Goal: Task Accomplishment & Management: Manage account settings

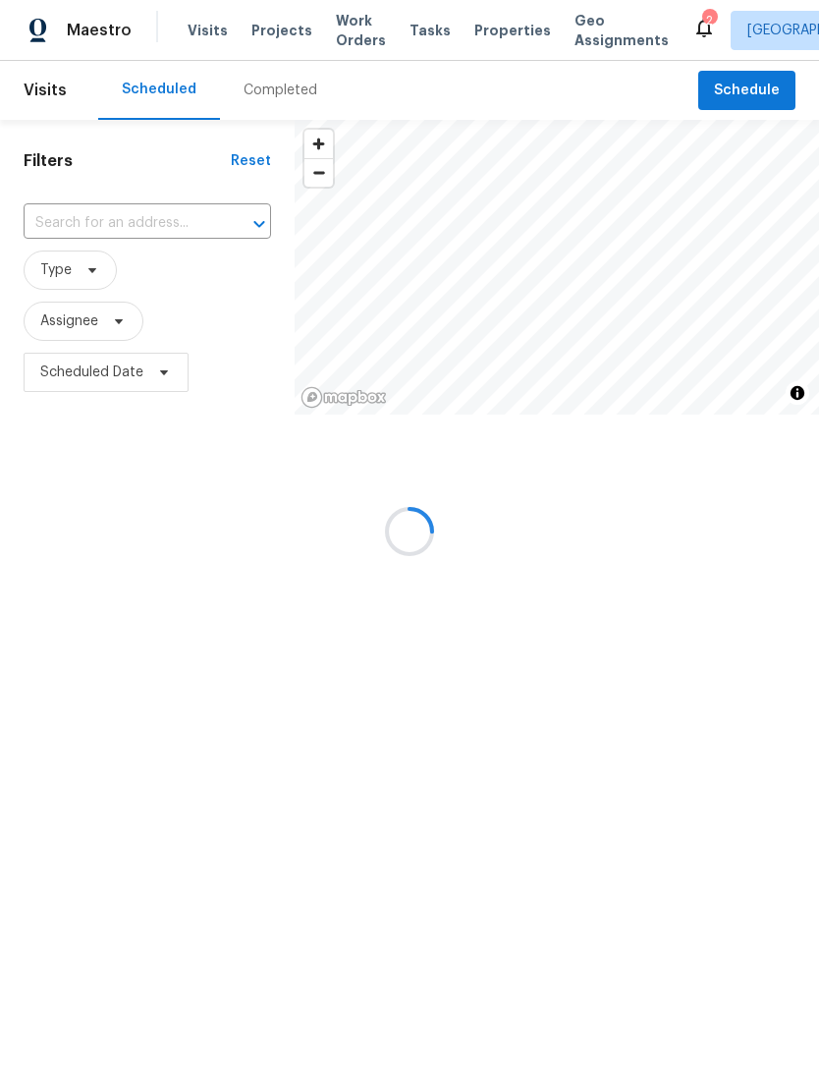
scroll to position [1, 0]
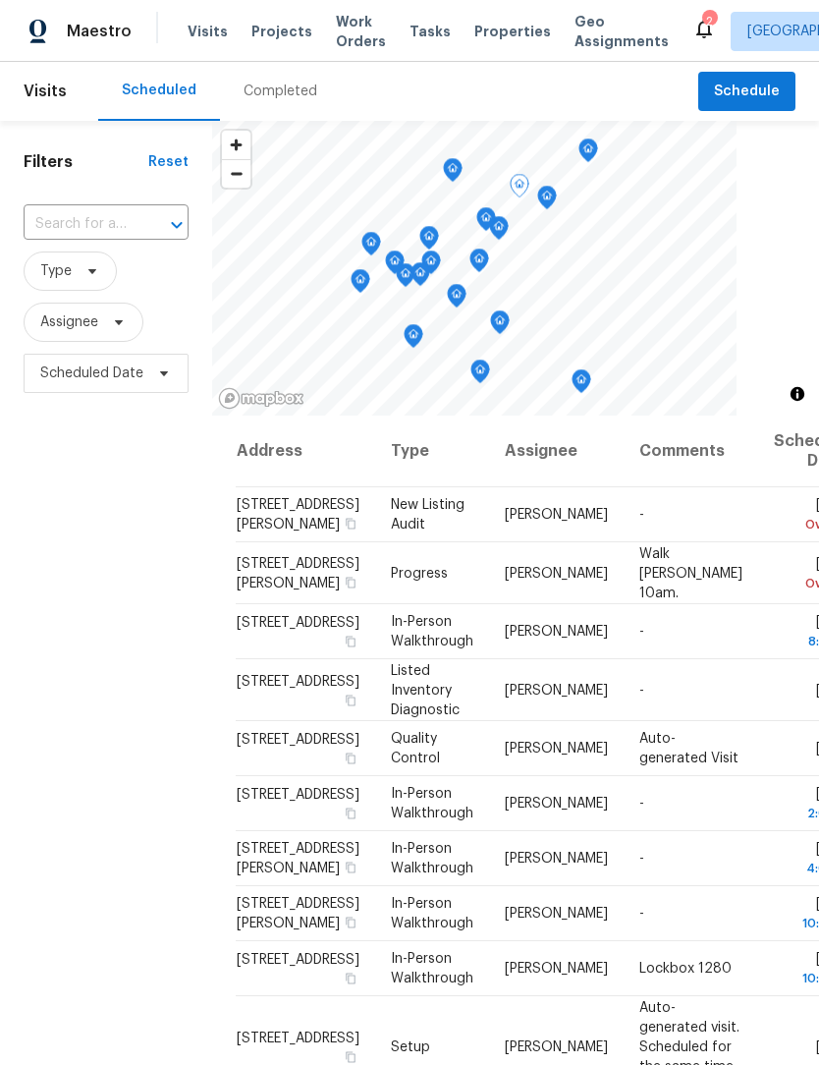
click at [0, 0] on icon at bounding box center [0, 0] width 0 height 0
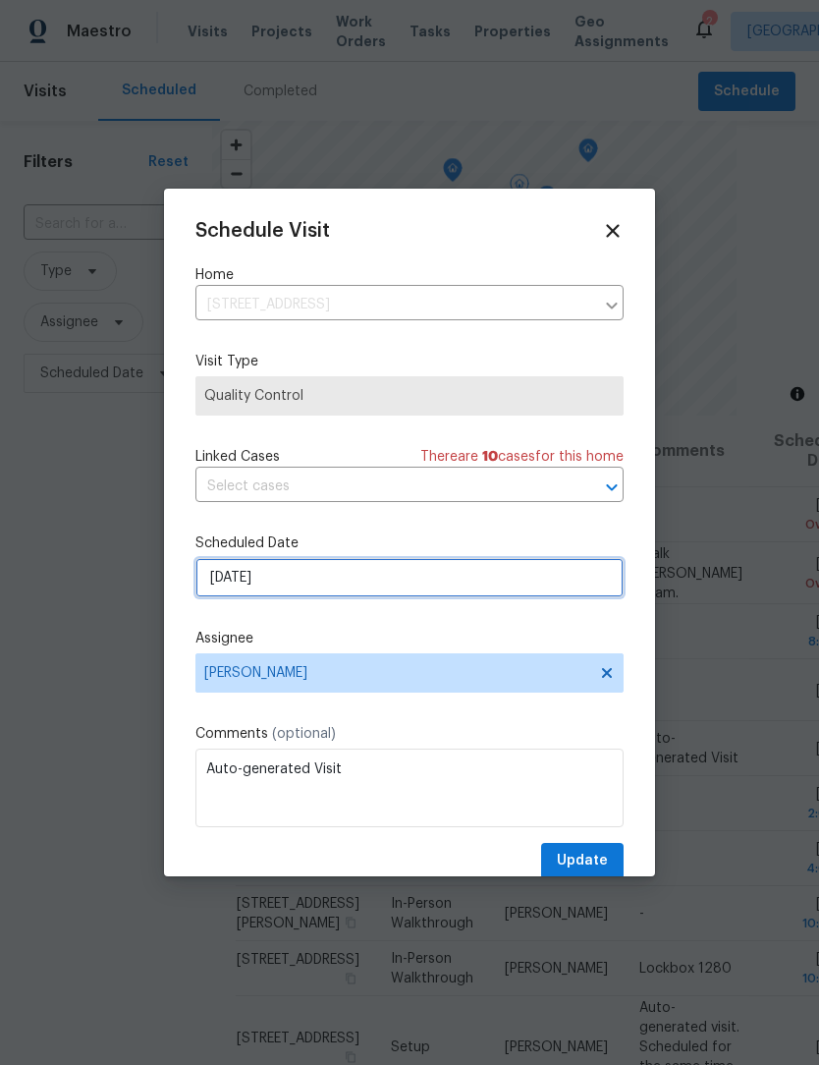
click at [221, 586] on input "[DATE]" at bounding box center [409, 577] width 428 height 39
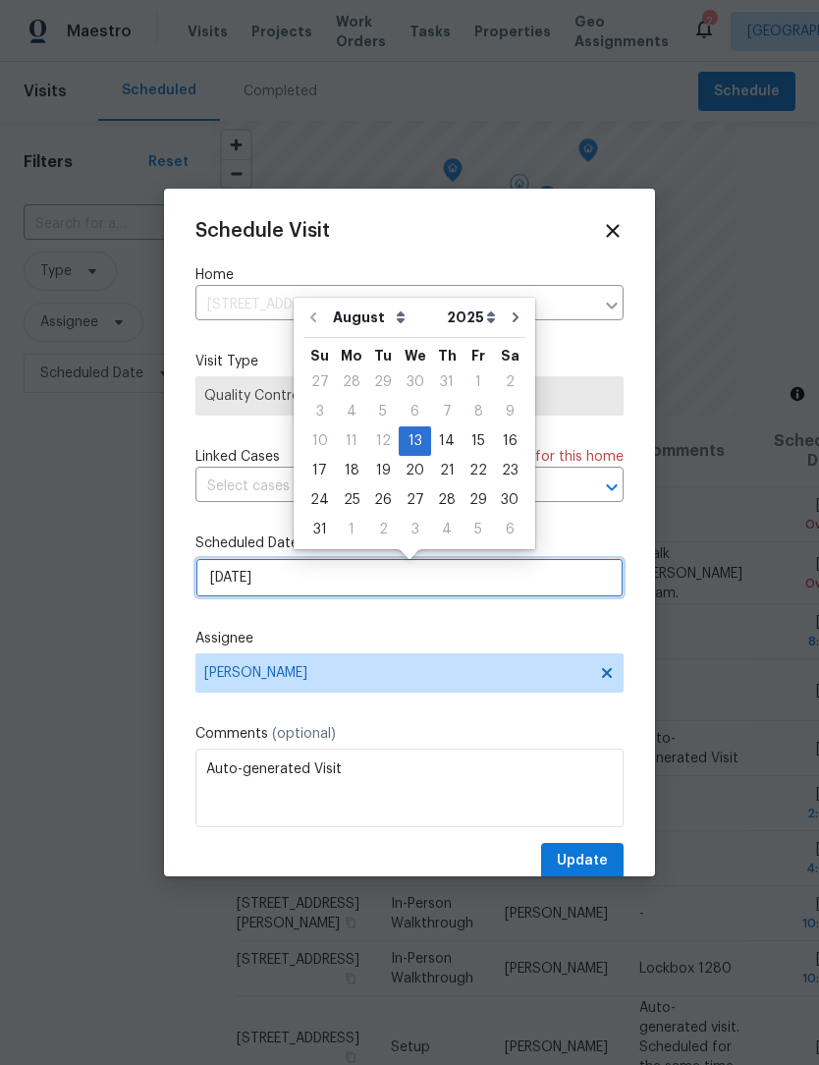
scroll to position [0, 0]
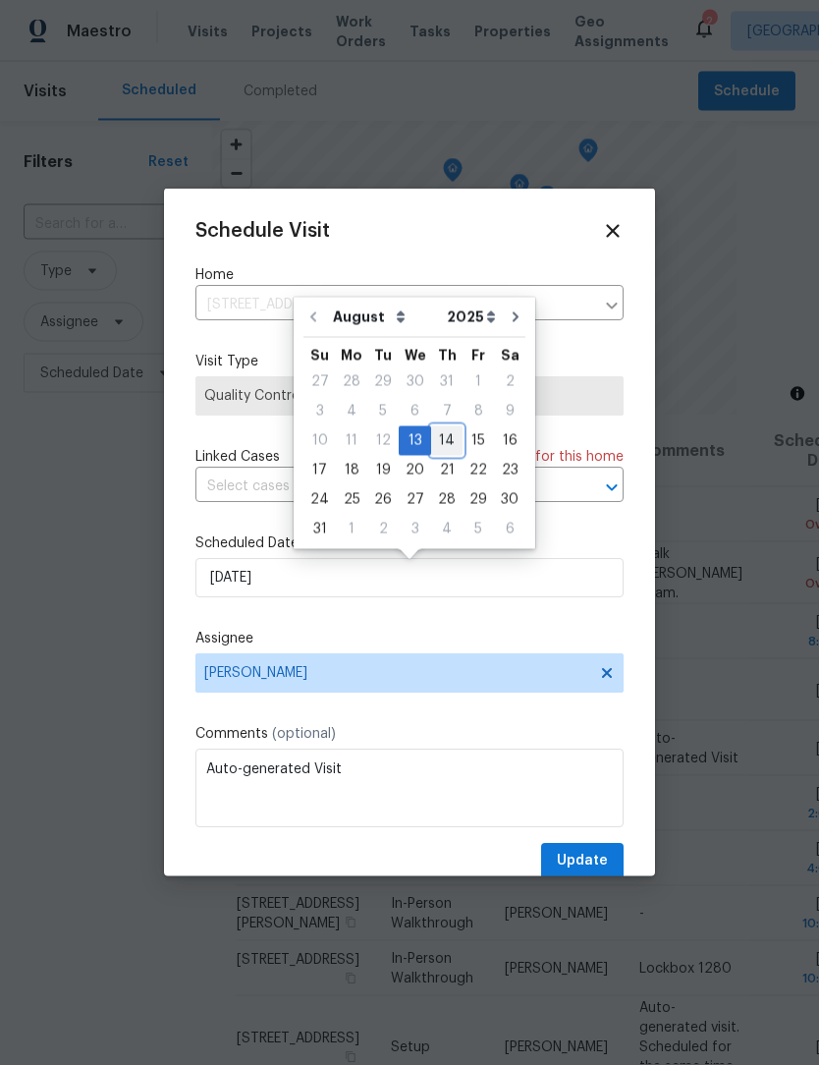
click at [437, 443] on div "14" at bounding box center [446, 441] width 31 height 28
type input "8/14/2025"
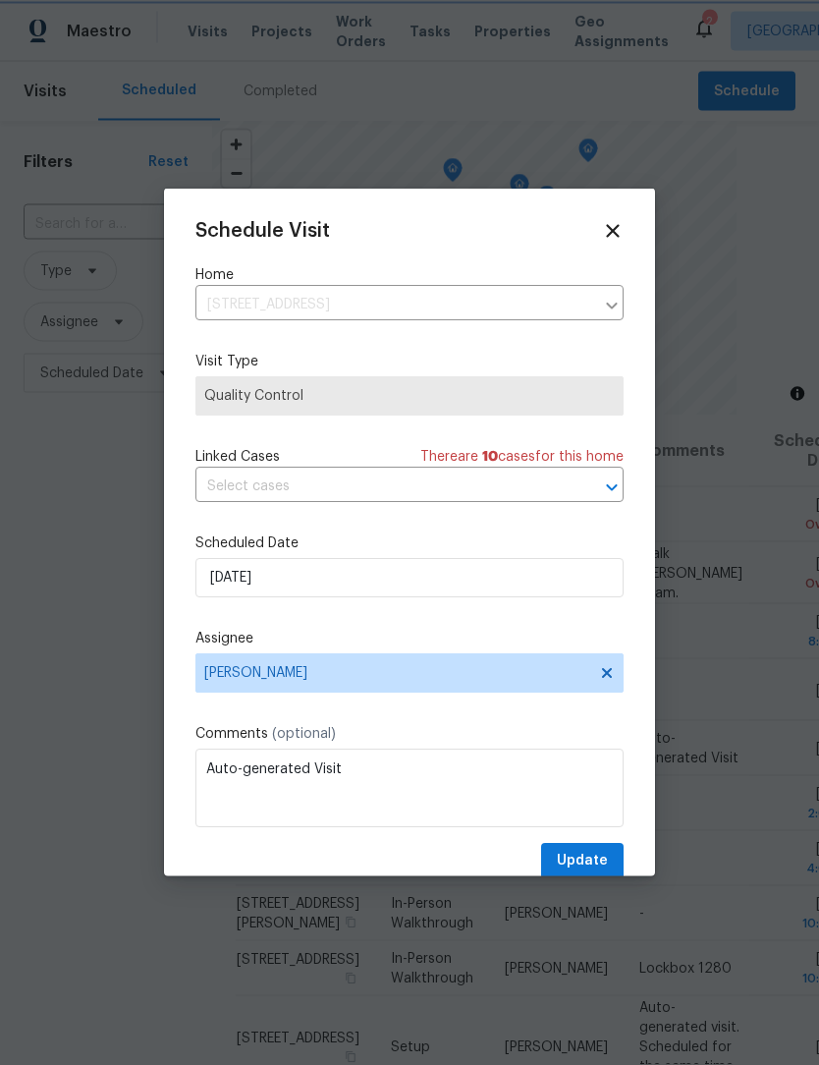
scroll to position [1, 0]
click at [603, 855] on span "Update" at bounding box center [582, 861] width 51 height 25
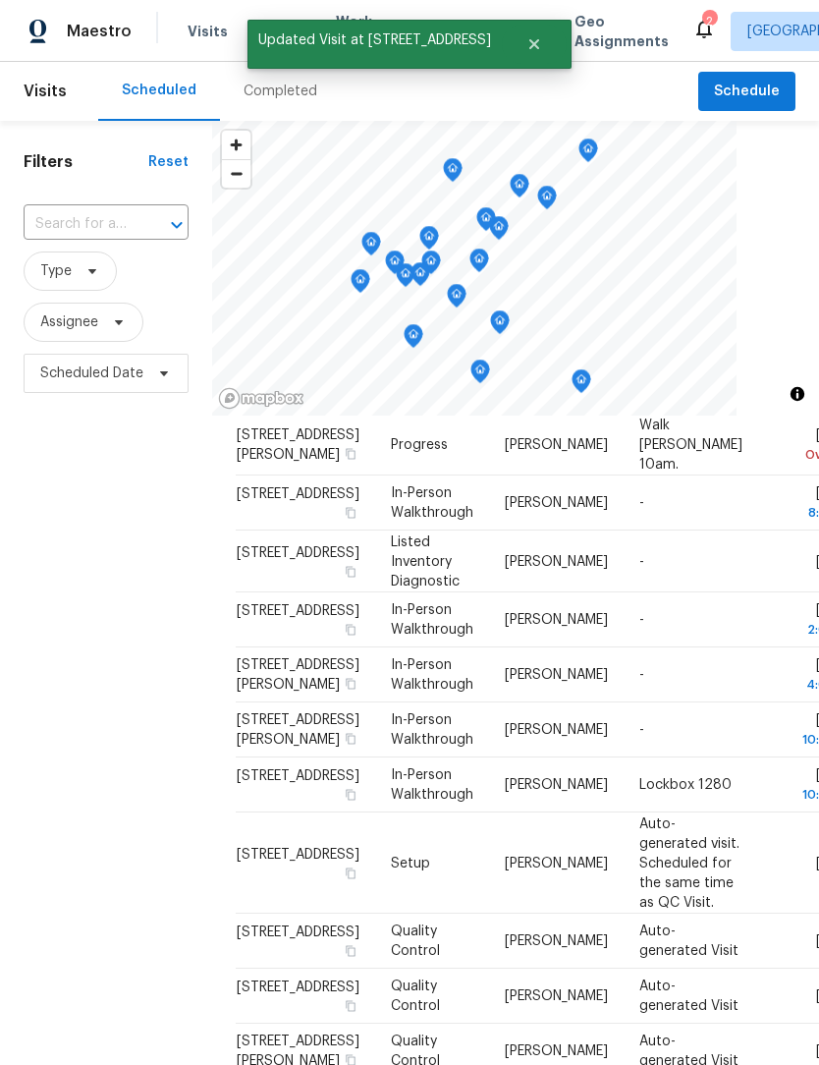
scroll to position [131, 0]
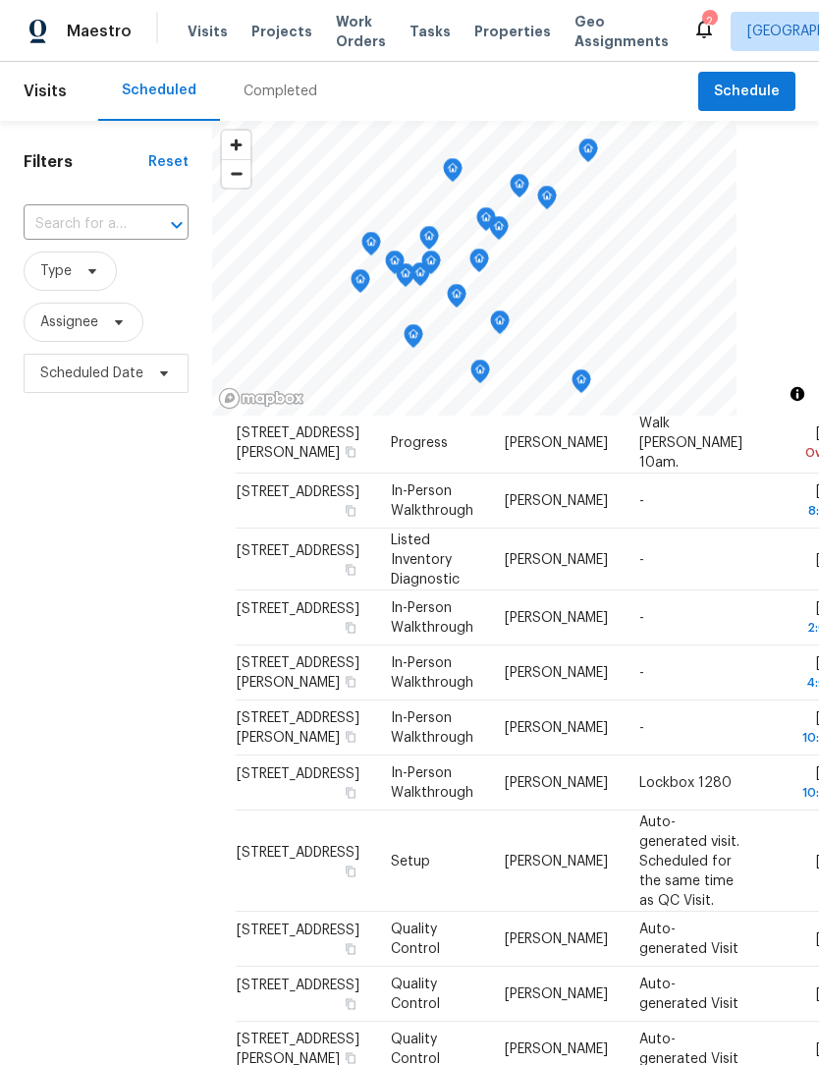
click at [158, 576] on div "Filters Reset ​ Type Assignee Scheduled Date" at bounding box center [106, 694] width 212 height 1146
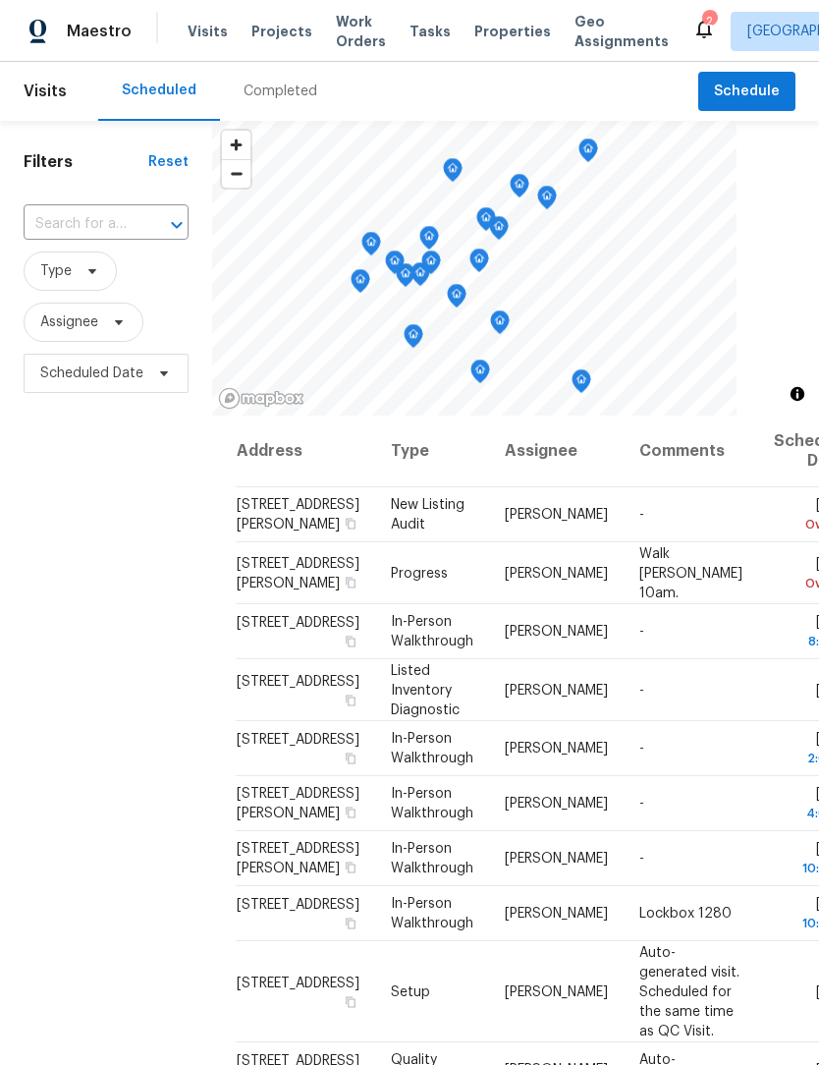
scroll to position [0, 0]
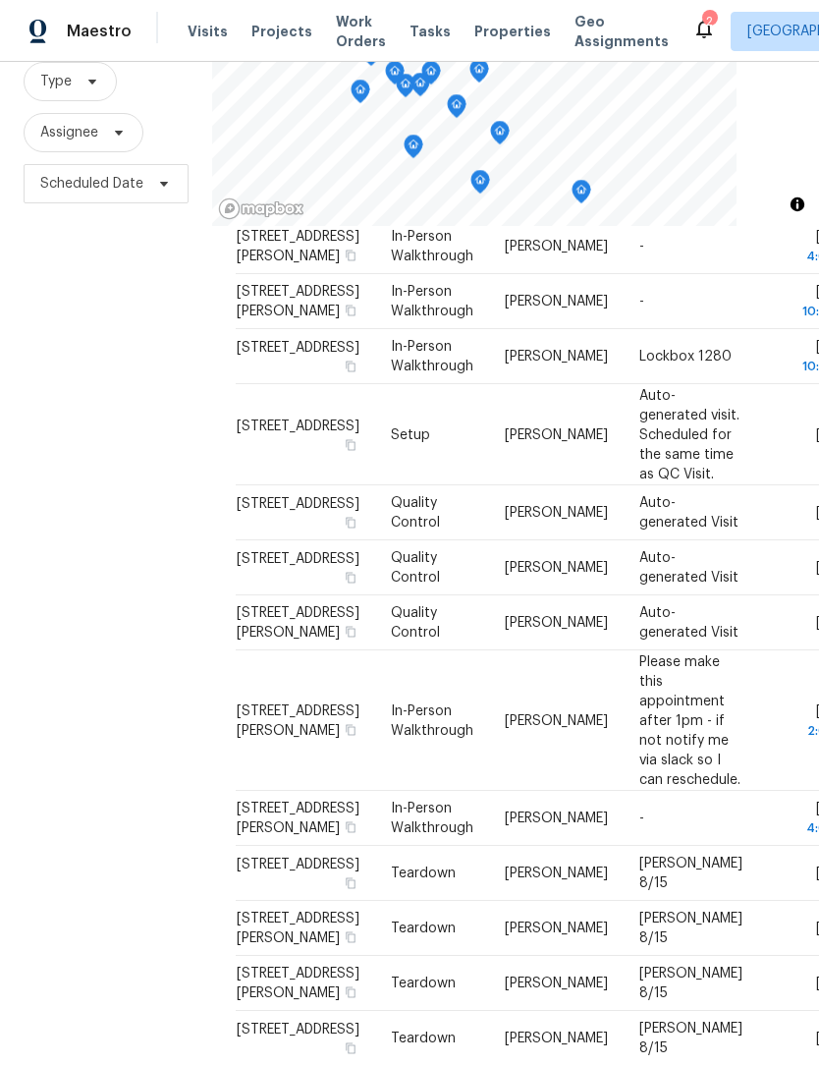
scroll to position [358, 0]
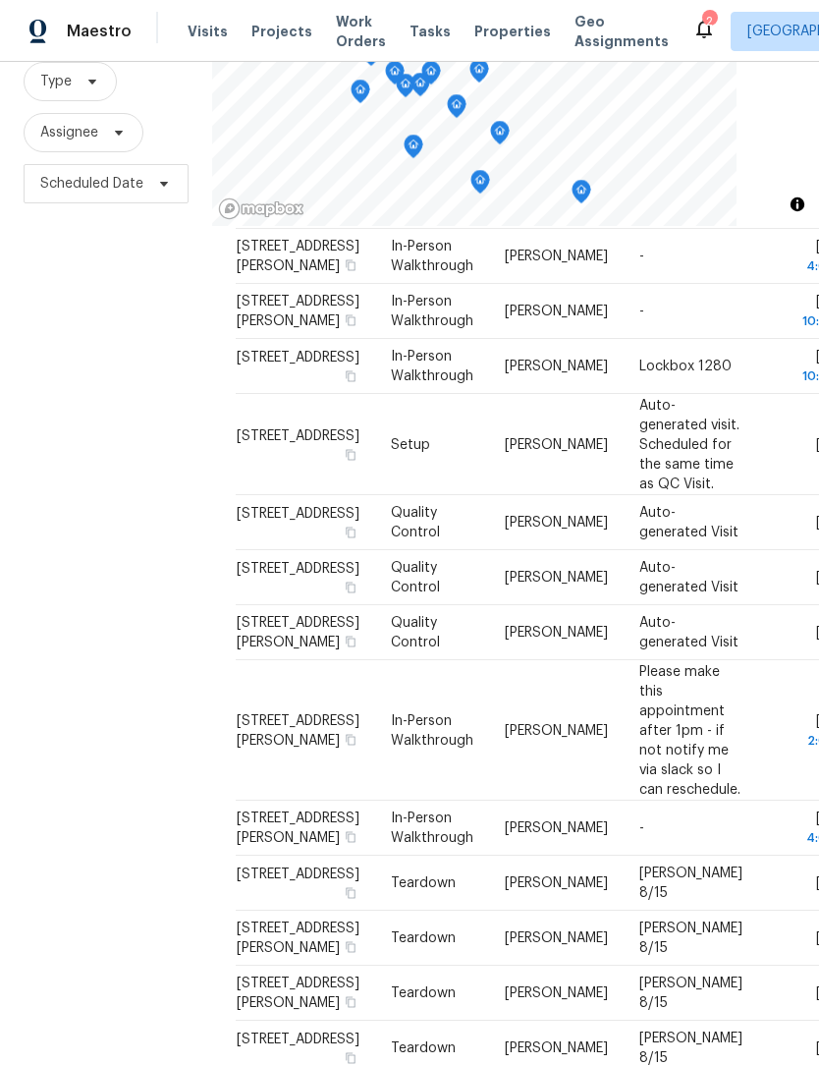
click at [149, 530] on div "Filters Reset ​ Type Assignee Scheduled Date" at bounding box center [106, 504] width 212 height 1146
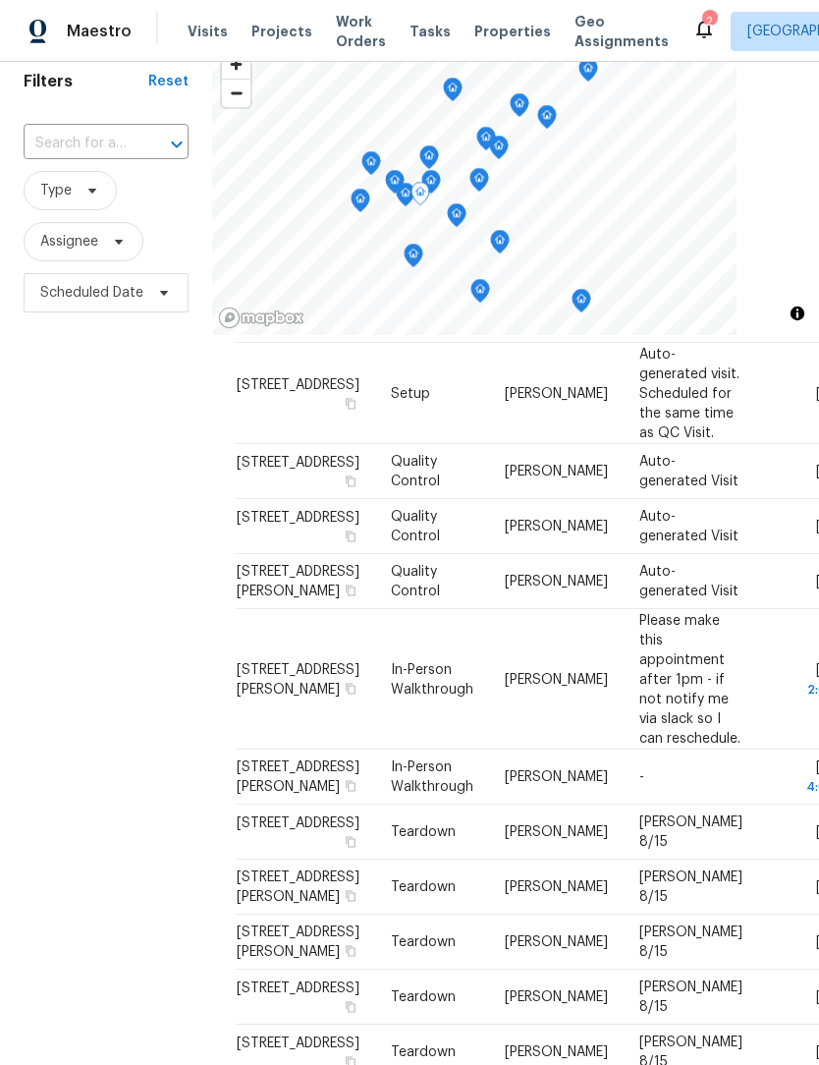
scroll to position [746, 0]
click at [172, 696] on div "Filters Reset ​ Type Assignee Scheduled Date" at bounding box center [106, 613] width 212 height 1146
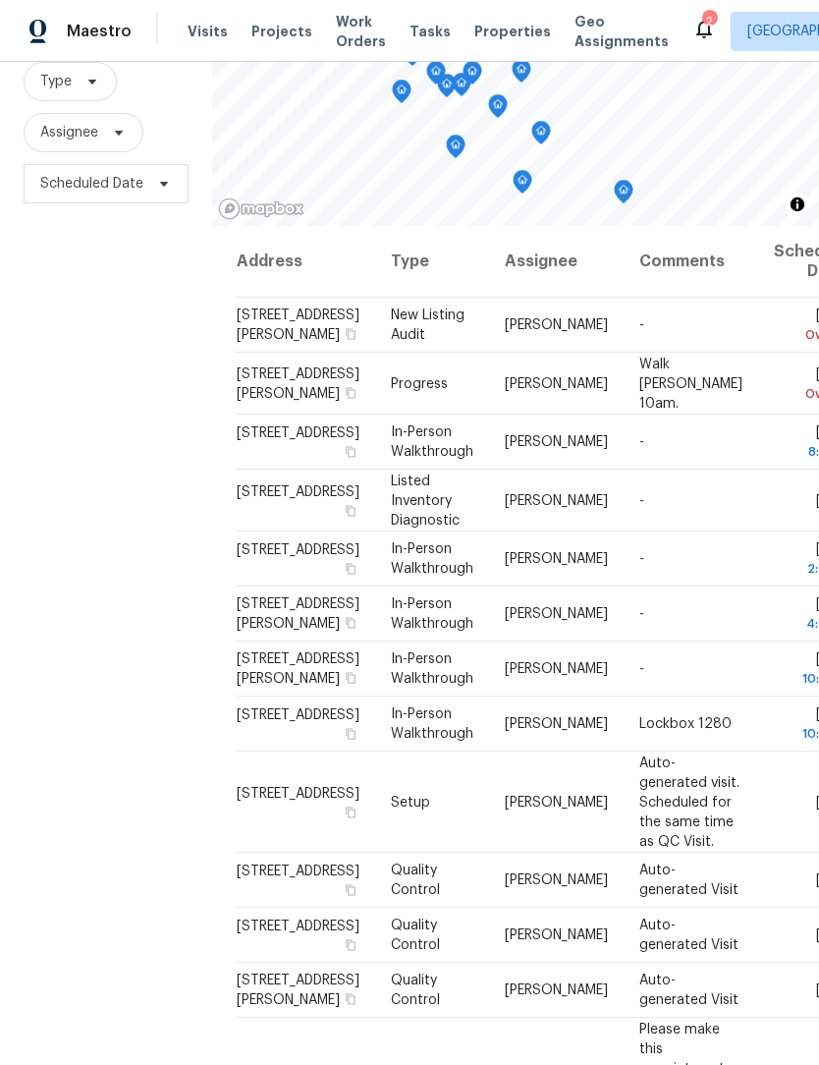
scroll to position [0, 0]
click at [93, 437] on div "Filters Reset ​ Type Assignee Scheduled Date" at bounding box center [106, 504] width 212 height 1146
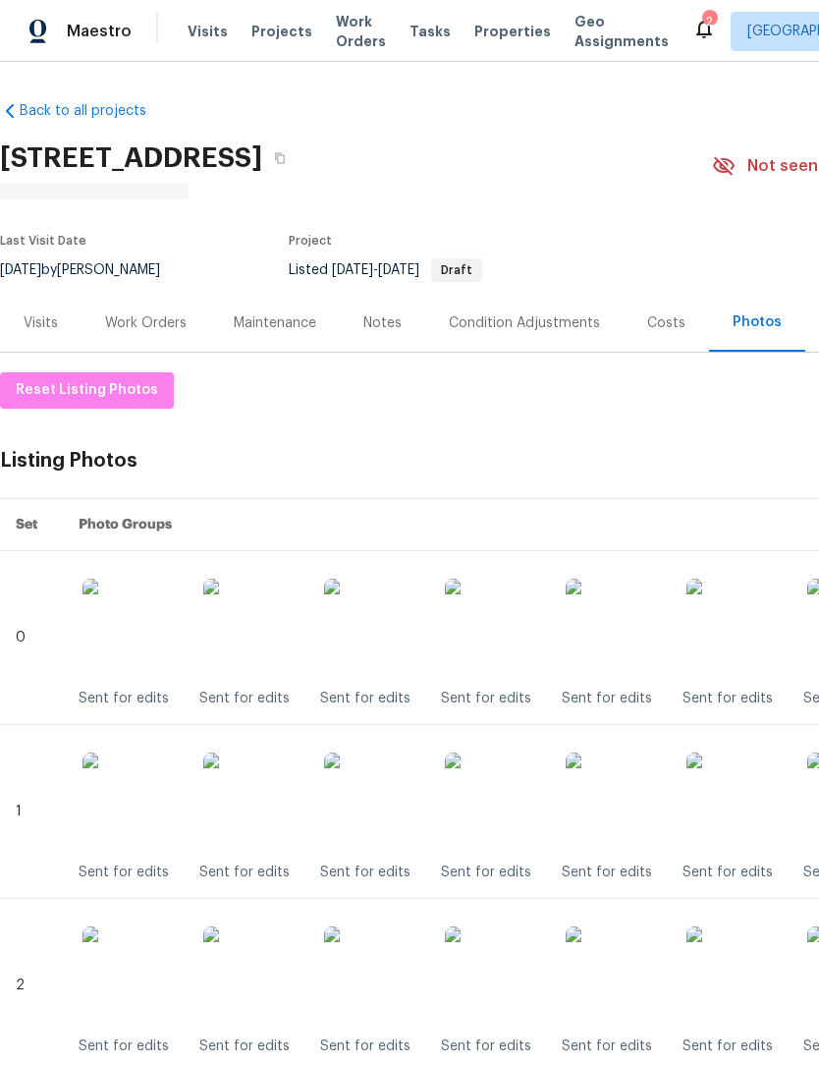
click at [667, 318] on div "Costs" at bounding box center [666, 323] width 38 height 20
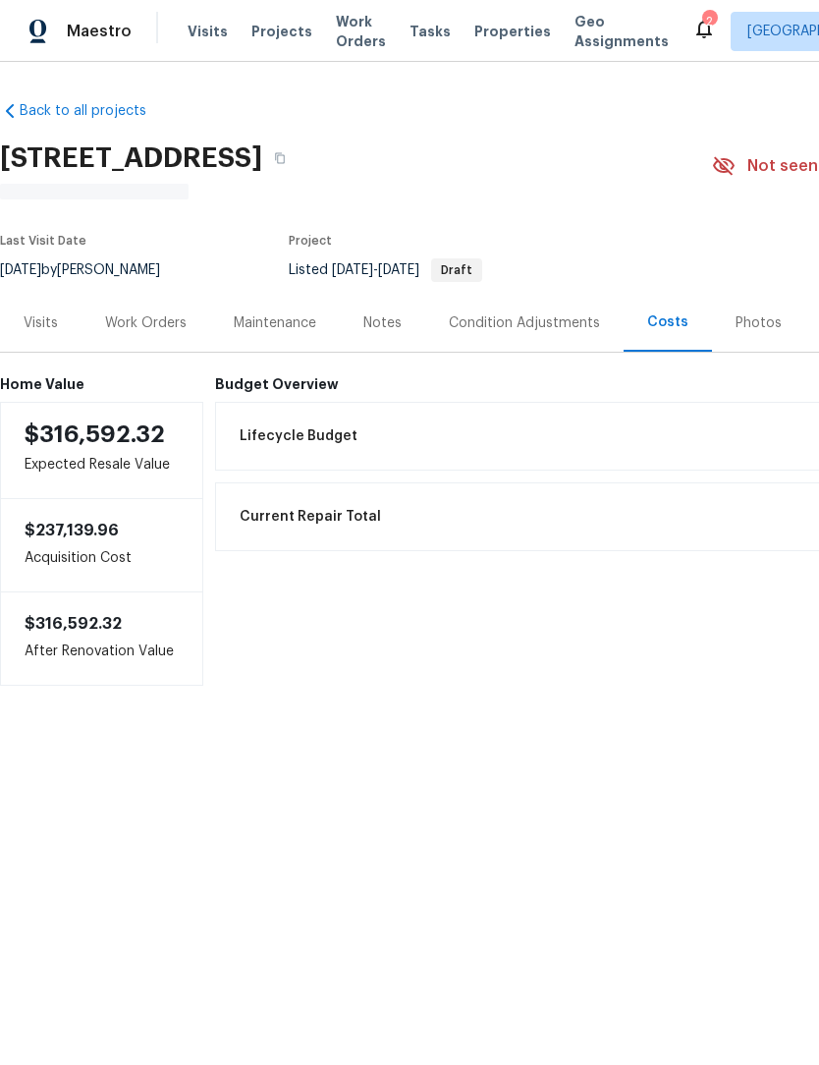
click at [129, 324] on div "Work Orders" at bounding box center [146, 323] width 82 height 20
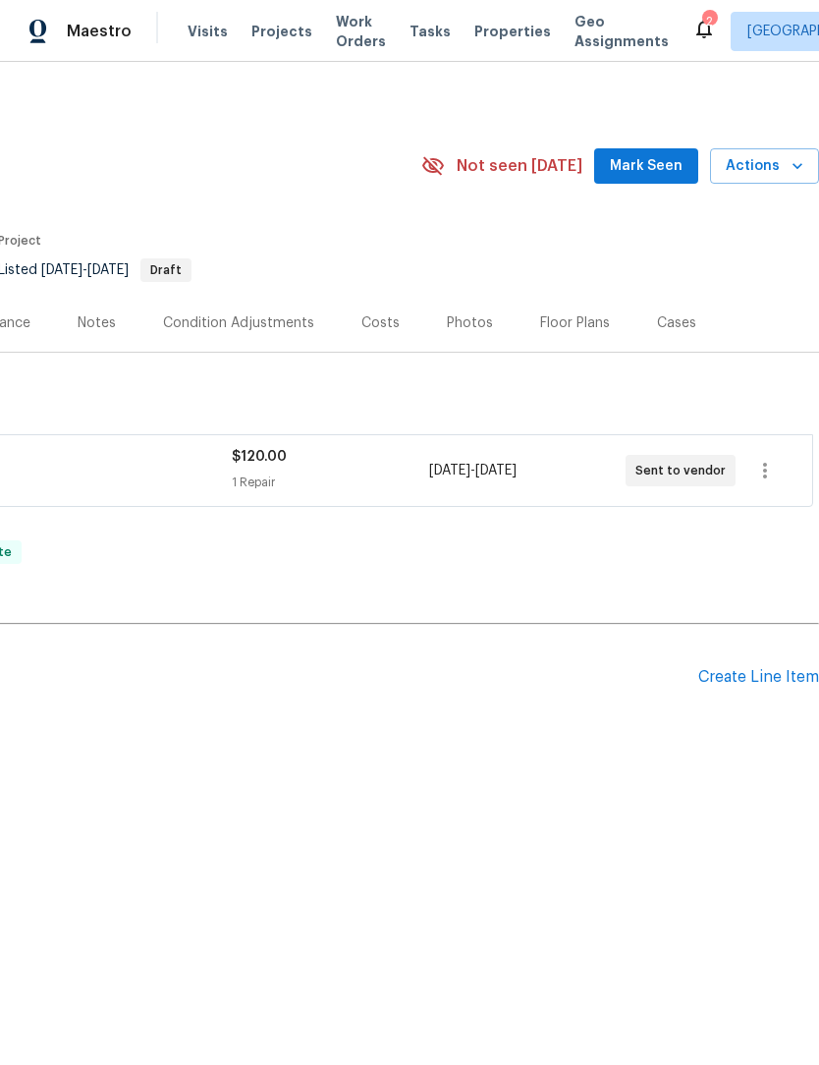
scroll to position [0, 291]
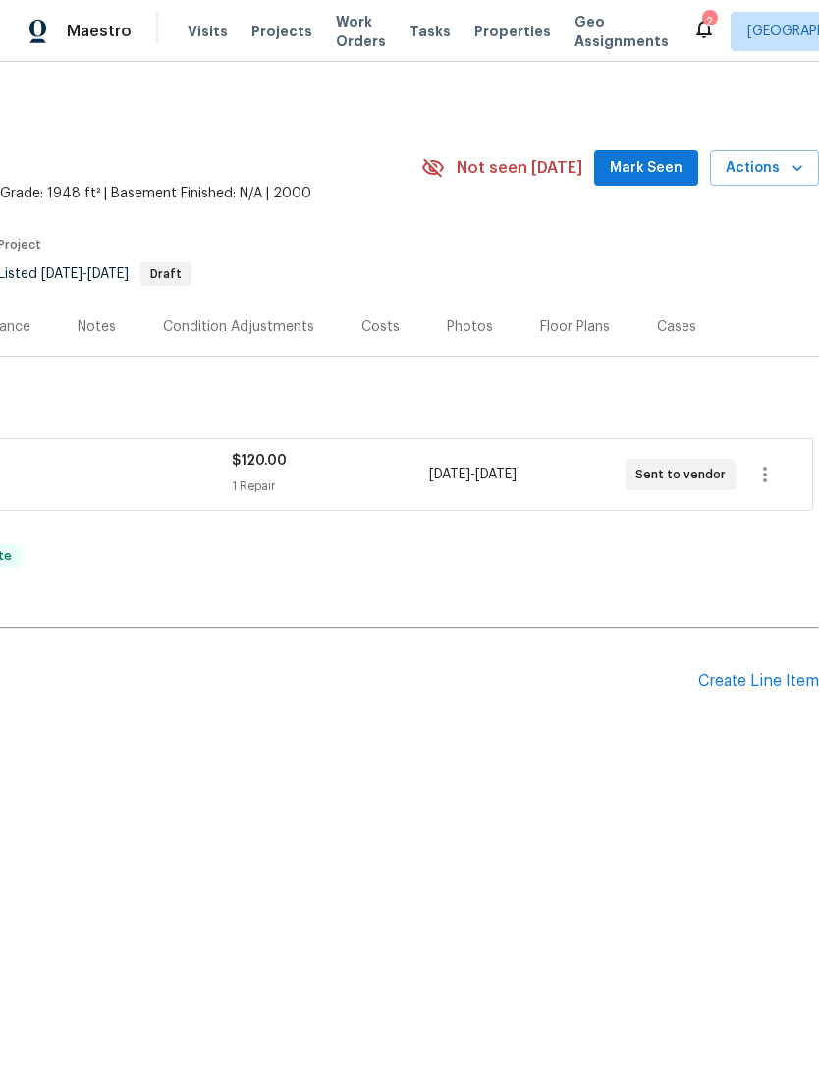
click at [766, 675] on div "Create Line Item" at bounding box center [758, 681] width 121 height 19
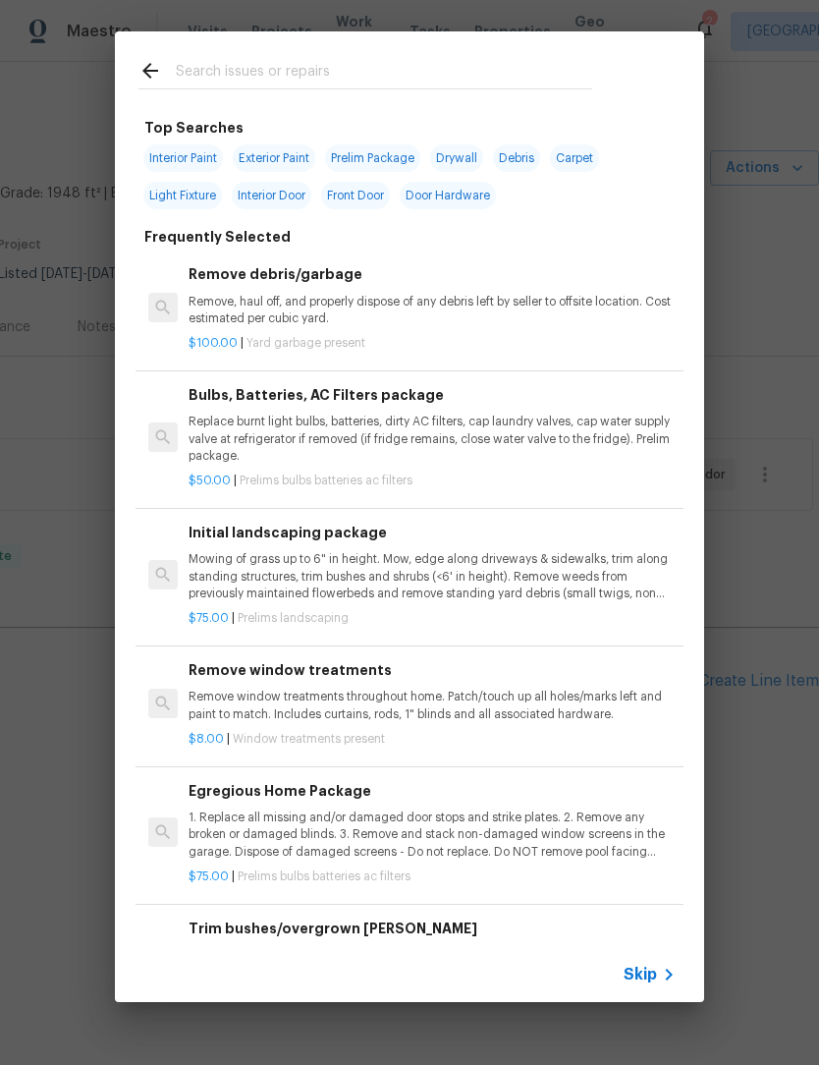
click at [218, 61] on input "text" at bounding box center [384, 73] width 416 height 29
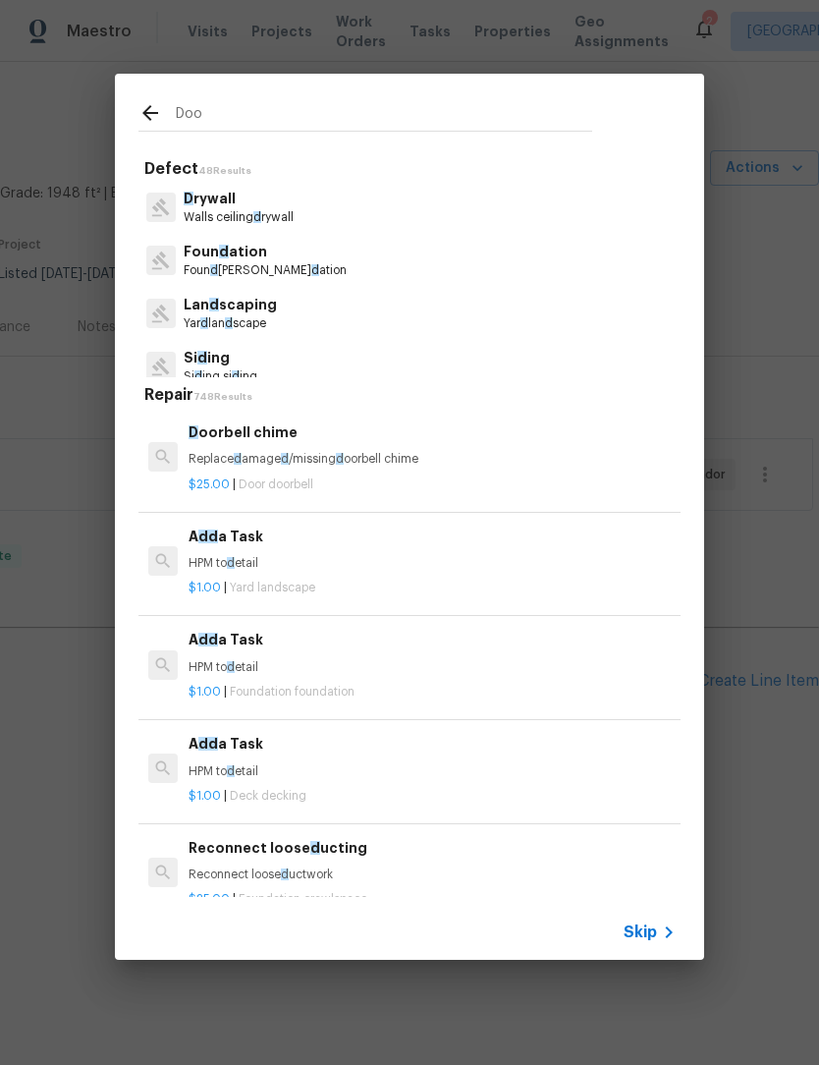
type input "Door"
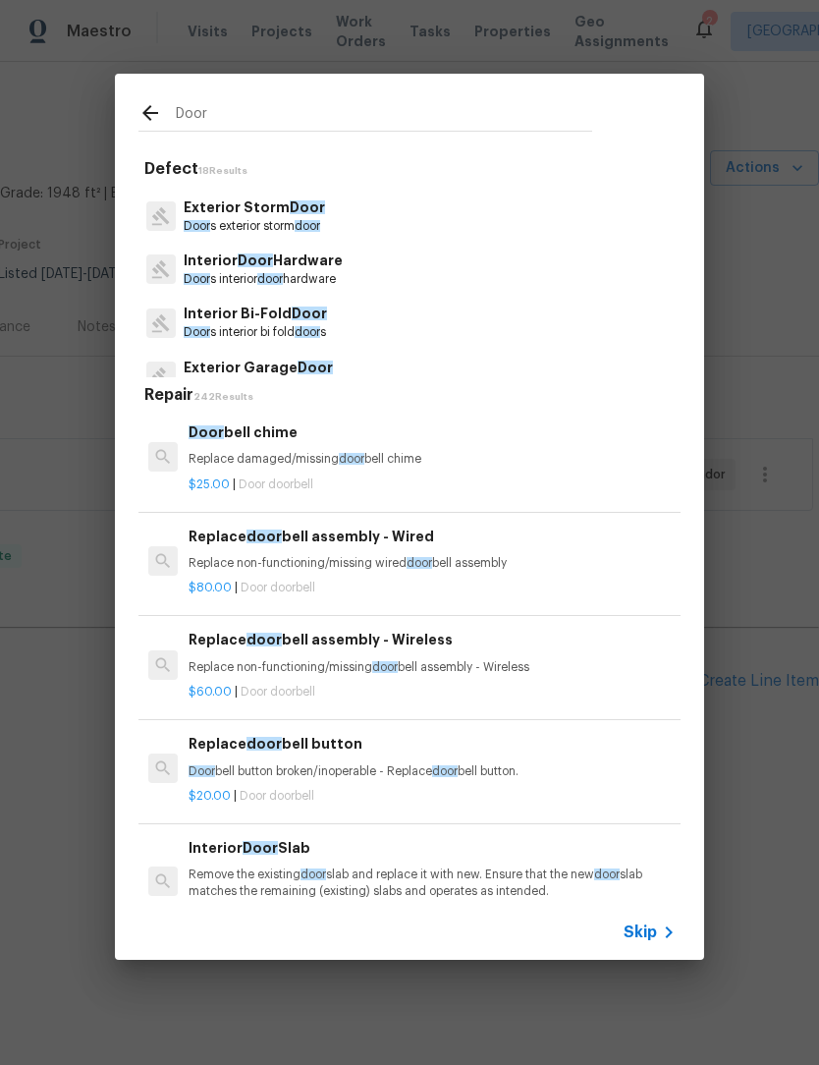
scroll to position [153, 0]
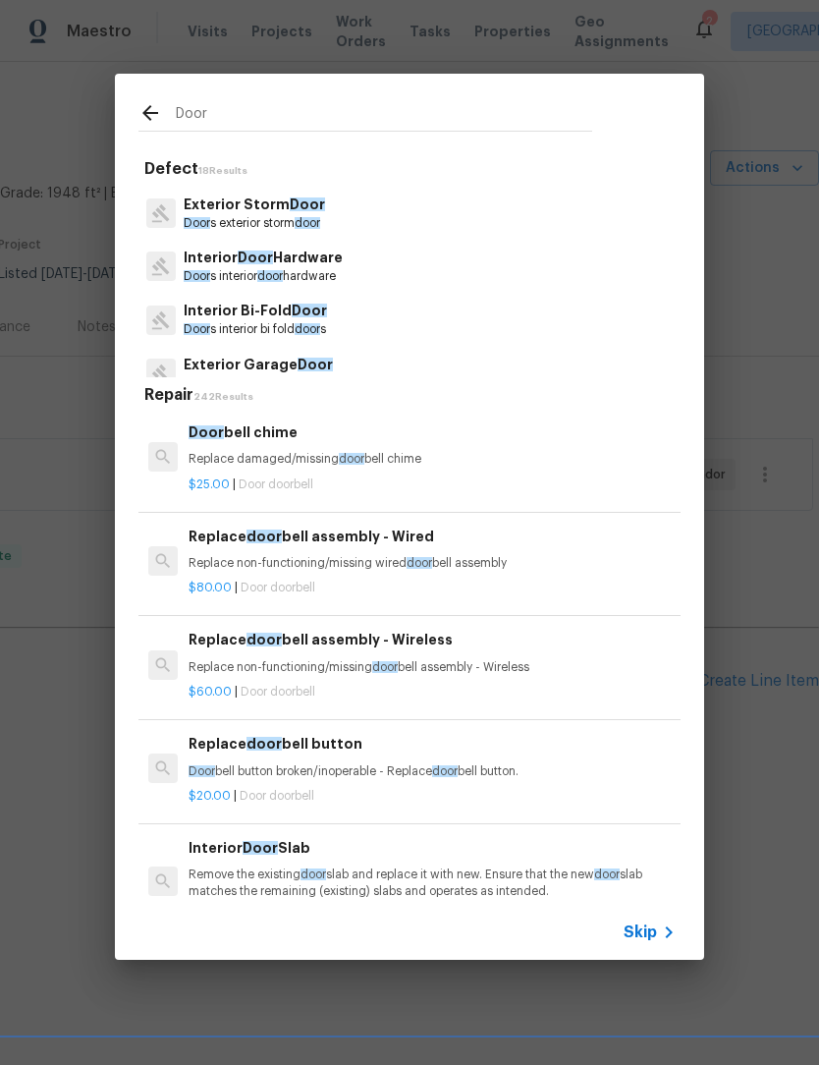
click at [208, 268] on p "Door s interior door hardware" at bounding box center [263, 276] width 159 height 17
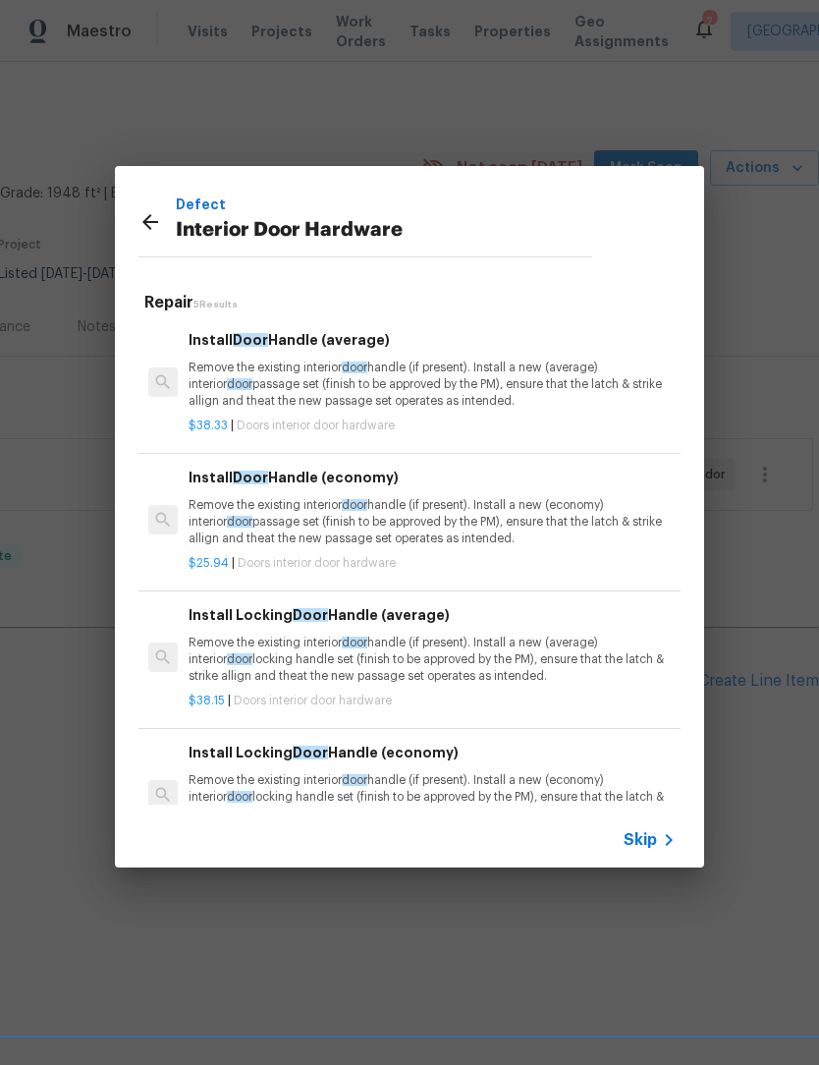
scroll to position [0, 0]
click at [241, 385] on p "Remove the existing interior door handle (if present). Install a new (average) …" at bounding box center [432, 384] width 487 height 50
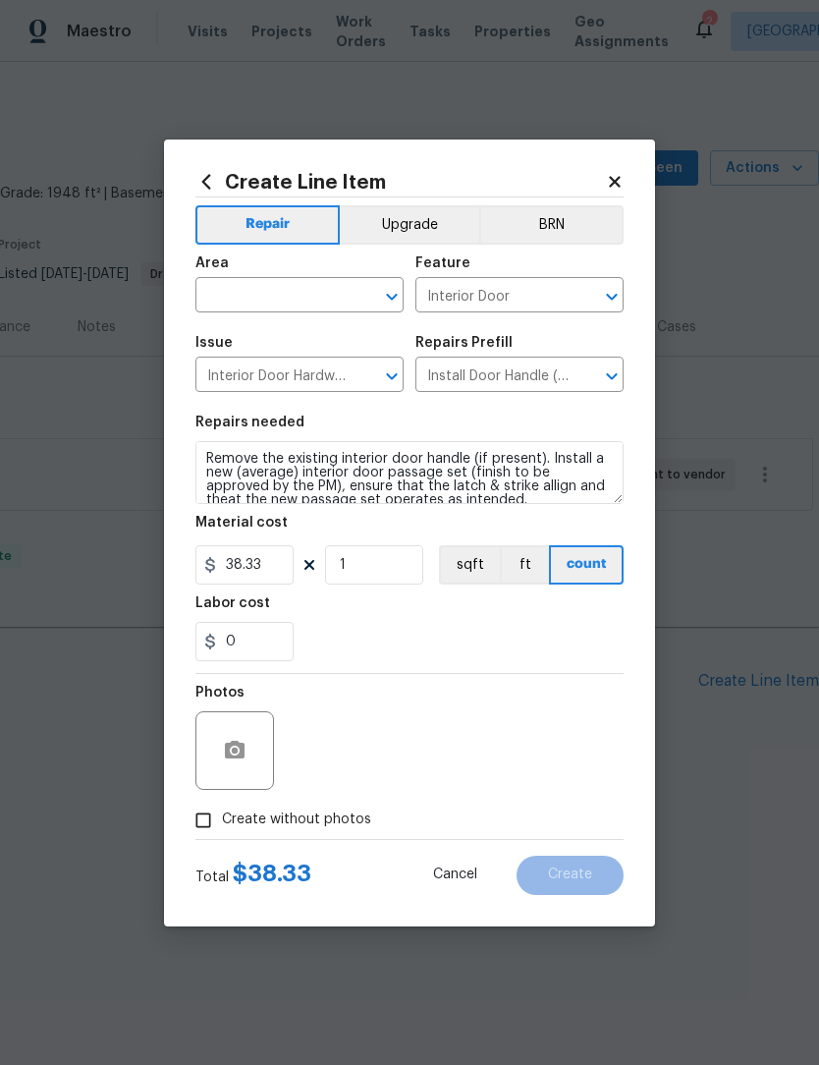
click at [226, 271] on div "Area" at bounding box center [299, 269] width 208 height 26
click at [237, 298] on input "text" at bounding box center [271, 297] width 153 height 30
click at [227, 334] on li "Kitchen" at bounding box center [299, 340] width 208 height 32
type input "Kitchen"
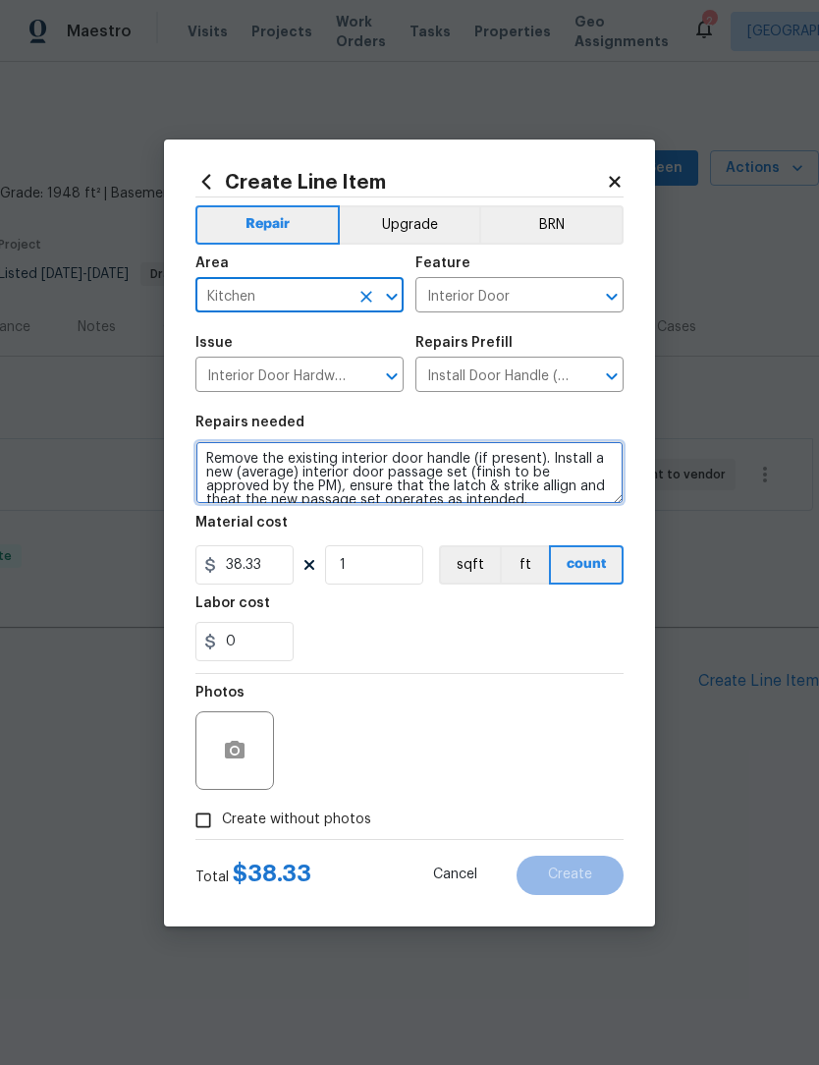
click at [201, 453] on textarea "Remove the existing interior door handle (if present). Install a new (average) …" at bounding box center [409, 472] width 428 height 63
click at [207, 456] on textarea "Remove the existing interior door handle (if present). Install a new (average) …" at bounding box center [409, 472] width 428 height 63
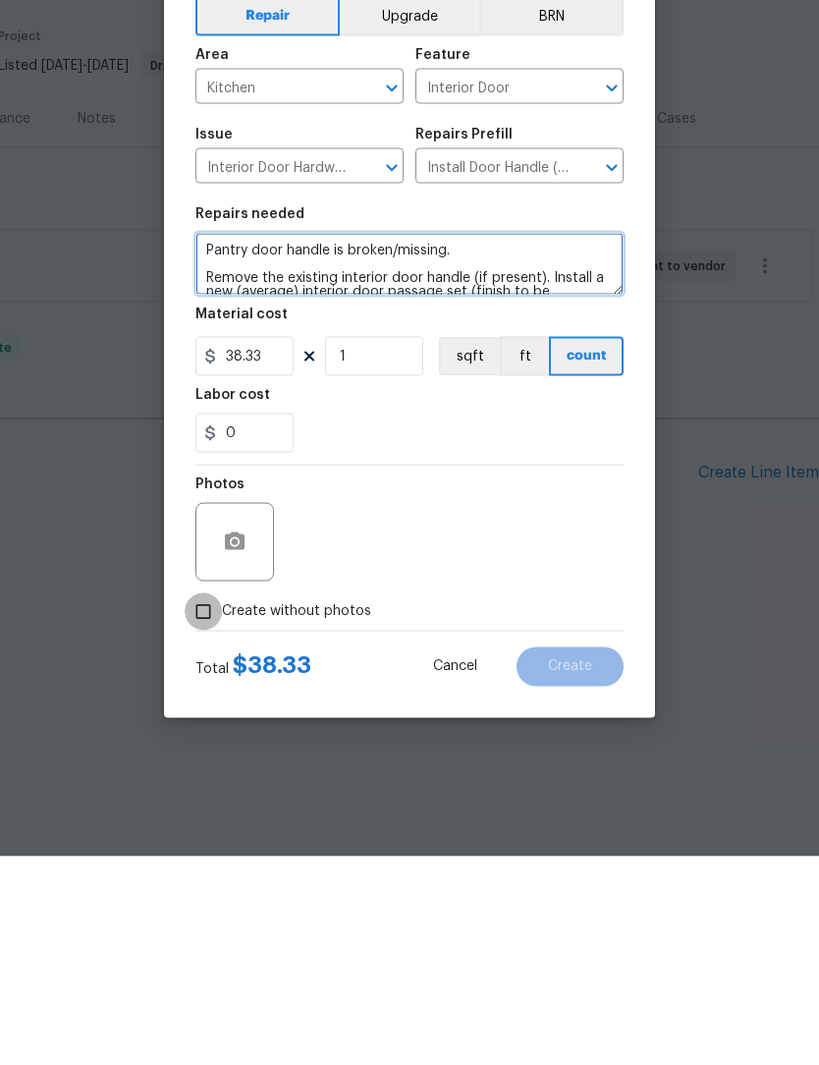
type textarea "Pantry door handle is broken/missing. Remove the existing interior door handle …"
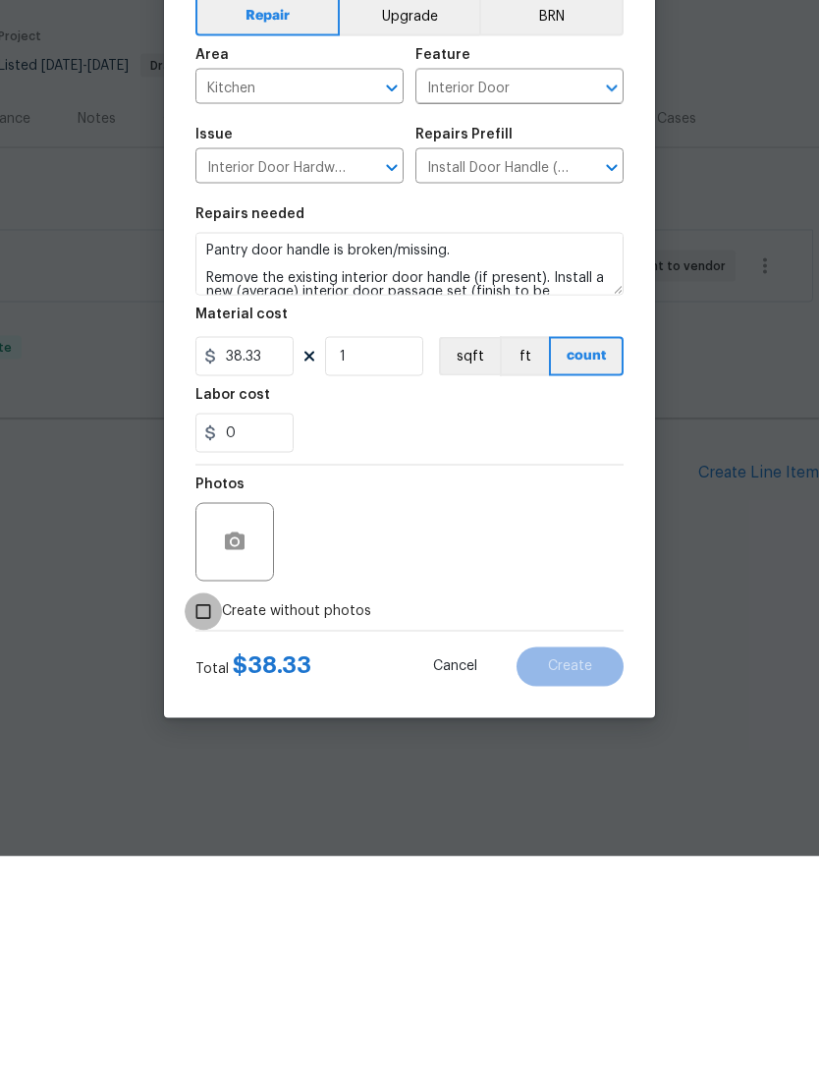
click at [194, 801] on input "Create without photos" at bounding box center [203, 819] width 37 height 37
checkbox input "true"
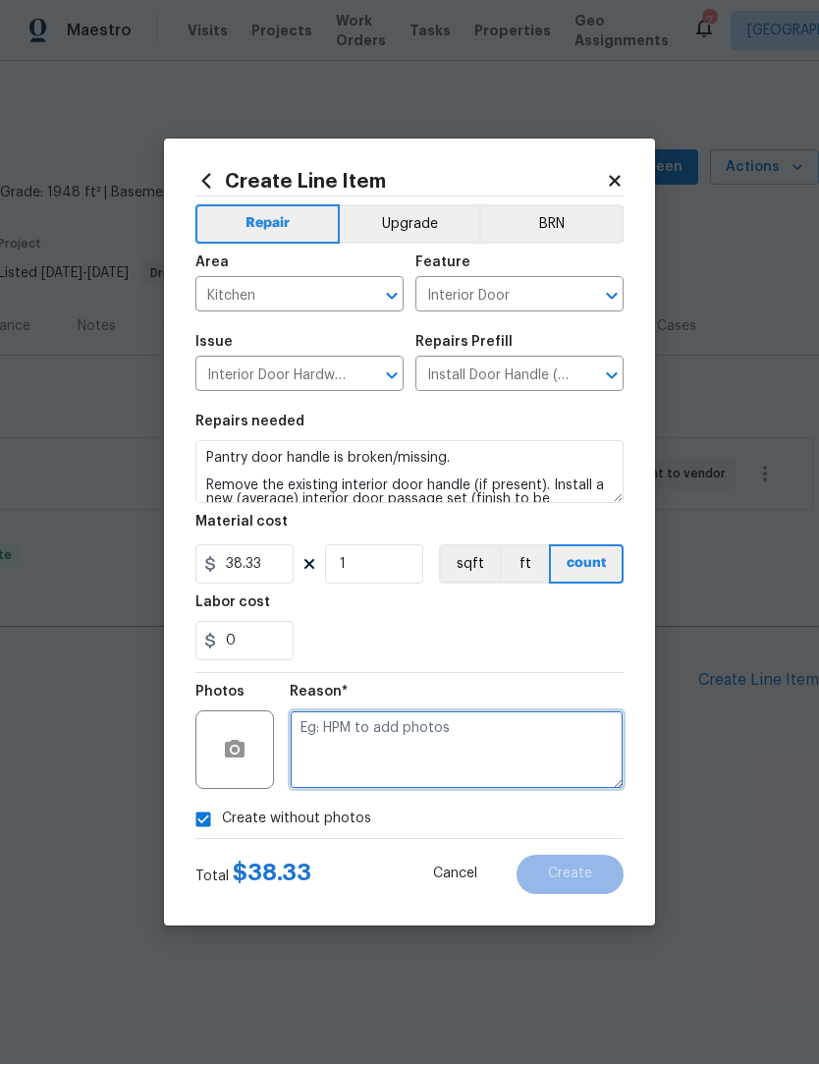
click at [355, 733] on textarea at bounding box center [457, 750] width 334 height 79
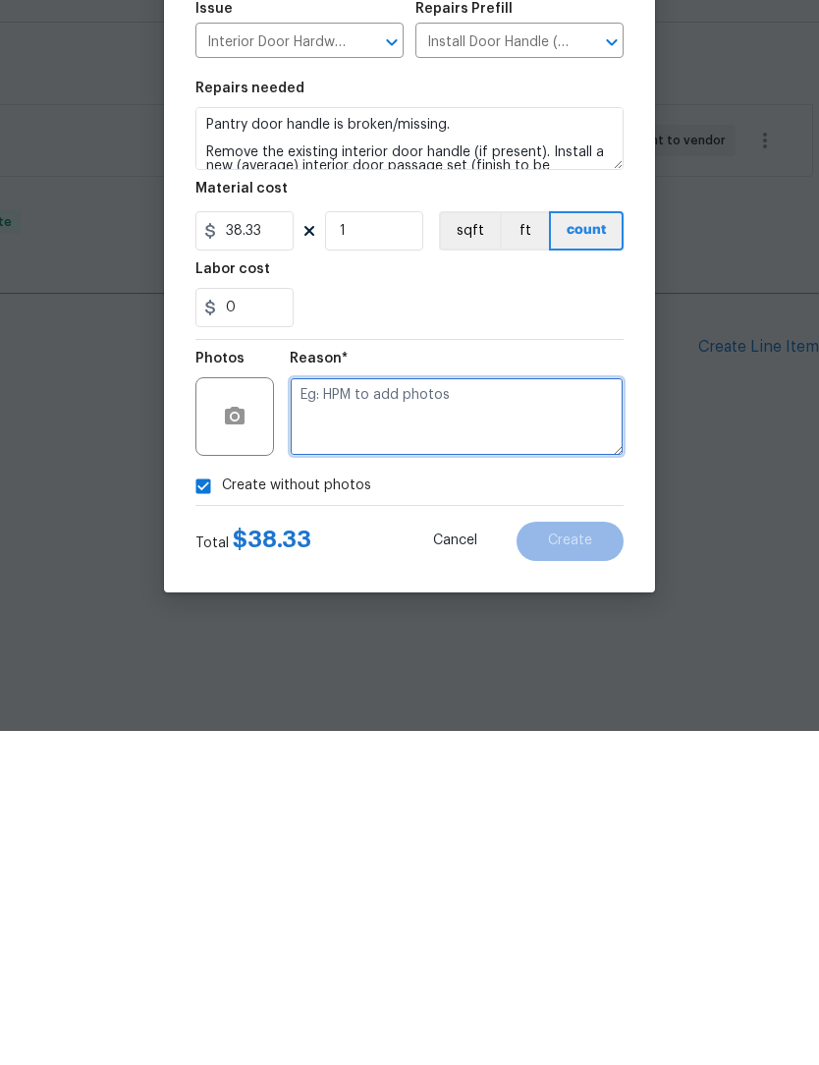
type textarea "."
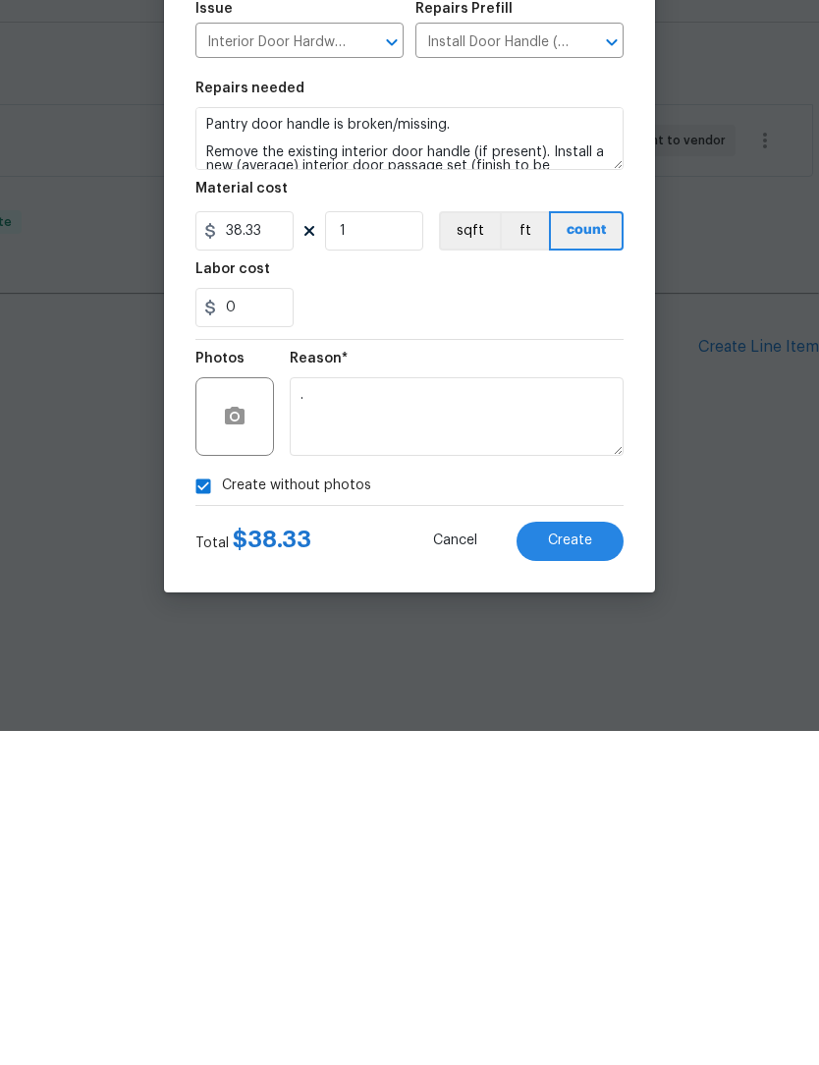
click at [190, 801] on input "Create without photos" at bounding box center [203, 819] width 37 height 37
checkbox input "false"
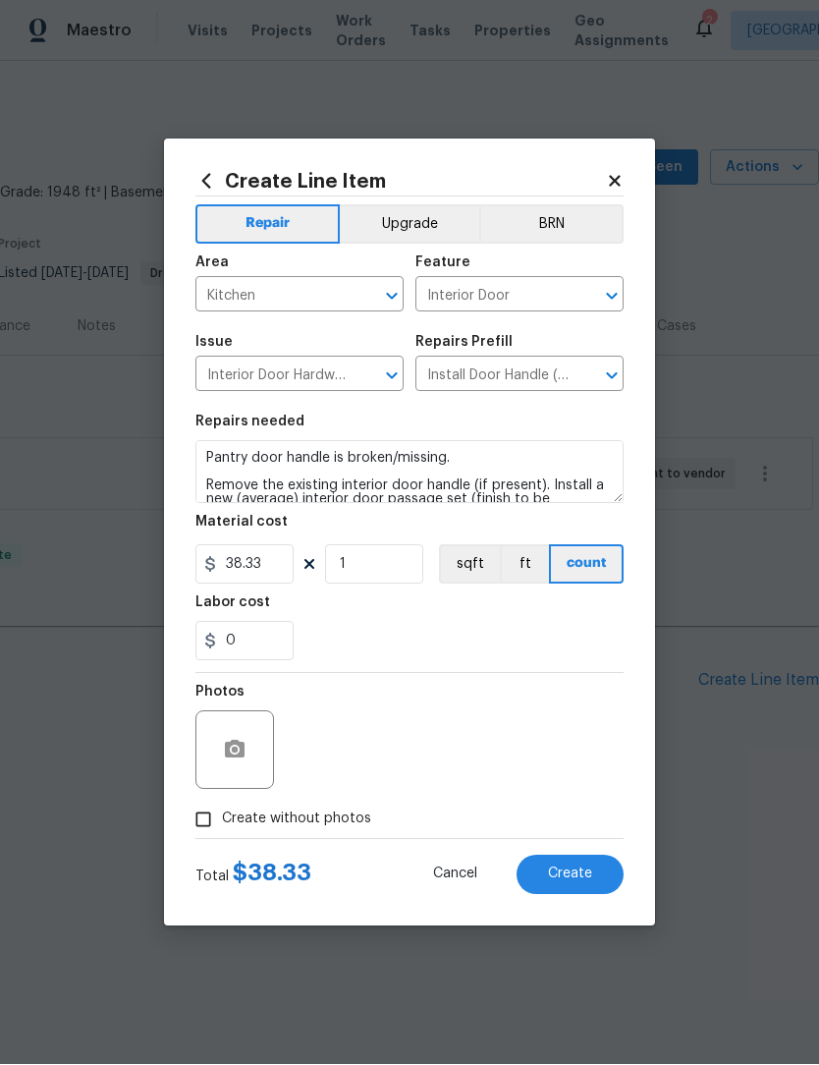
click at [592, 868] on button "Create" at bounding box center [570, 875] width 107 height 39
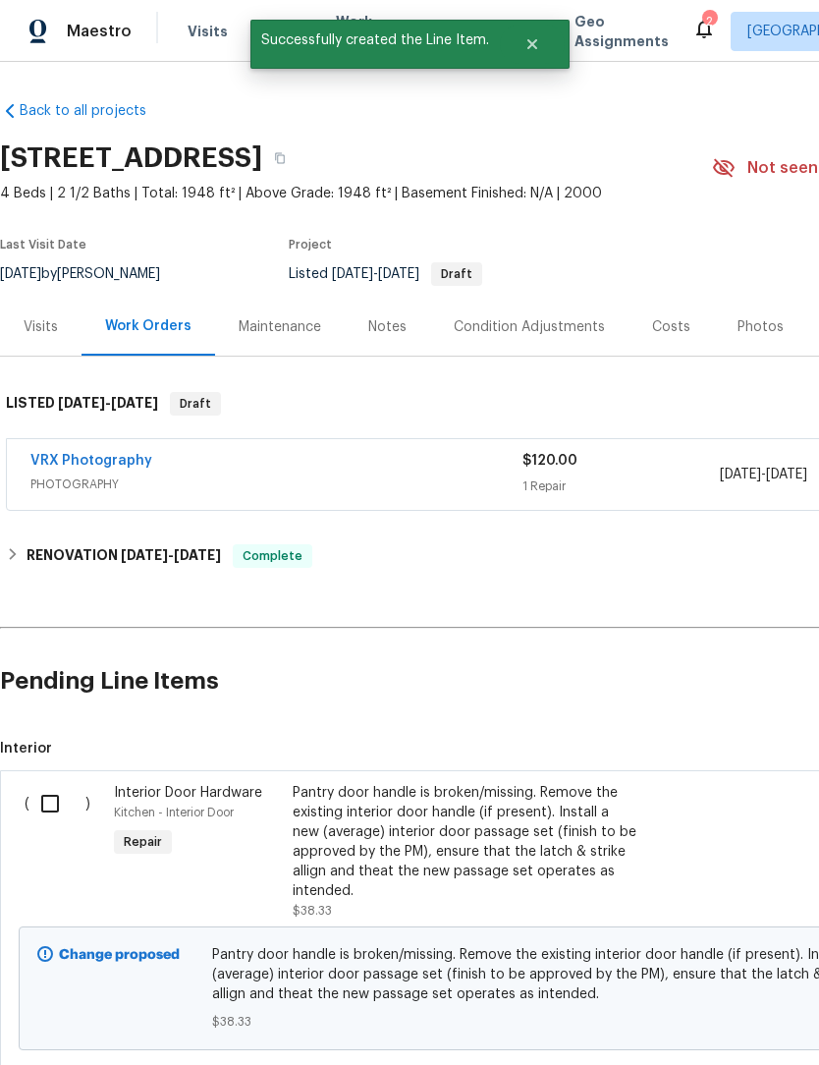
click at [40, 797] on input "checkbox" at bounding box center [57, 803] width 56 height 41
checkbox input "true"
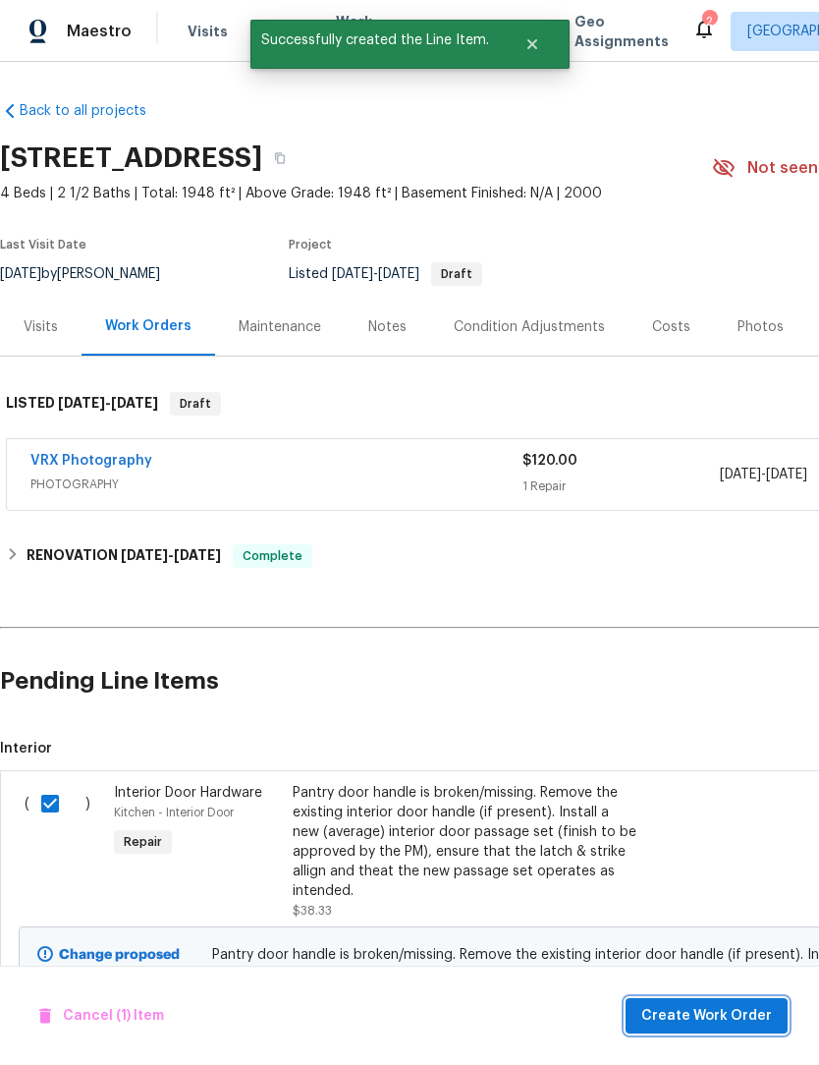
click at [727, 1011] on span "Create Work Order" at bounding box center [706, 1016] width 131 height 25
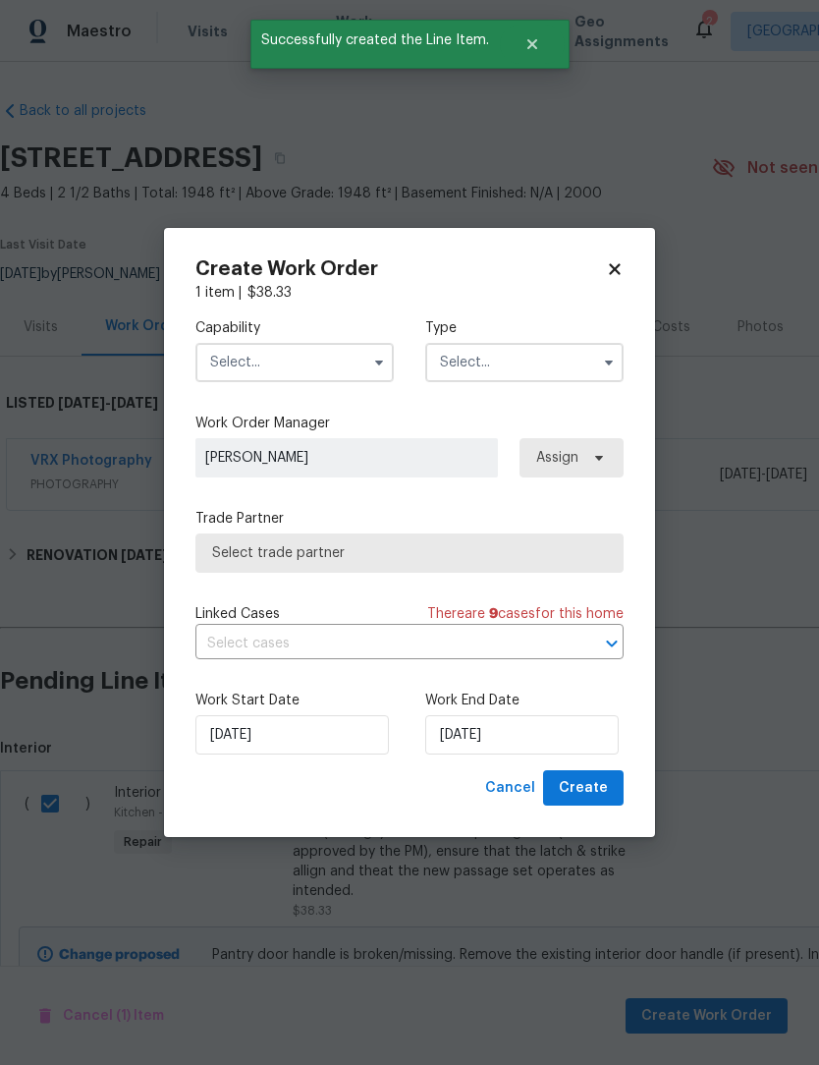
click at [258, 365] on input "text" at bounding box center [294, 362] width 198 height 39
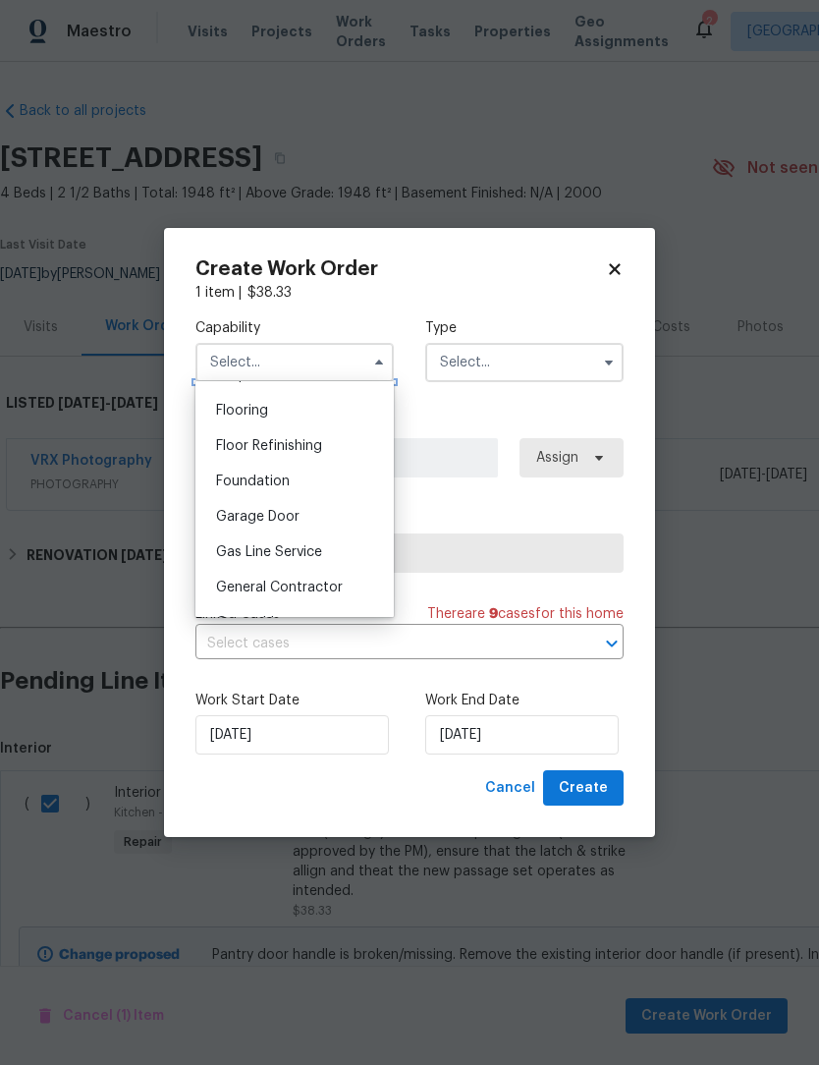
scroll to position [792, 0]
click at [235, 553] on span "General Contractor" at bounding box center [279, 551] width 127 height 14
type input "General Contractor"
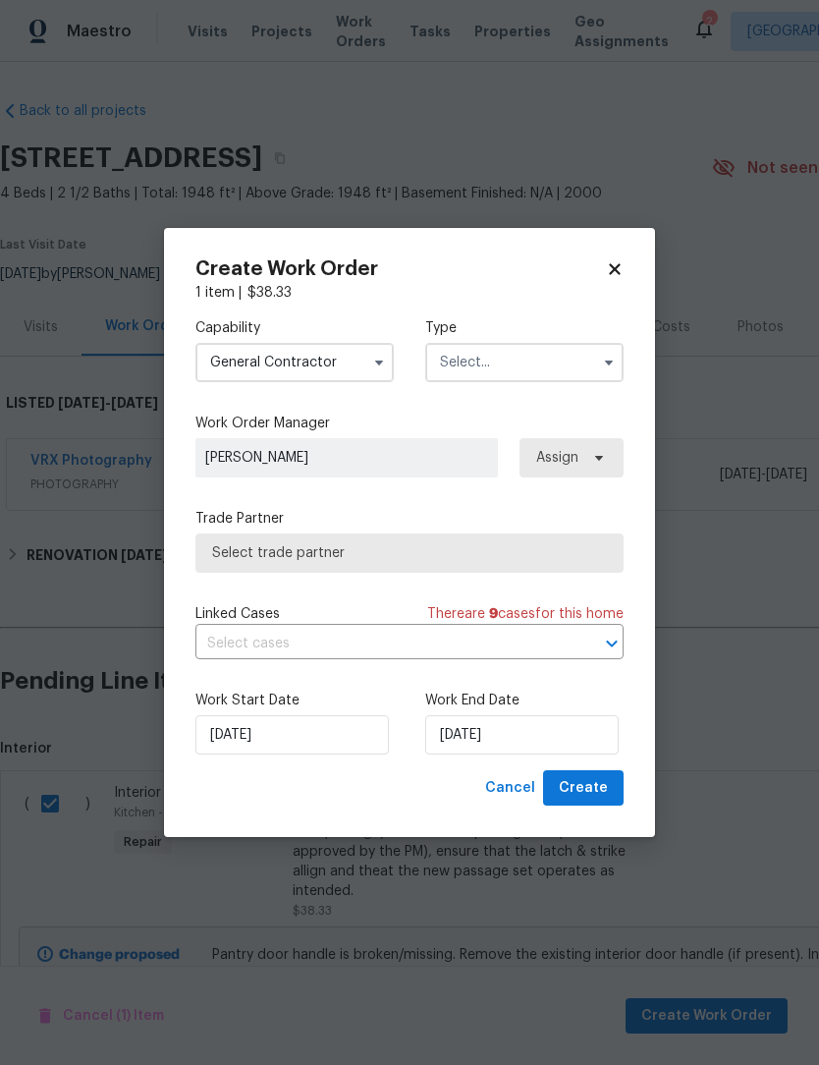
click at [572, 365] on input "text" at bounding box center [524, 362] width 198 height 39
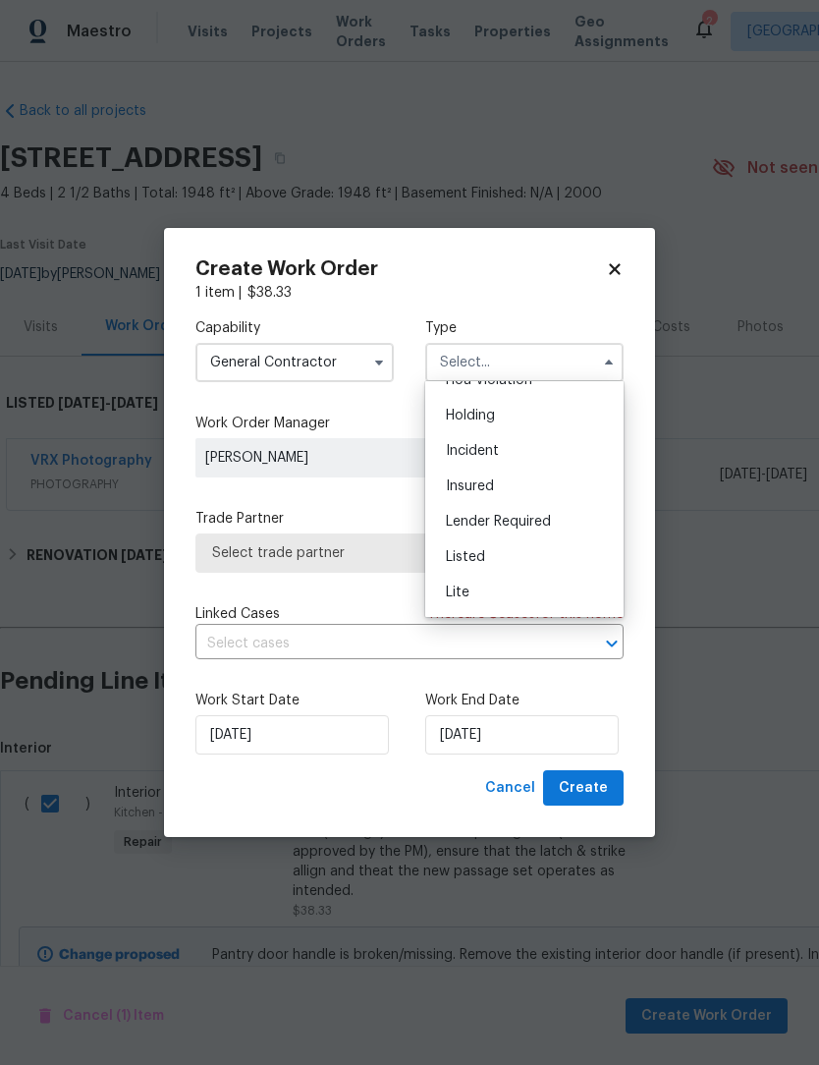
scroll to position [61, 0]
click at [564, 556] on div "Listed" at bounding box center [524, 554] width 189 height 35
type input "Listed"
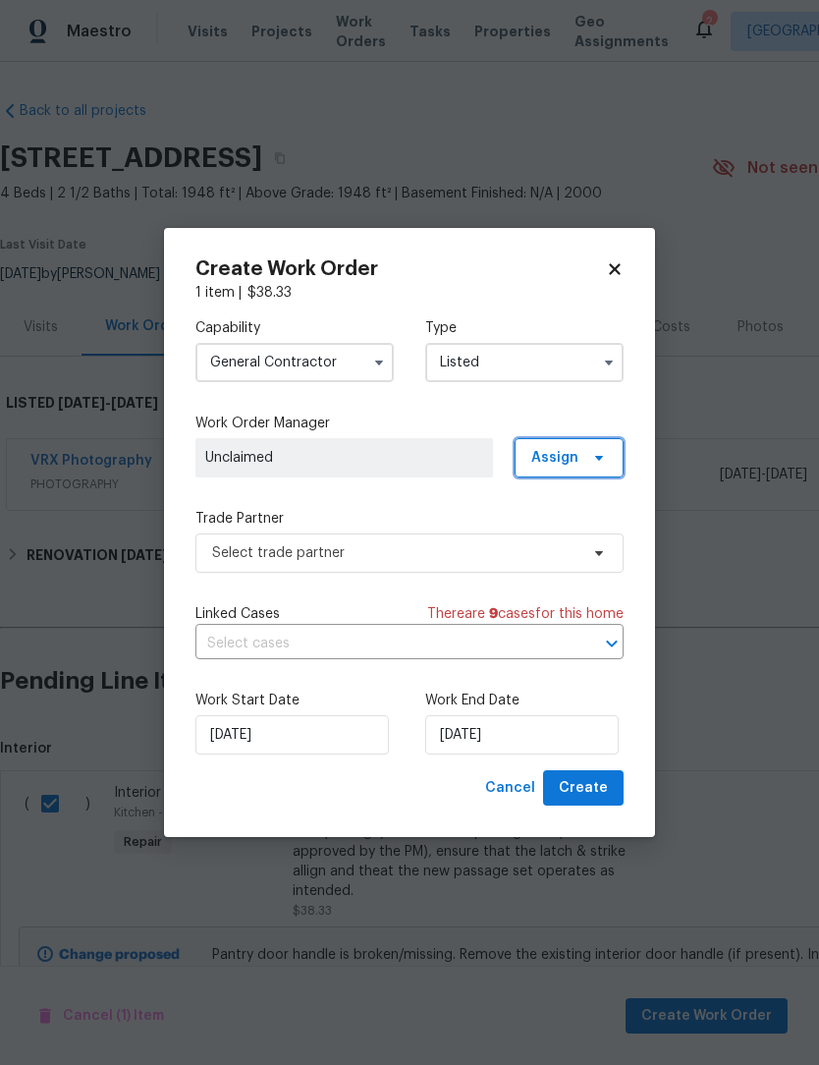
click at [591, 459] on icon at bounding box center [599, 458] width 16 height 16
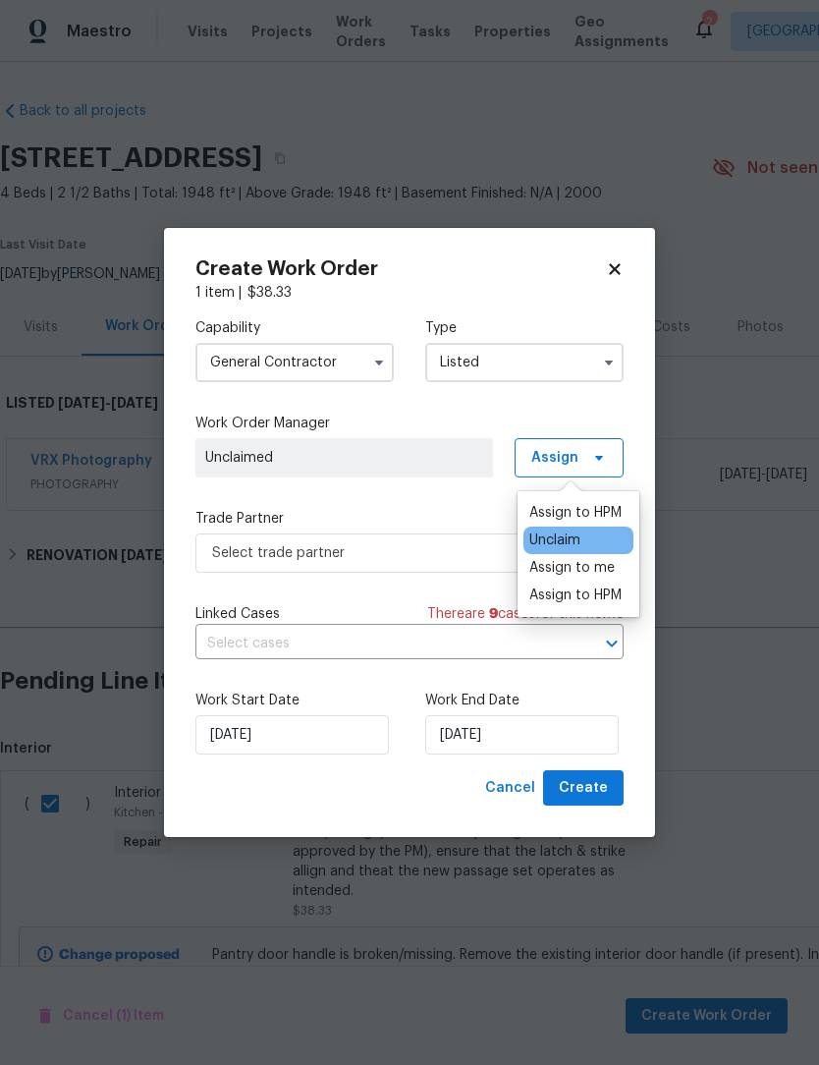
click at [620, 564] on div "Assign to me" at bounding box center [579, 568] width 110 height 28
click at [594, 570] on div "Assign to me" at bounding box center [571, 568] width 85 height 20
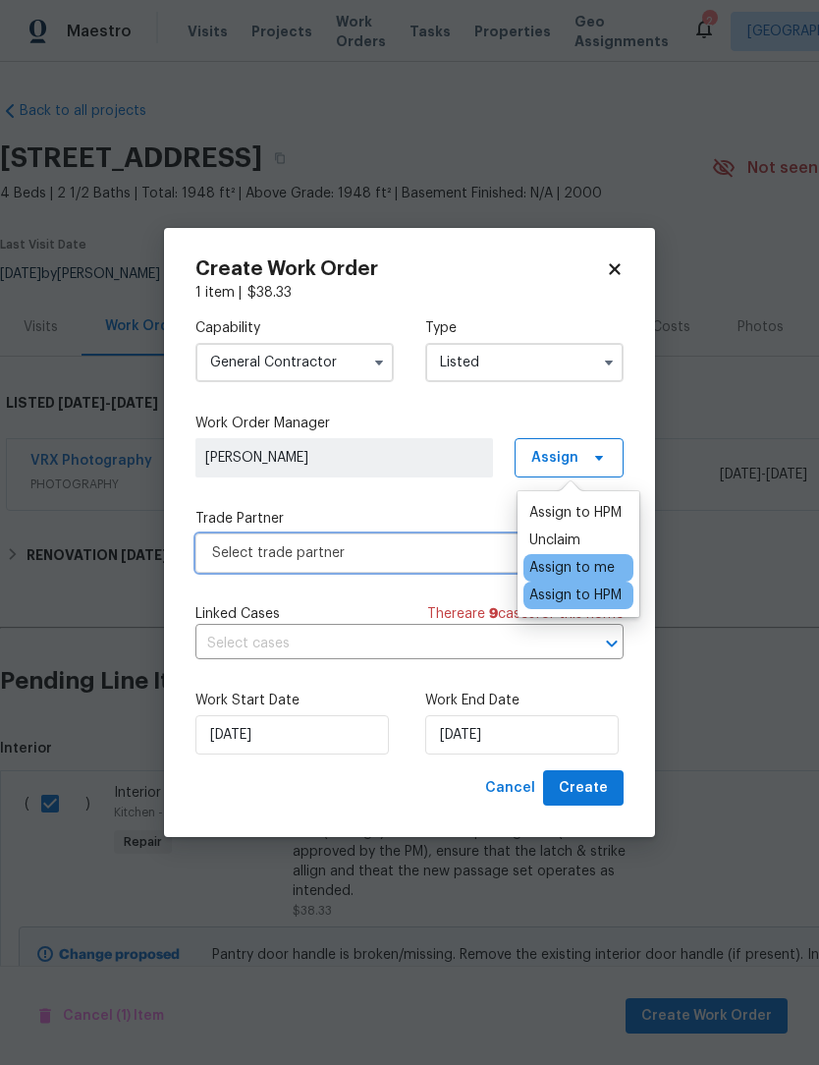
click at [231, 537] on span "Select trade partner" at bounding box center [409, 552] width 428 height 39
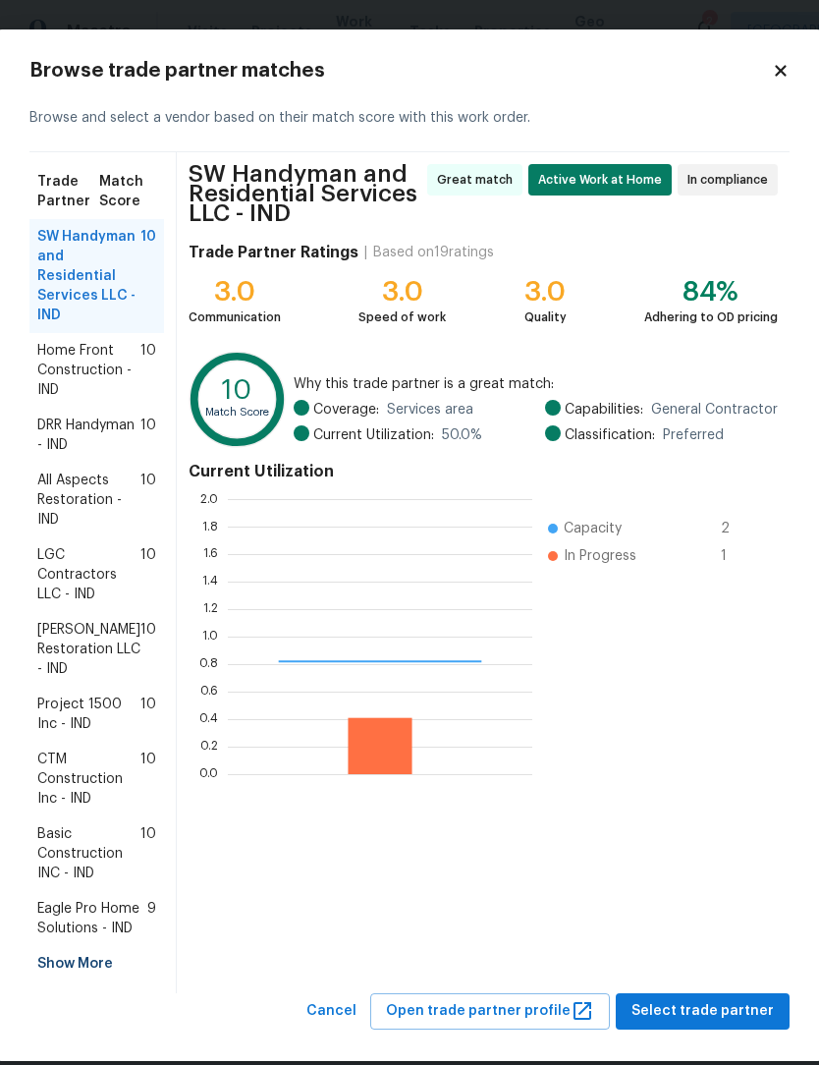
scroll to position [275, 304]
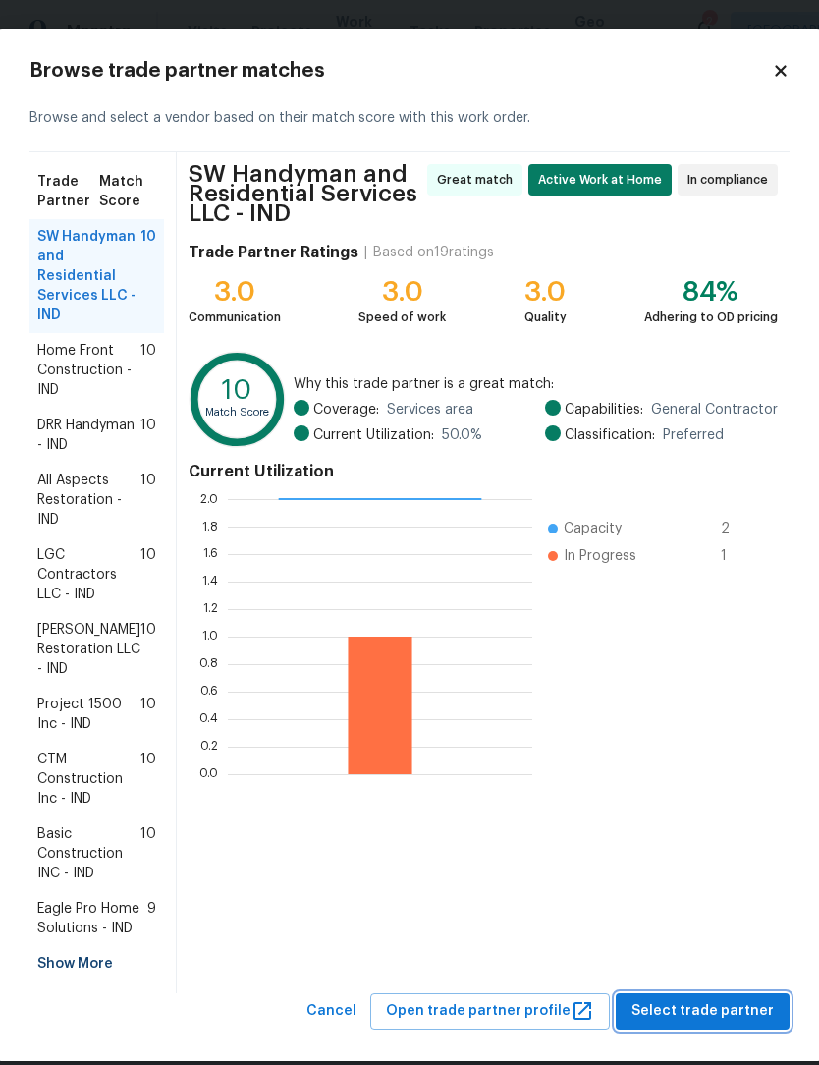
click at [747, 1021] on span "Select trade partner" at bounding box center [703, 1011] width 142 height 25
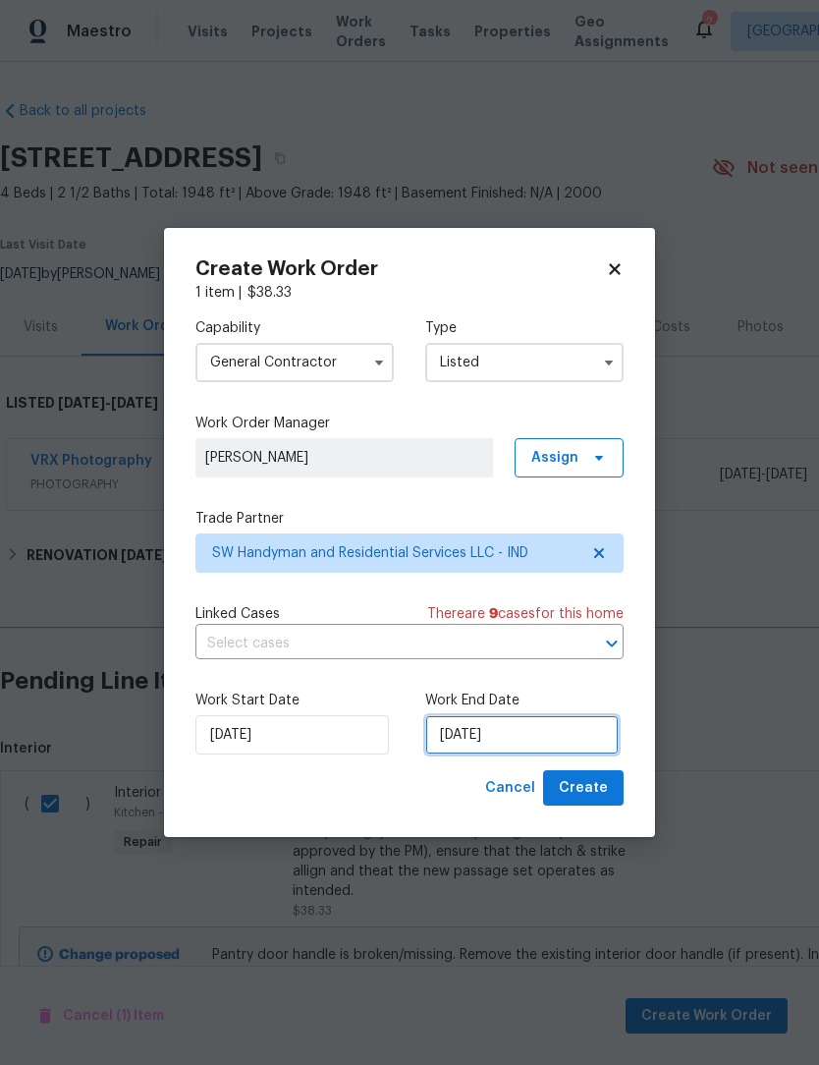
click at [572, 730] on input "[DATE]" at bounding box center [521, 734] width 193 height 39
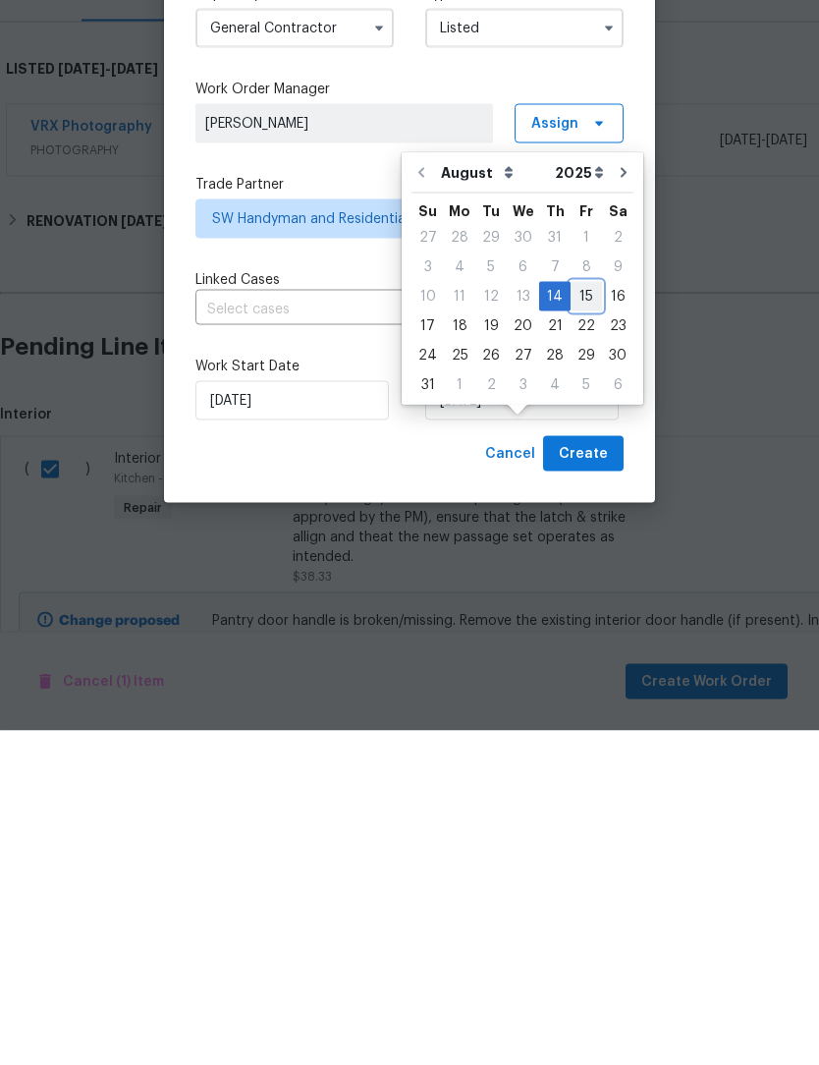
click at [579, 617] on div "15" at bounding box center [586, 631] width 31 height 28
type input "8/15/2025"
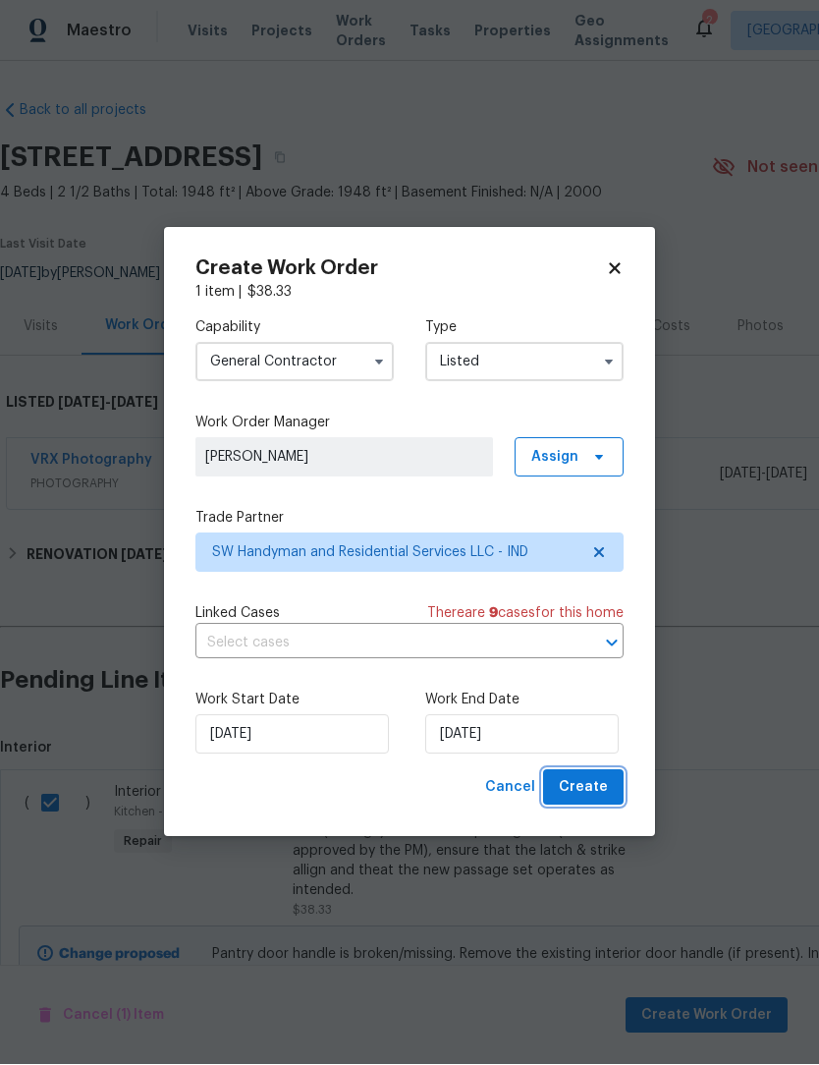
click at [609, 781] on button "Create" at bounding box center [583, 788] width 81 height 36
checkbox input "false"
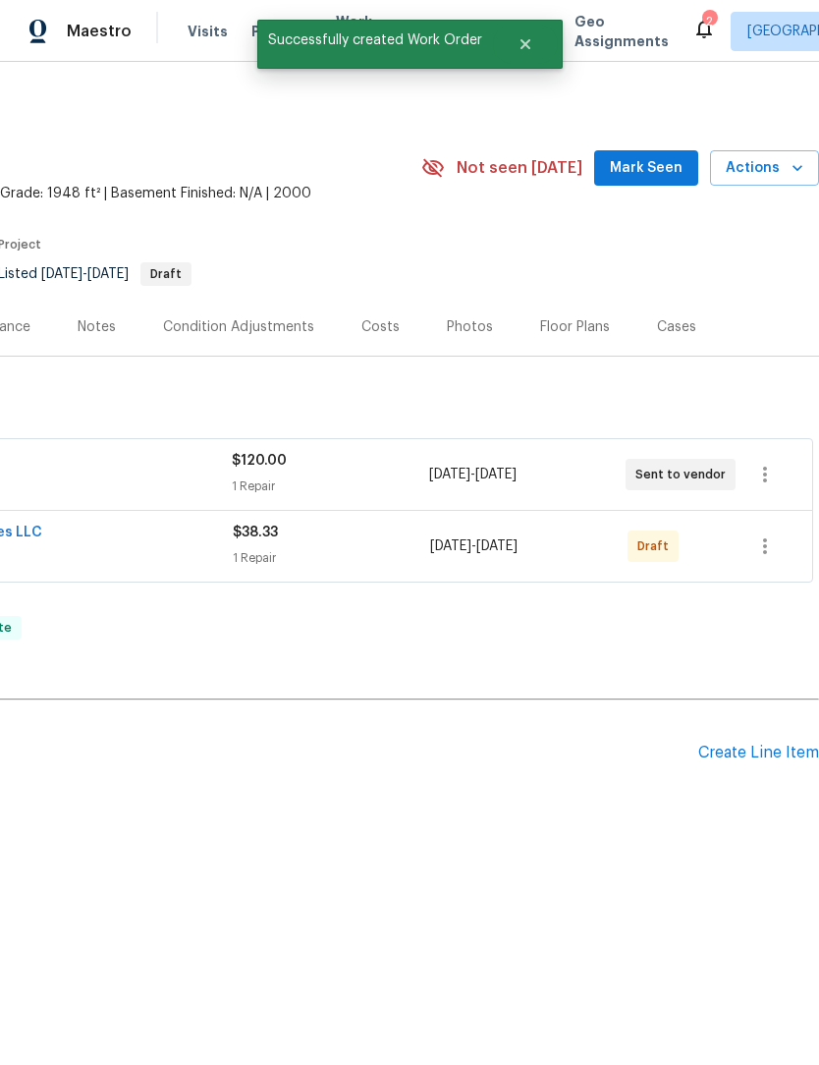
scroll to position [0, 291]
click at [765, 552] on icon "button" at bounding box center [765, 546] width 4 height 16
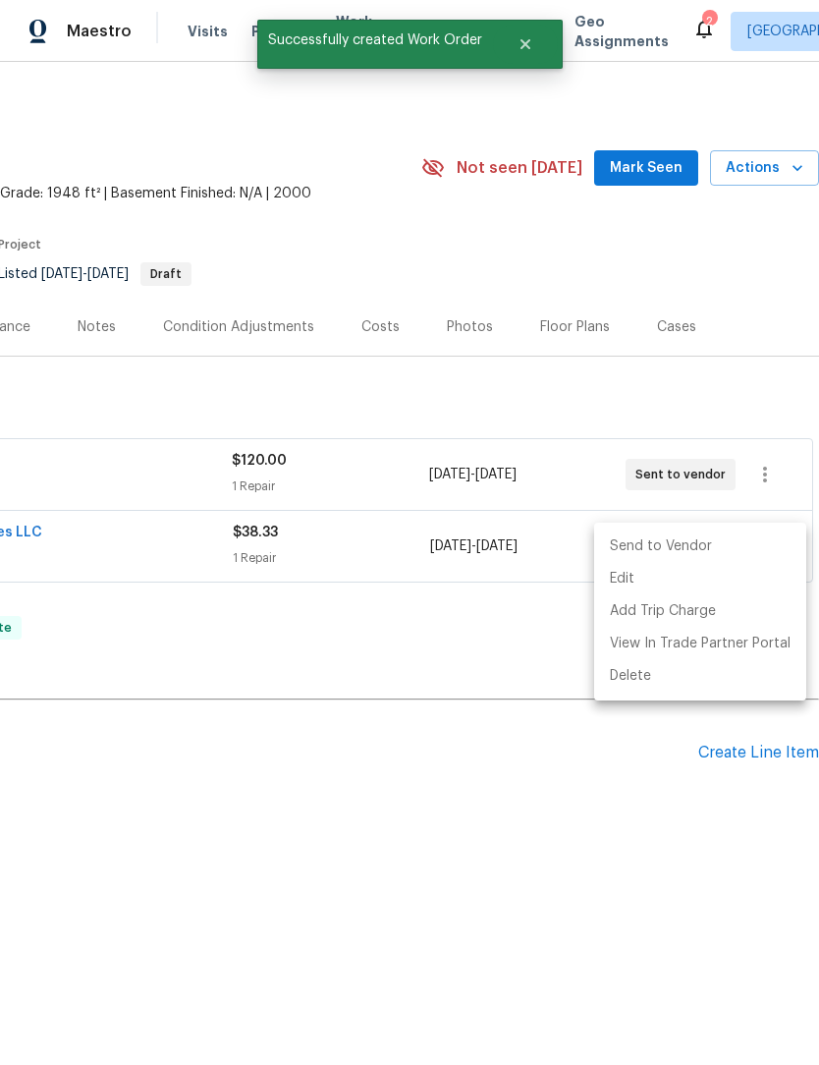
click at [730, 542] on li "Send to Vendor" at bounding box center [700, 546] width 212 height 32
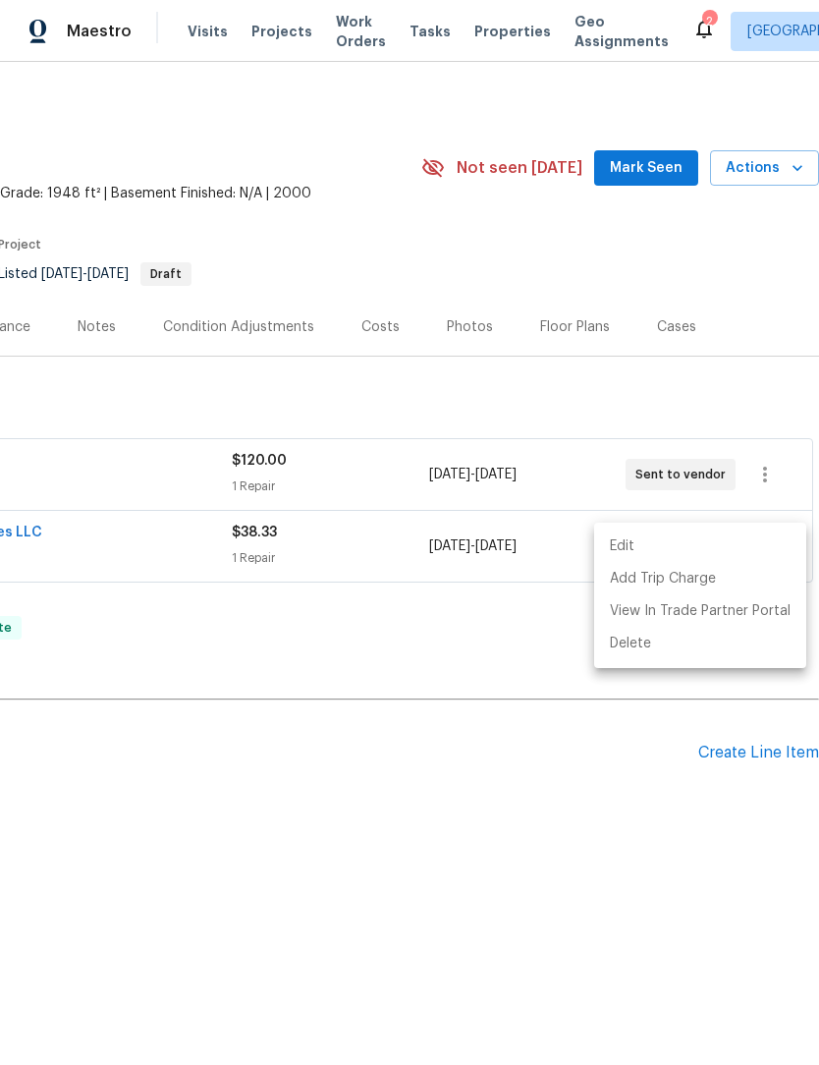
click at [171, 655] on div at bounding box center [409, 532] width 819 height 1065
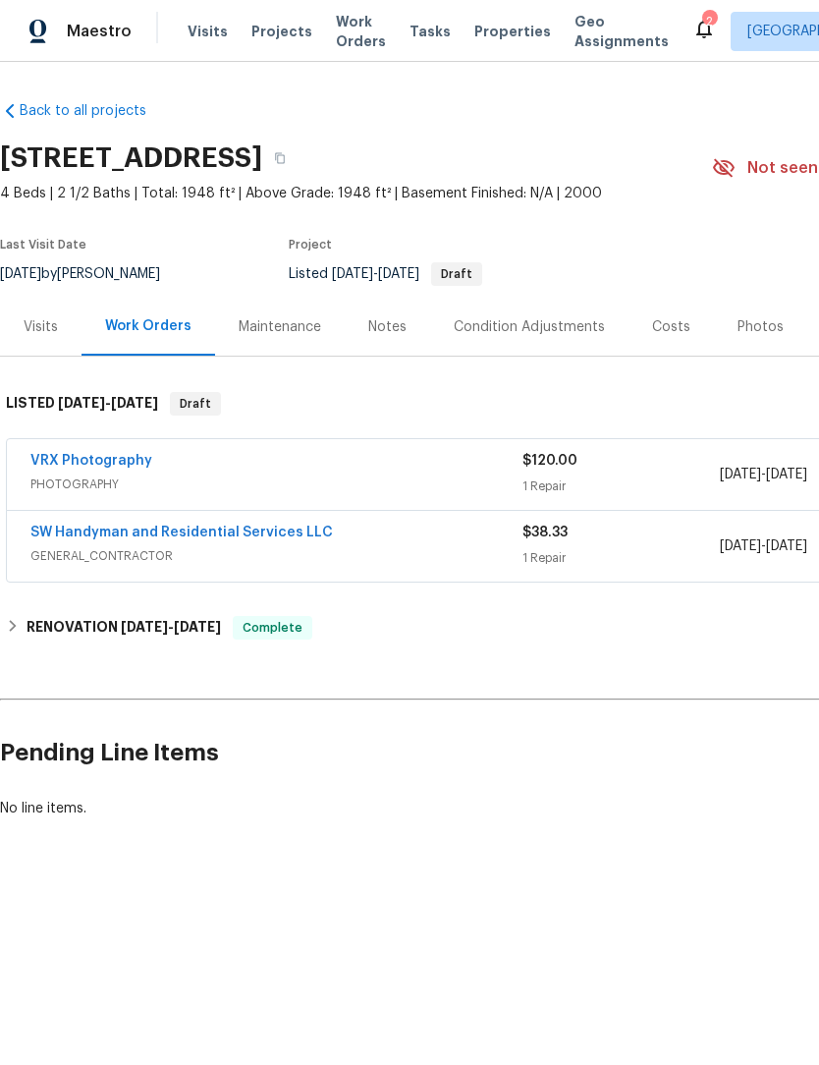
scroll to position [0, 0]
click at [122, 528] on link "SW Handyman and Residential Services LLC" at bounding box center [181, 532] width 303 height 14
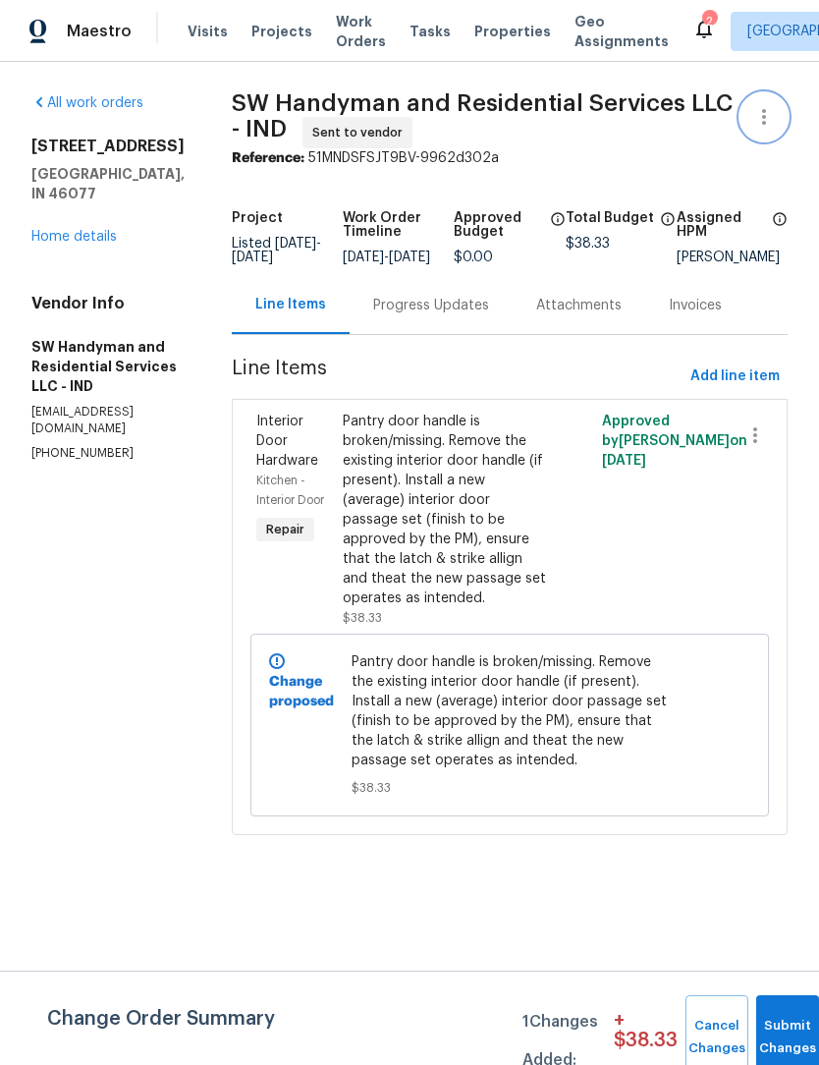
click at [767, 114] on icon "button" at bounding box center [764, 117] width 24 height 24
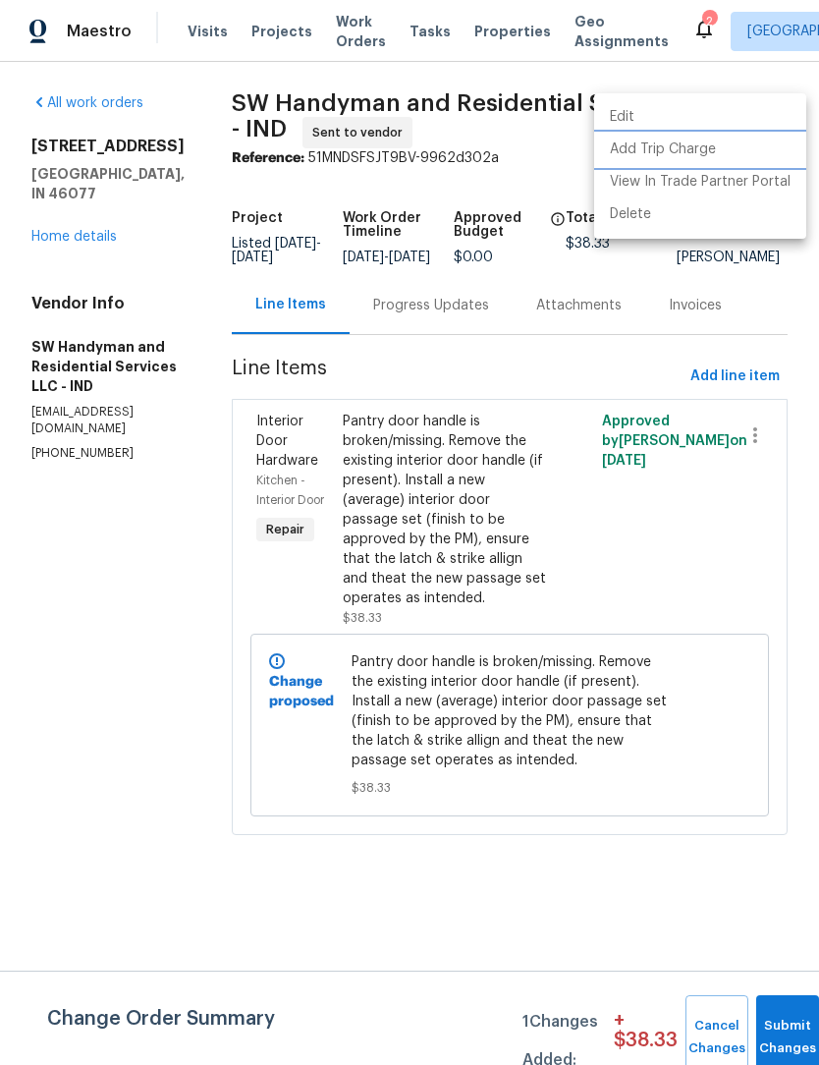
click at [668, 147] on li "Add Trip Charge" at bounding box center [700, 150] width 212 height 32
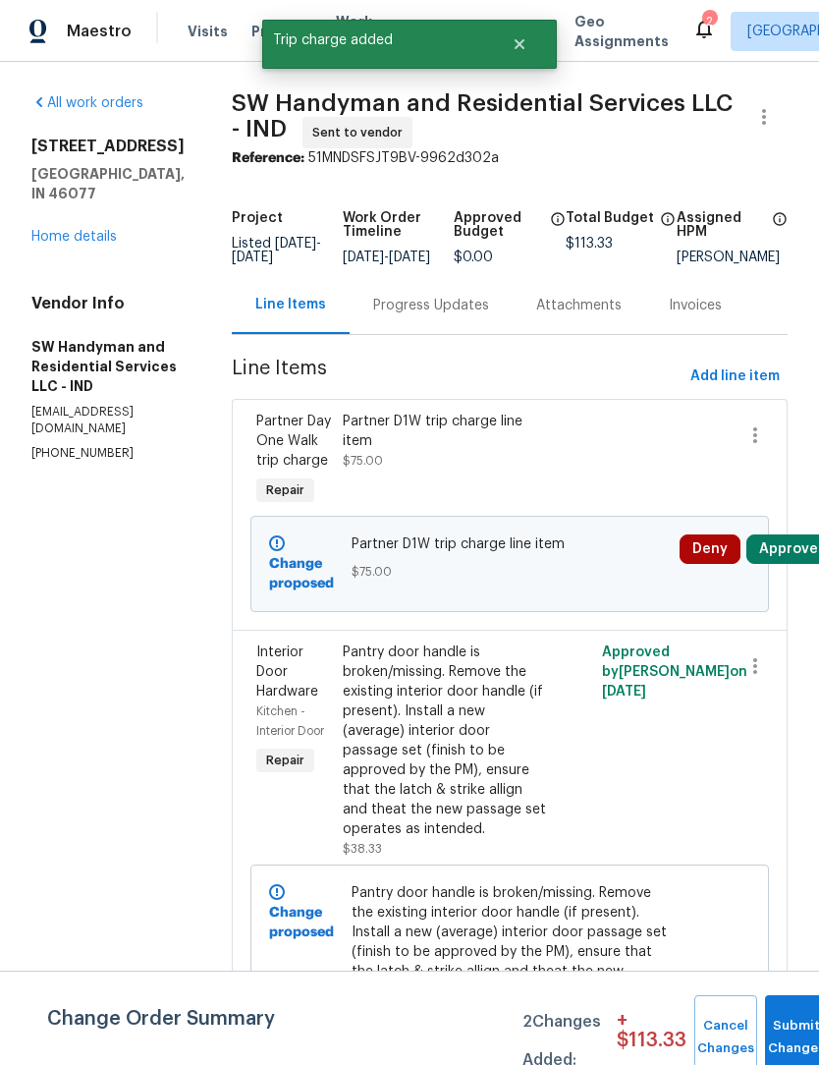
click at [536, 444] on div "Partner D1W trip charge line item" at bounding box center [445, 431] width 204 height 39
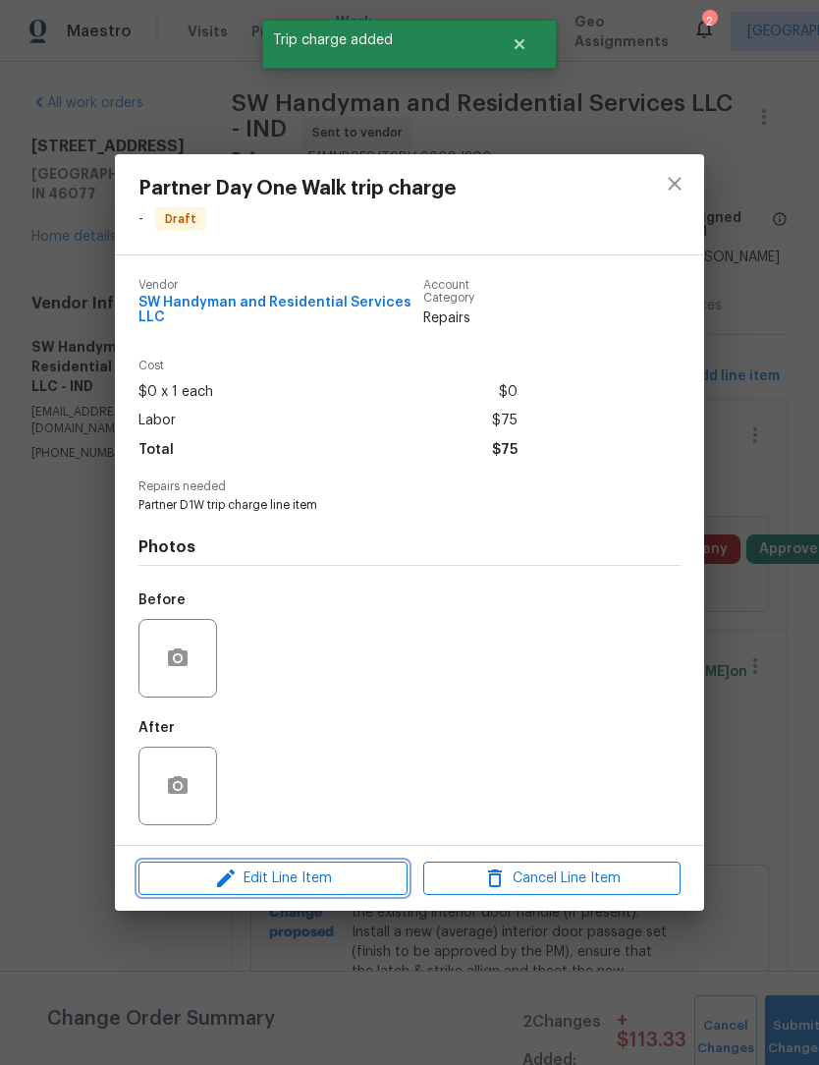
click at [304, 873] on span "Edit Line Item" at bounding box center [272, 878] width 257 height 25
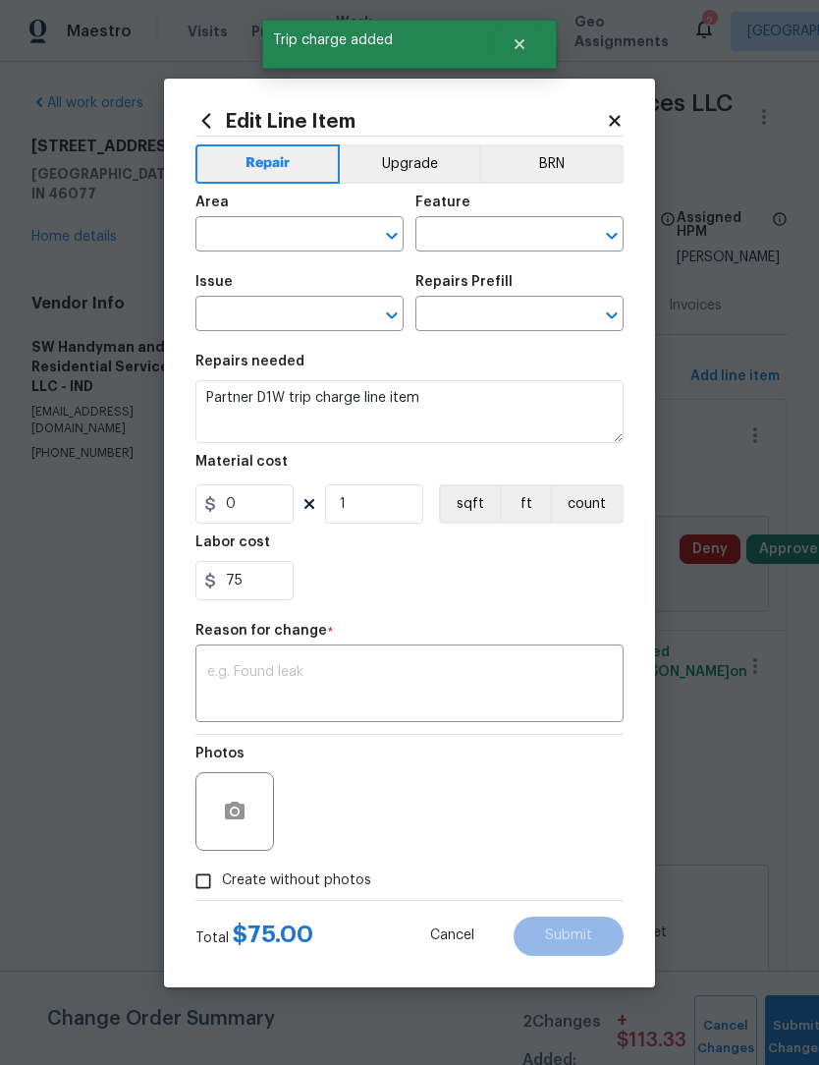
type input "Partner Day One Walk trip charge"
click at [271, 577] on input "75" at bounding box center [244, 580] width 98 height 39
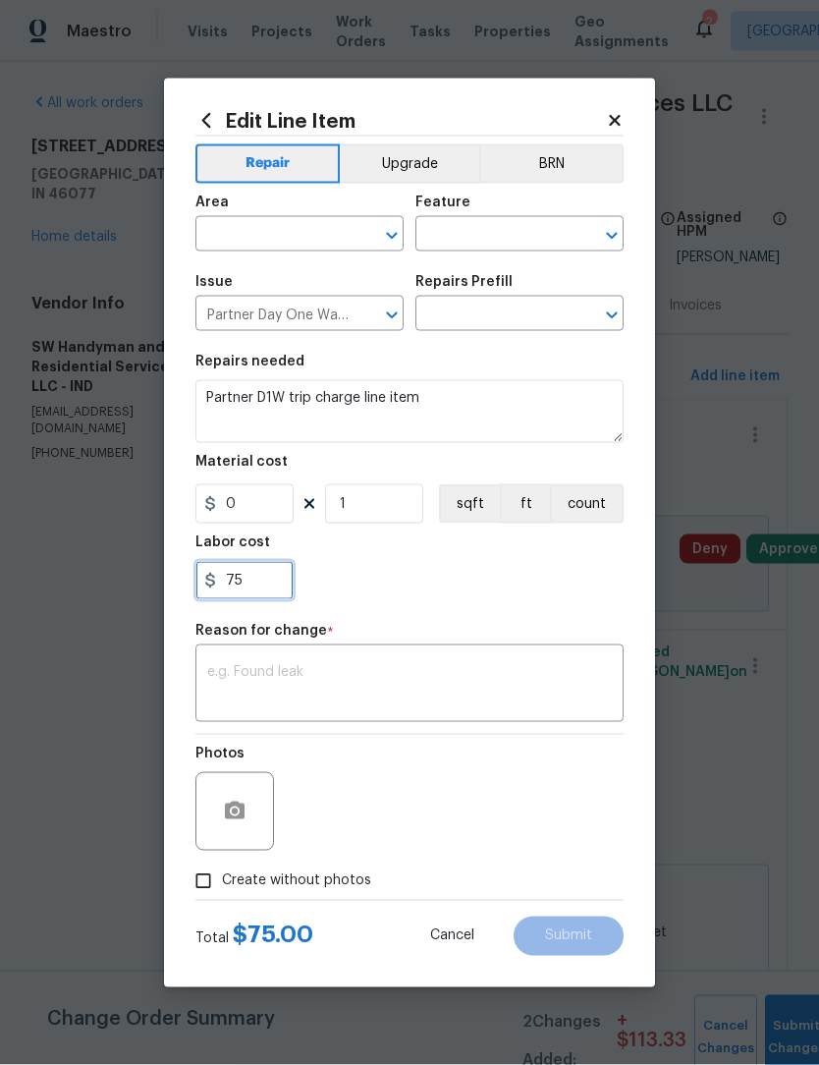
type input "7"
type input "50"
click at [557, 580] on div "50" at bounding box center [409, 580] width 428 height 39
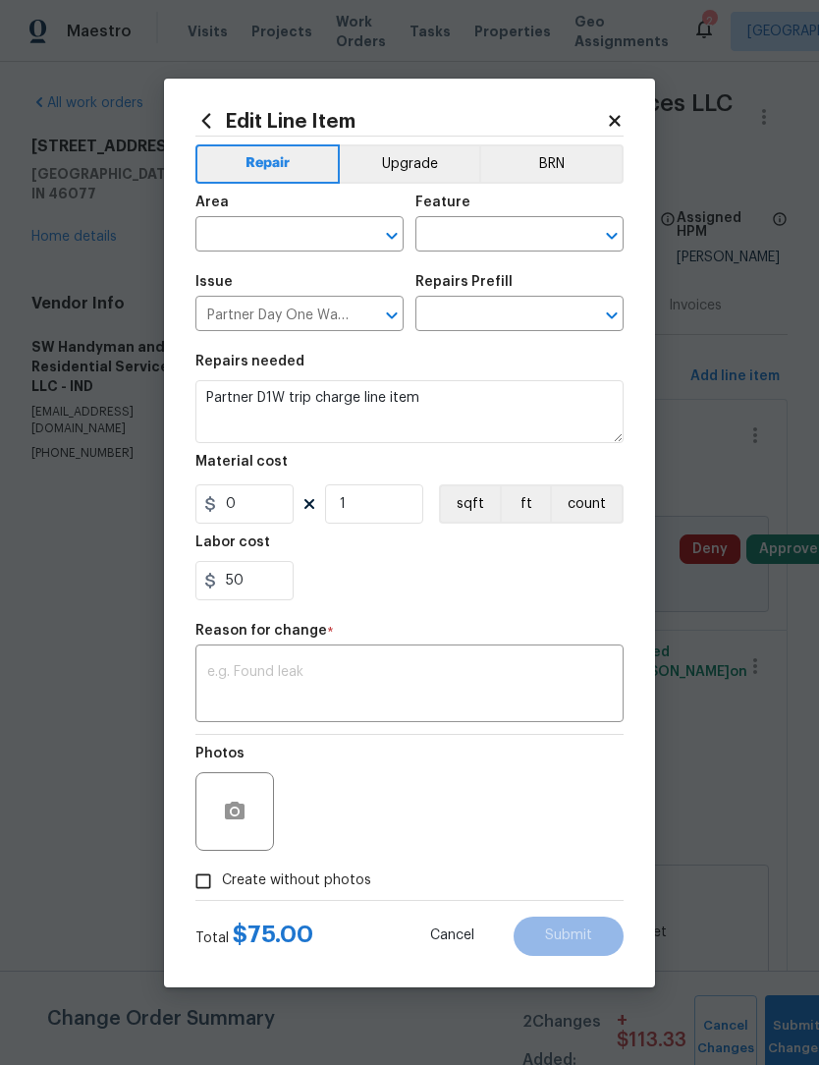
click at [529, 667] on textarea at bounding box center [409, 685] width 405 height 41
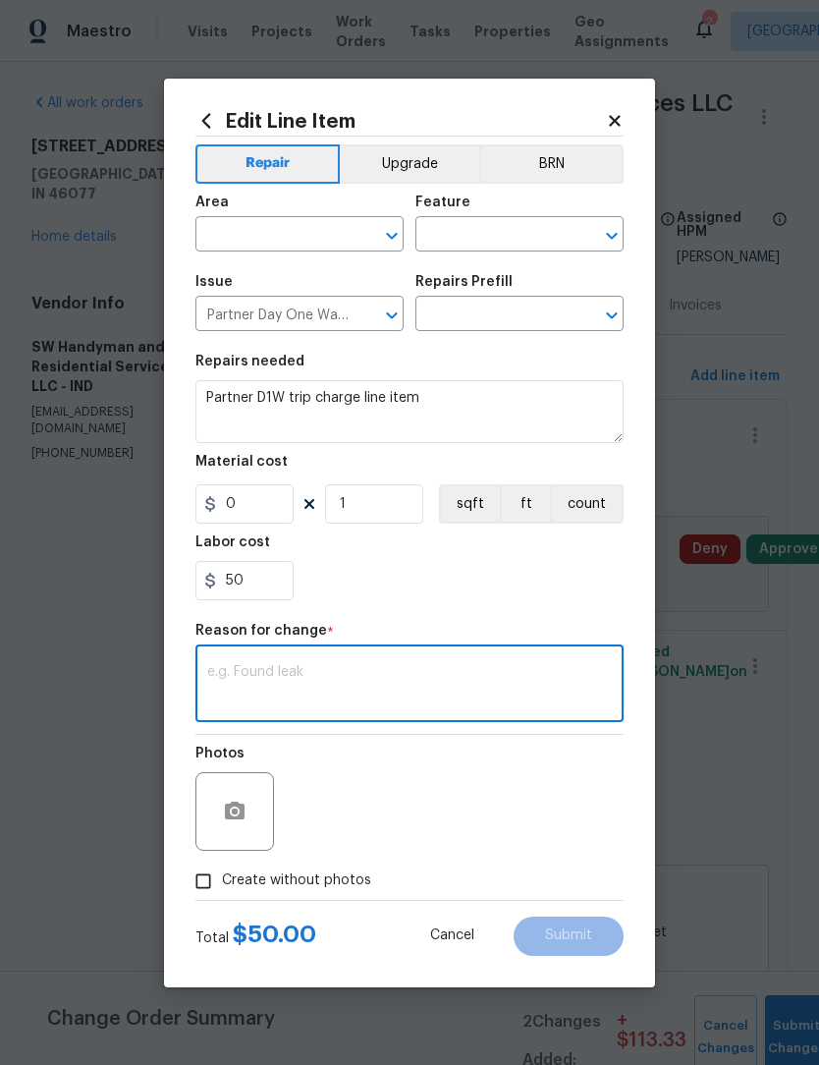
scroll to position [0, 0]
type textarea "."
click at [574, 577] on div "50" at bounding box center [409, 580] width 428 height 39
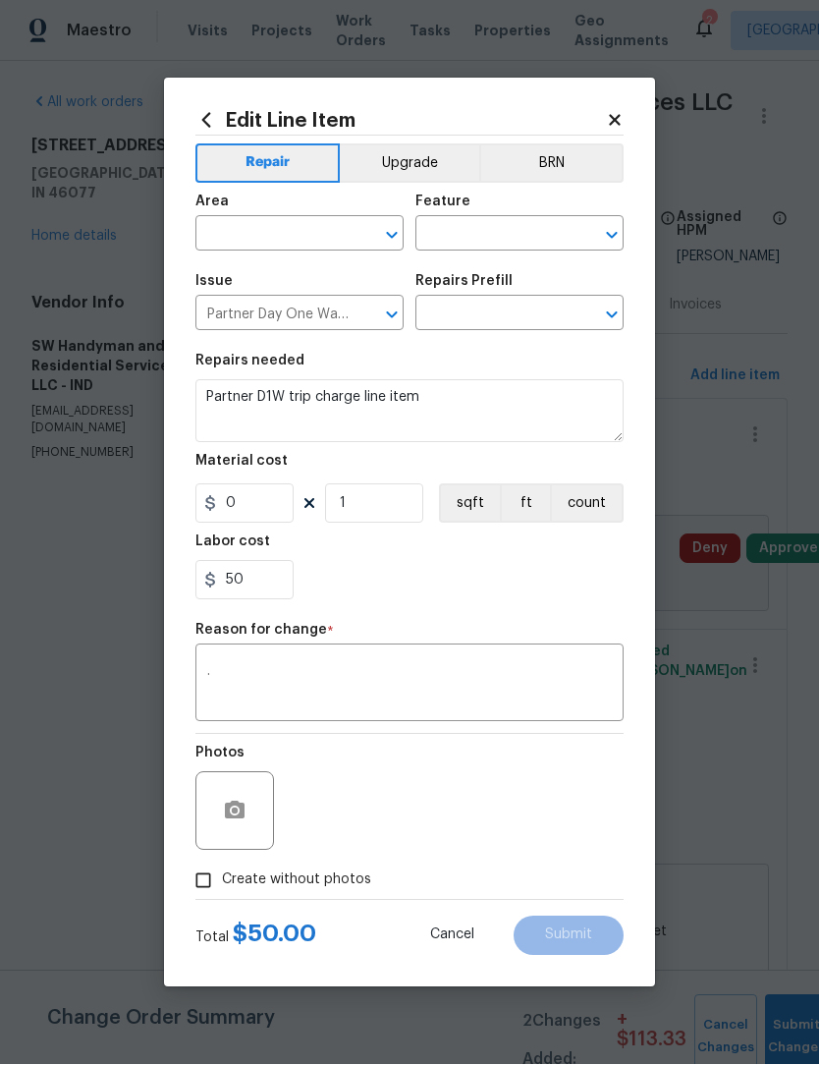
click at [244, 887] on span "Create without photos" at bounding box center [296, 880] width 149 height 21
click at [222, 887] on input "Create without photos" at bounding box center [203, 880] width 37 height 37
checkbox input "true"
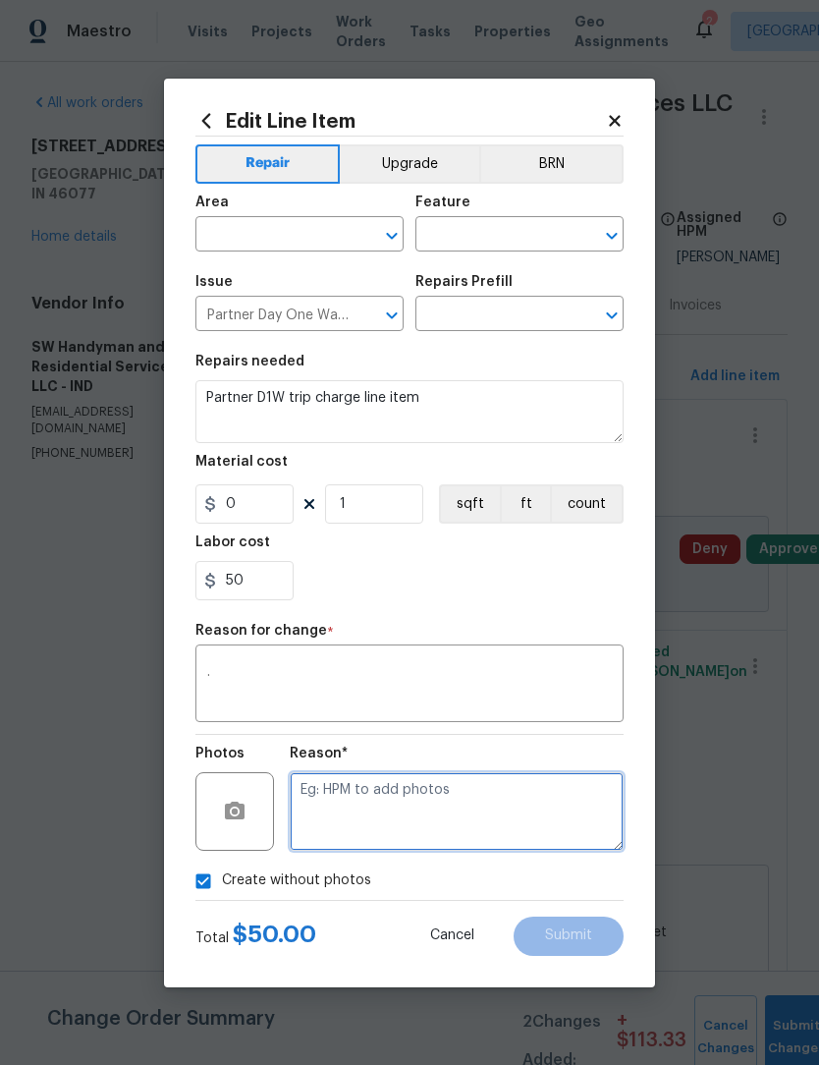
click at [400, 813] on textarea at bounding box center [457, 811] width 334 height 79
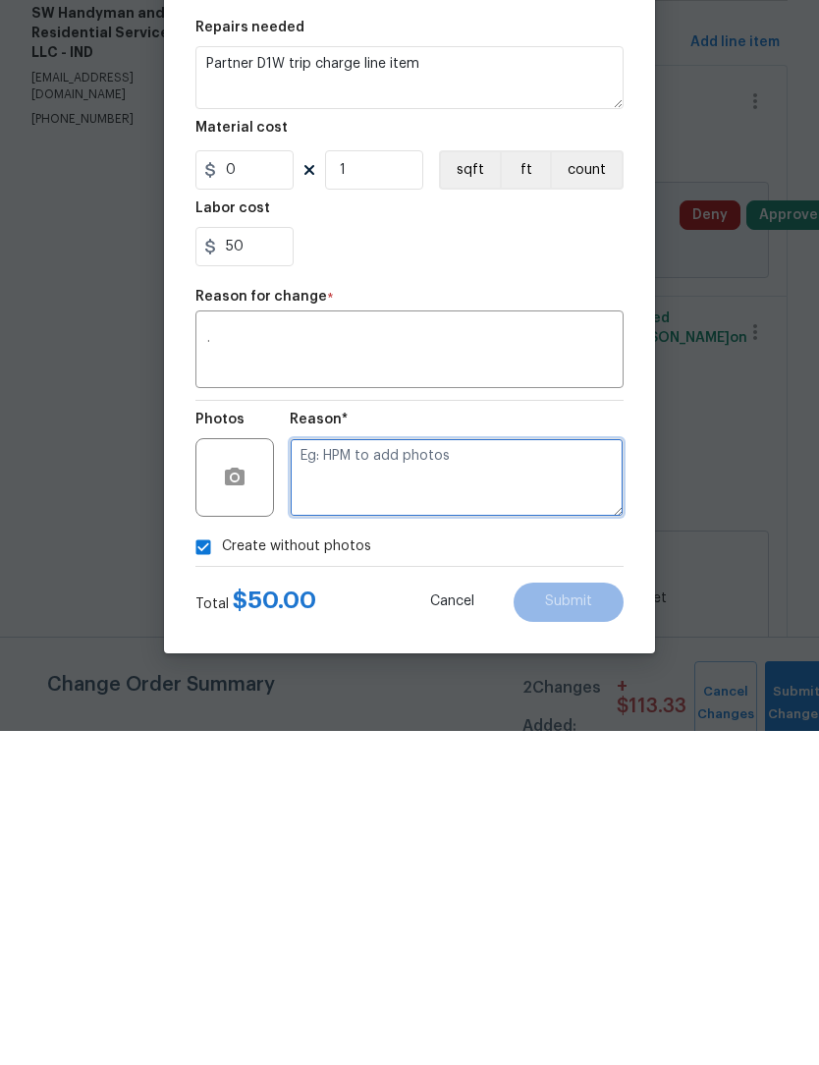
type textarea "."
click at [190, 862] on input "Create without photos" at bounding box center [203, 880] width 37 height 37
checkbox input "false"
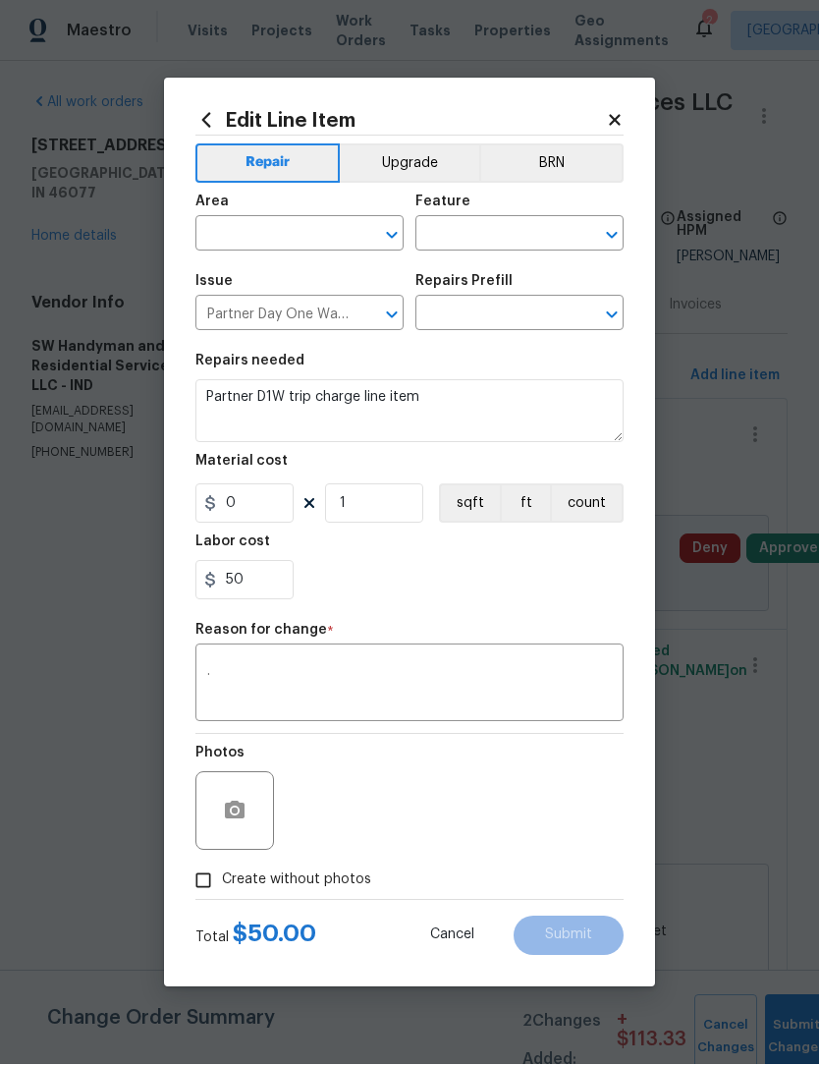
click at [267, 239] on input "text" at bounding box center [271, 236] width 153 height 30
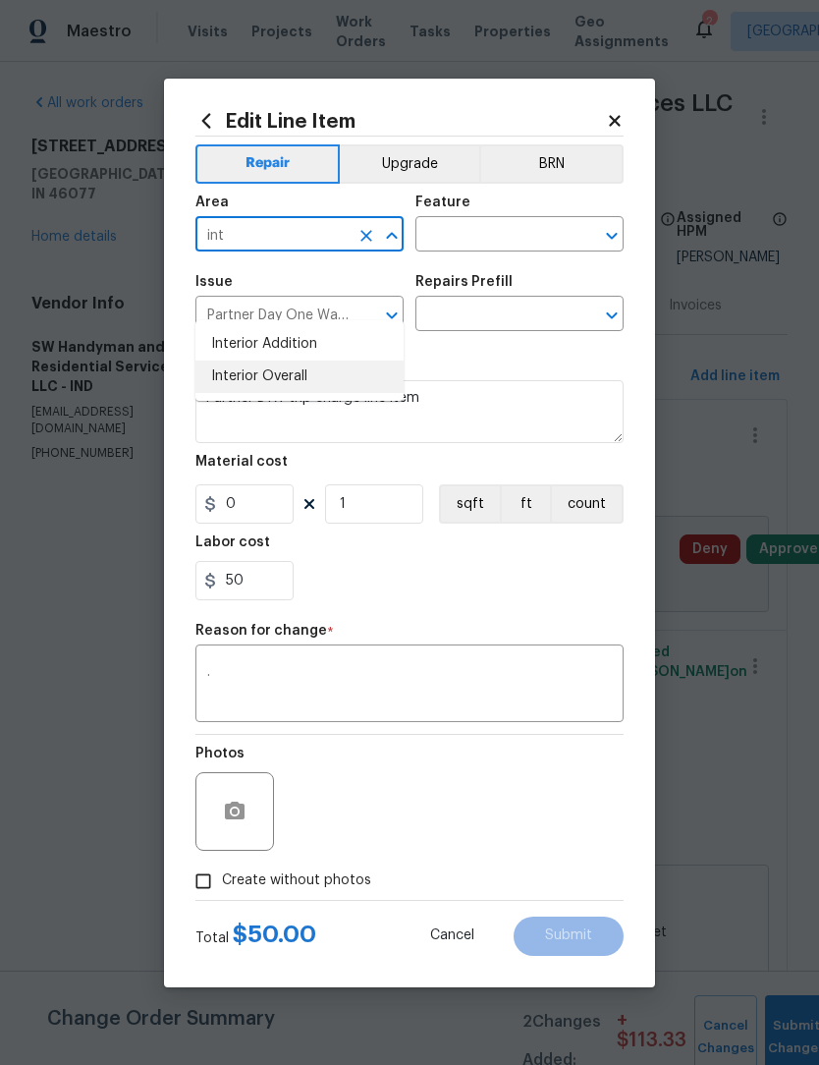
click at [338, 360] on li "Interior Overall" at bounding box center [299, 376] width 208 height 32
type input "Interior Overall"
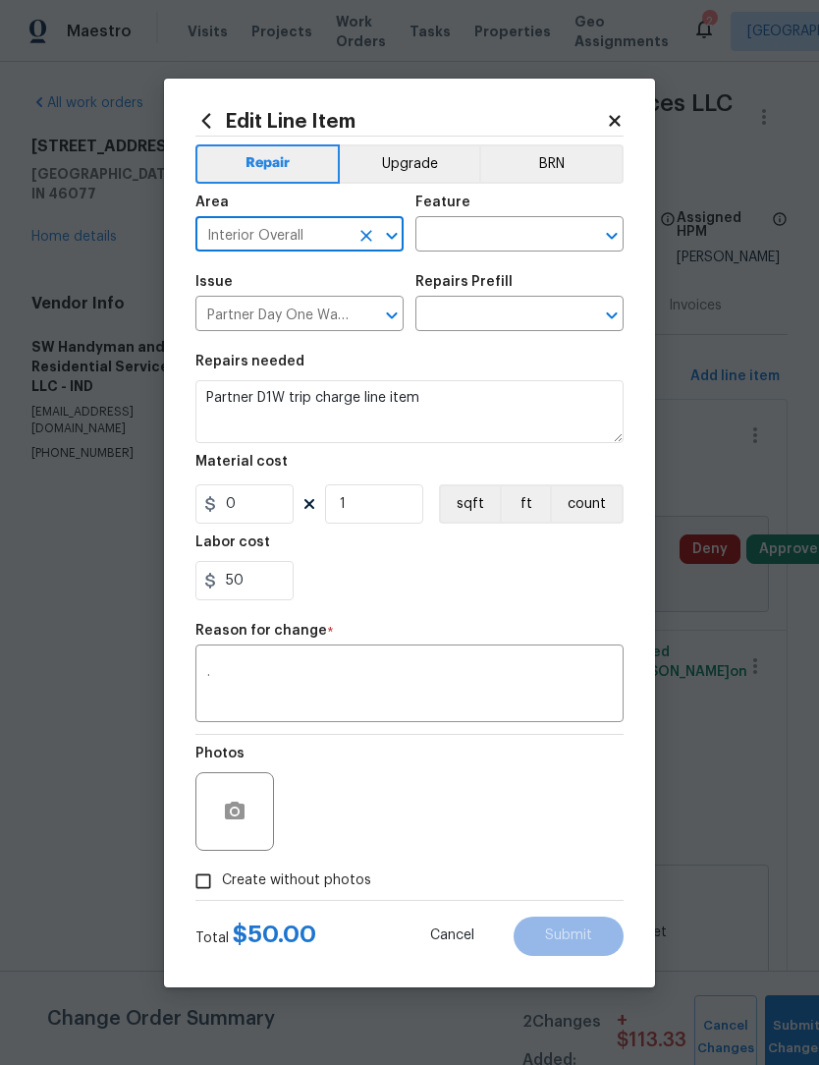
click at [477, 231] on input "text" at bounding box center [491, 236] width 153 height 30
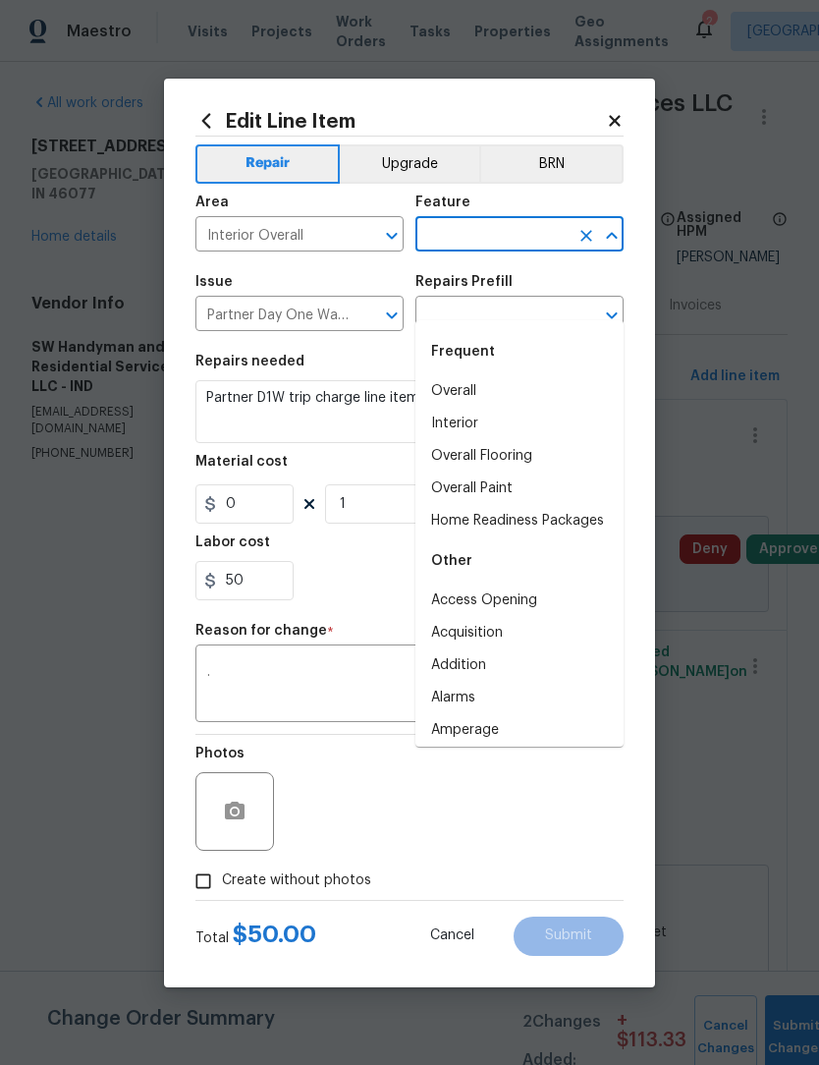
click at [576, 505] on li "Home Readiness Packages" at bounding box center [519, 521] width 208 height 32
type input "Home Readiness Packages"
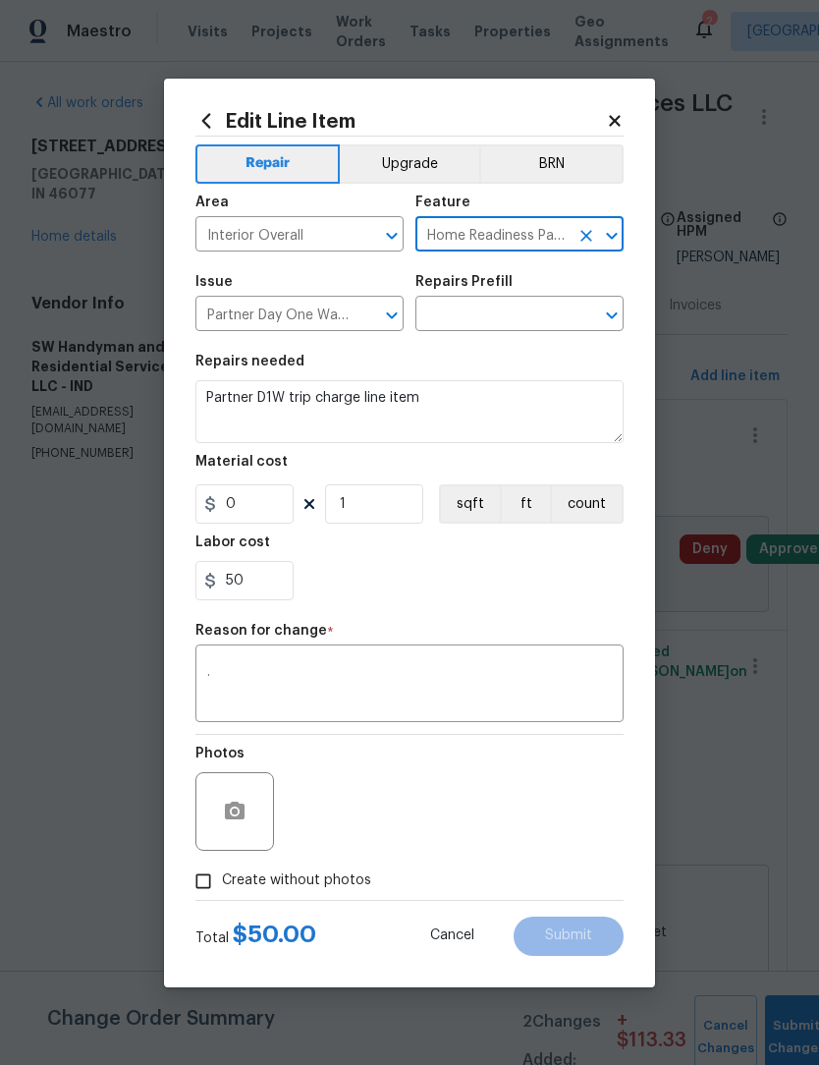
click at [489, 322] on input "text" at bounding box center [491, 316] width 153 height 30
click at [618, 113] on icon at bounding box center [615, 121] width 18 height 18
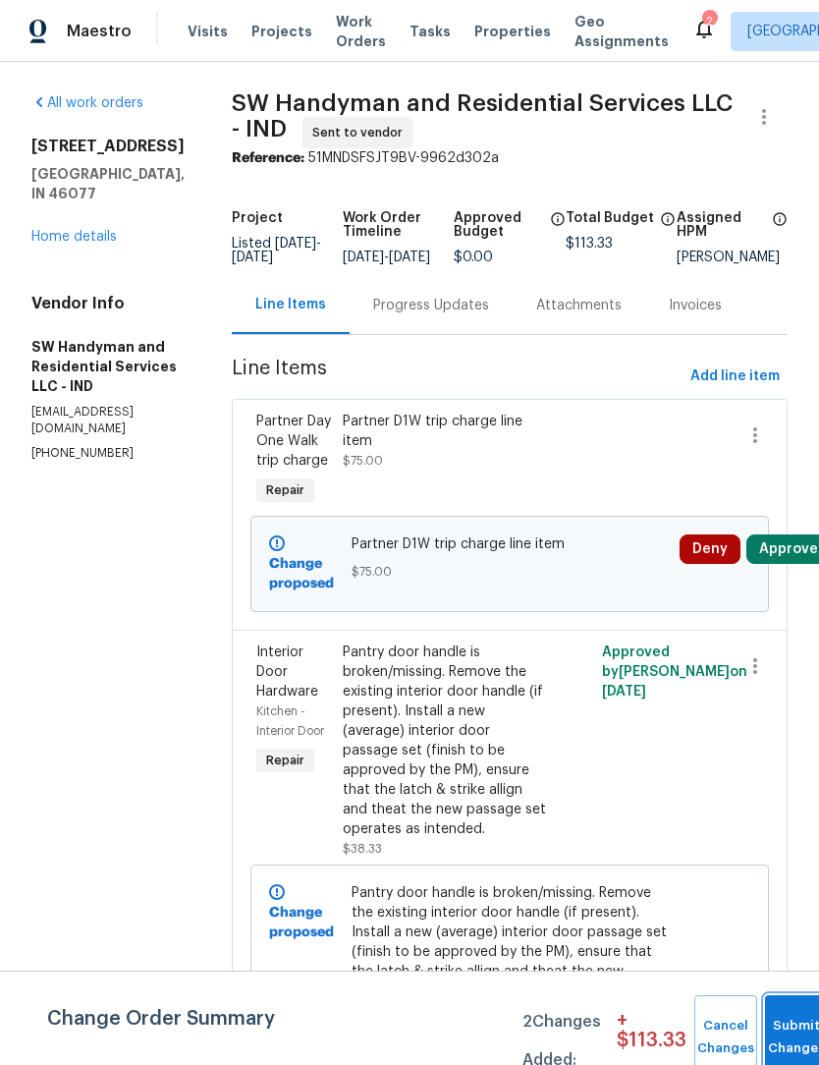
click at [794, 1028] on button "Submit Changes" at bounding box center [796, 1037] width 63 height 84
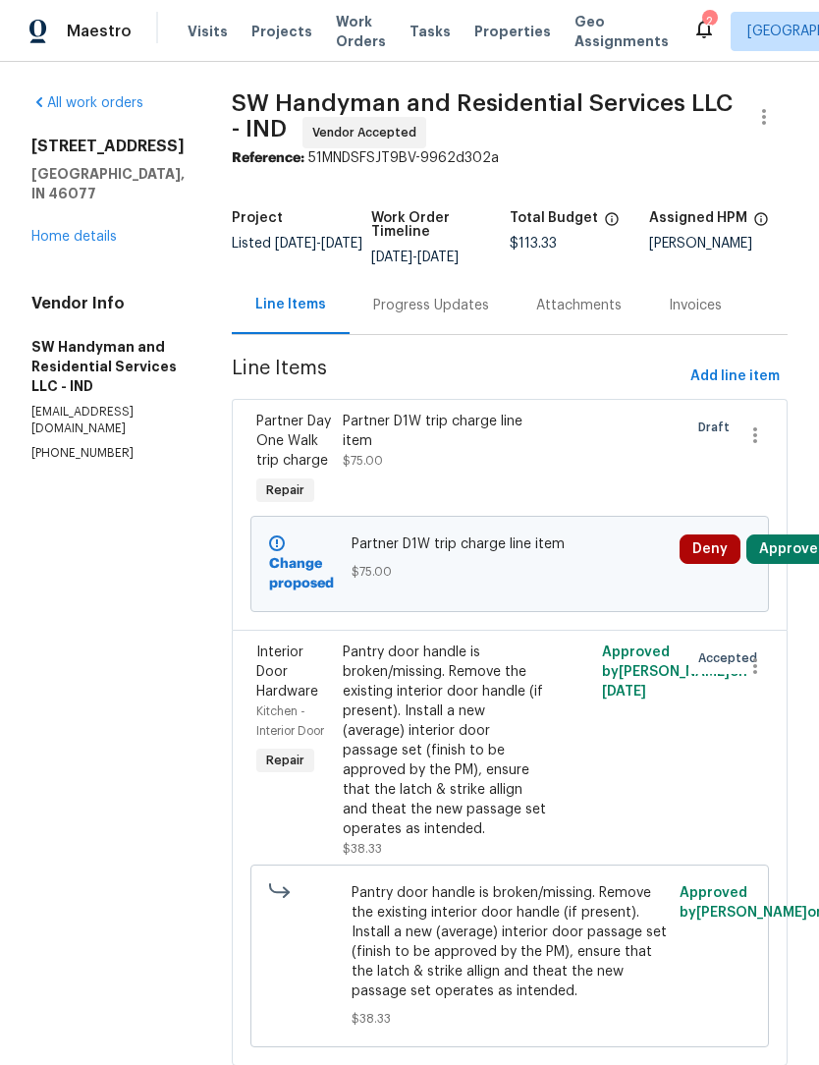
scroll to position [0, 0]
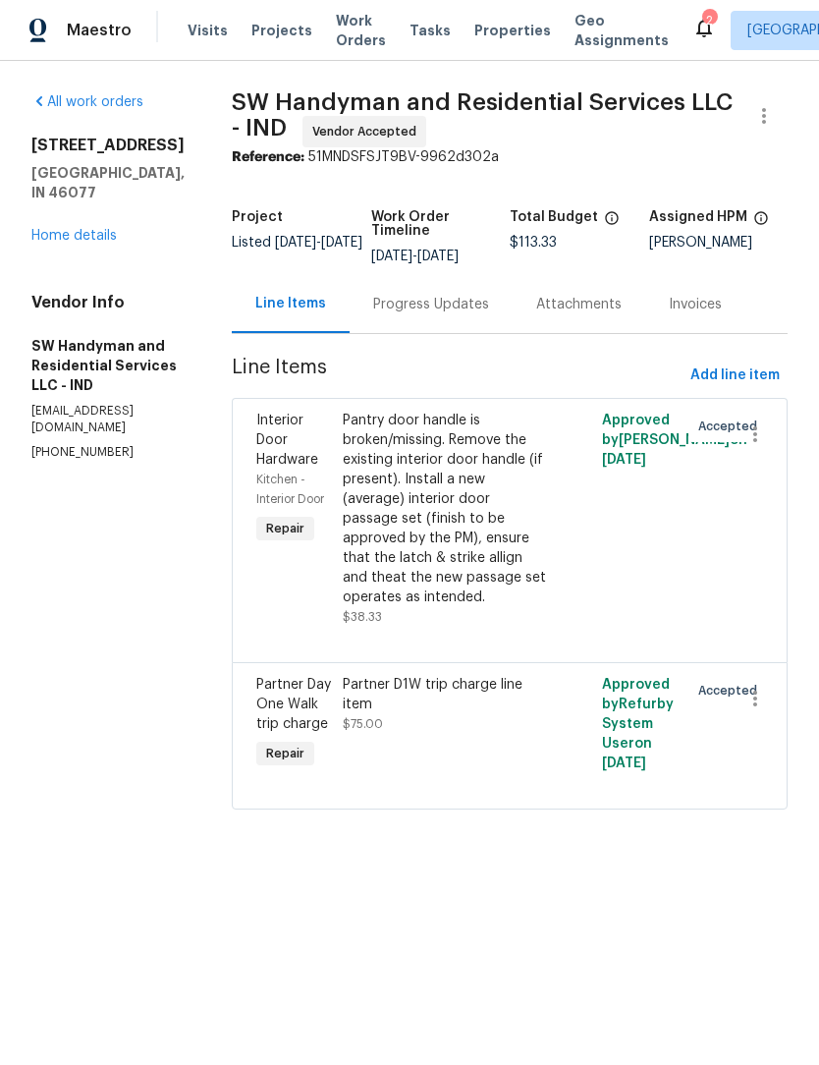
click at [373, 714] on div "Partner D1W trip charge line item $75.00" at bounding box center [445, 705] width 204 height 59
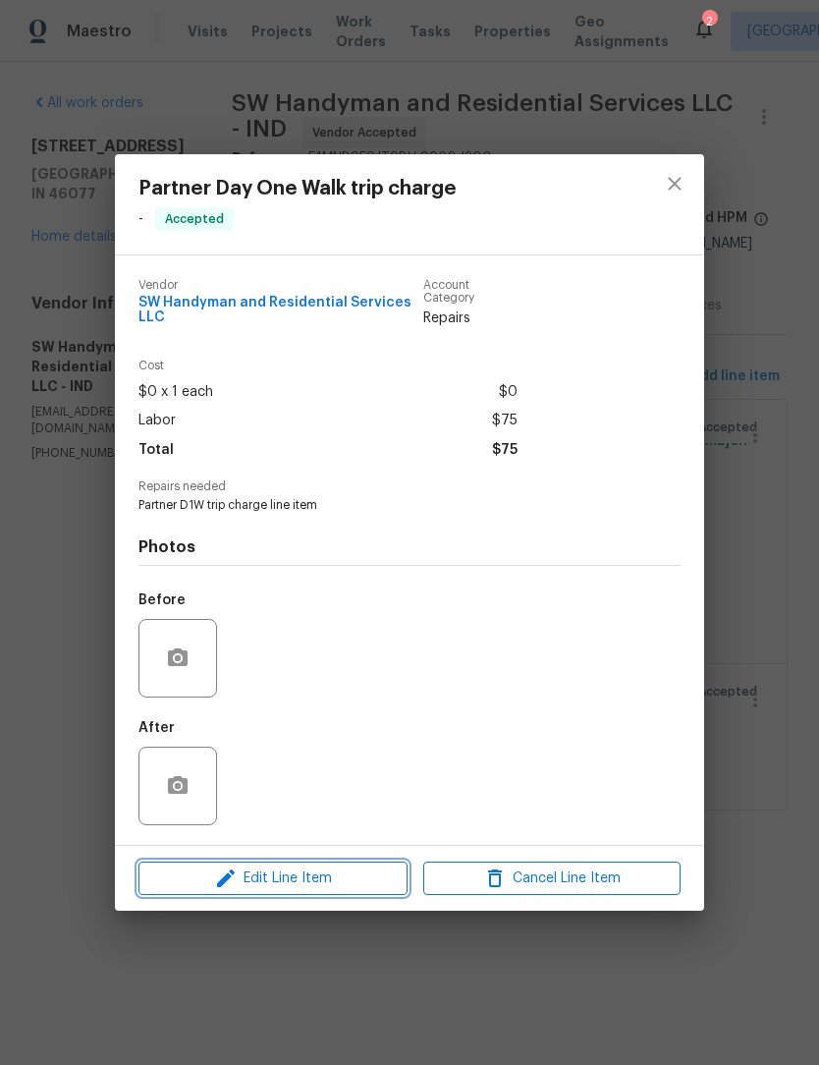
click at [326, 869] on span "Edit Line Item" at bounding box center [272, 878] width 257 height 25
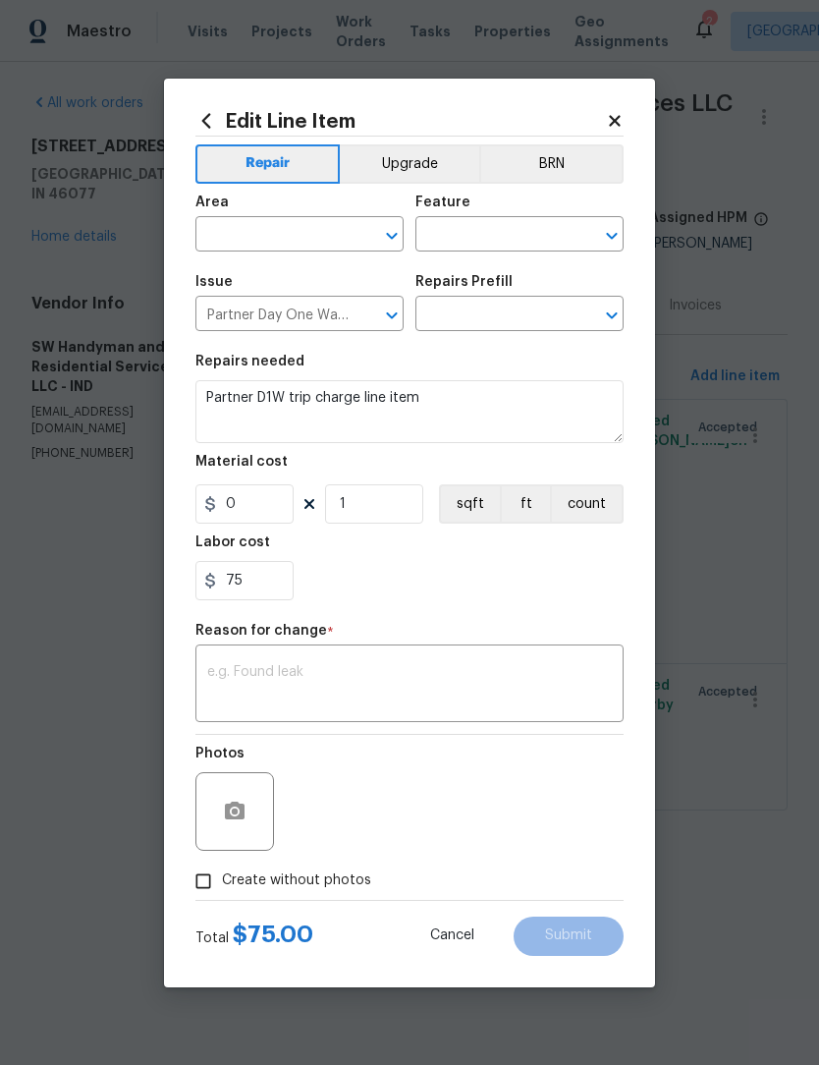
click at [617, 113] on icon at bounding box center [615, 121] width 18 height 18
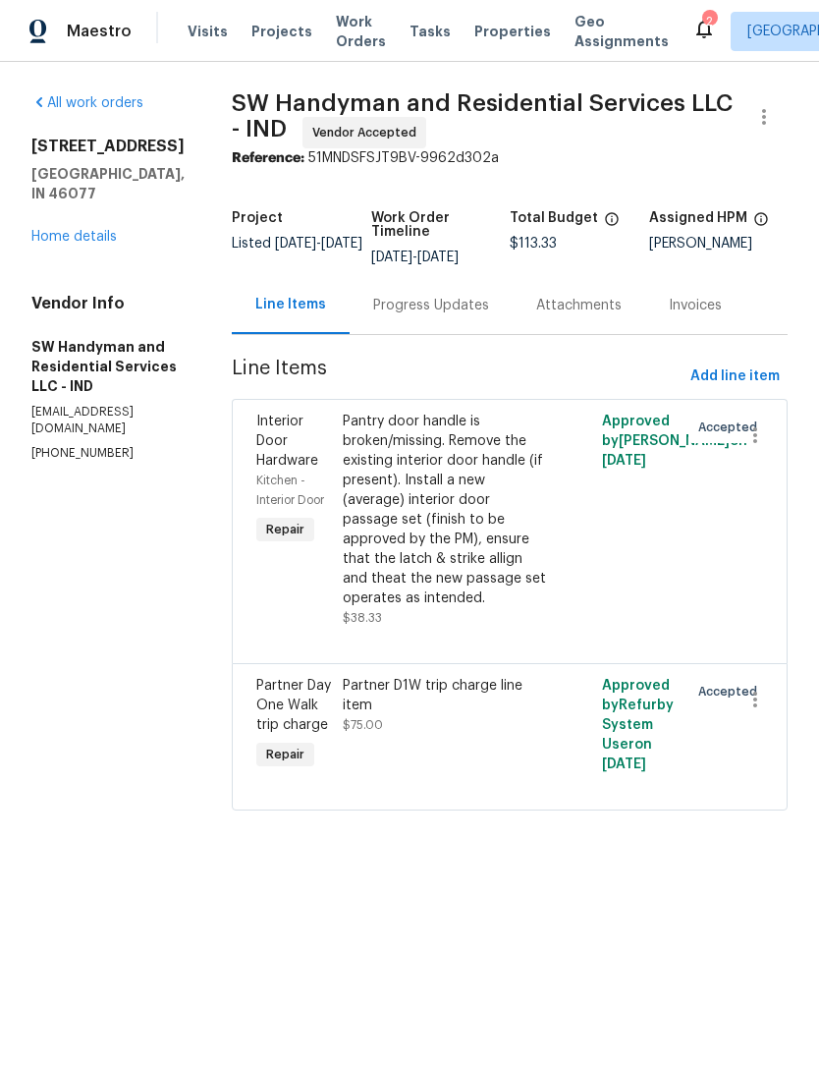
click at [67, 230] on link "Home details" at bounding box center [73, 237] width 85 height 14
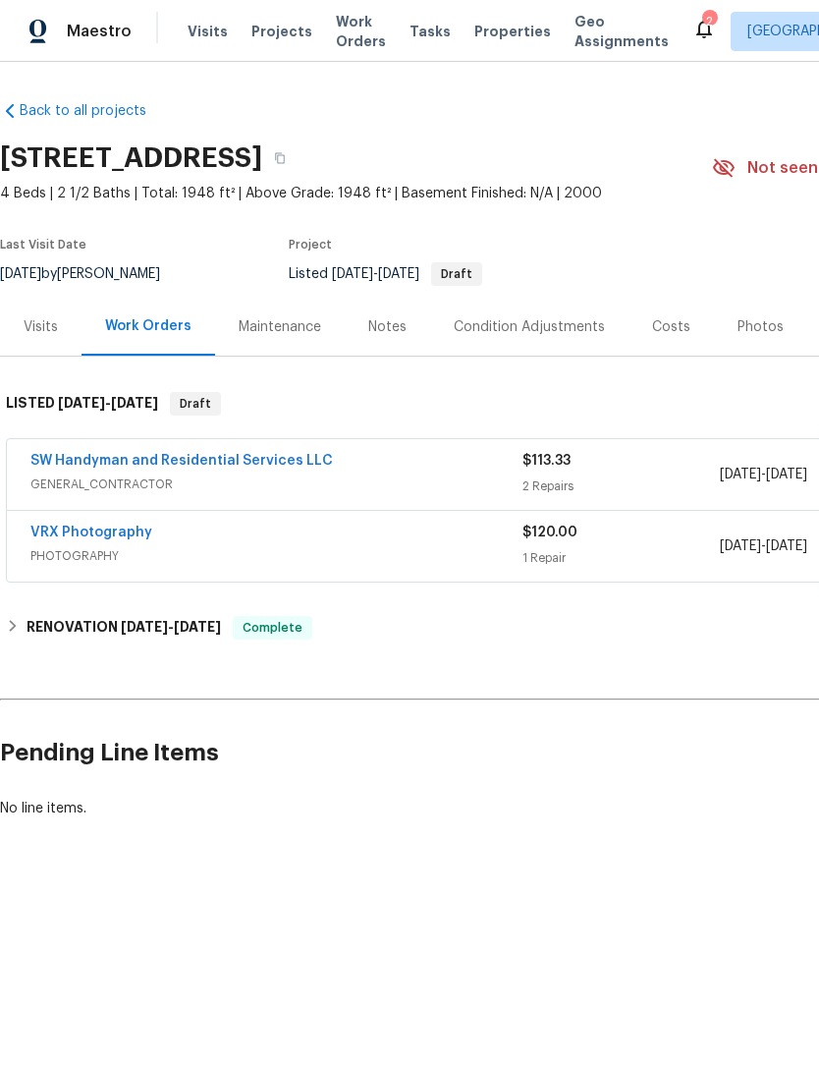
click at [249, 459] on link "SW Handyman and Residential Services LLC" at bounding box center [181, 461] width 303 height 14
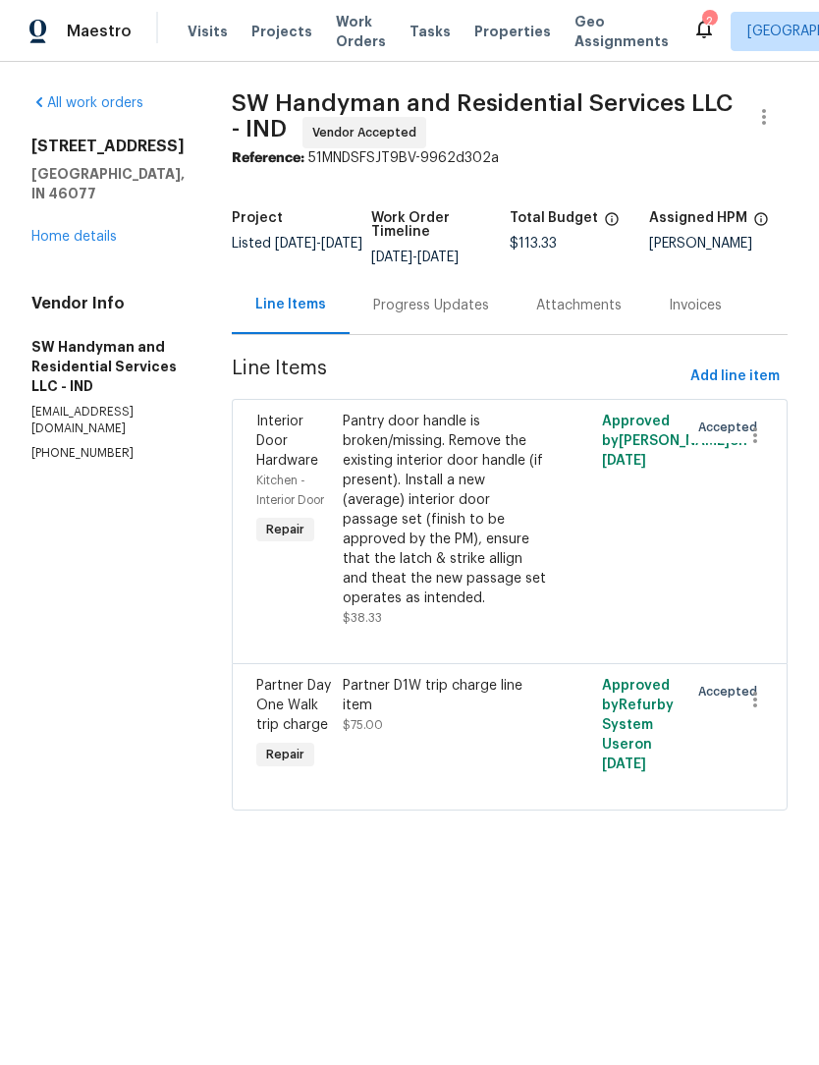
click at [44, 230] on link "Home details" at bounding box center [73, 237] width 85 height 14
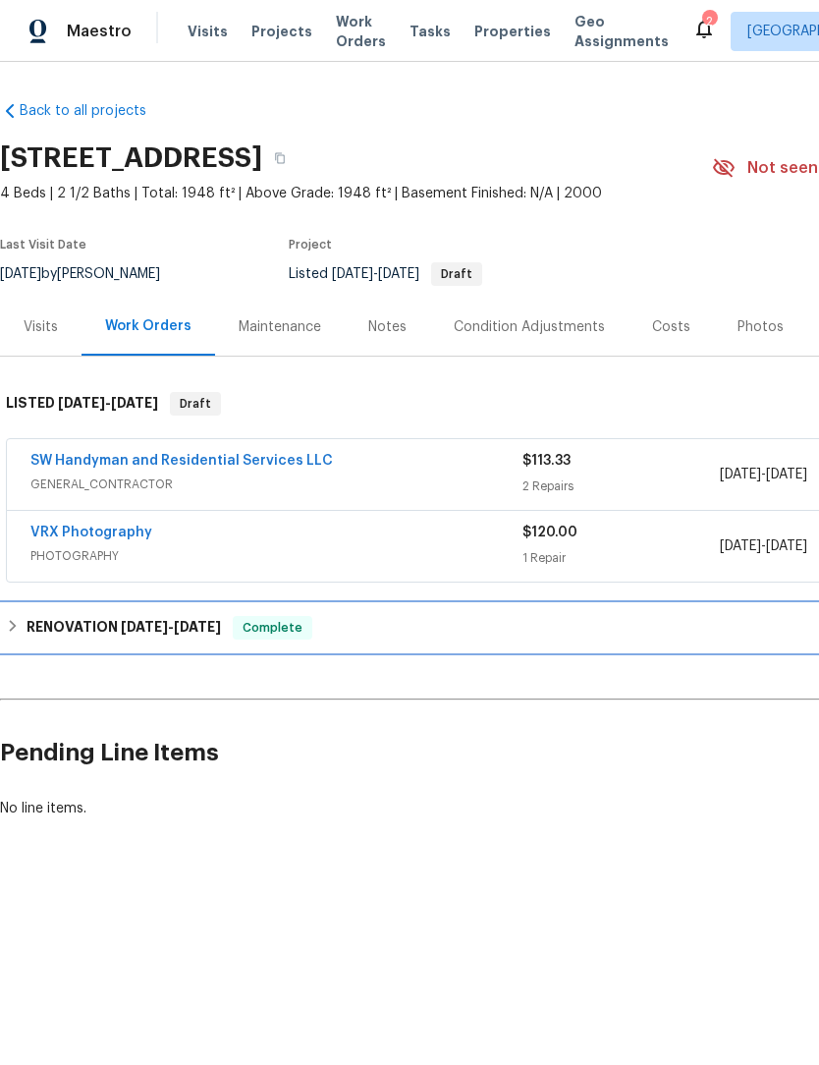
click at [91, 624] on h6 "RENOVATION 7/23/25 - 8/12/25" at bounding box center [124, 628] width 194 height 24
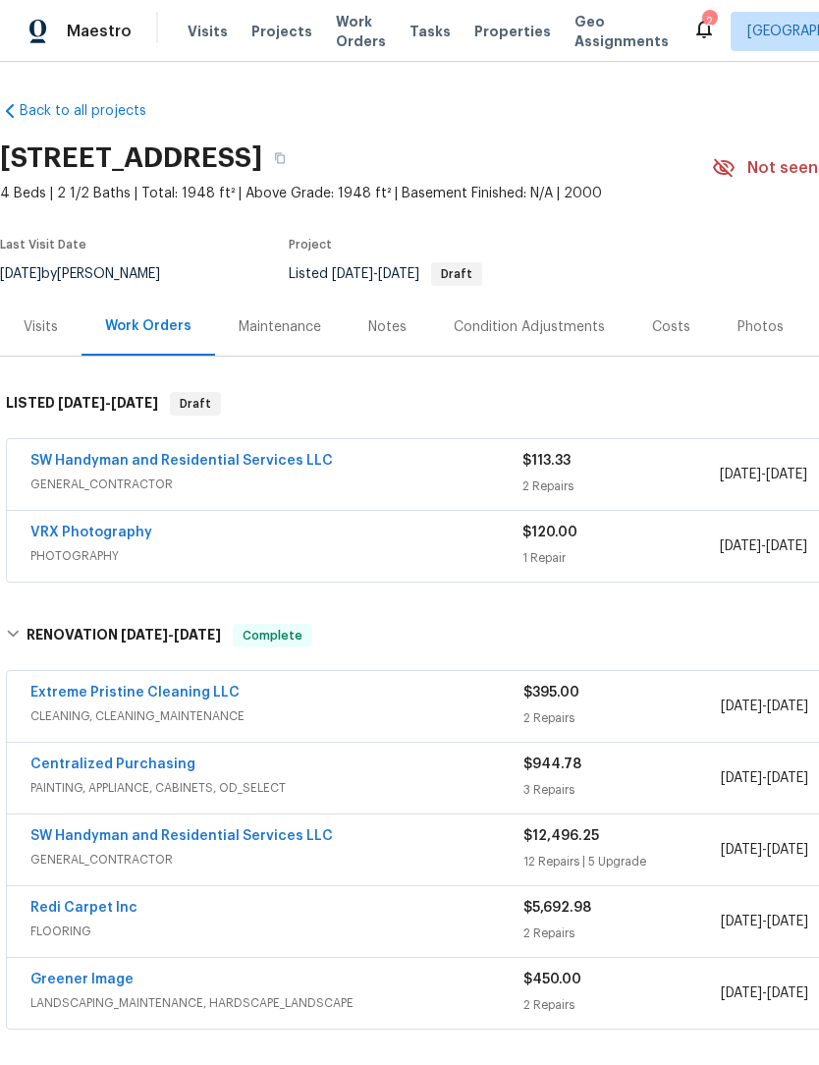
click at [193, 838] on link "SW Handyman and Residential Services LLC" at bounding box center [181, 836] width 303 height 14
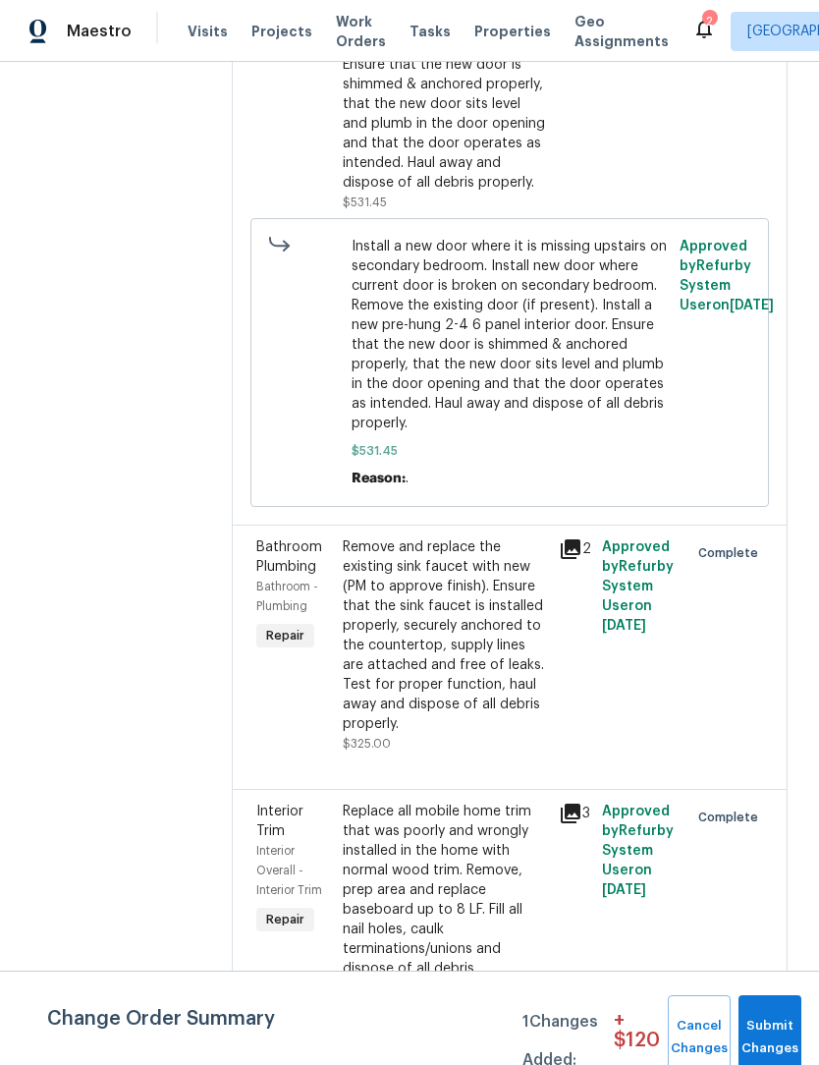
scroll to position [4298, 0]
click at [788, 1020] on button "Submit Changes" at bounding box center [770, 1037] width 63 height 84
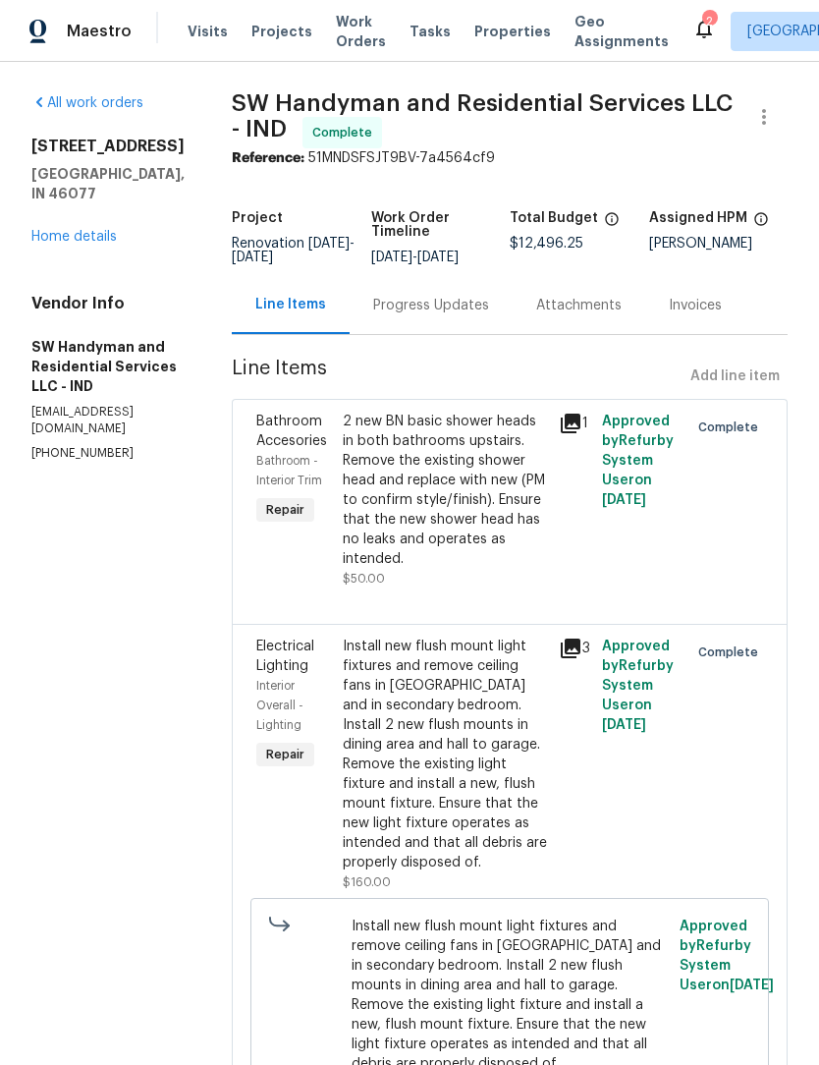
scroll to position [0, 0]
click at [101, 230] on link "Home details" at bounding box center [73, 237] width 85 height 14
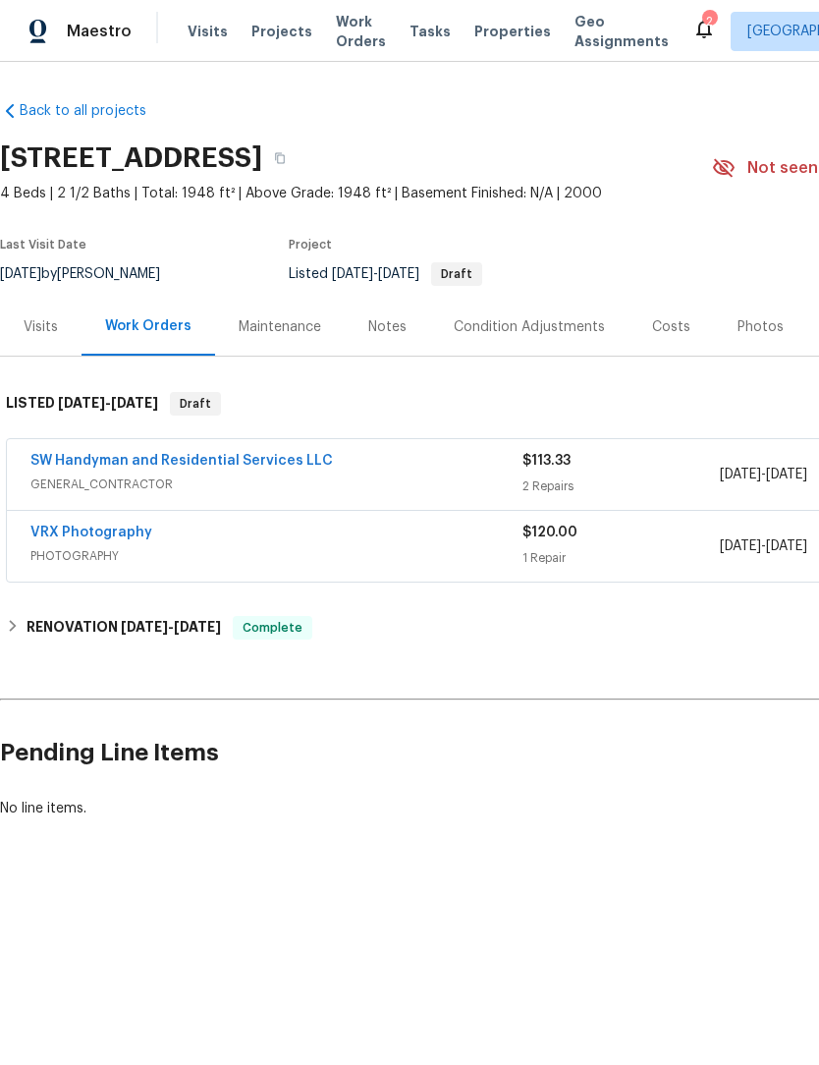
click at [346, 31] on span "Work Orders" at bounding box center [361, 31] width 50 height 39
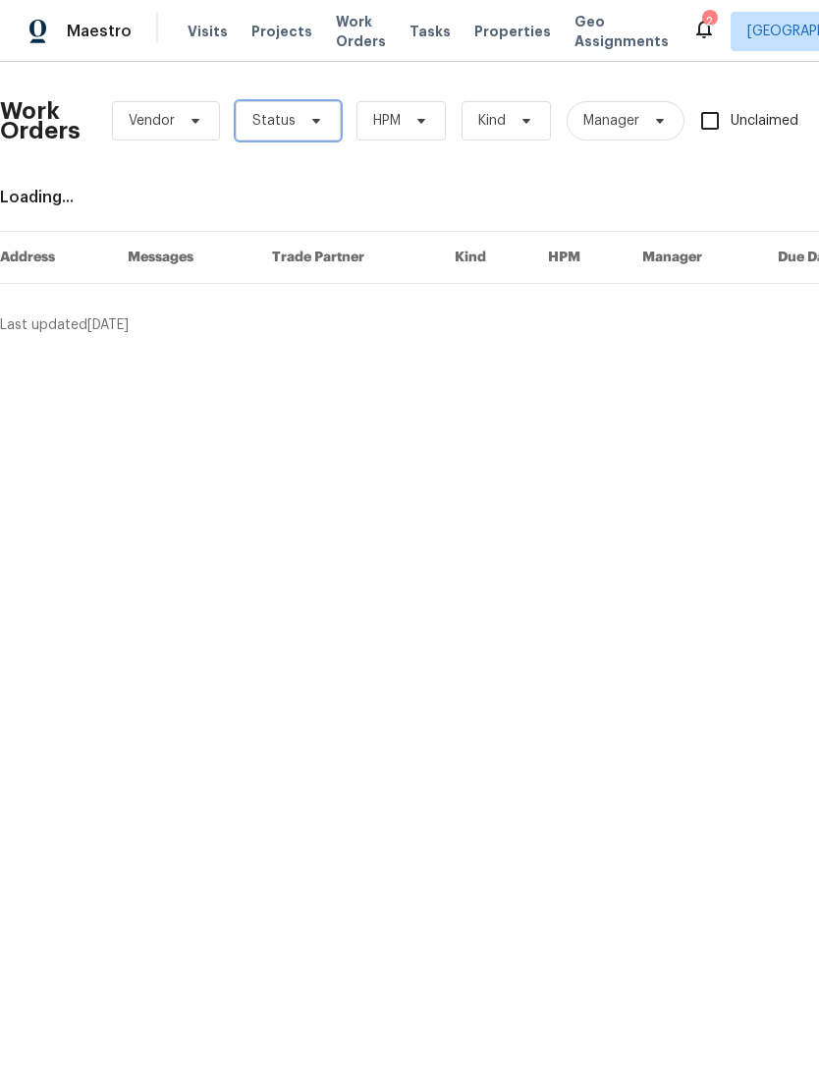
click at [274, 113] on span "Status" at bounding box center [273, 121] width 43 height 20
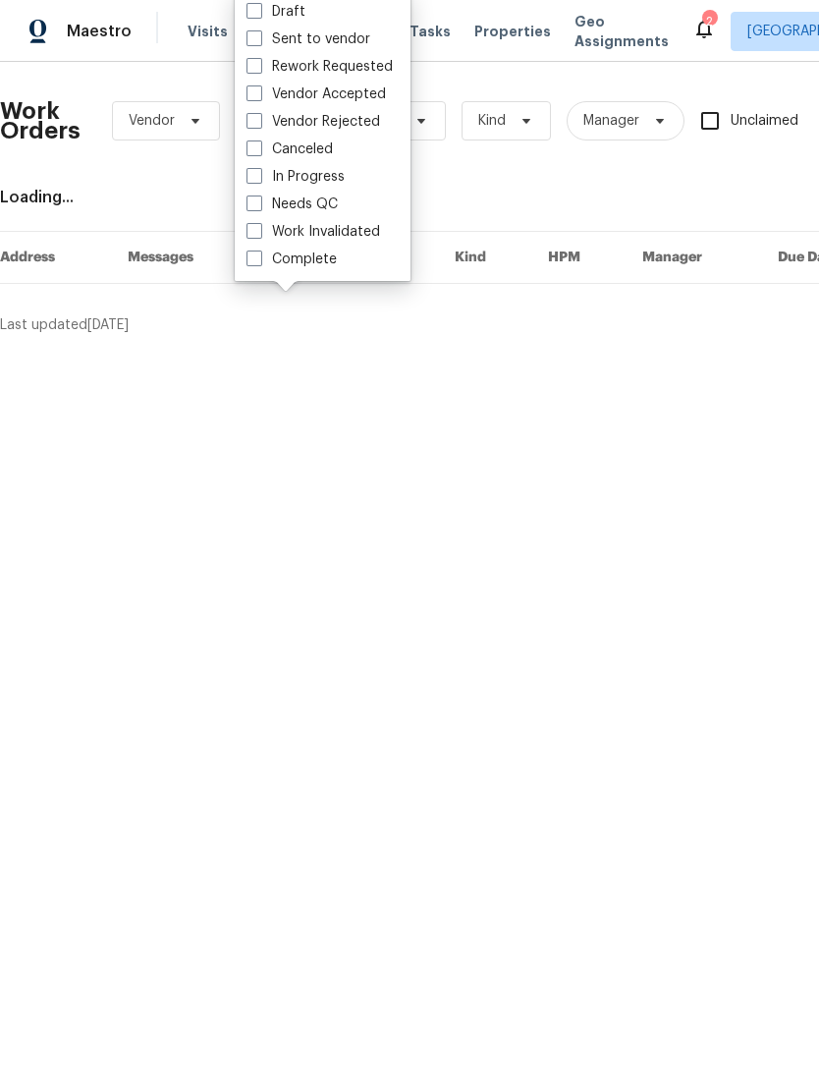
click at [264, 202] on label "Needs QC" at bounding box center [292, 204] width 91 height 20
click at [259, 202] on input "Needs QC" at bounding box center [253, 200] width 13 height 13
checkbox input "true"
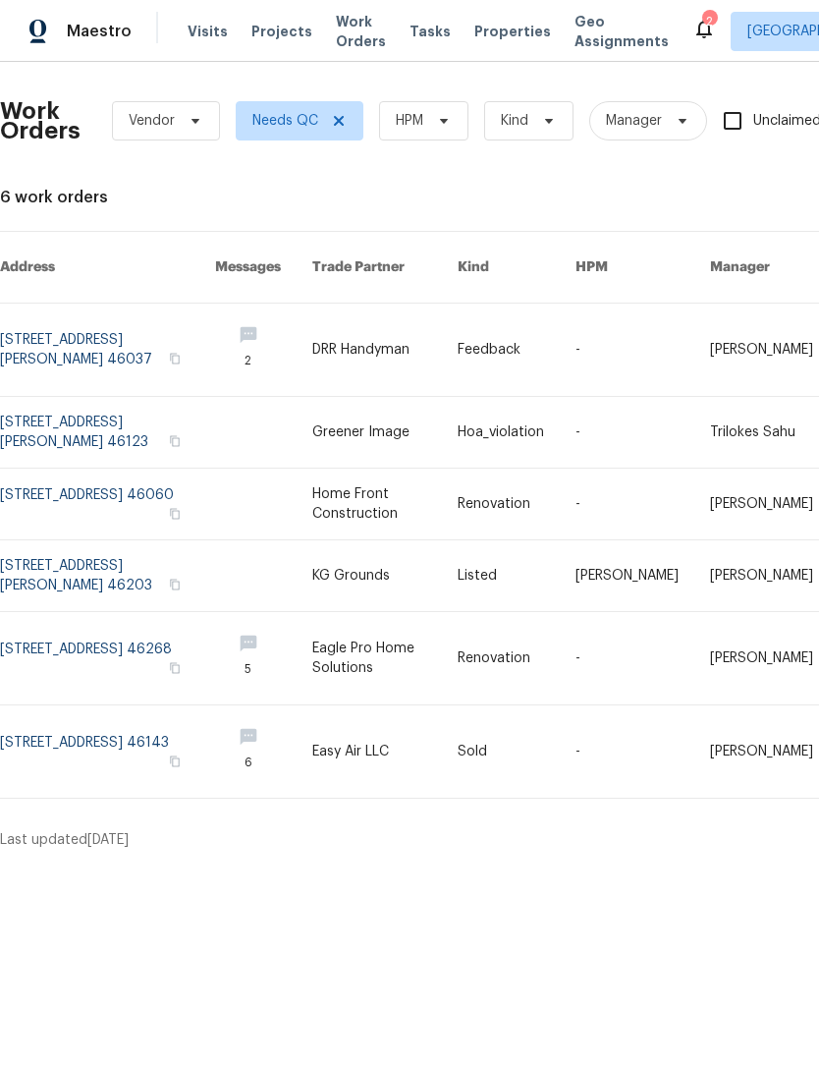
click at [95, 324] on link at bounding box center [107, 350] width 215 height 92
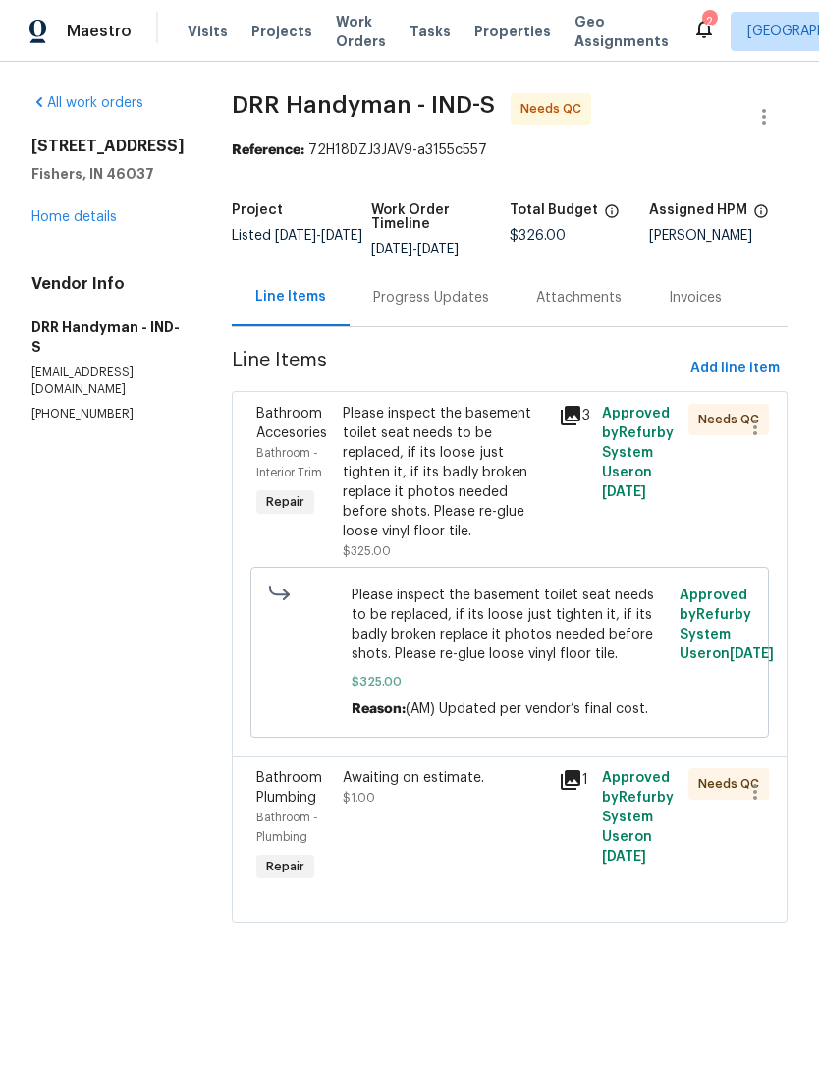
click at [444, 446] on div "Please inspect the basement toilet seat needs to be replaced, if its loose just…" at bounding box center [445, 473] width 204 height 138
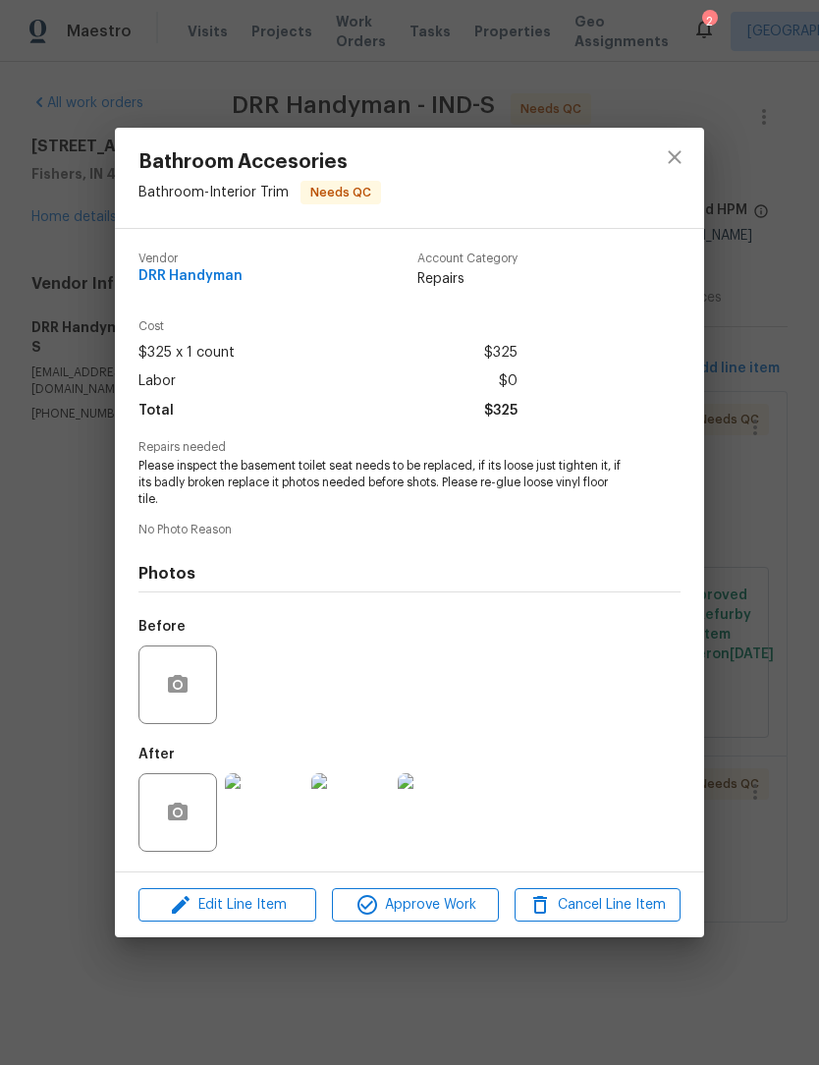
click at [276, 807] on img at bounding box center [264, 812] width 79 height 79
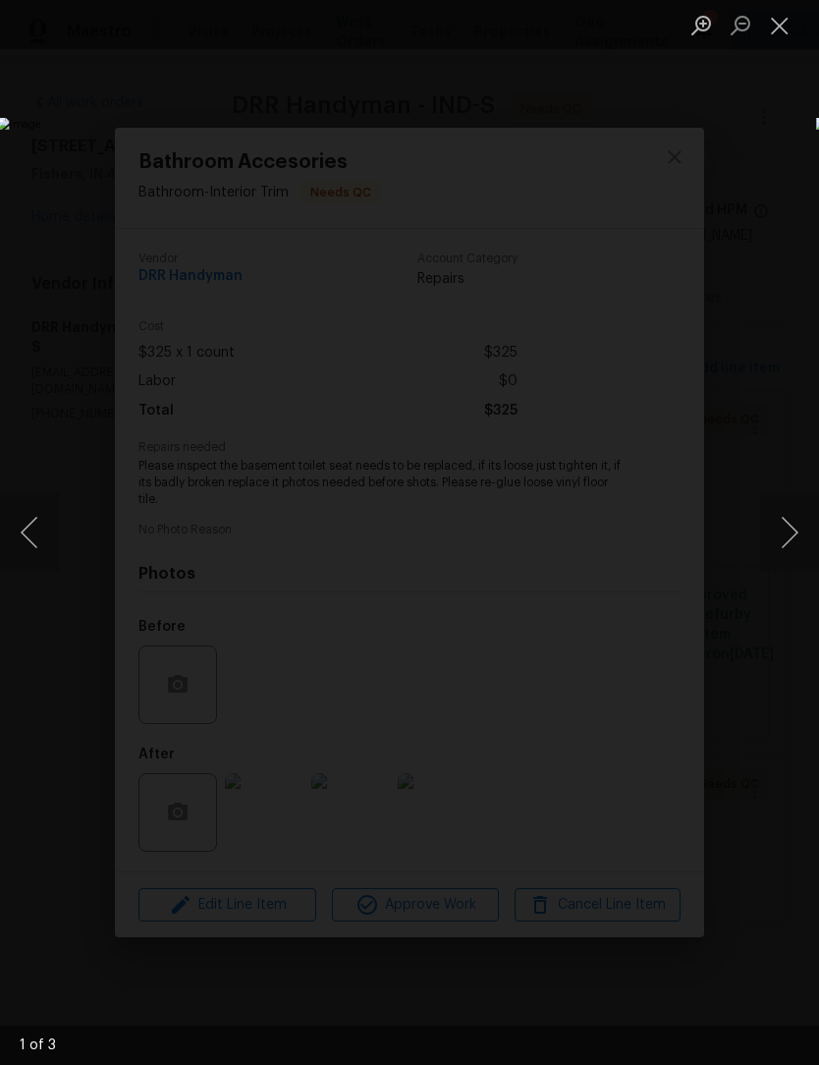
click at [789, 540] on button "Next image" at bounding box center [789, 532] width 59 height 79
click at [792, 535] on button "Next image" at bounding box center [789, 532] width 59 height 79
click at [784, 531] on button "Next image" at bounding box center [789, 532] width 59 height 79
click at [781, 33] on button "Close lightbox" at bounding box center [779, 25] width 39 height 34
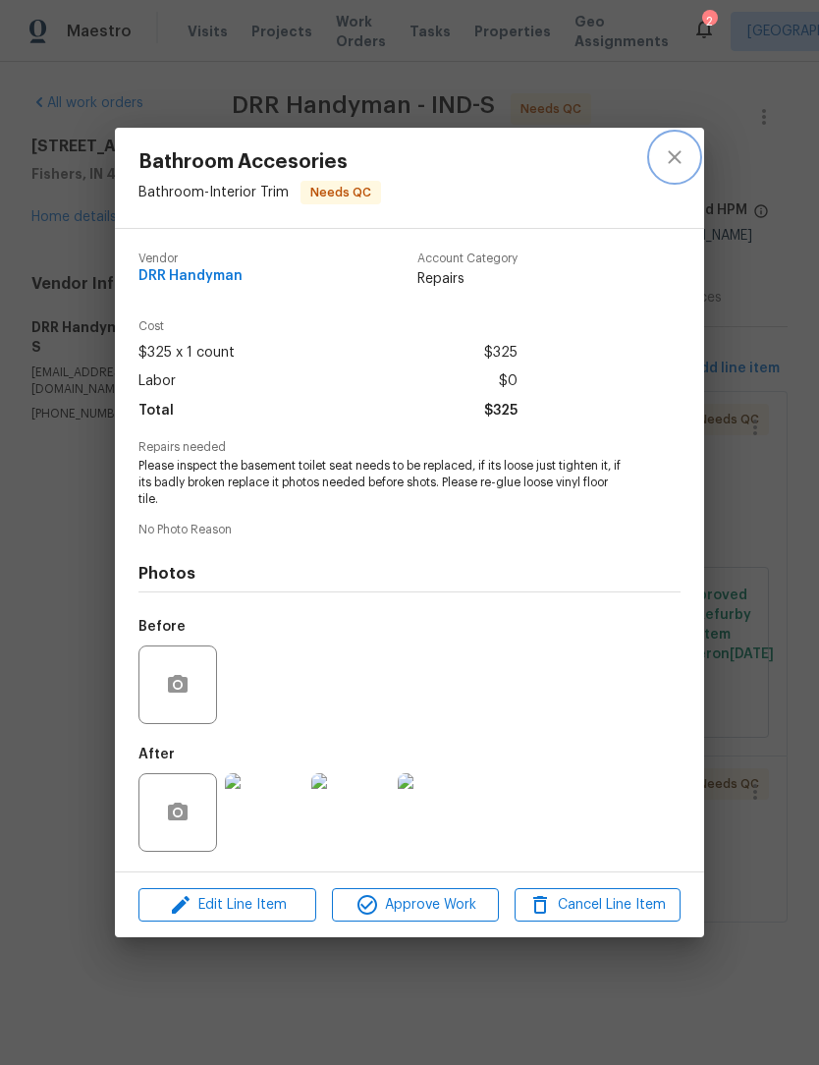
click at [677, 158] on icon "close" at bounding box center [675, 157] width 24 height 24
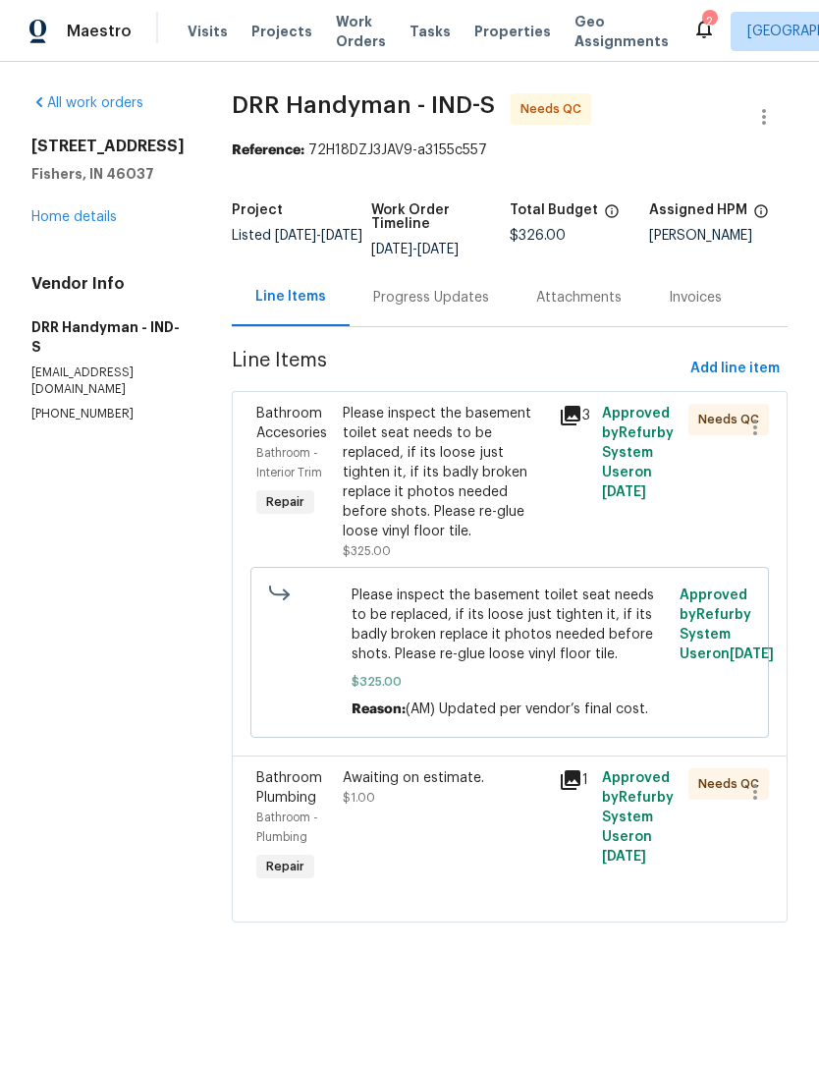
click at [441, 786] on div "Awaiting on estimate. $1.00" at bounding box center [445, 787] width 204 height 39
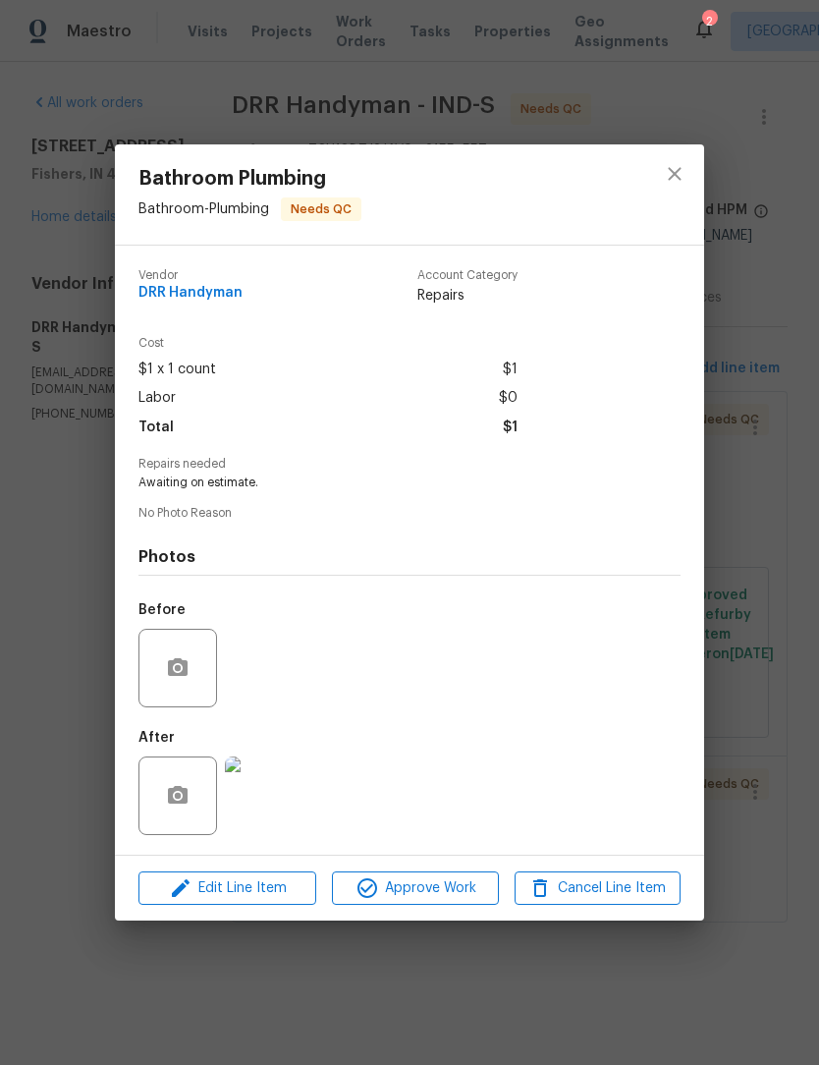
click at [269, 801] on img at bounding box center [264, 795] width 79 height 79
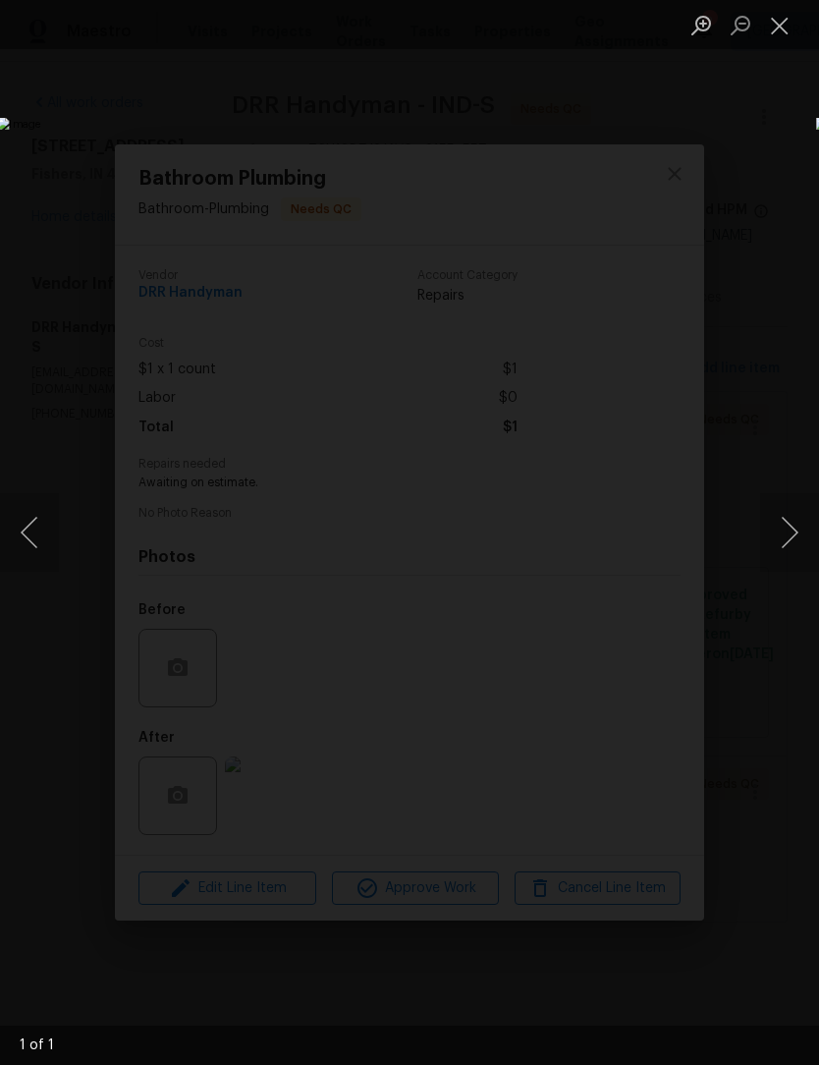
click at [777, 28] on button "Close lightbox" at bounding box center [779, 25] width 39 height 34
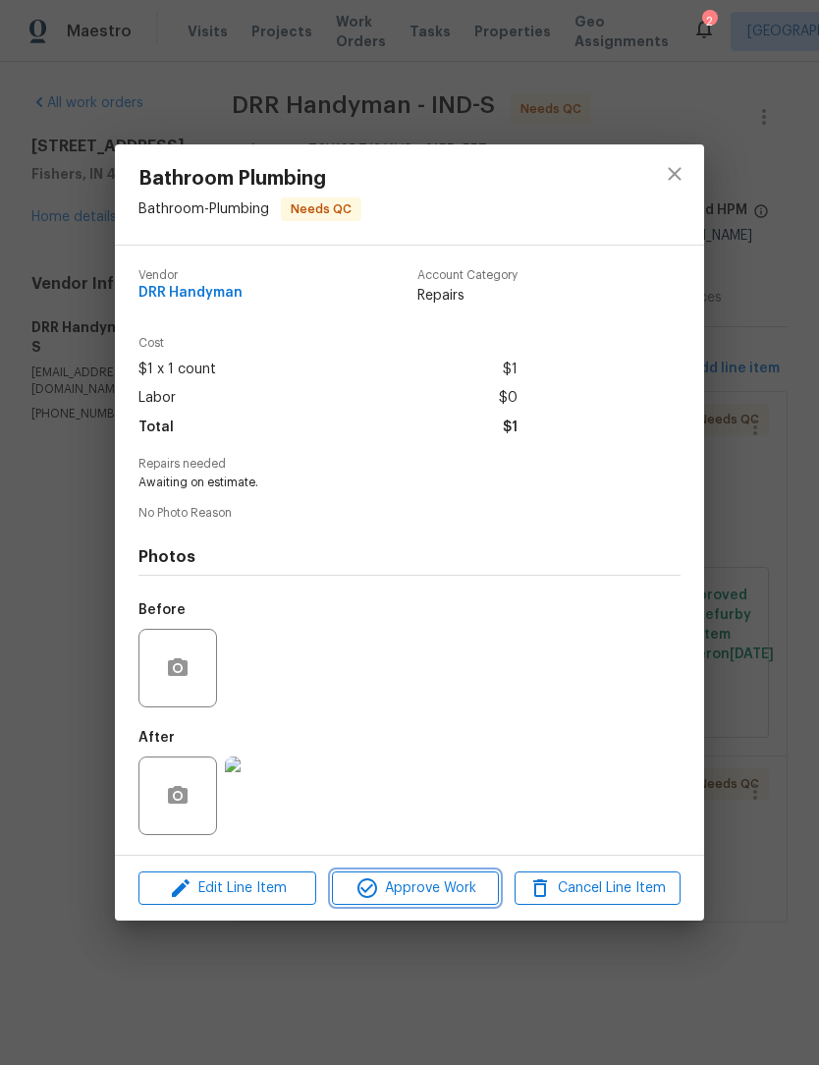
click at [431, 898] on span "Approve Work" at bounding box center [415, 888] width 154 height 25
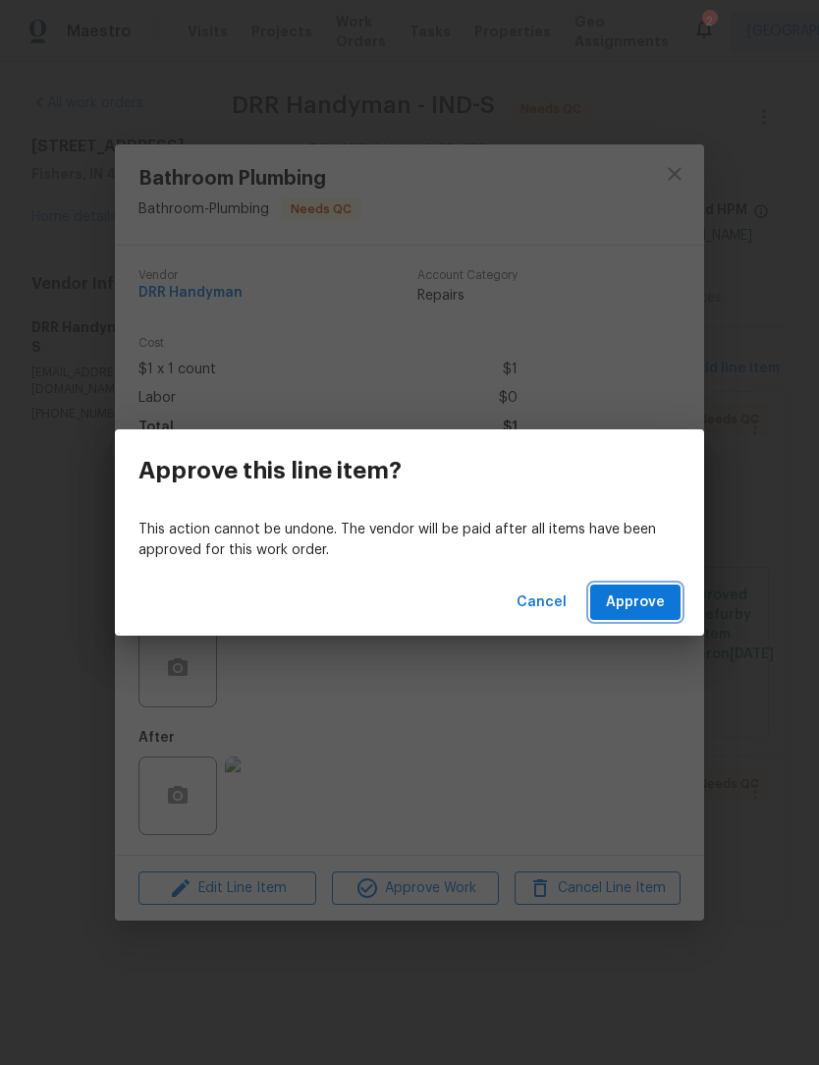
click at [658, 604] on span "Approve" at bounding box center [635, 602] width 59 height 25
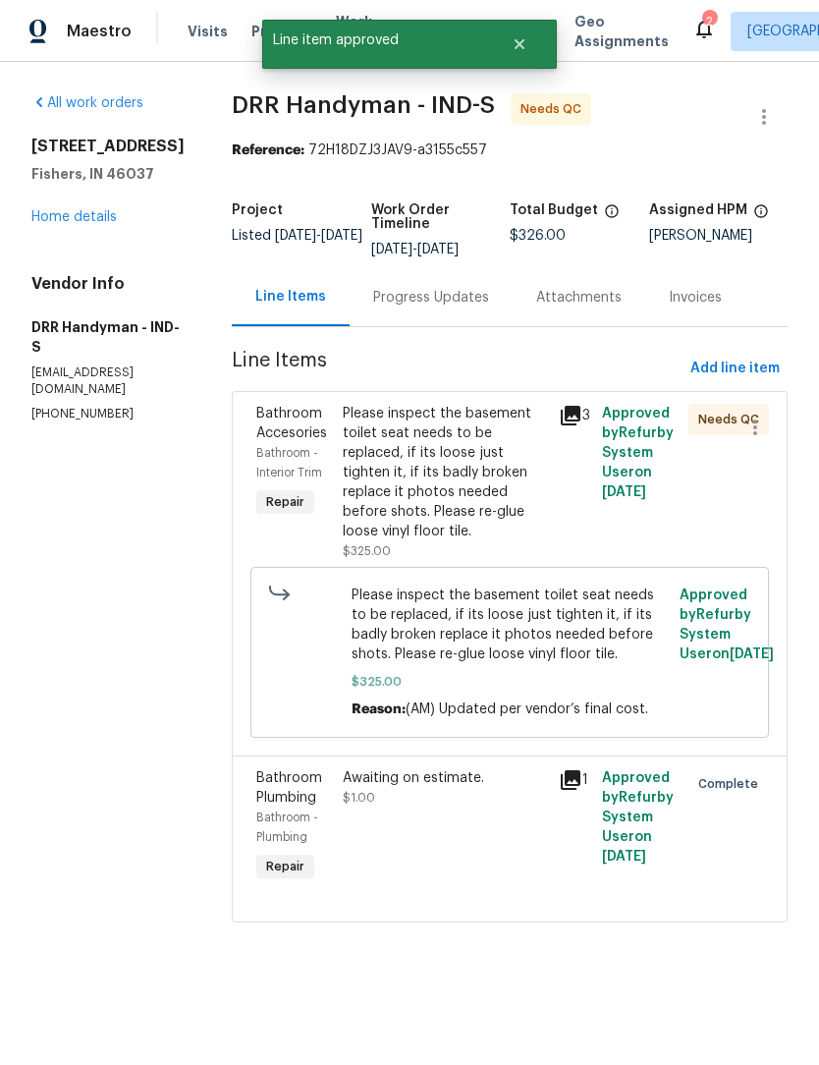
click at [454, 435] on div "Please inspect the basement toilet seat needs to be replaced, if its loose just…" at bounding box center [445, 473] width 204 height 138
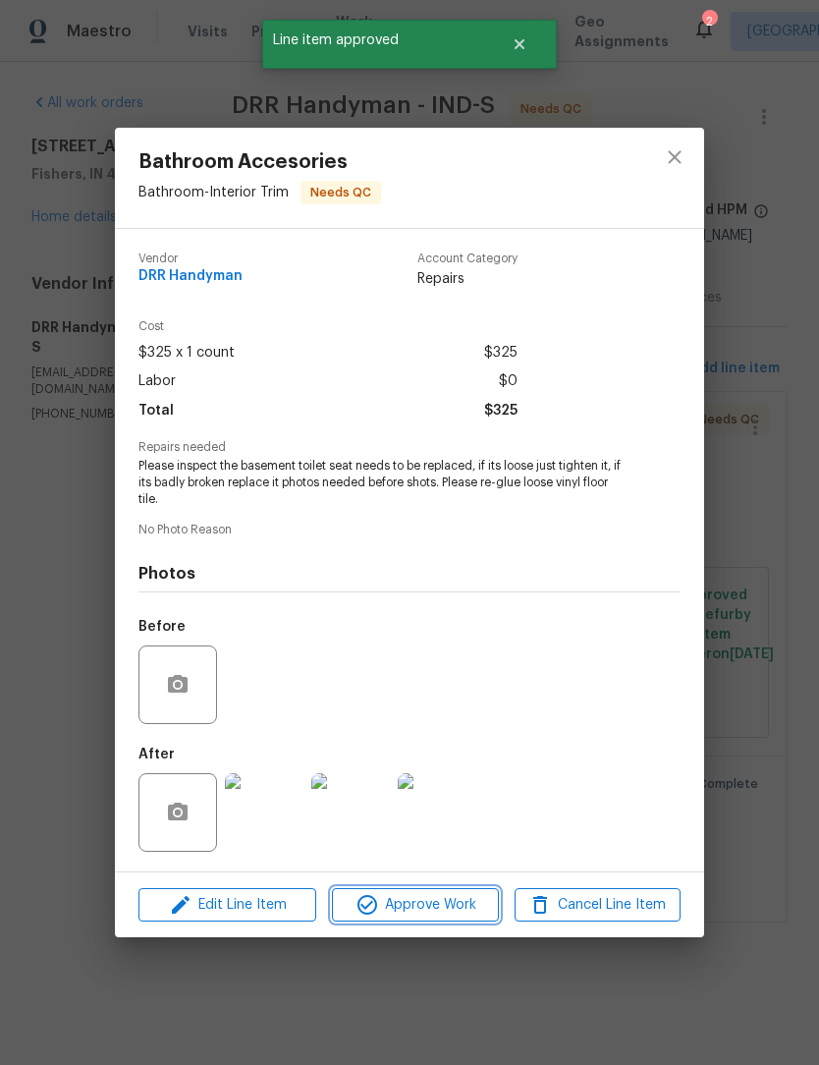
click at [423, 905] on span "Approve Work" at bounding box center [415, 905] width 154 height 25
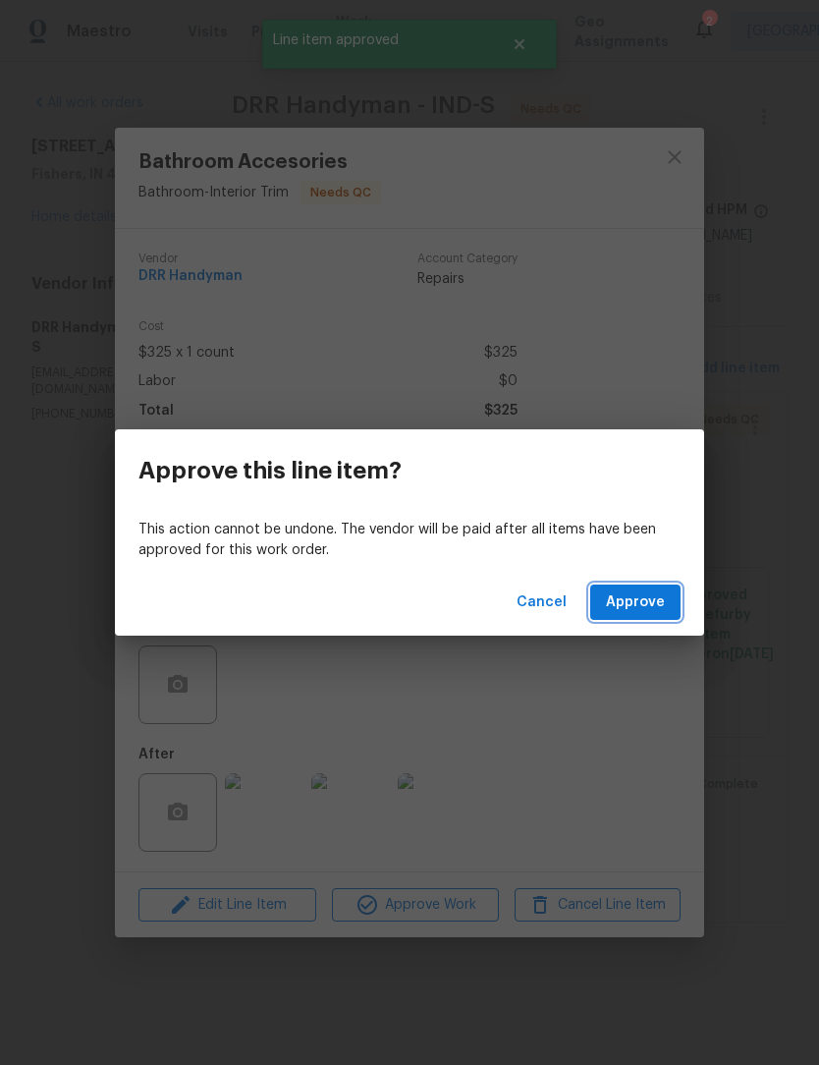
click at [639, 607] on span "Approve" at bounding box center [635, 602] width 59 height 25
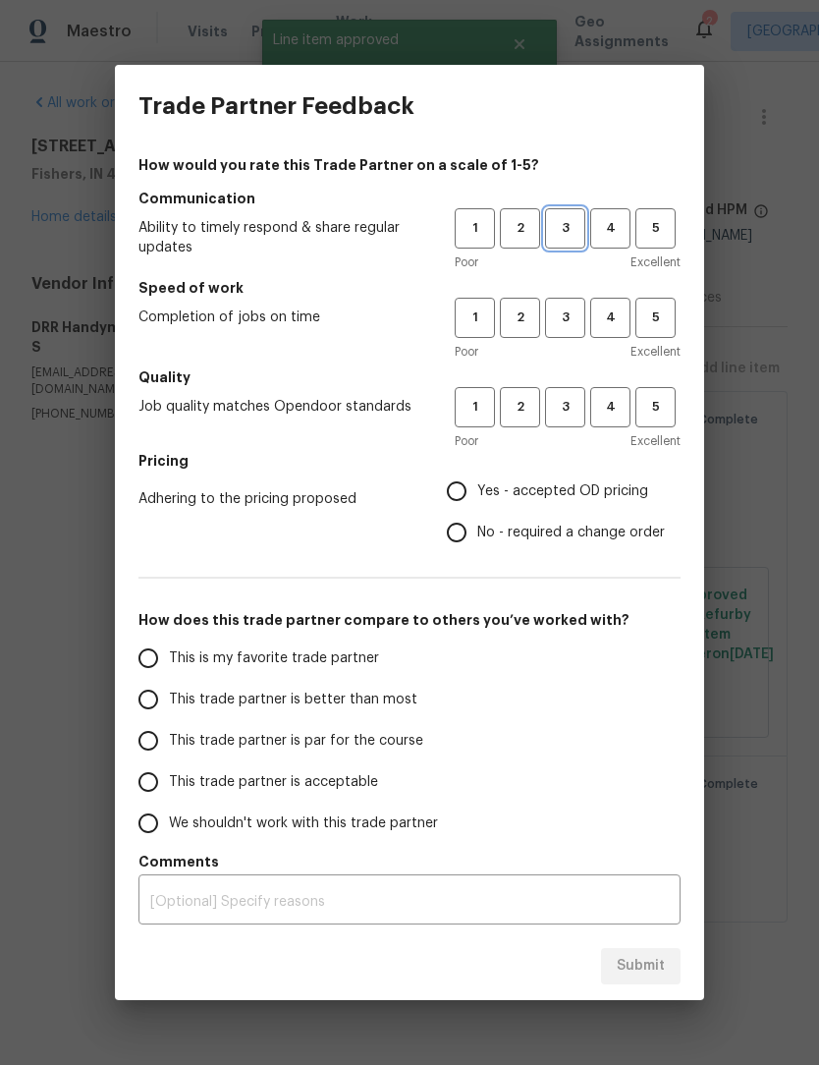
click at [563, 228] on span "3" at bounding box center [565, 228] width 36 height 23
click at [565, 319] on span "3" at bounding box center [565, 317] width 36 height 23
click at [567, 389] on button "3" at bounding box center [565, 407] width 40 height 40
click at [480, 477] on label "Yes - accepted OD pricing" at bounding box center [550, 490] width 229 height 41
click at [477, 477] on input "Yes - accepted OD pricing" at bounding box center [456, 490] width 41 height 41
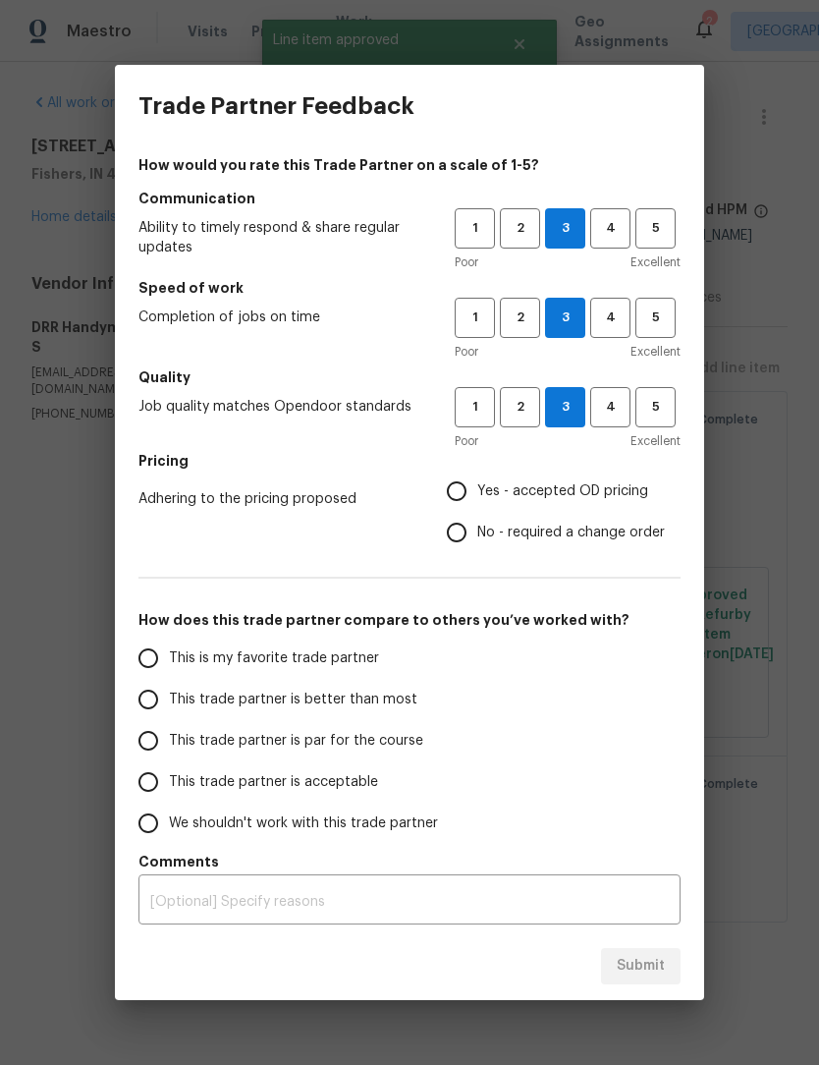
radio input "true"
click at [462, 491] on input "Yes - accepted OD pricing" at bounding box center [456, 490] width 41 height 41
click at [167, 704] on input "This trade partner is better than most" at bounding box center [148, 699] width 41 height 41
click at [639, 958] on span "Submit" at bounding box center [641, 966] width 48 height 25
radio input "true"
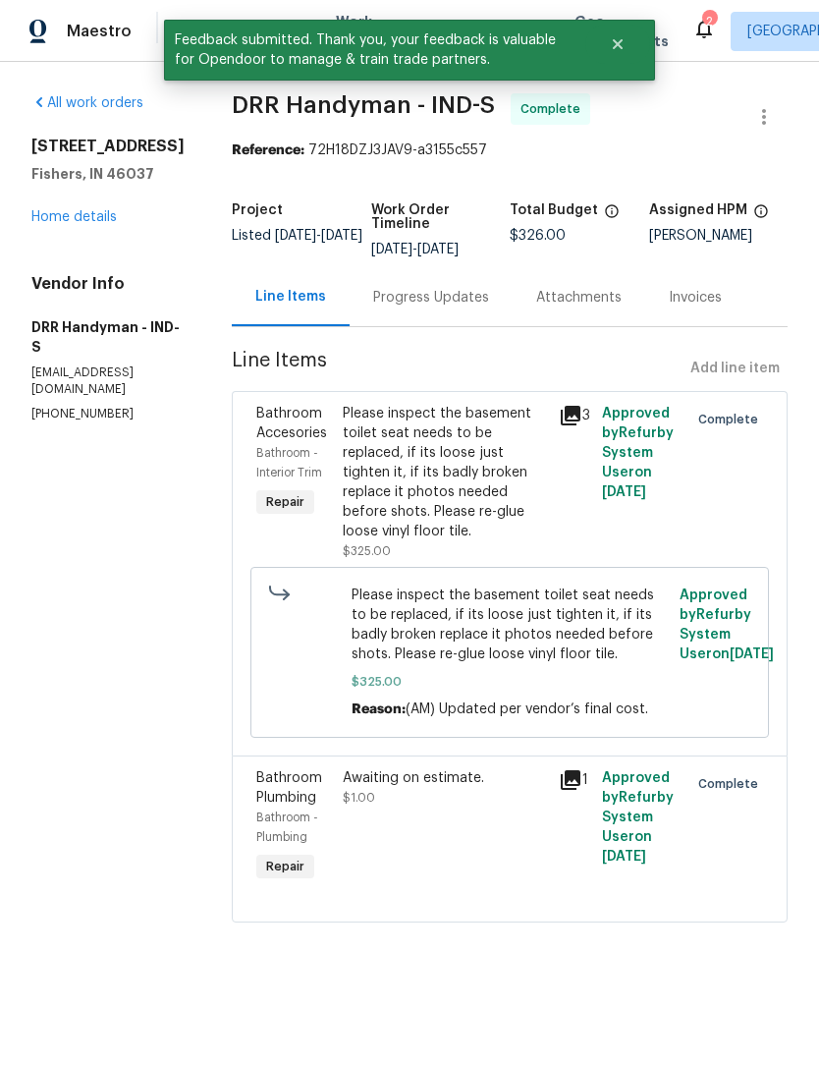
click at [411, 294] on div "Progress Updates" at bounding box center [431, 298] width 116 height 20
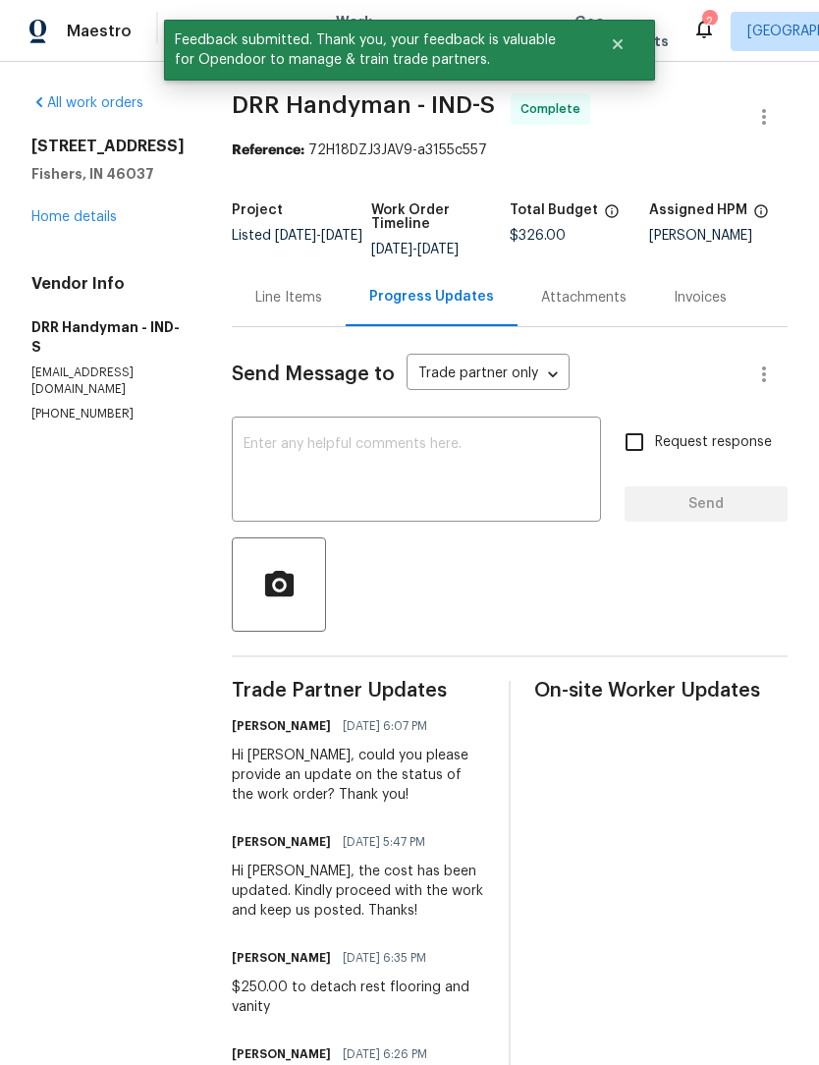
click at [59, 224] on link "Home details" at bounding box center [73, 217] width 85 height 14
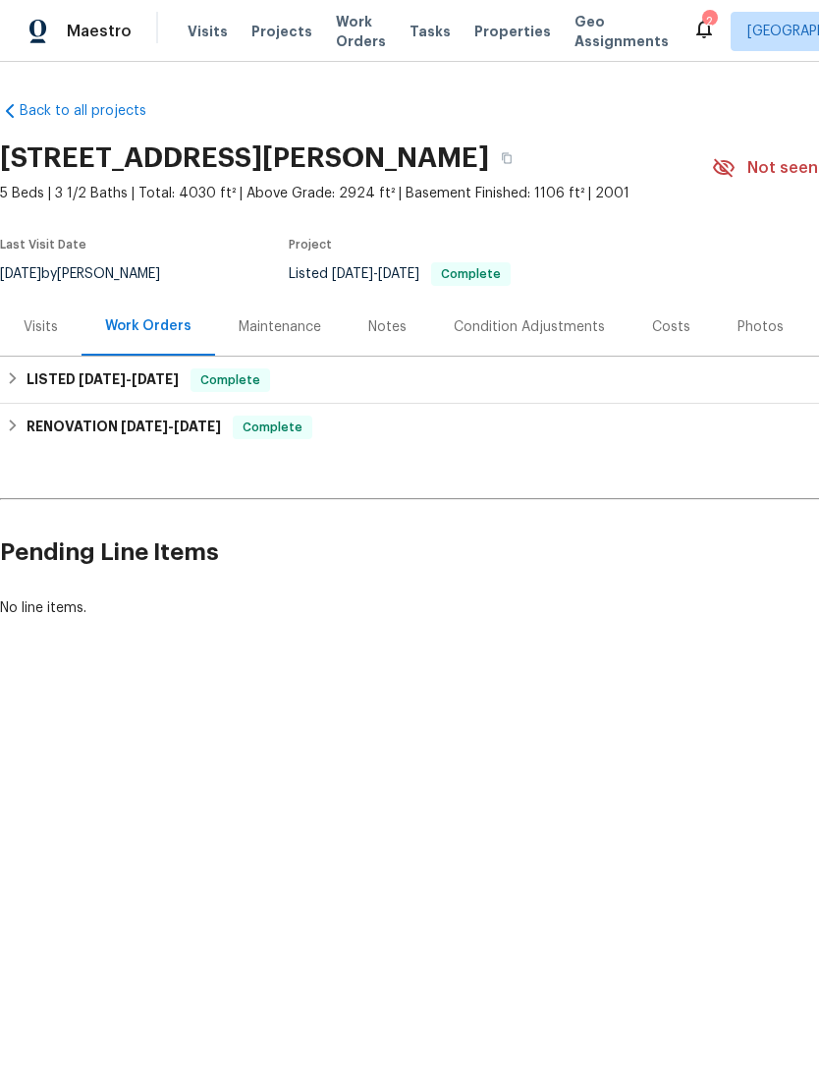
click at [357, 35] on span "Work Orders" at bounding box center [361, 31] width 50 height 39
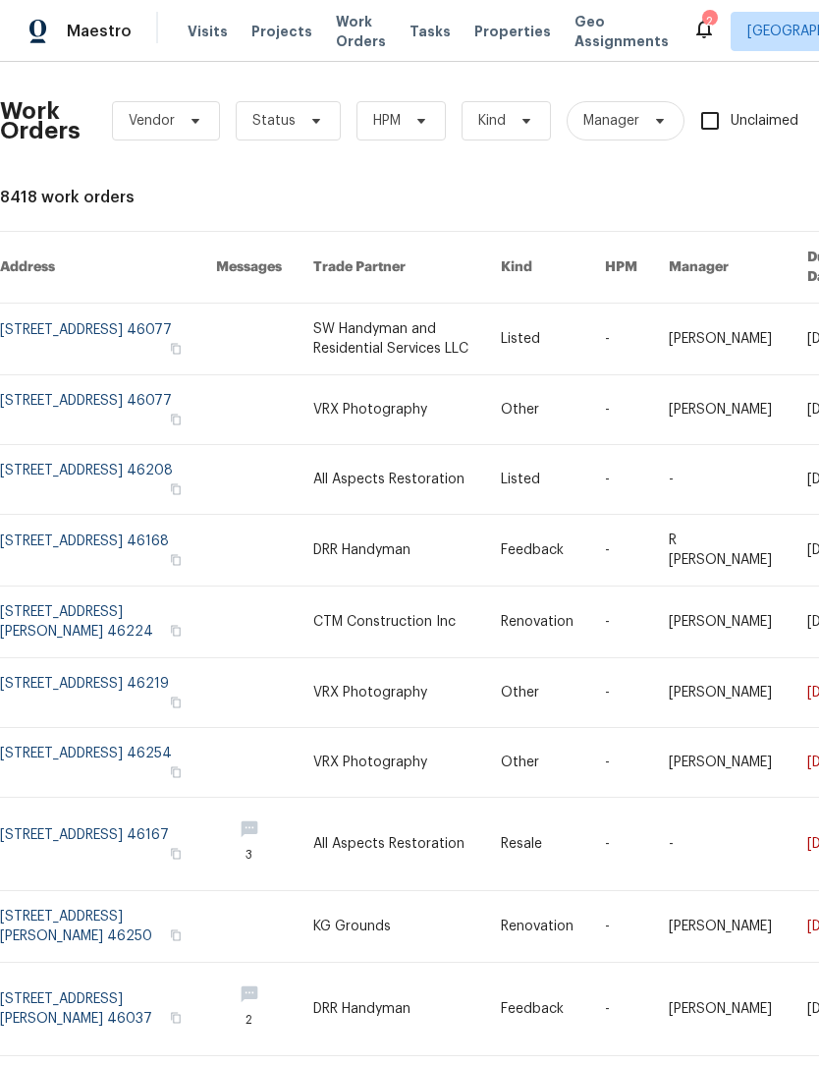
click at [692, 22] on icon at bounding box center [704, 29] width 24 height 24
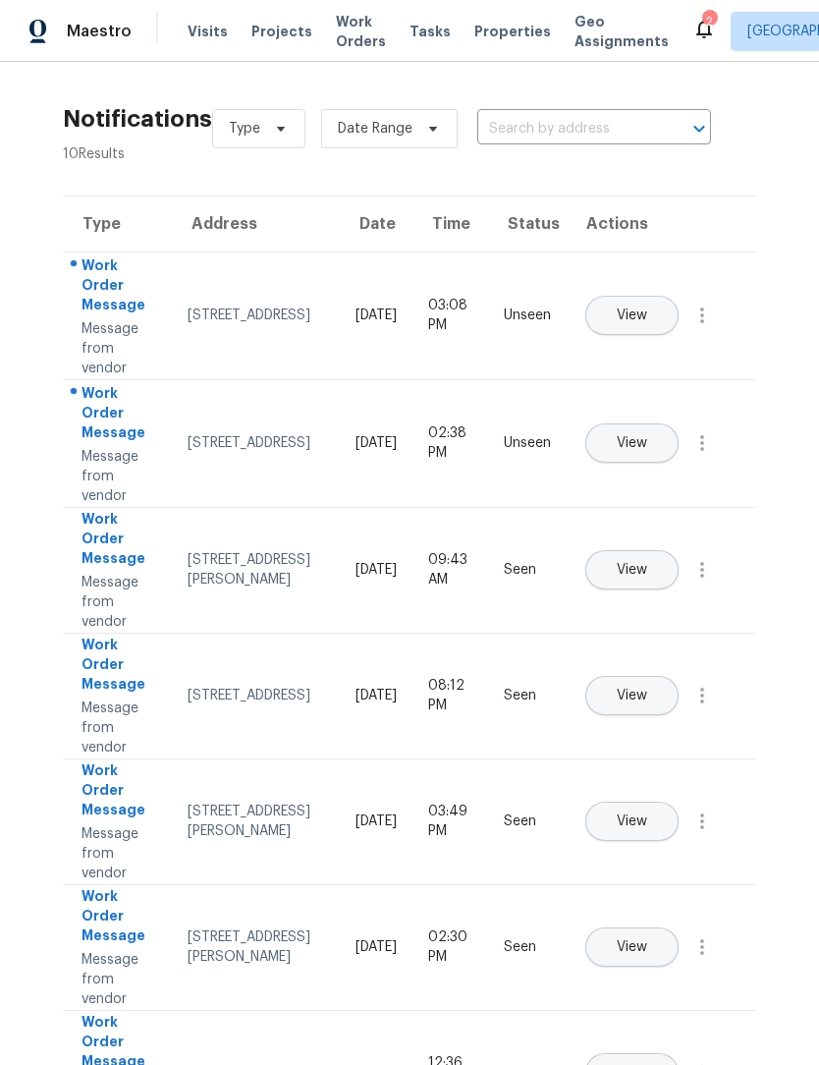
click at [705, 455] on icon "button" at bounding box center [703, 443] width 24 height 24
click at [636, 471] on div "Mark Seen" at bounding box center [590, 467] width 153 height 20
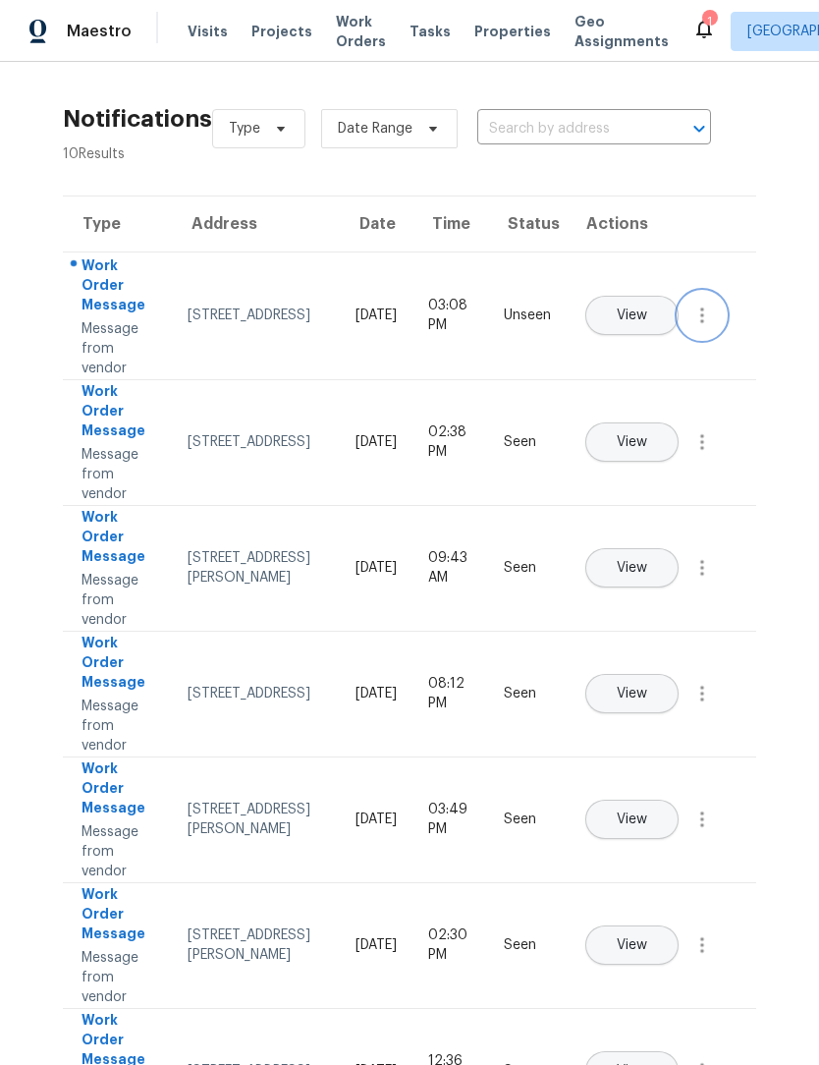
click at [698, 327] on icon "button" at bounding box center [703, 316] width 24 height 24
click at [626, 343] on div "Mark Seen" at bounding box center [590, 339] width 153 height 20
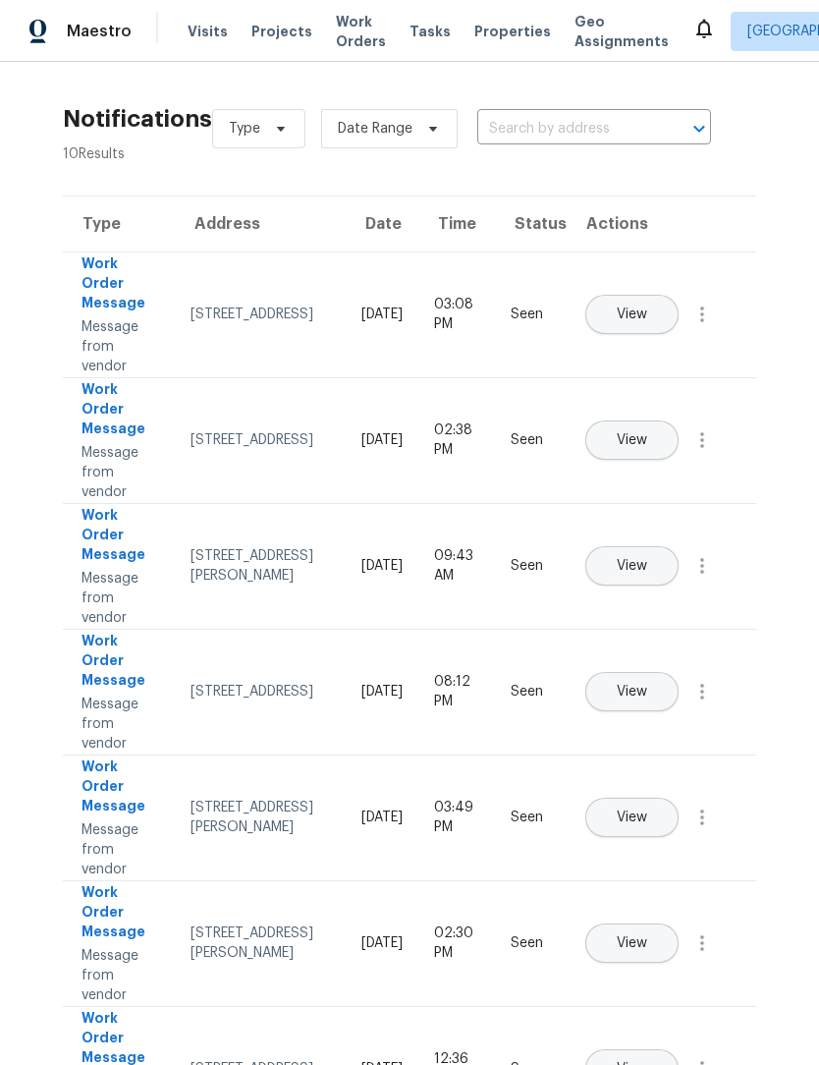
click at [336, 39] on span "Work Orders" at bounding box center [361, 31] width 50 height 39
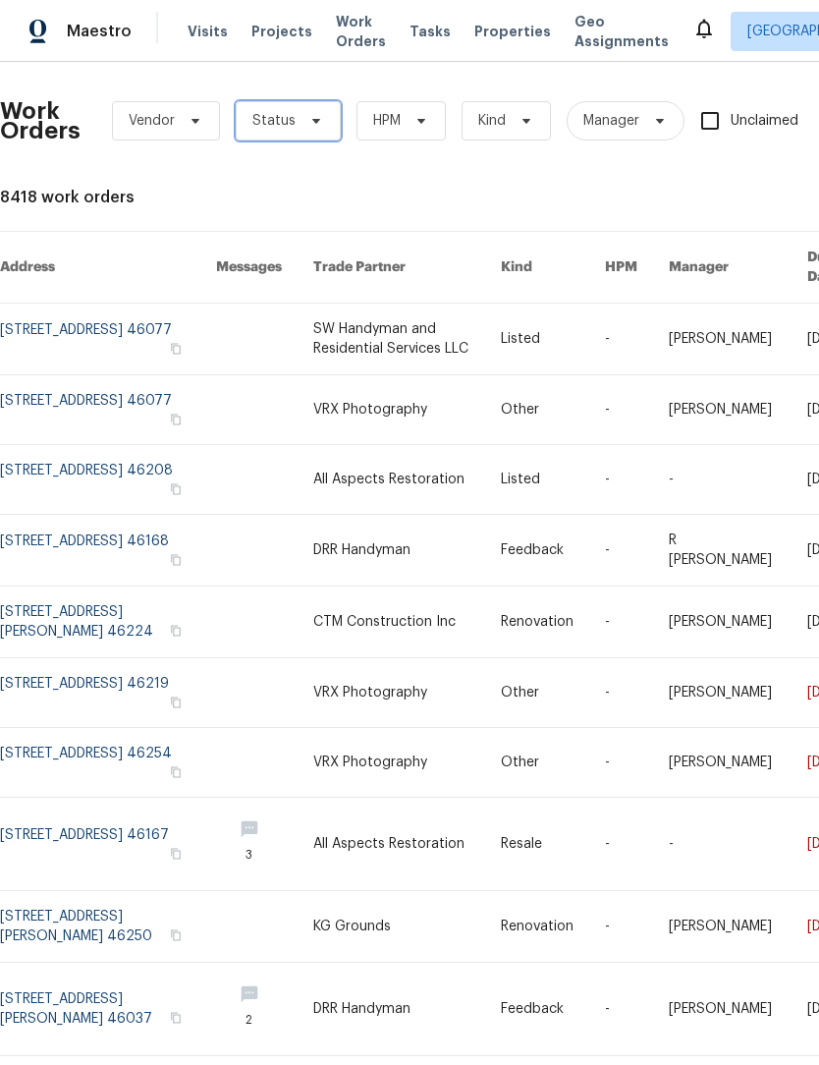
click at [287, 110] on span "Status" at bounding box center [288, 120] width 105 height 39
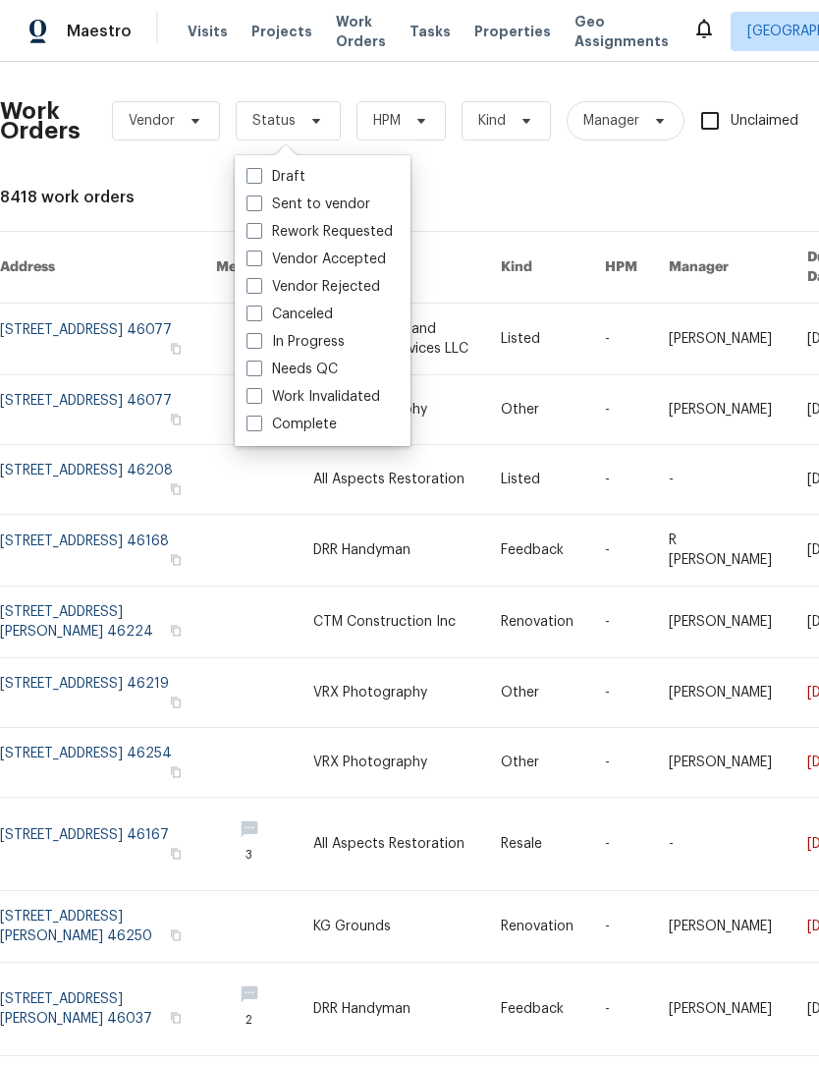
click at [252, 365] on span at bounding box center [255, 368] width 16 height 16
click at [252, 365] on input "Needs QC" at bounding box center [253, 365] width 13 height 13
checkbox input "true"
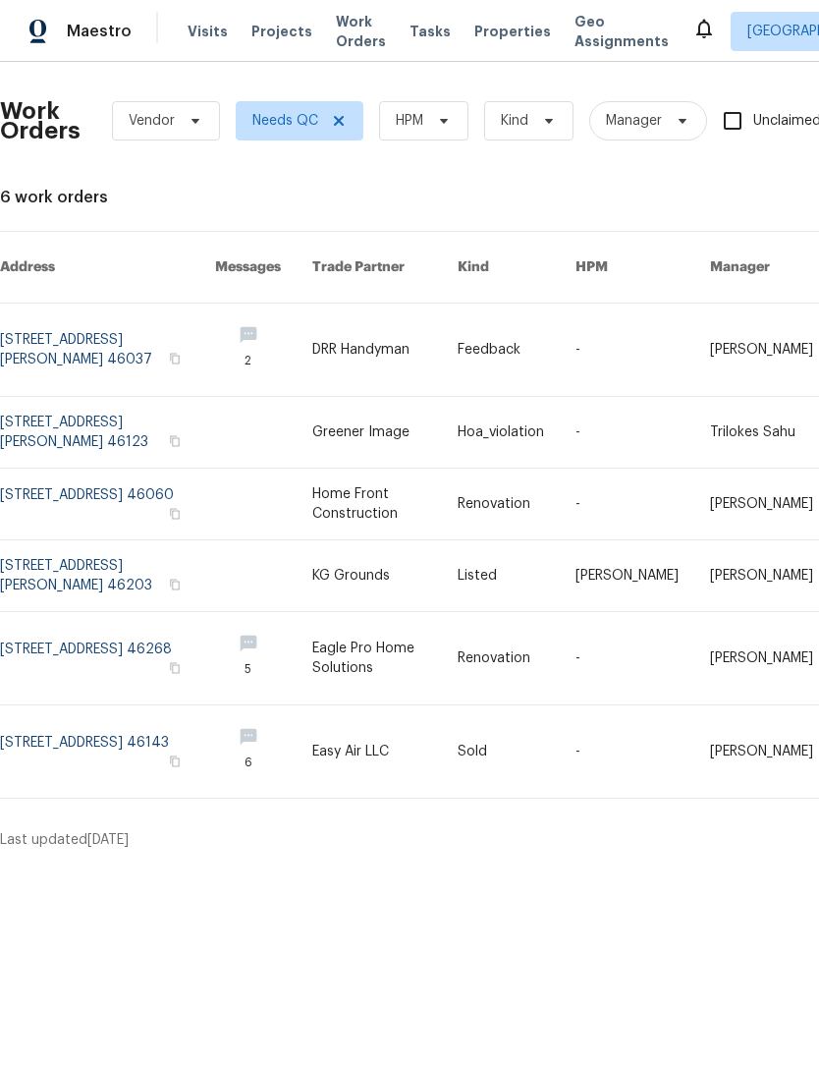
click at [62, 412] on link at bounding box center [107, 432] width 215 height 71
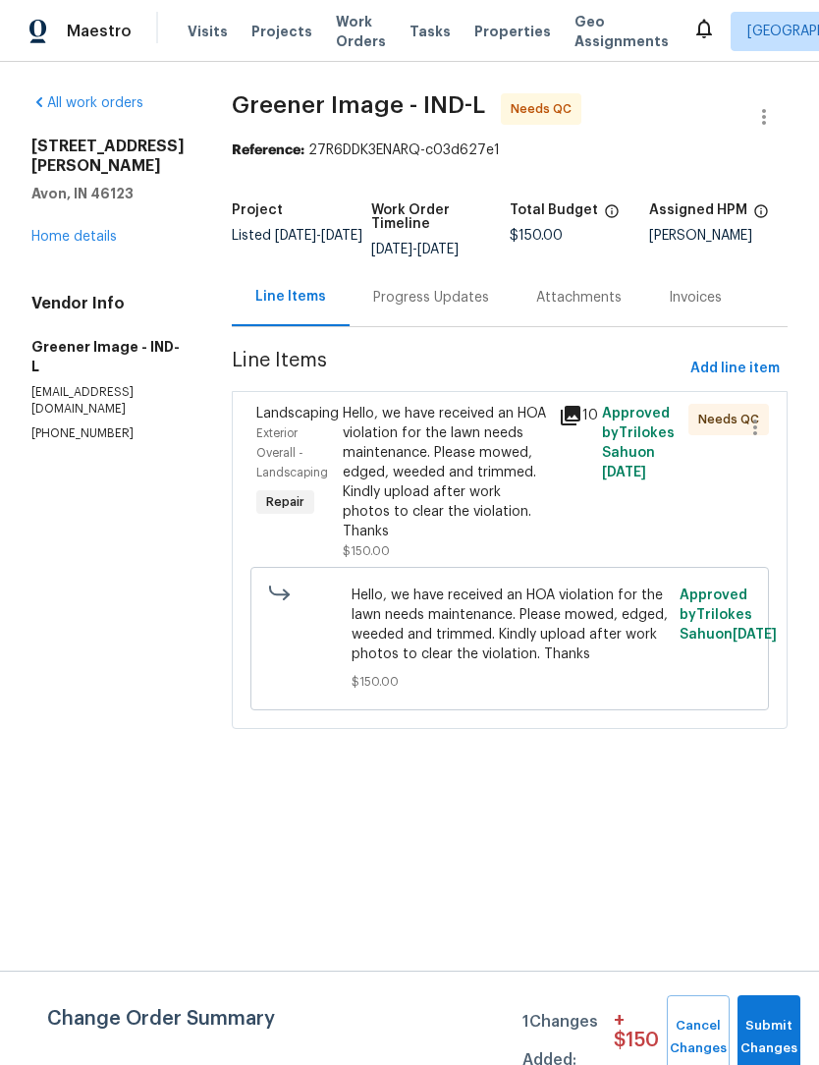
click at [468, 463] on div "Hello, we have received an HOA violation for the lawn needs maintenance. Please…" at bounding box center [445, 473] width 204 height 138
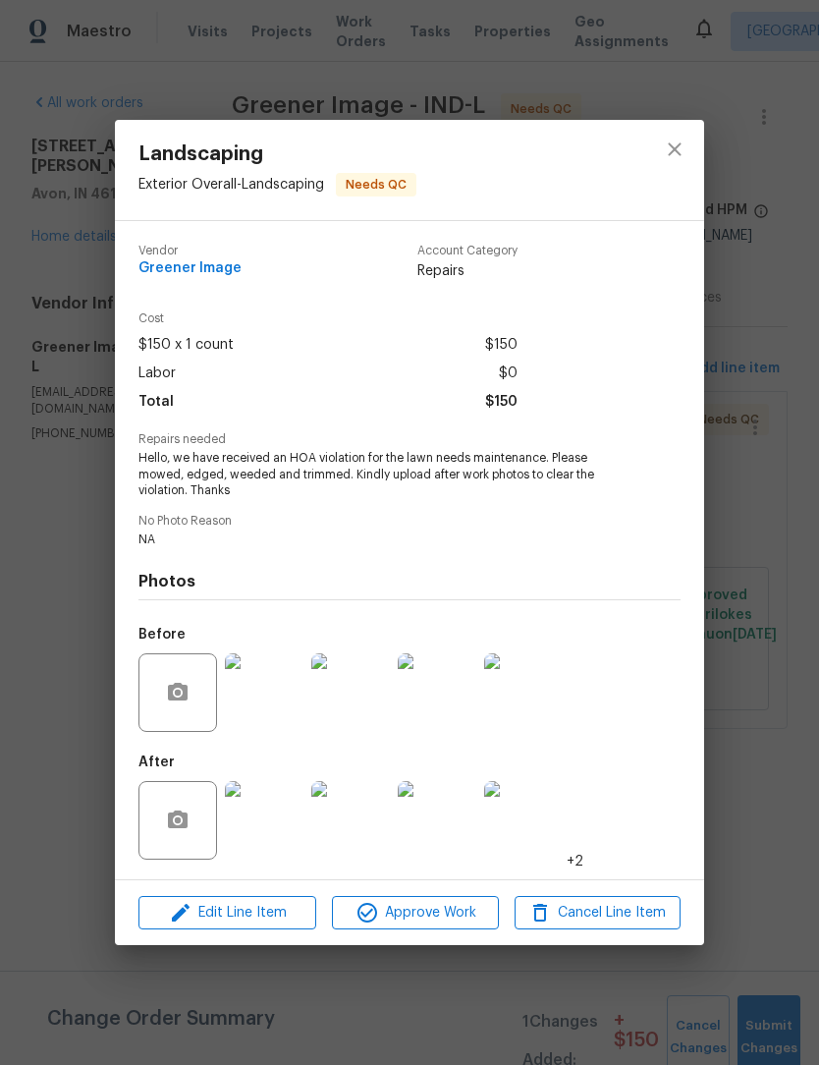
click at [272, 812] on img at bounding box center [264, 820] width 79 height 79
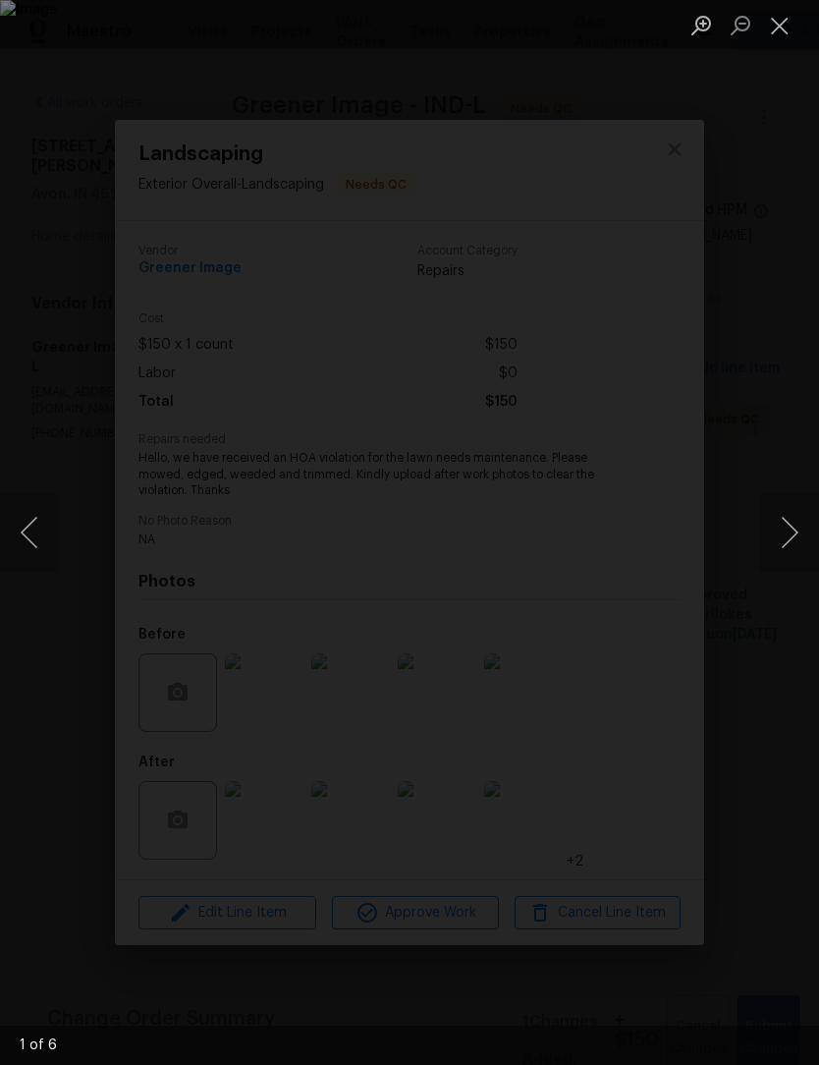
click at [786, 539] on button "Next image" at bounding box center [789, 532] width 59 height 79
click at [774, 563] on button "Next image" at bounding box center [789, 532] width 59 height 79
click at [776, 562] on button "Next image" at bounding box center [789, 532] width 59 height 79
click at [776, 558] on button "Next image" at bounding box center [789, 532] width 59 height 79
click at [782, 550] on button "Next image" at bounding box center [789, 532] width 59 height 79
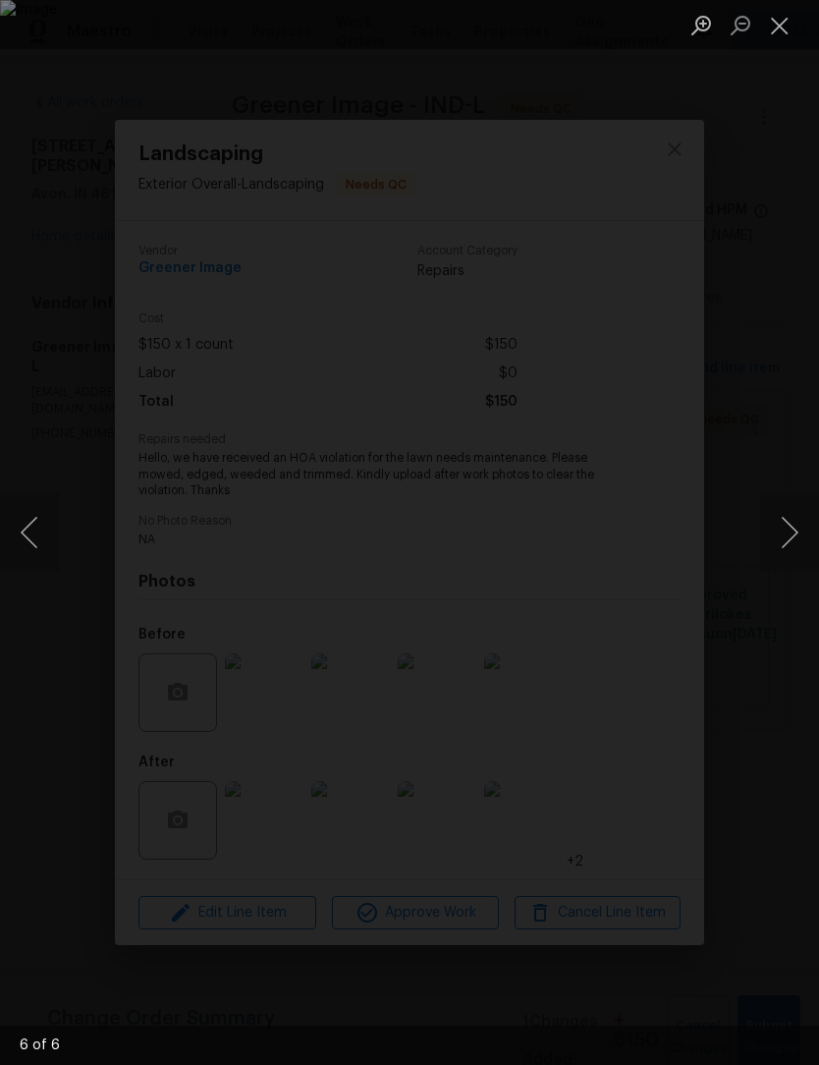
click at [790, 26] on button "Close lightbox" at bounding box center [779, 25] width 39 height 34
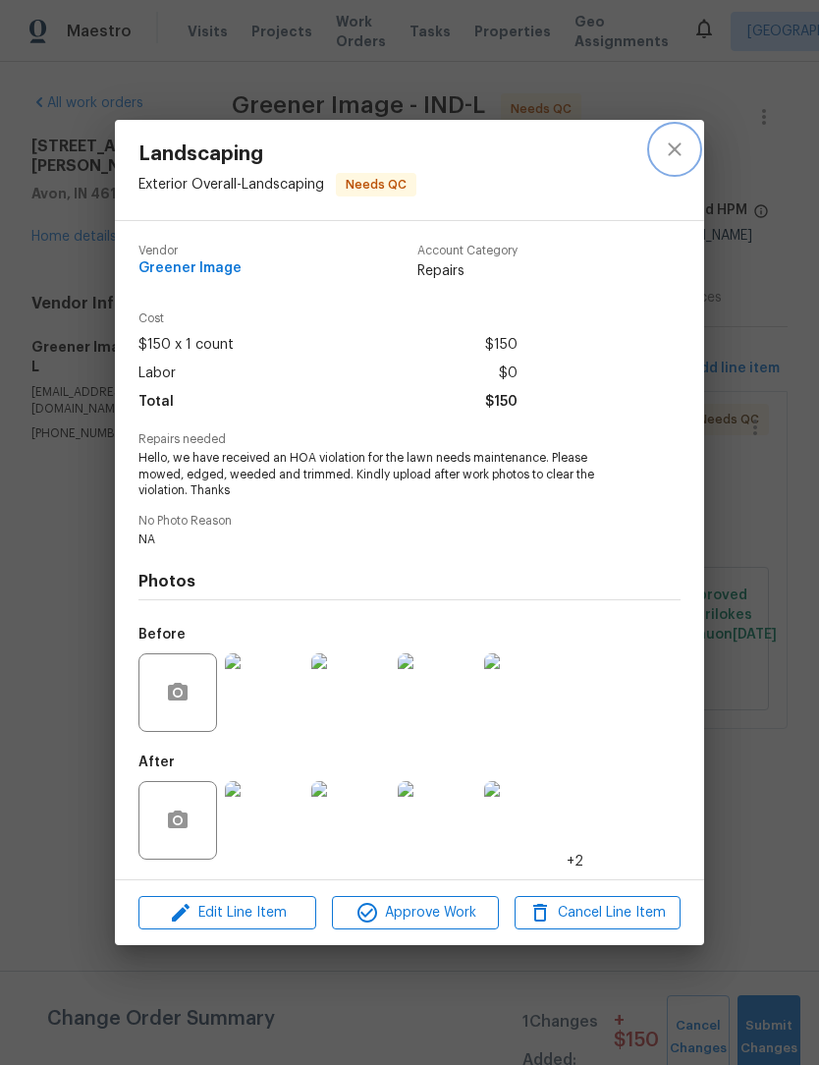
click at [672, 146] on icon "close" at bounding box center [675, 150] width 24 height 24
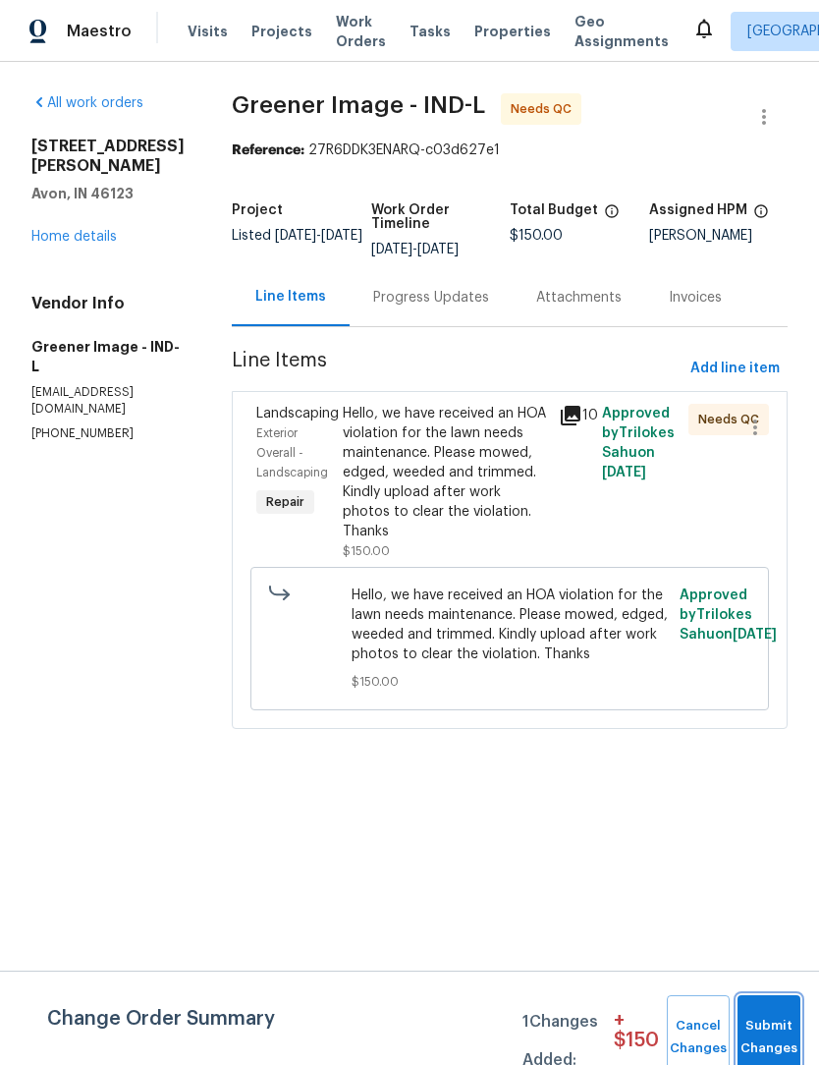
click at [782, 1028] on button "Submit Changes" at bounding box center [769, 1037] width 63 height 84
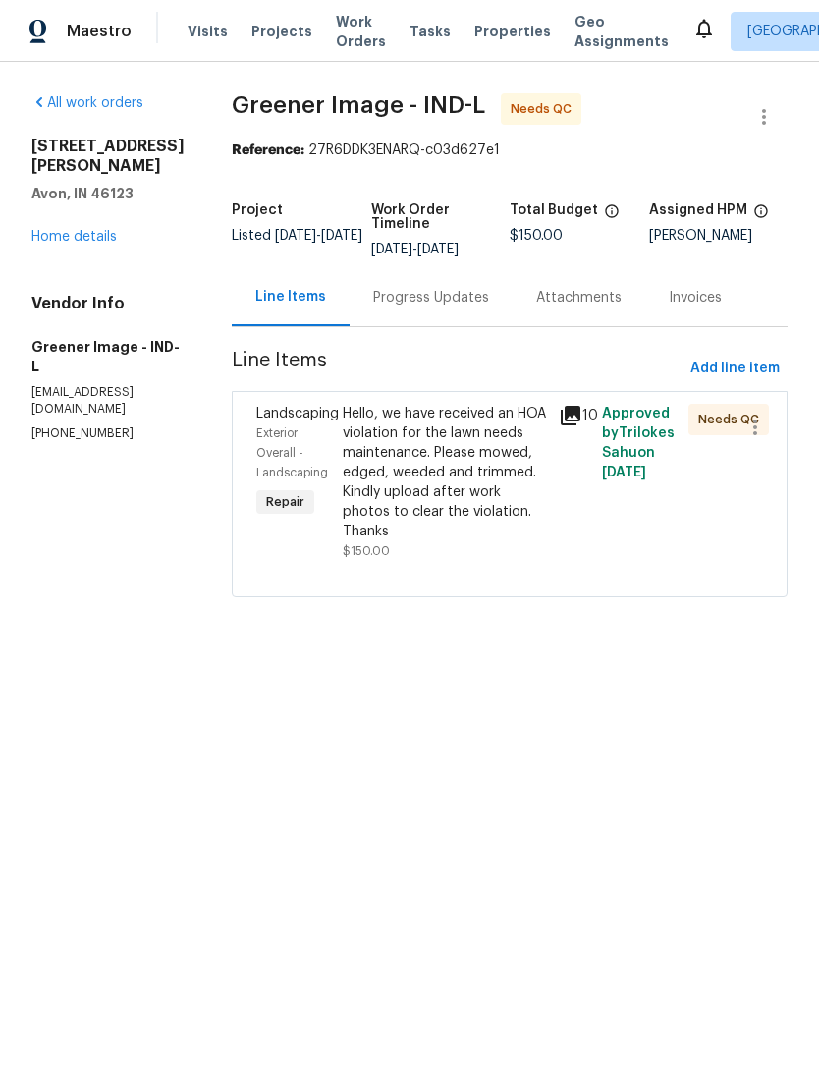
click at [58, 230] on link "Home details" at bounding box center [73, 237] width 85 height 14
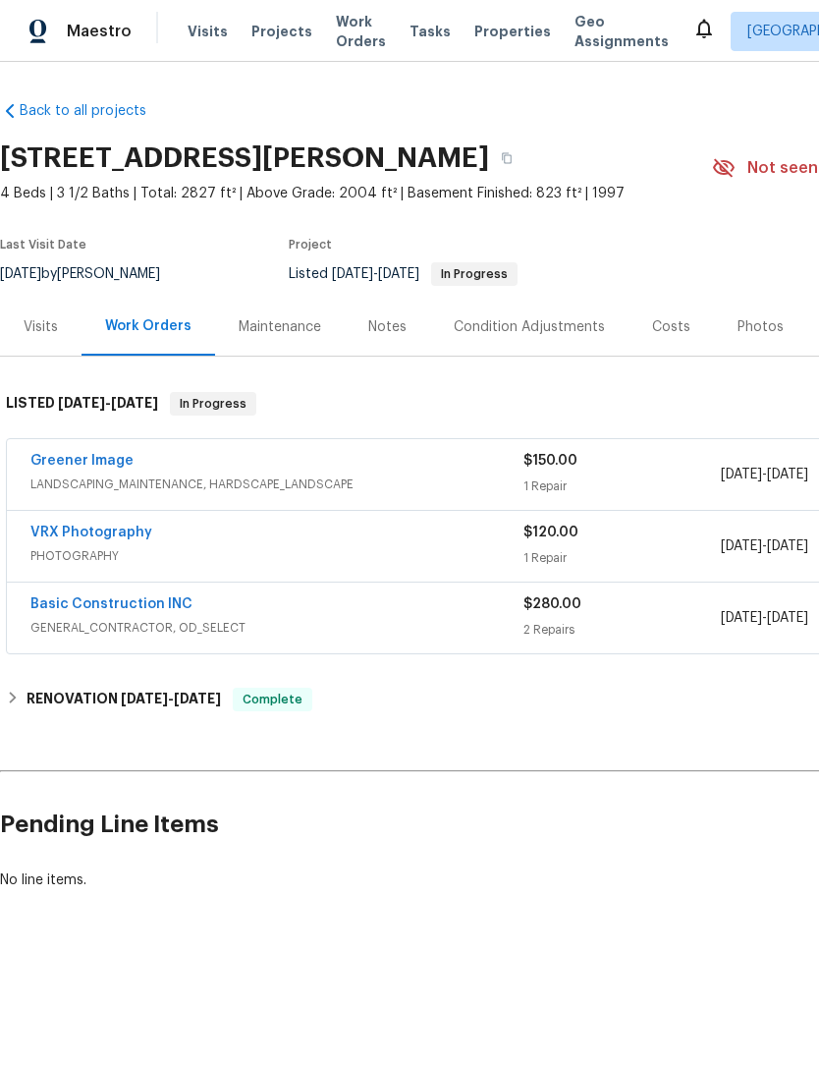
click at [350, 32] on span "Work Orders" at bounding box center [361, 31] width 50 height 39
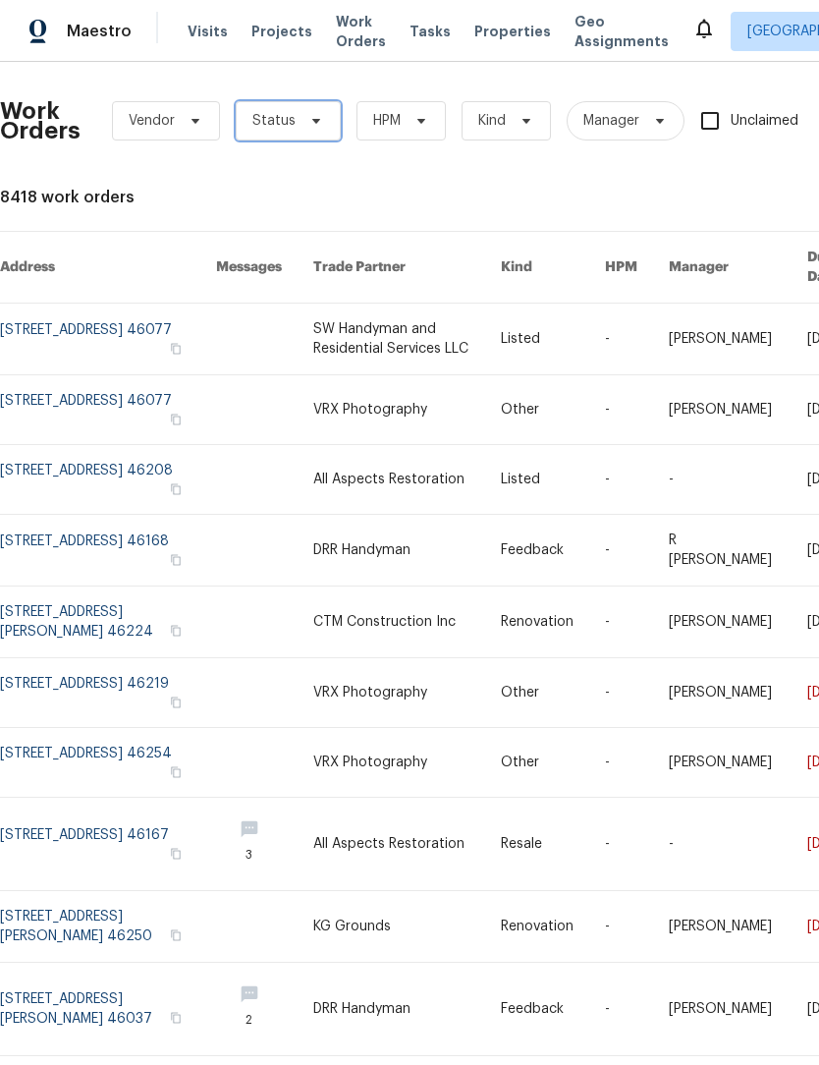
click at [272, 111] on span "Status" at bounding box center [273, 121] width 43 height 20
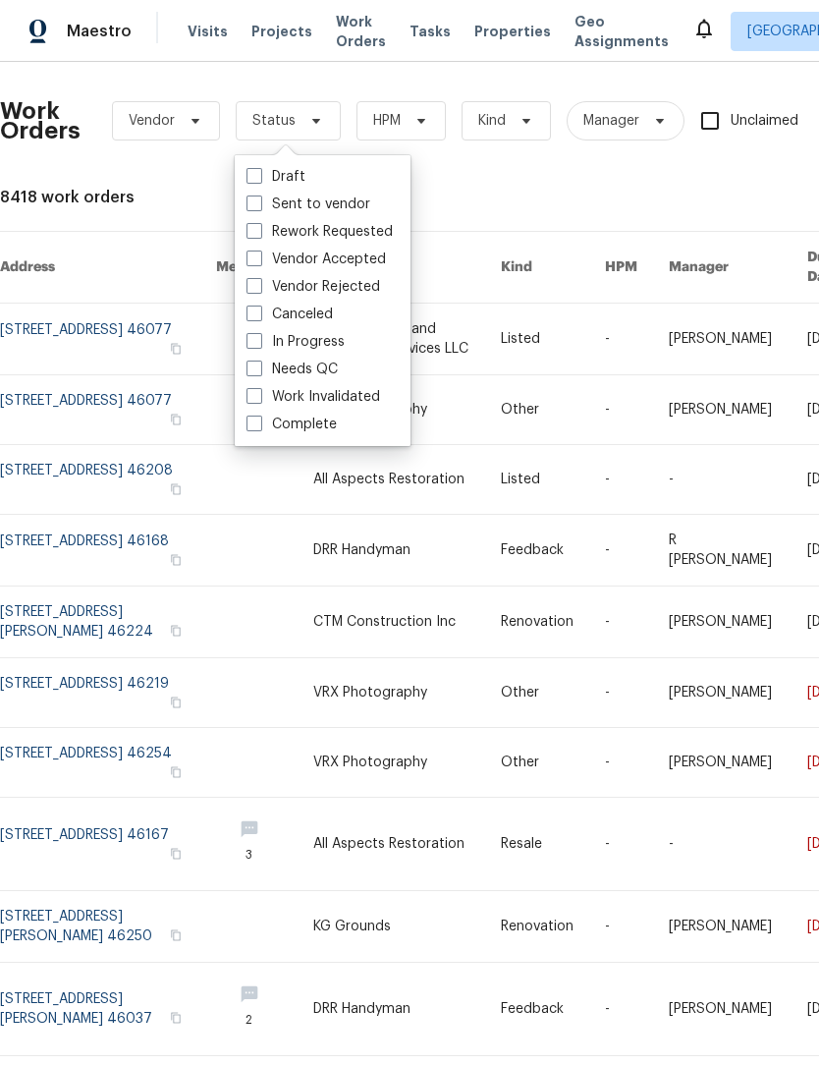
click at [251, 368] on span at bounding box center [255, 368] width 16 height 16
click at [251, 368] on input "Needs QC" at bounding box center [253, 365] width 13 height 13
checkbox input "true"
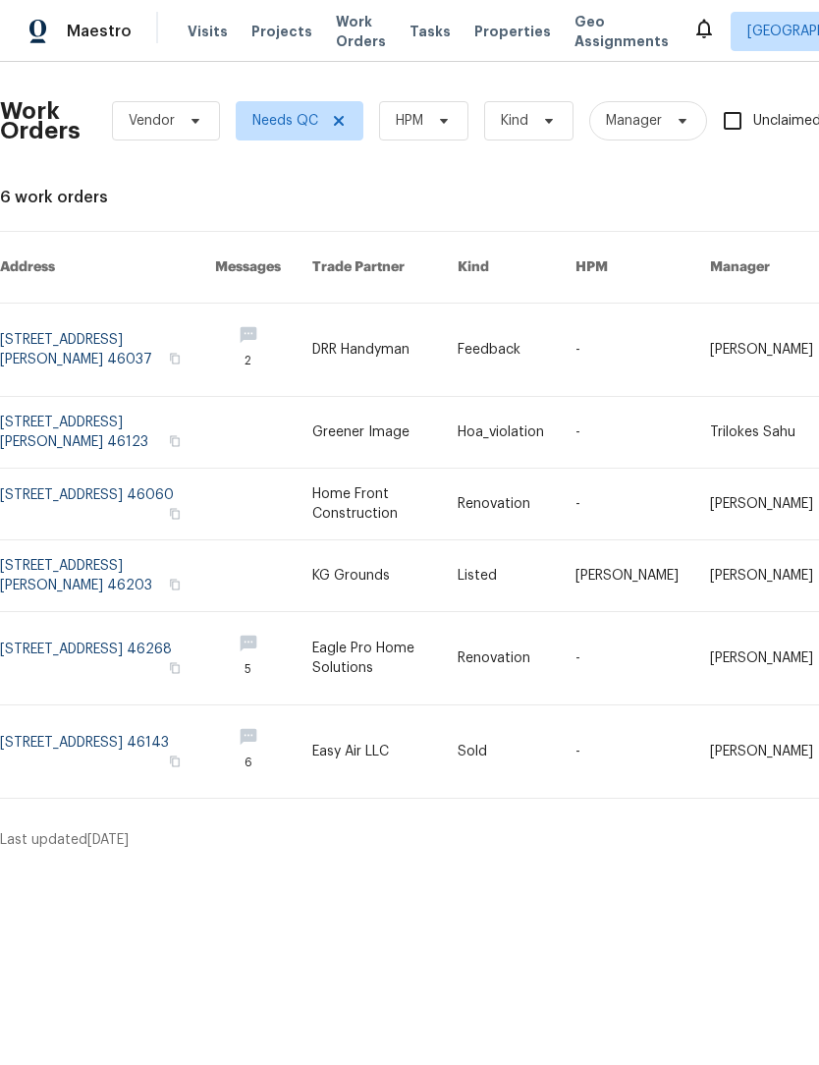
click at [73, 478] on link at bounding box center [107, 504] width 215 height 71
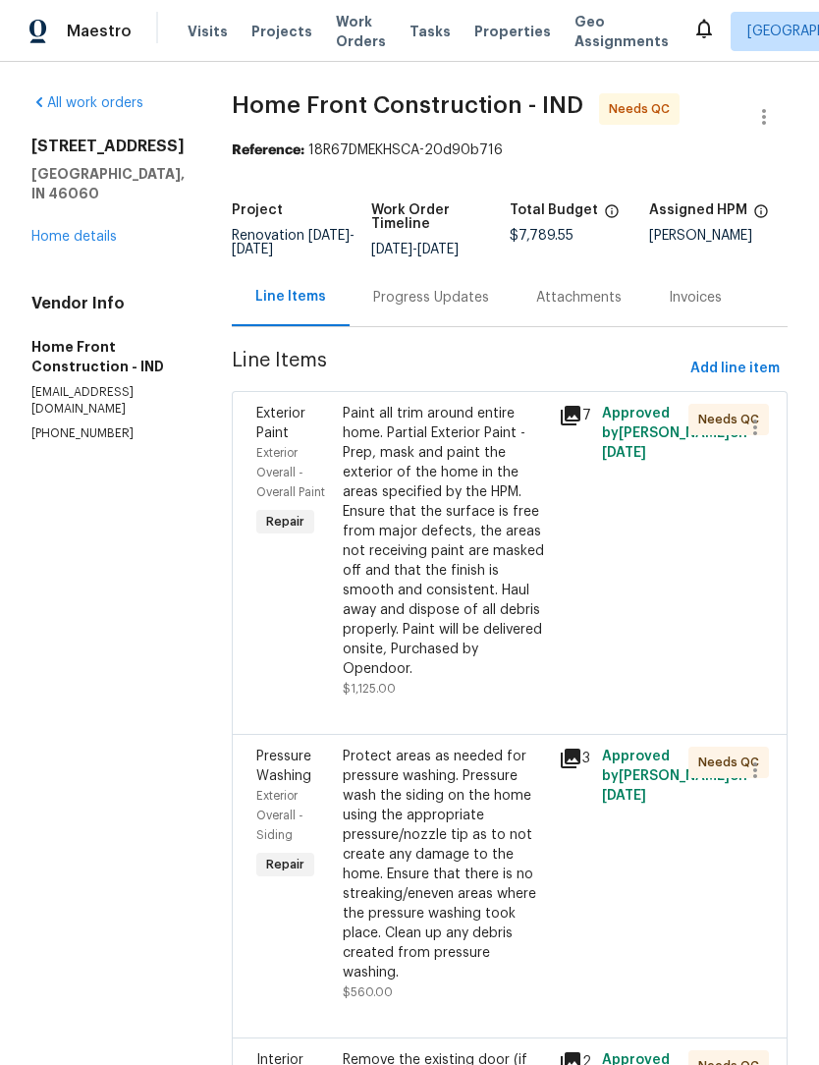
click at [500, 578] on div "Paint all trim around entire home. Partial Exterior Paint - Prep, mask and pain…" at bounding box center [445, 541] width 204 height 275
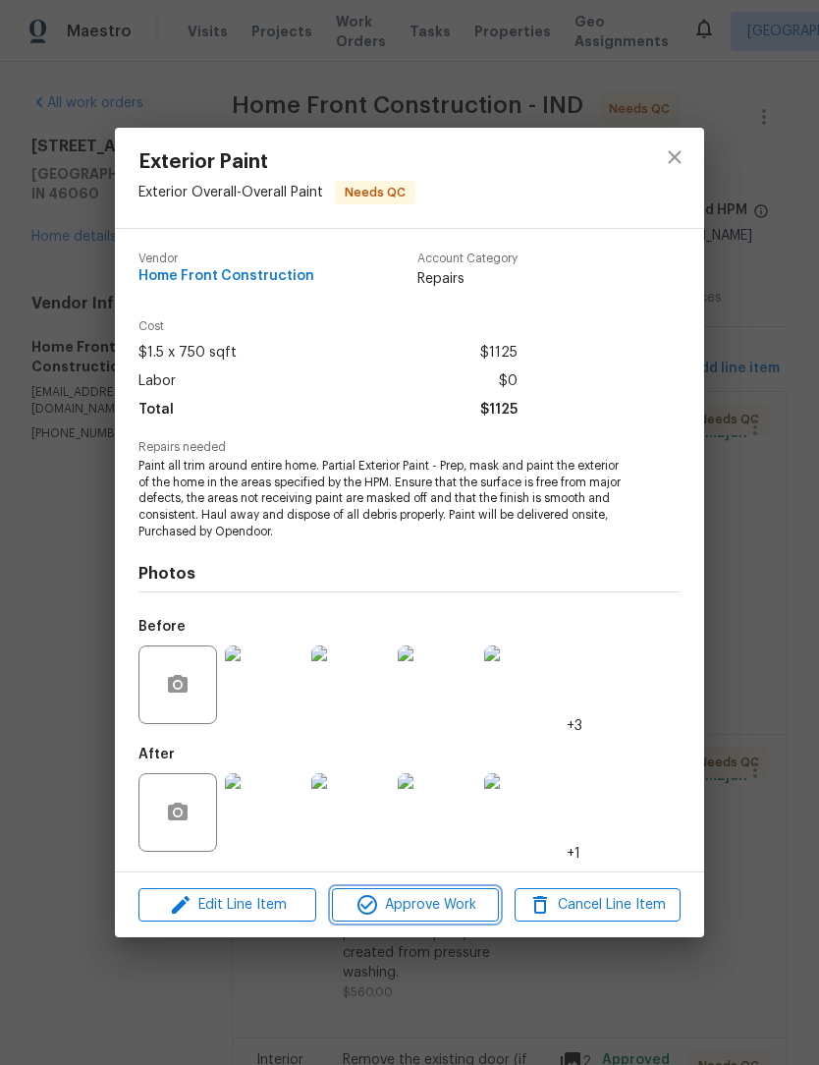
click at [451, 909] on span "Approve Work" at bounding box center [415, 905] width 154 height 25
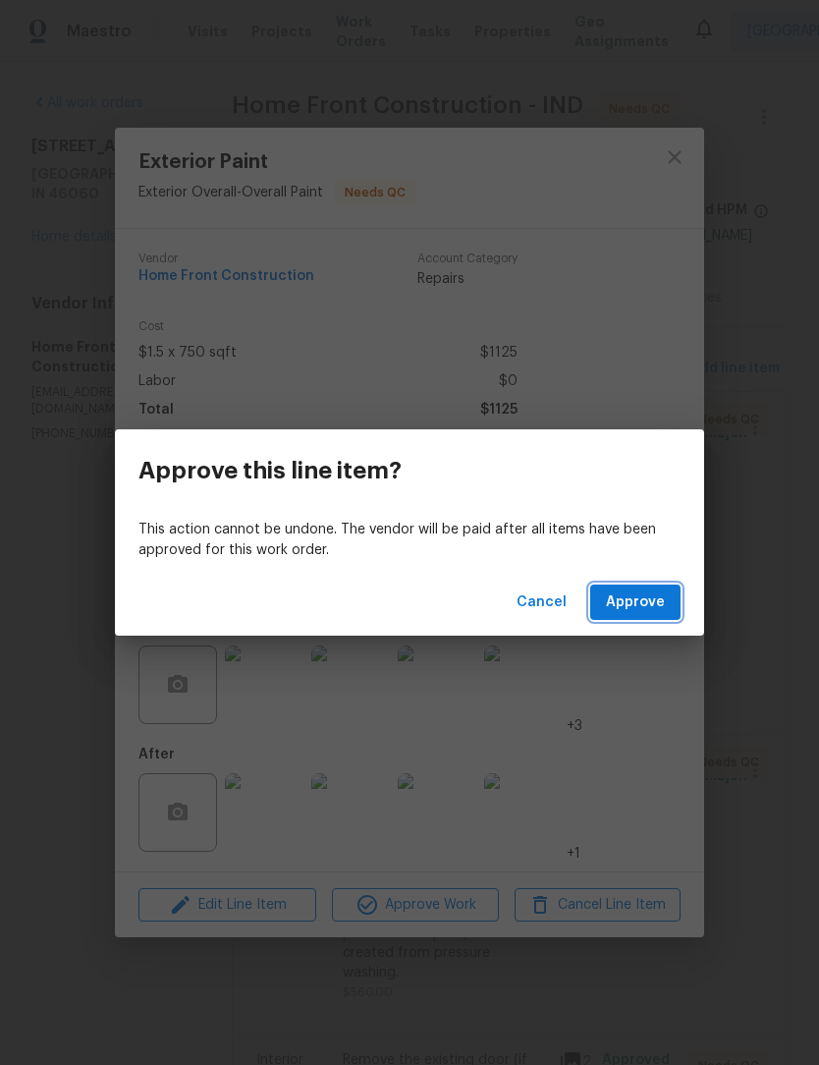
click at [647, 607] on span "Approve" at bounding box center [635, 602] width 59 height 25
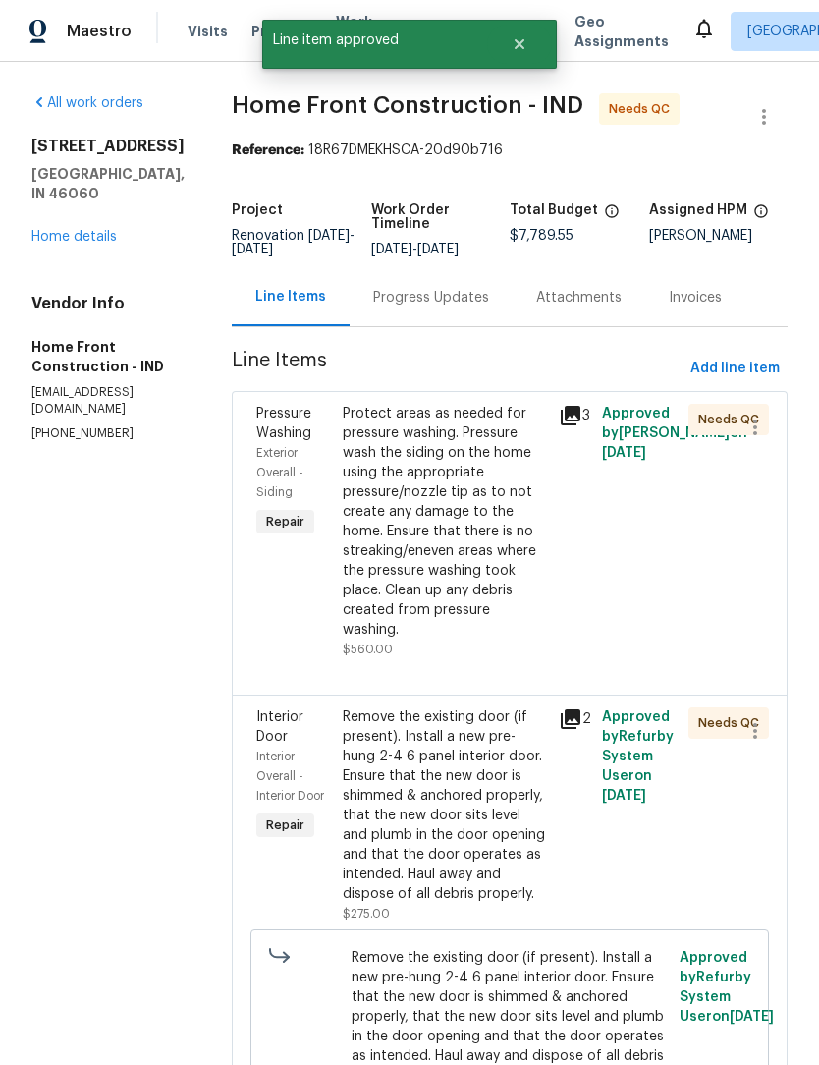
click at [499, 608] on div "Protect areas as needed for pressure washing. Pressure wash the siding on the h…" at bounding box center [445, 522] width 204 height 236
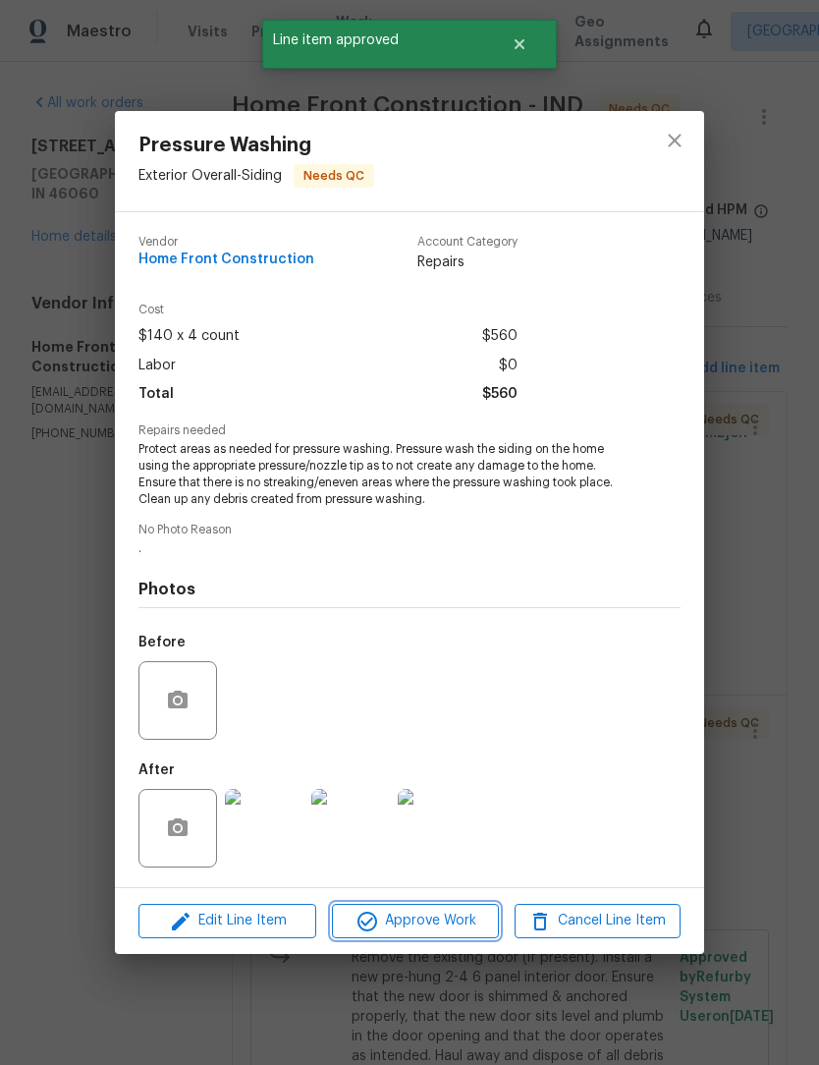
click at [430, 923] on span "Approve Work" at bounding box center [415, 921] width 154 height 25
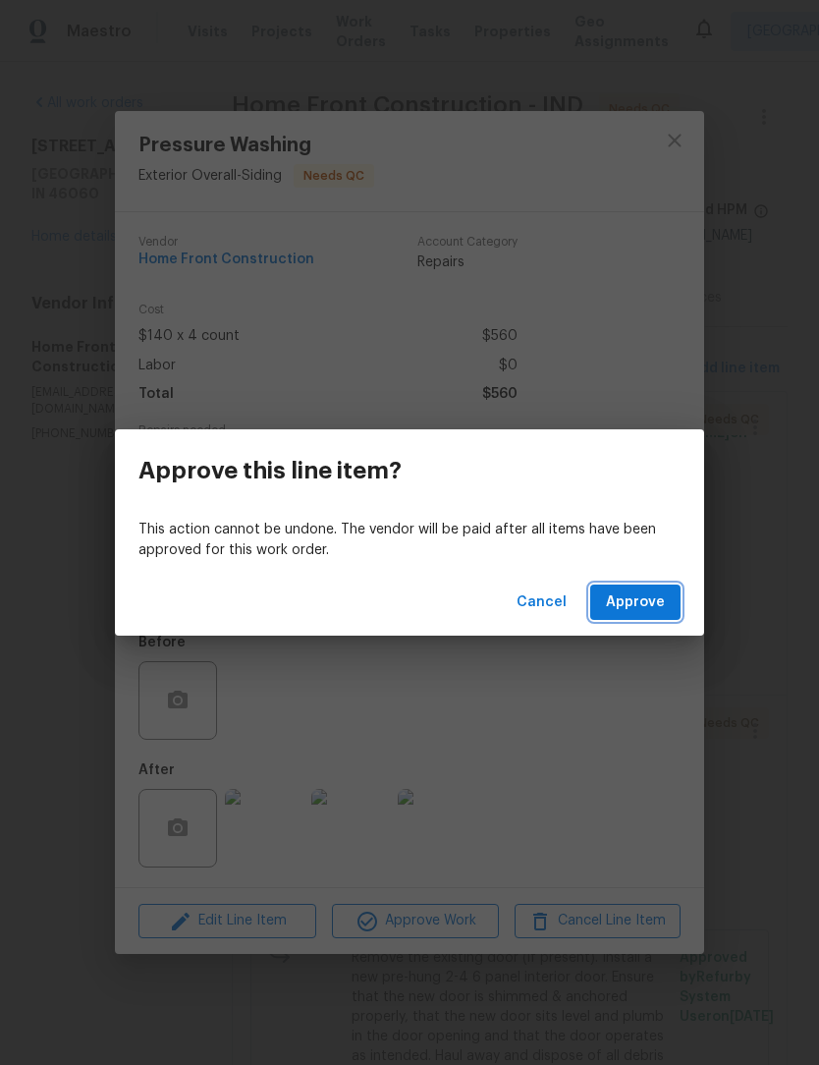
click at [647, 610] on span "Approve" at bounding box center [635, 602] width 59 height 25
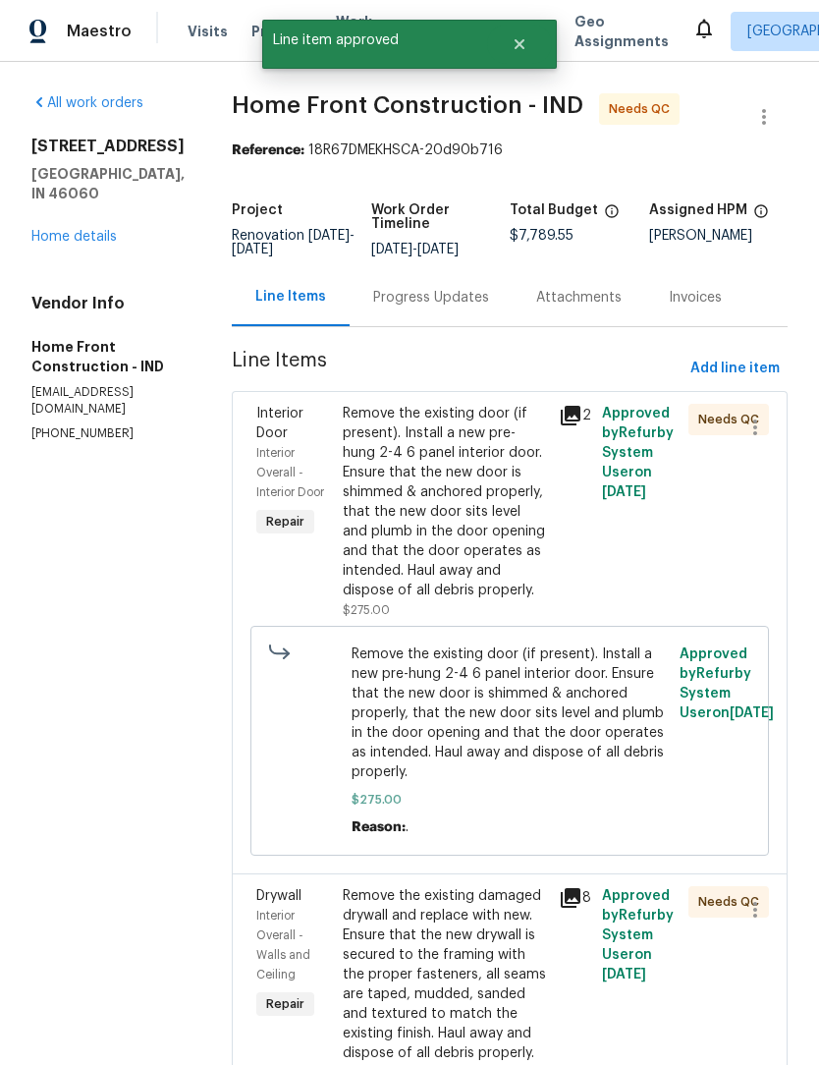
click at [508, 562] on div "Remove the existing door (if present). Install a new pre-hung 2-4 6 panel inter…" at bounding box center [445, 502] width 204 height 196
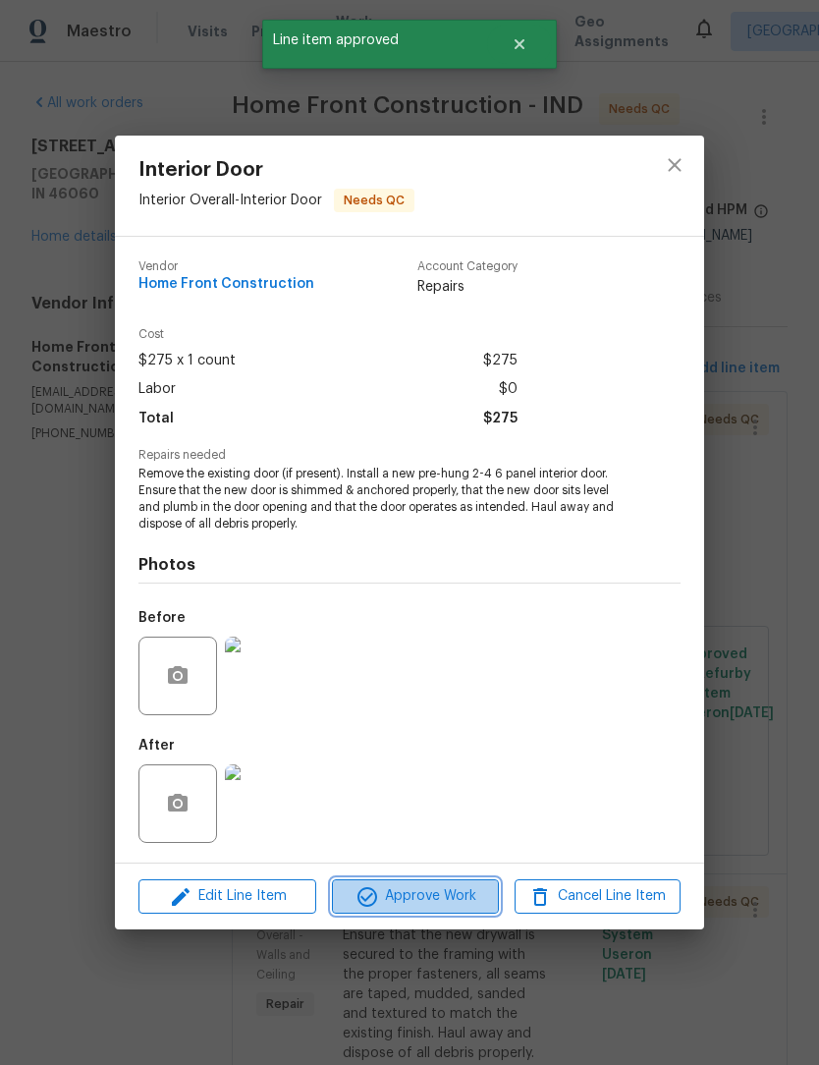
click at [431, 901] on span "Approve Work" at bounding box center [415, 896] width 154 height 25
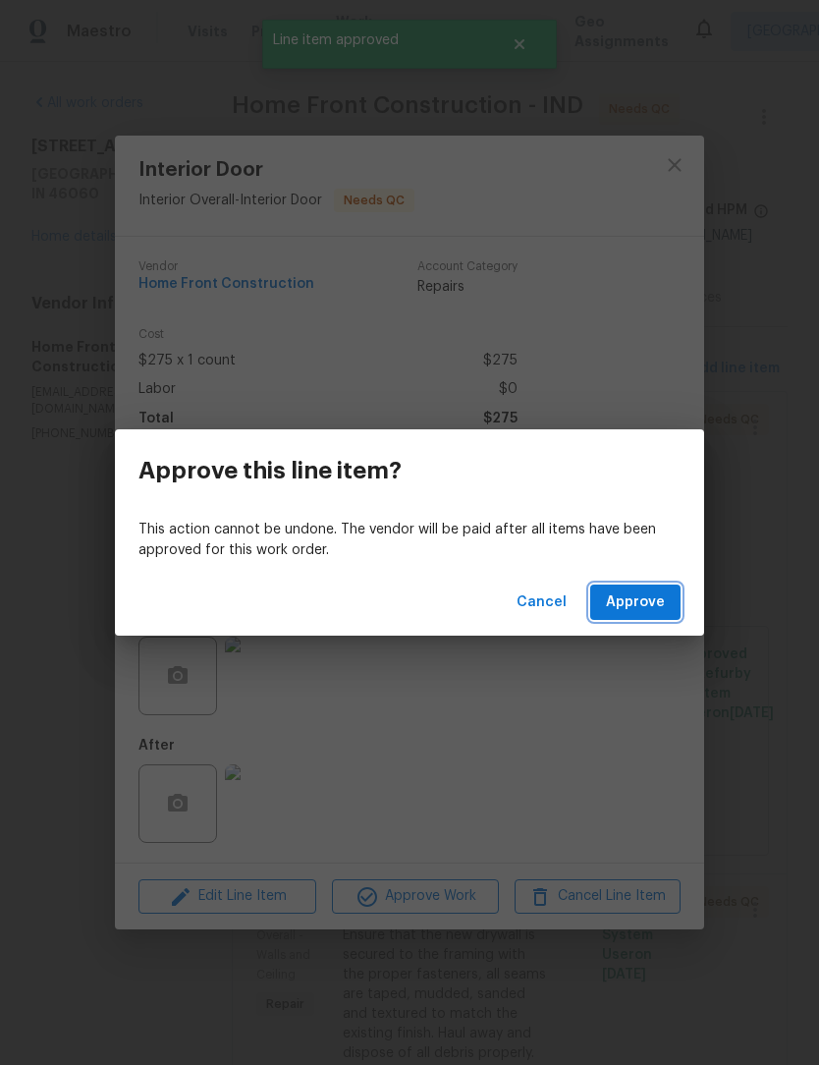
click at [651, 605] on span "Approve" at bounding box center [635, 602] width 59 height 25
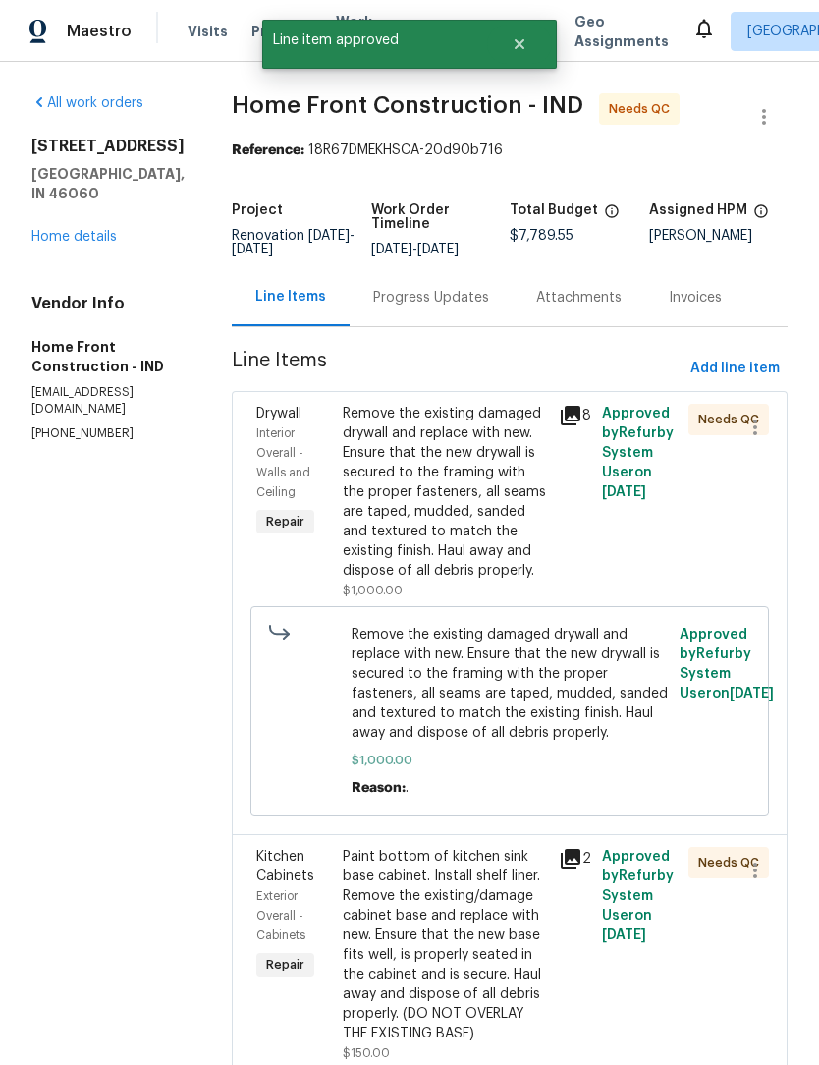
click at [499, 558] on div "Remove the existing damaged drywall and replace with new. Ensure that the new d…" at bounding box center [445, 492] width 204 height 177
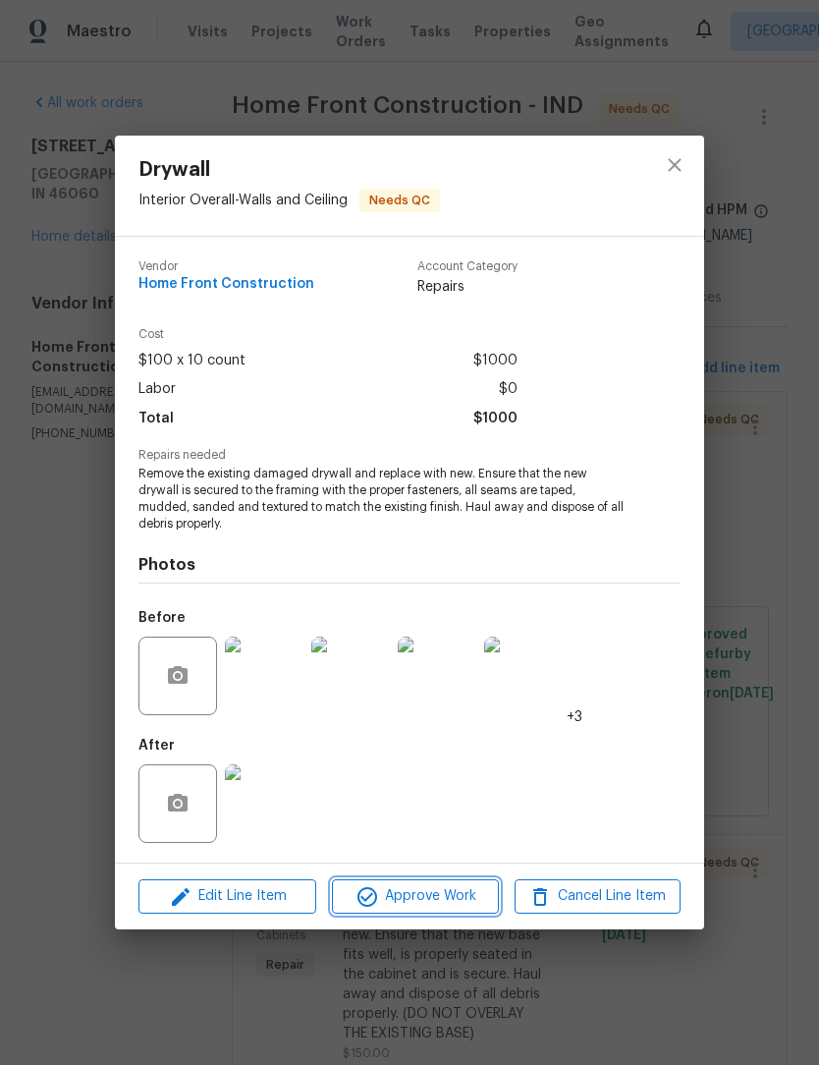
click at [430, 901] on span "Approve Work" at bounding box center [415, 896] width 154 height 25
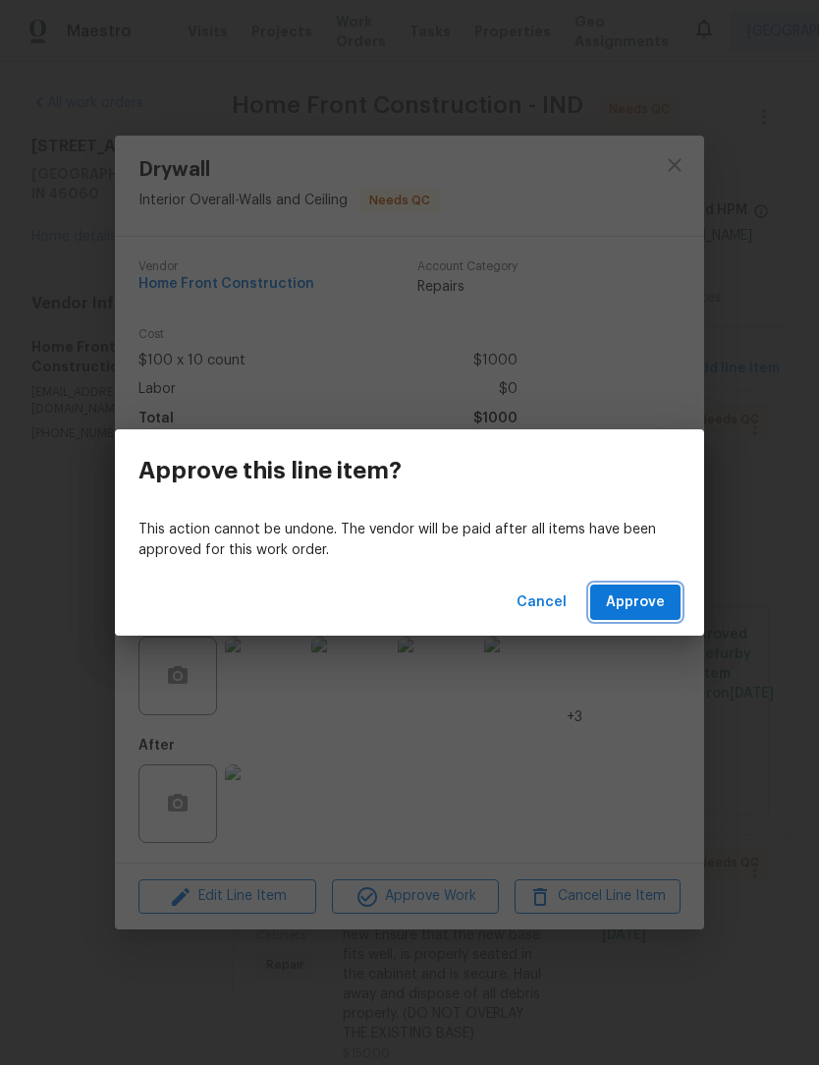
click at [661, 603] on span "Approve" at bounding box center [635, 602] width 59 height 25
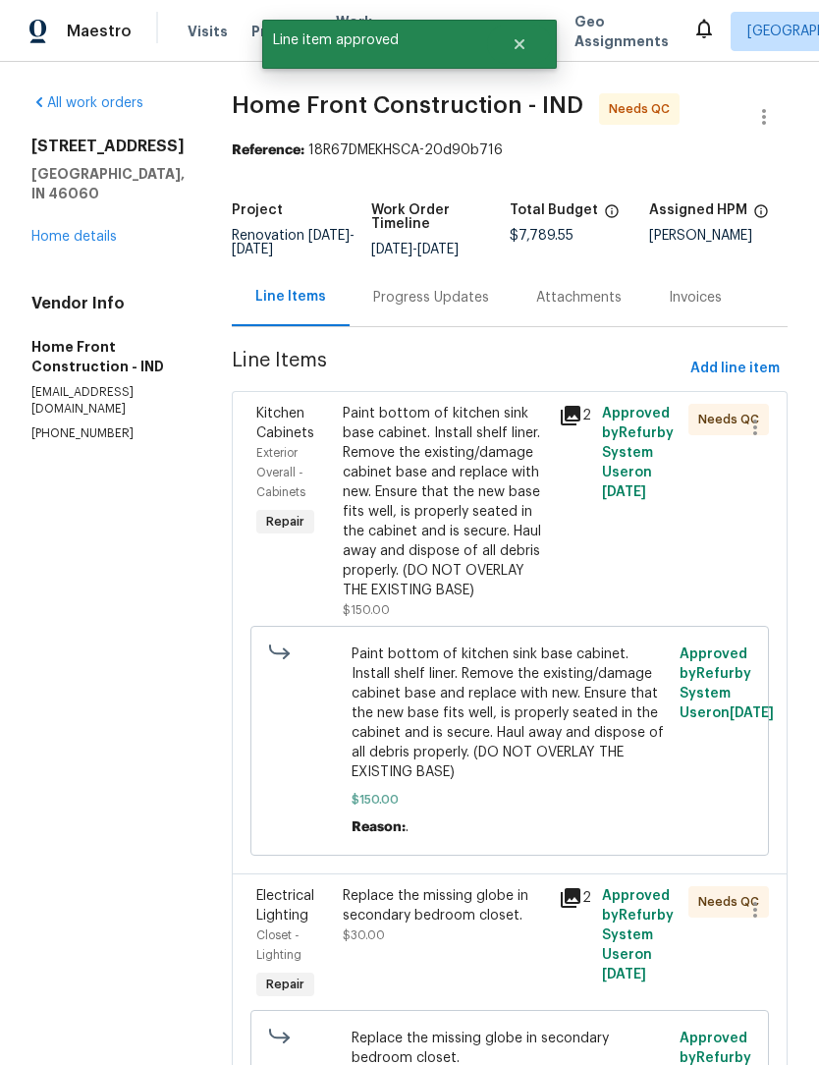
click at [489, 566] on div "Paint bottom of kitchen sink base cabinet. Install shelf liner. Remove the exis…" at bounding box center [445, 502] width 204 height 196
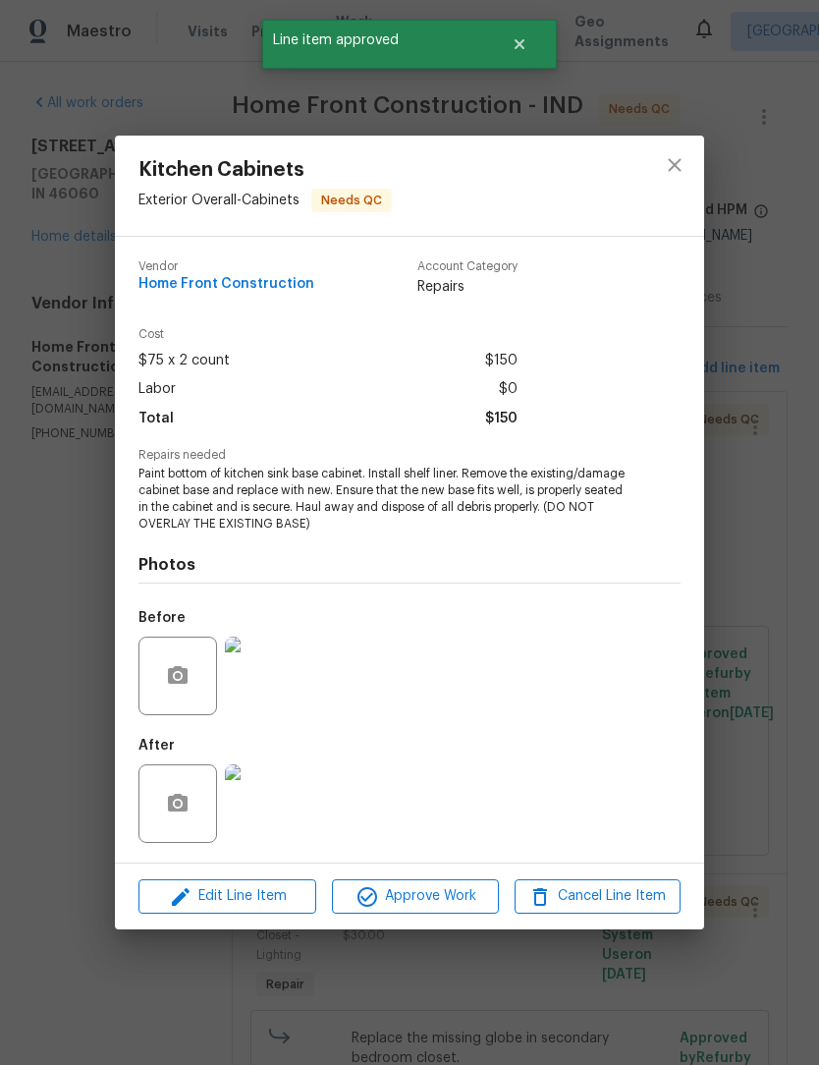
click at [274, 812] on img at bounding box center [264, 803] width 79 height 79
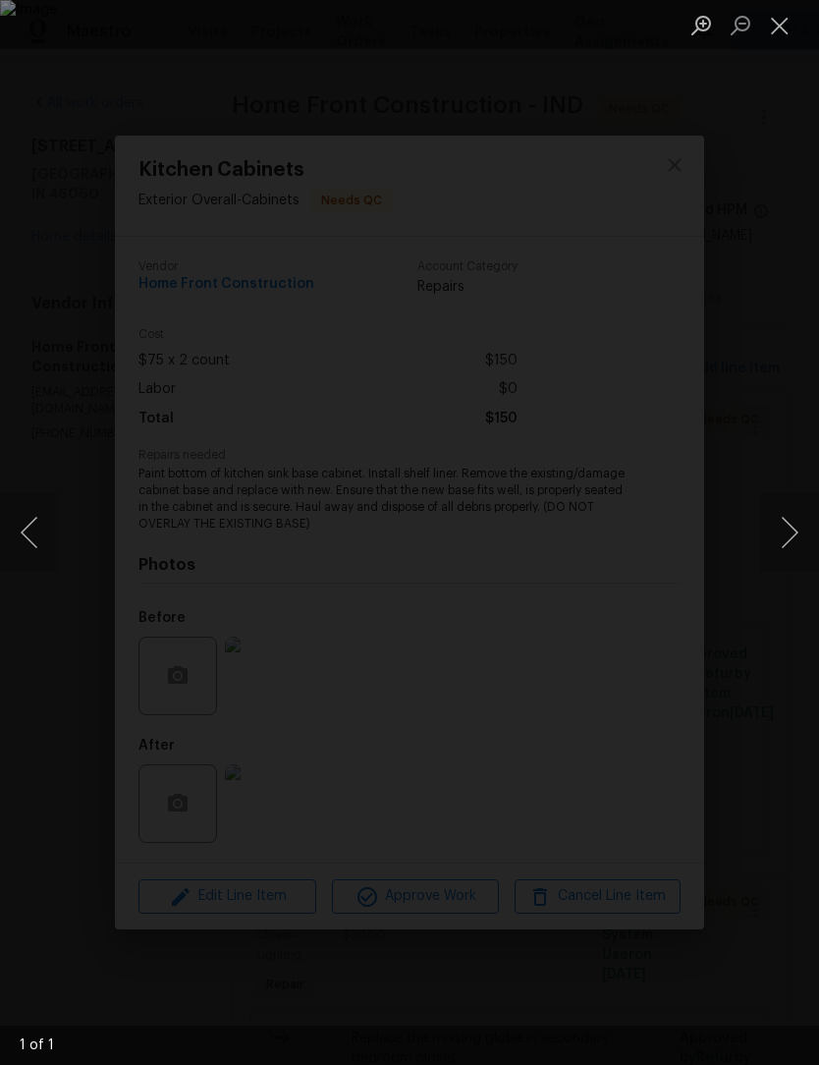
click at [781, 28] on button "Close lightbox" at bounding box center [779, 25] width 39 height 34
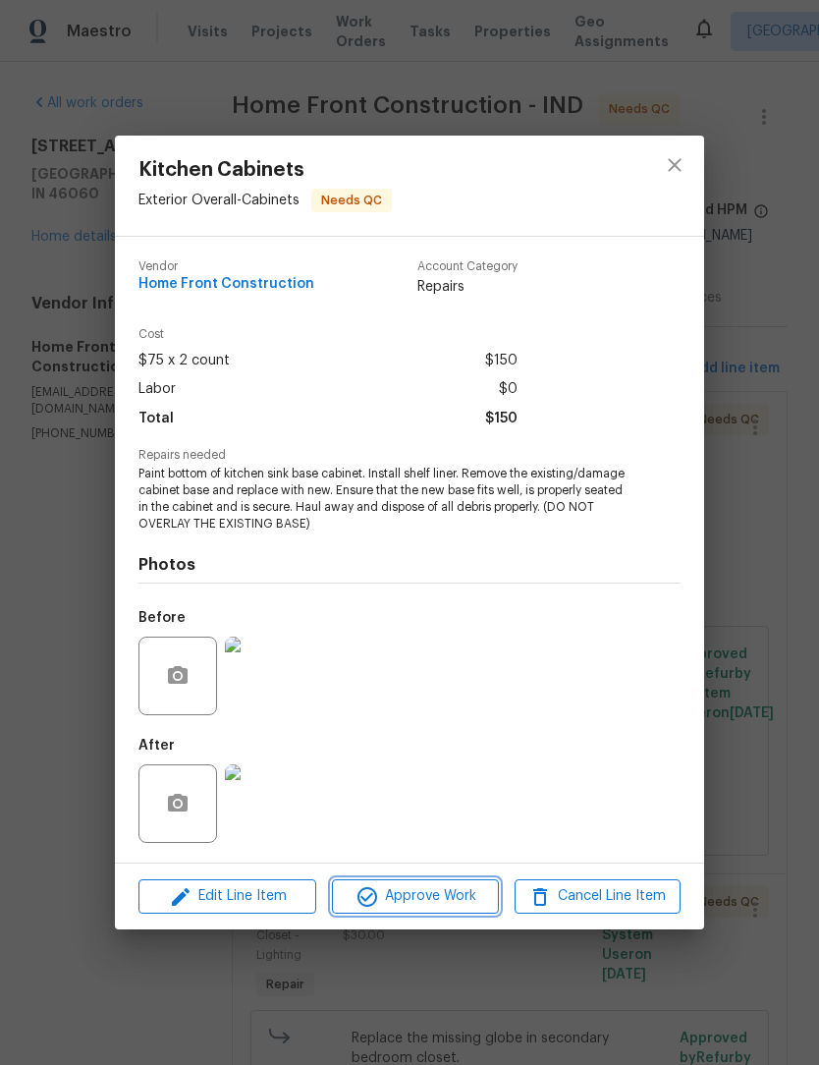
click at [447, 897] on span "Approve Work" at bounding box center [415, 896] width 154 height 25
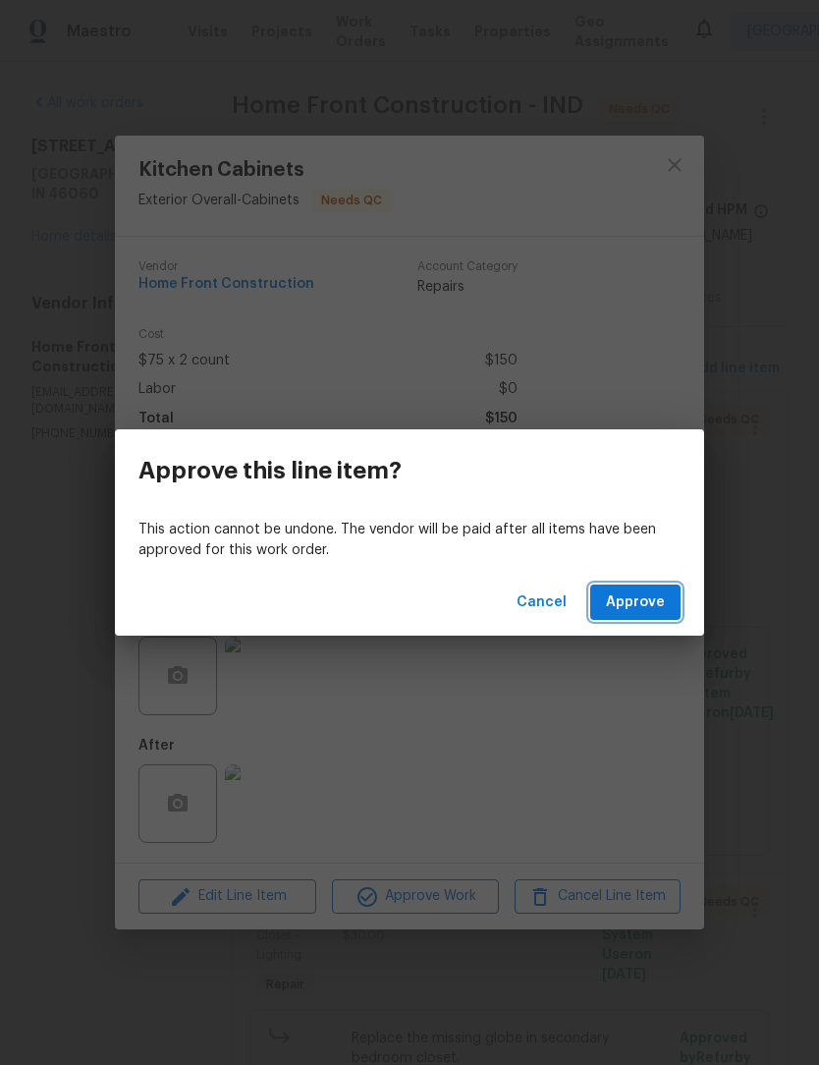
click at [651, 603] on span "Approve" at bounding box center [635, 602] width 59 height 25
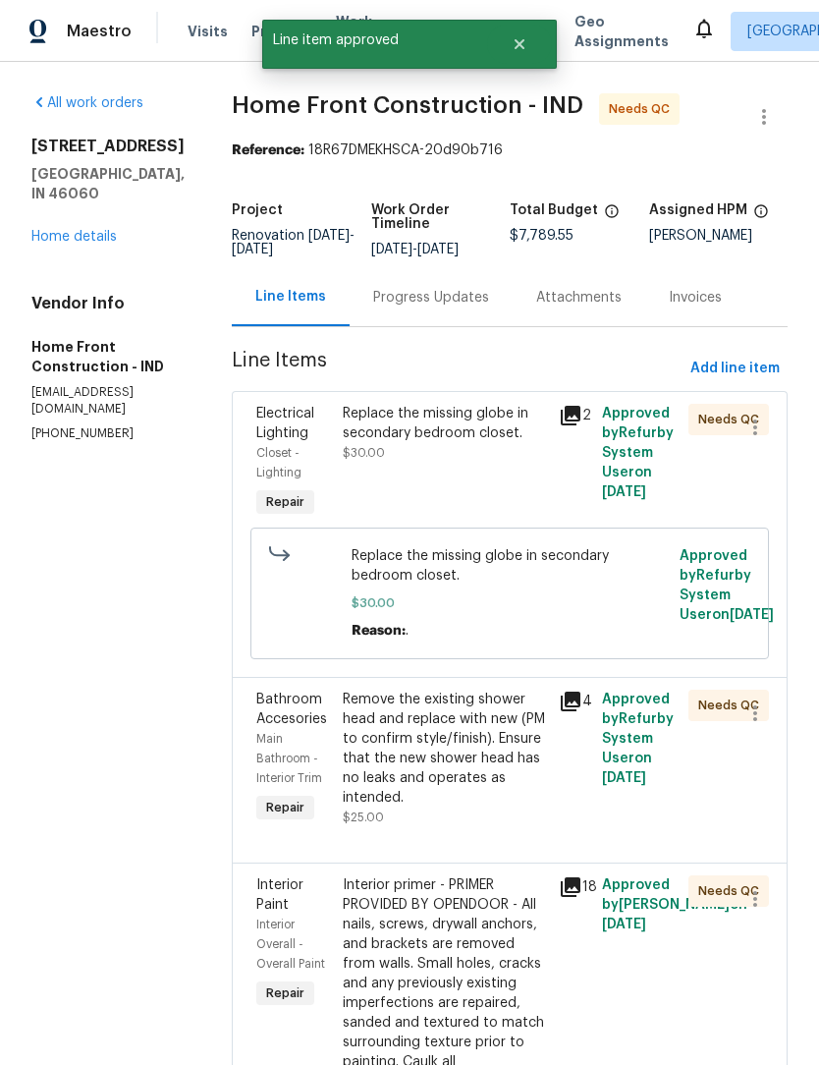
click at [494, 443] on div "Replace the missing globe in secondary bedroom closet." at bounding box center [445, 423] width 204 height 39
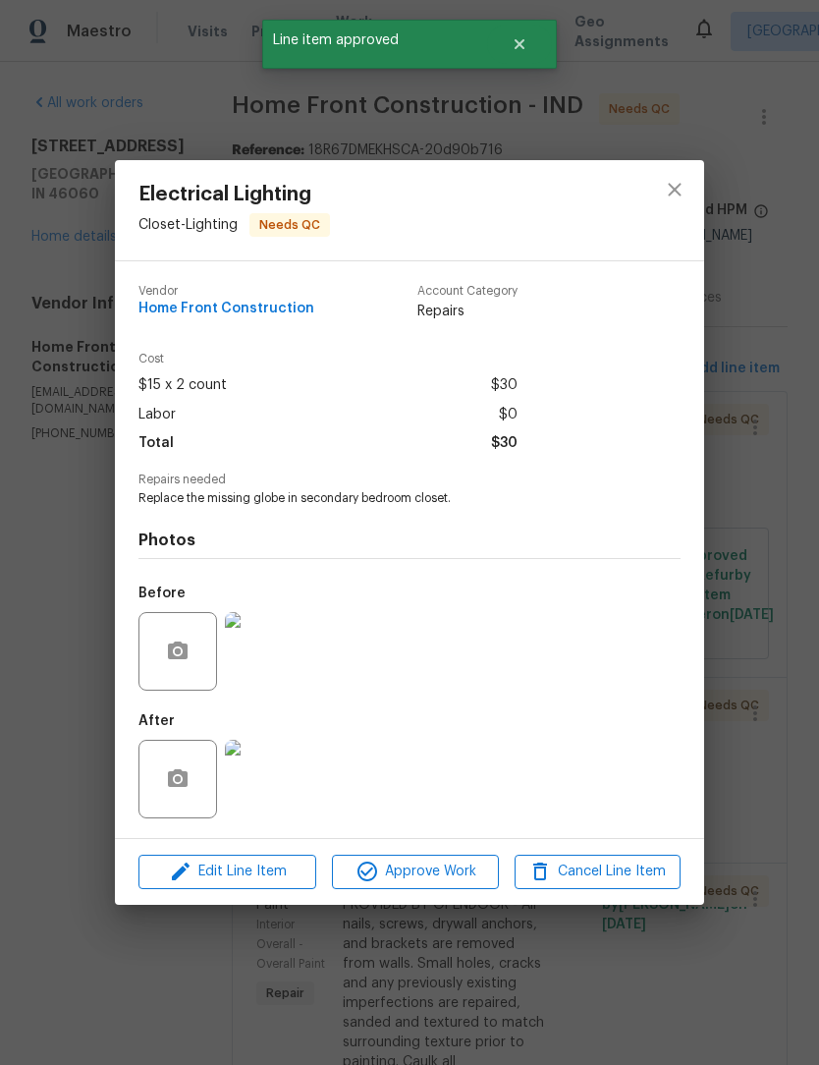
click at [278, 777] on img at bounding box center [264, 779] width 79 height 79
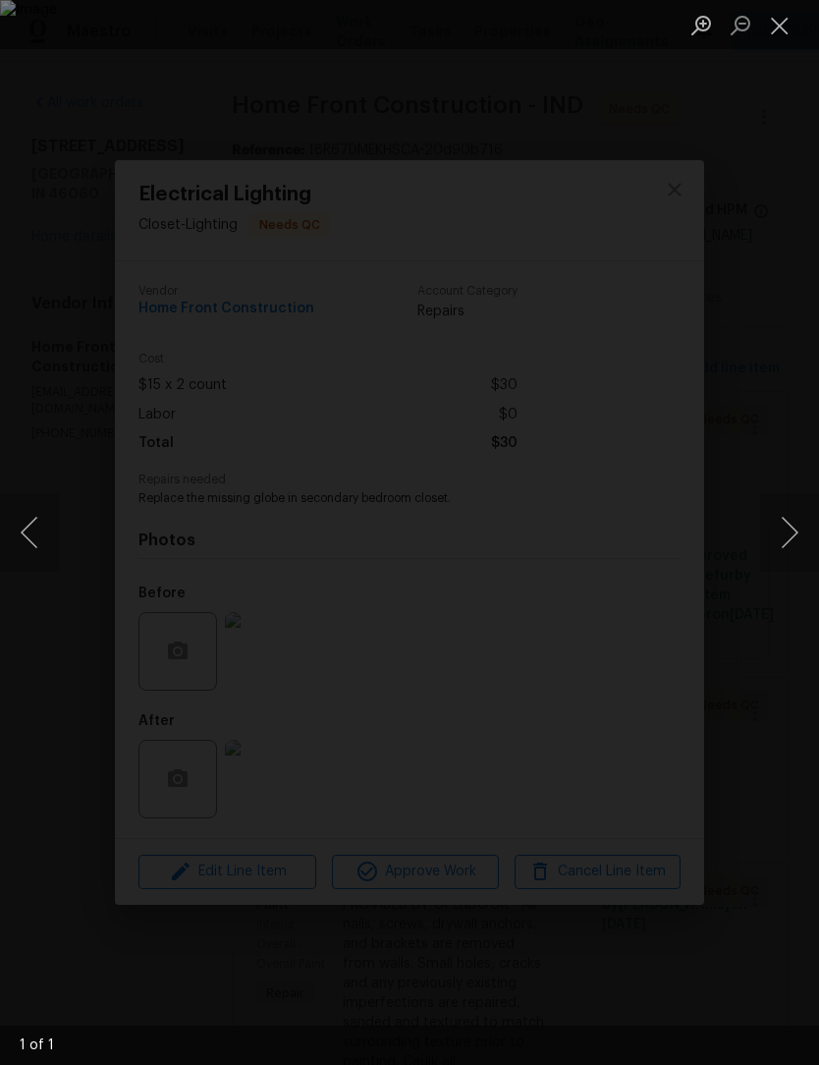
click at [787, 13] on button "Close lightbox" at bounding box center [779, 25] width 39 height 34
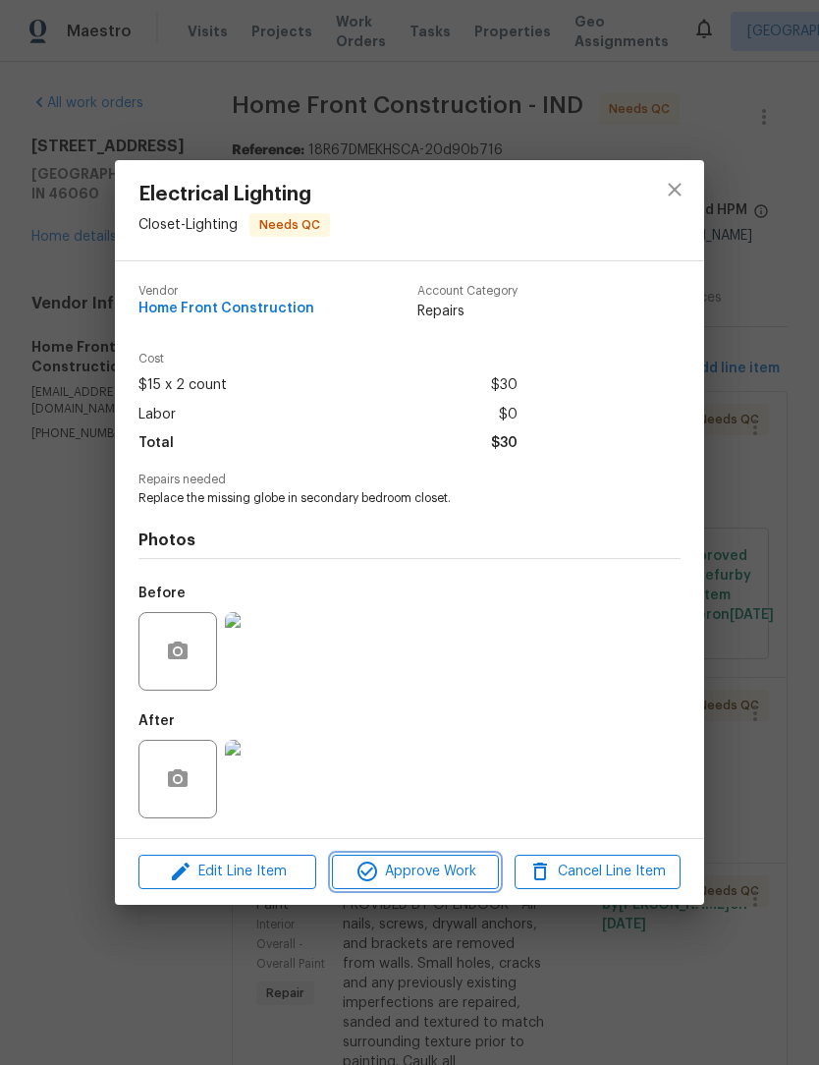
click at [447, 871] on span "Approve Work" at bounding box center [415, 871] width 154 height 25
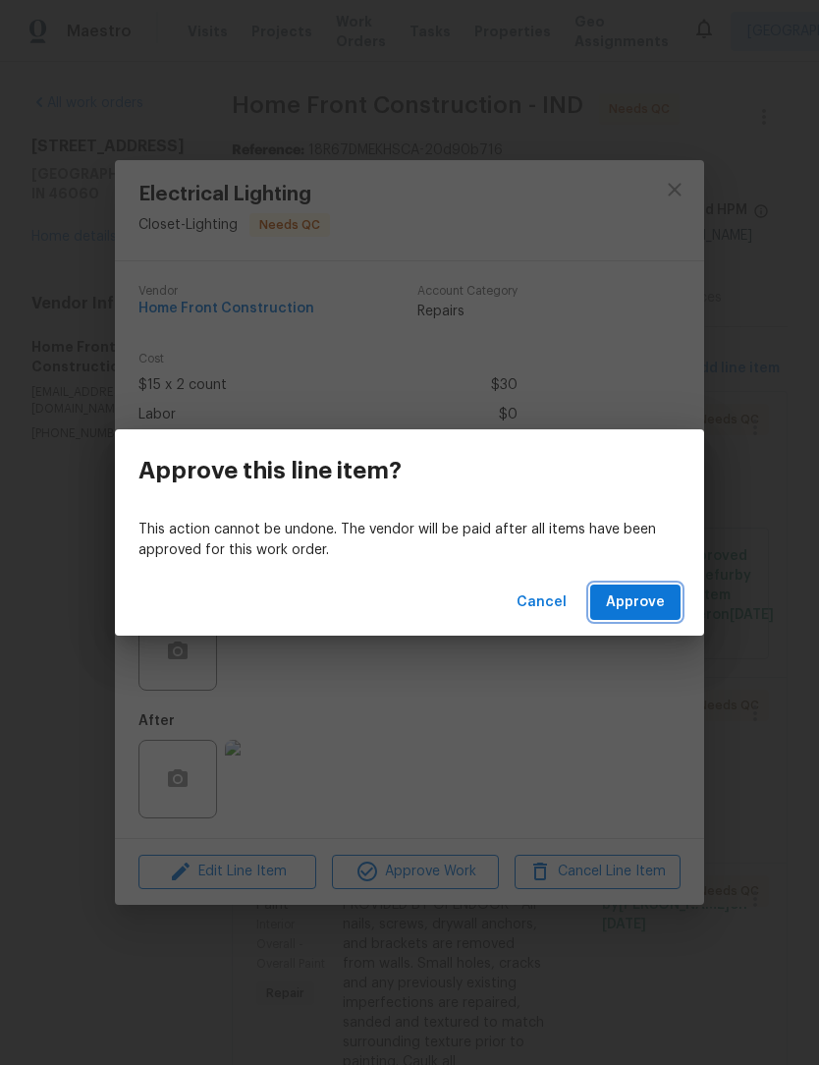
click at [649, 584] on button "Approve" at bounding box center [635, 602] width 90 height 36
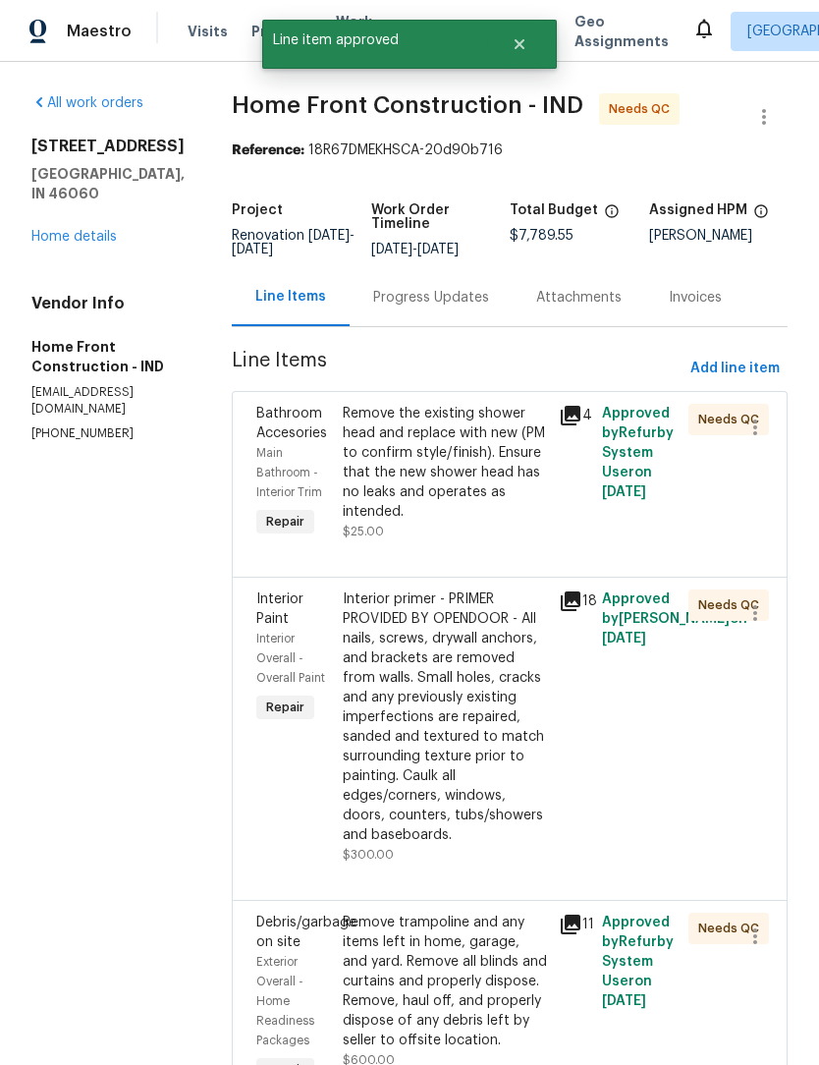
click at [490, 472] on div "Remove the existing shower head and replace with new (PM to confirm style/finis…" at bounding box center [445, 463] width 204 height 118
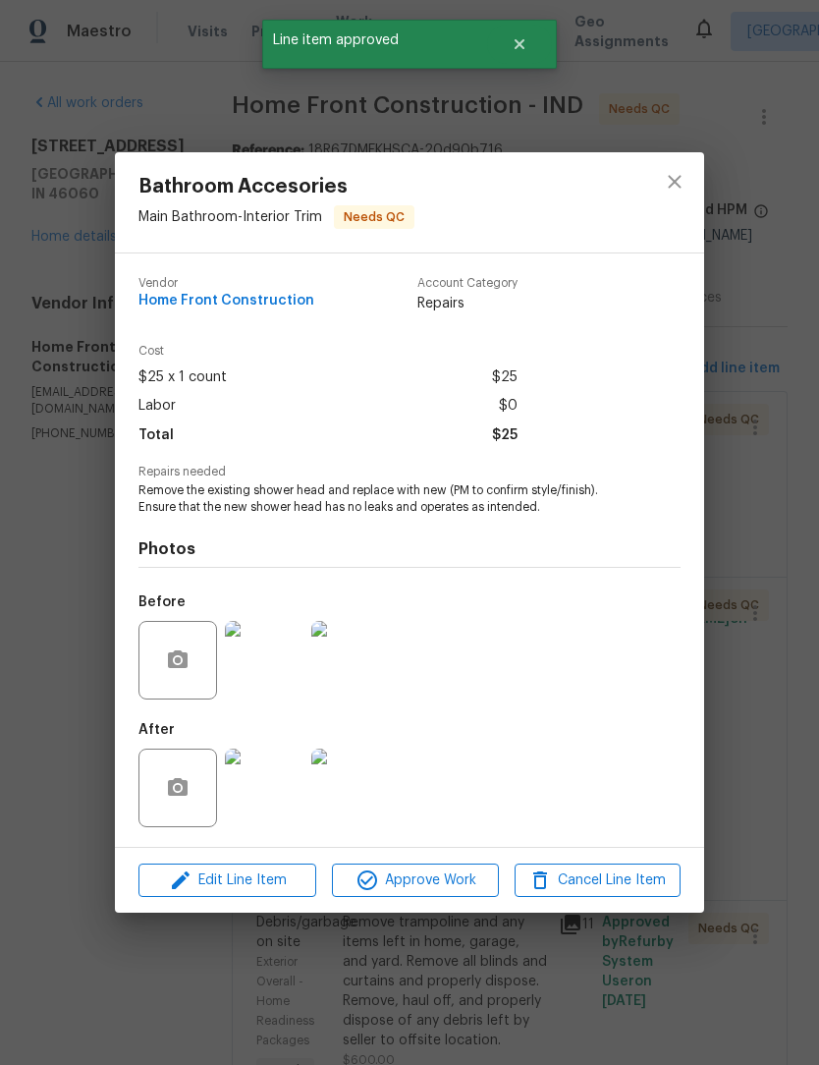
click at [261, 795] on img at bounding box center [264, 787] width 79 height 79
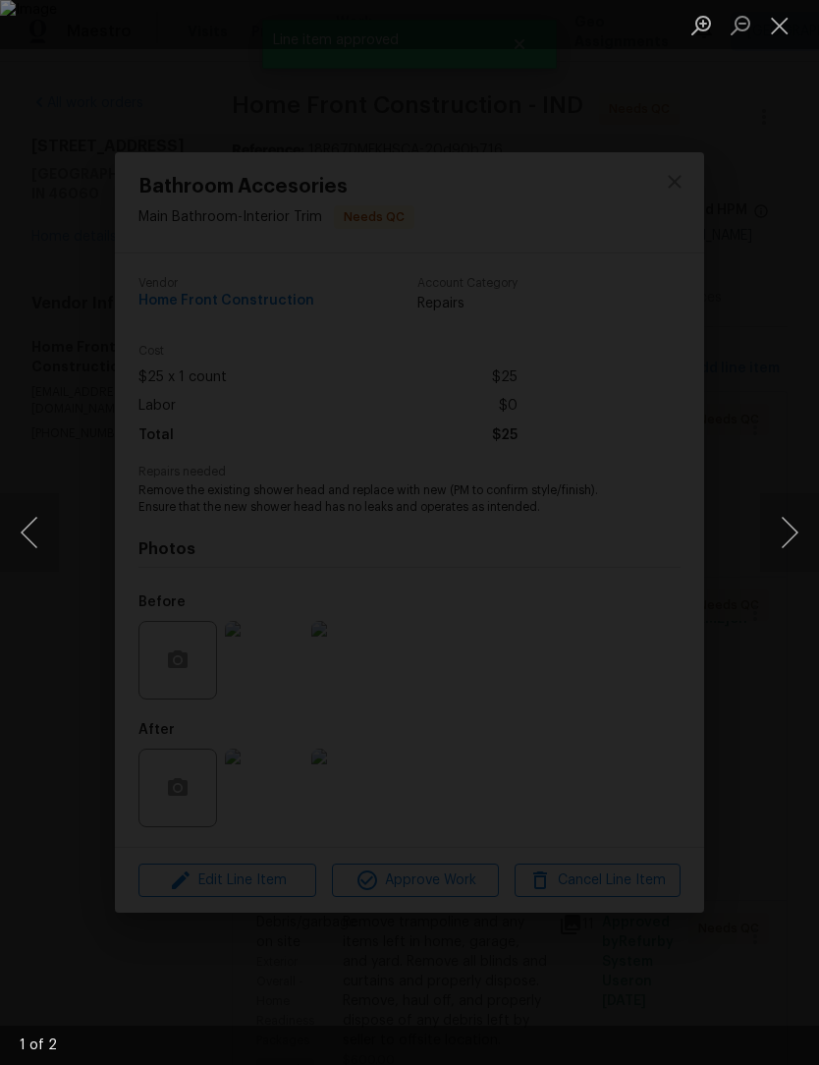
click at [787, 530] on button "Next image" at bounding box center [789, 532] width 59 height 79
click at [795, 529] on button "Next image" at bounding box center [789, 532] width 59 height 79
click at [782, 34] on button "Close lightbox" at bounding box center [779, 25] width 39 height 34
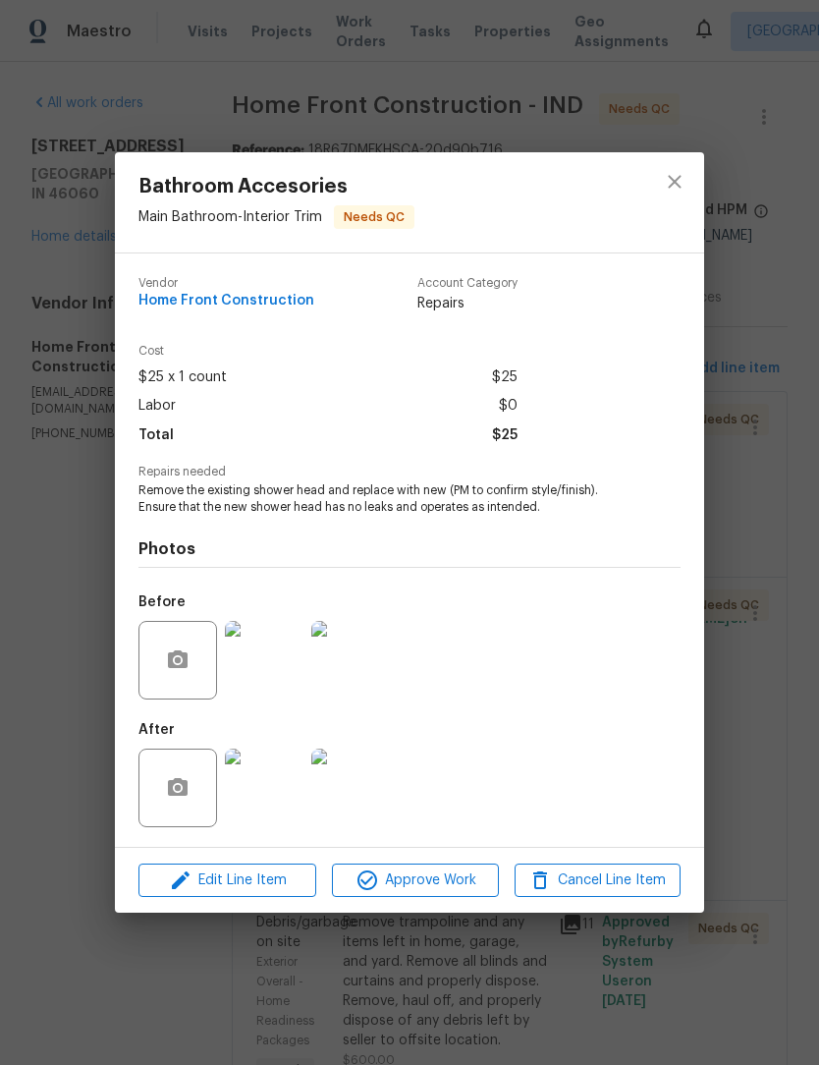
click at [359, 656] on img at bounding box center [350, 660] width 79 height 79
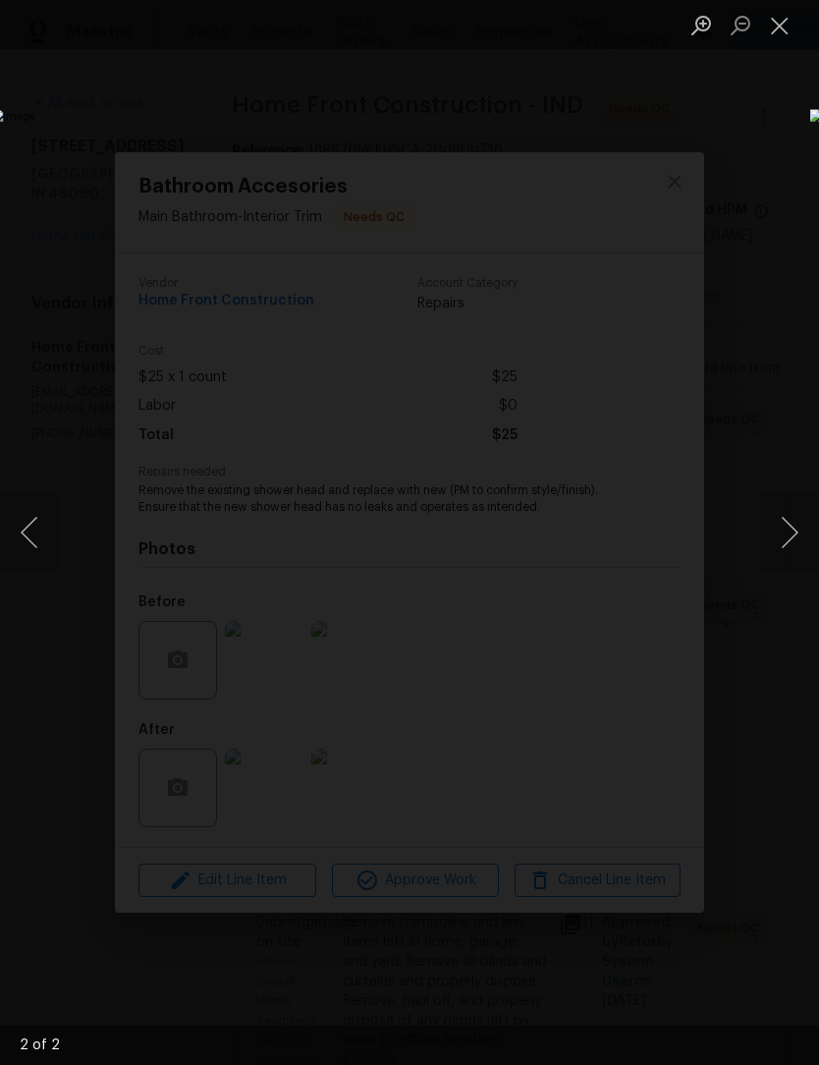
click at [784, 30] on button "Close lightbox" at bounding box center [779, 25] width 39 height 34
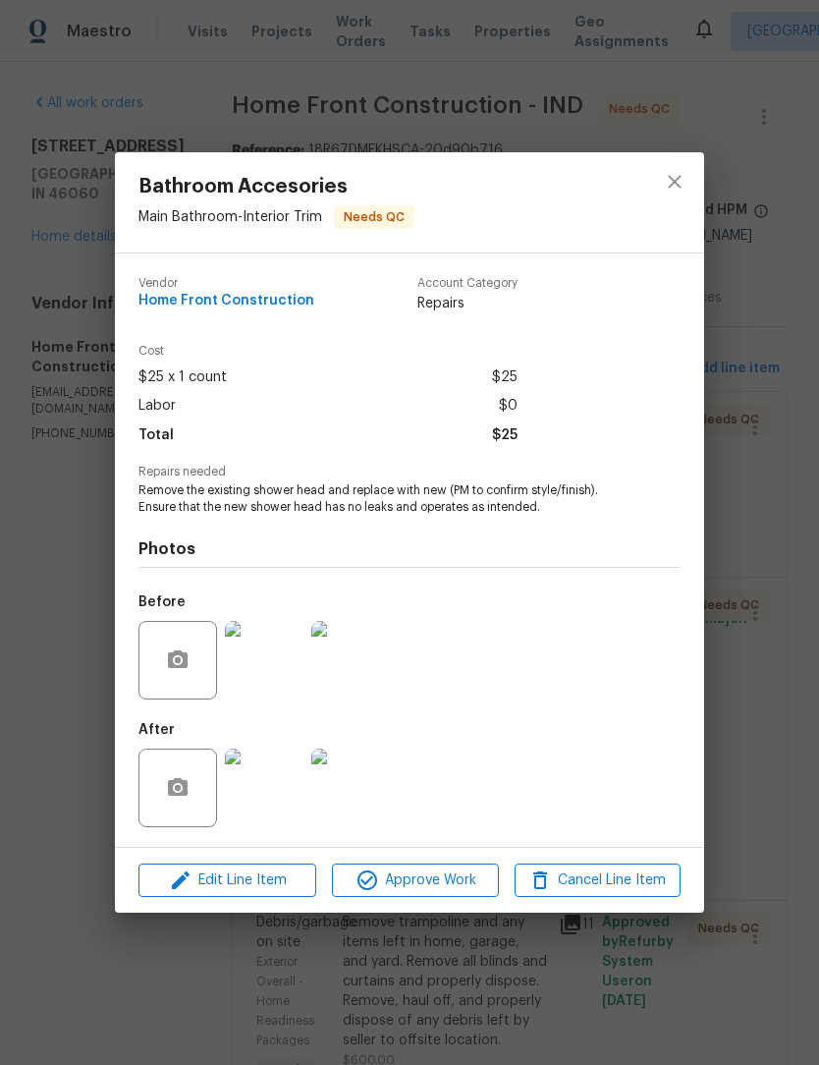
click at [273, 778] on img at bounding box center [264, 787] width 79 height 79
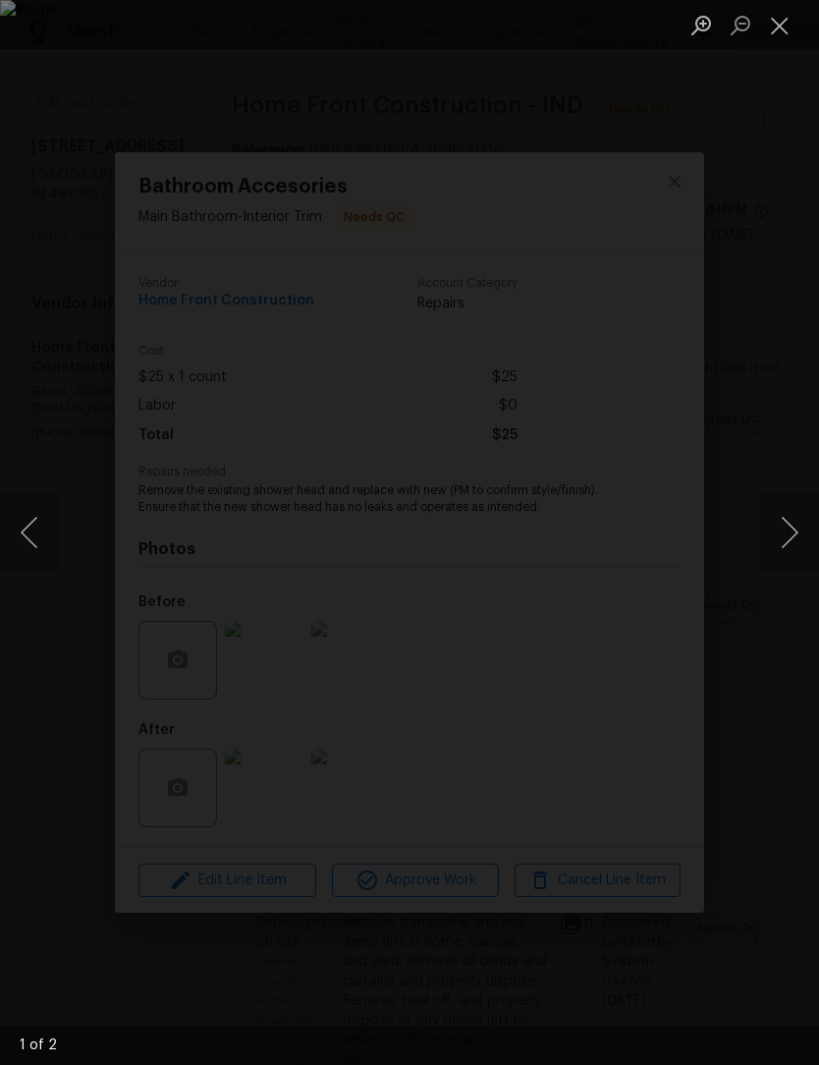
click at [776, 38] on button "Close lightbox" at bounding box center [779, 25] width 39 height 34
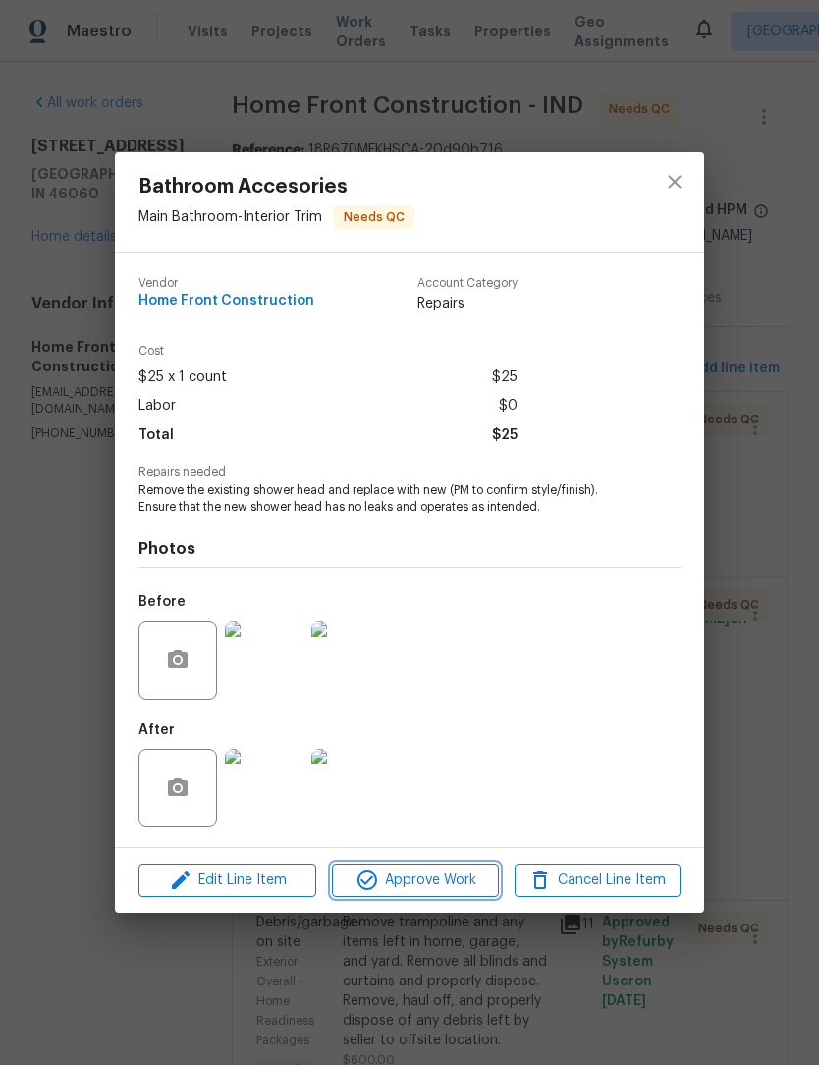
click at [433, 874] on span "Approve Work" at bounding box center [415, 880] width 154 height 25
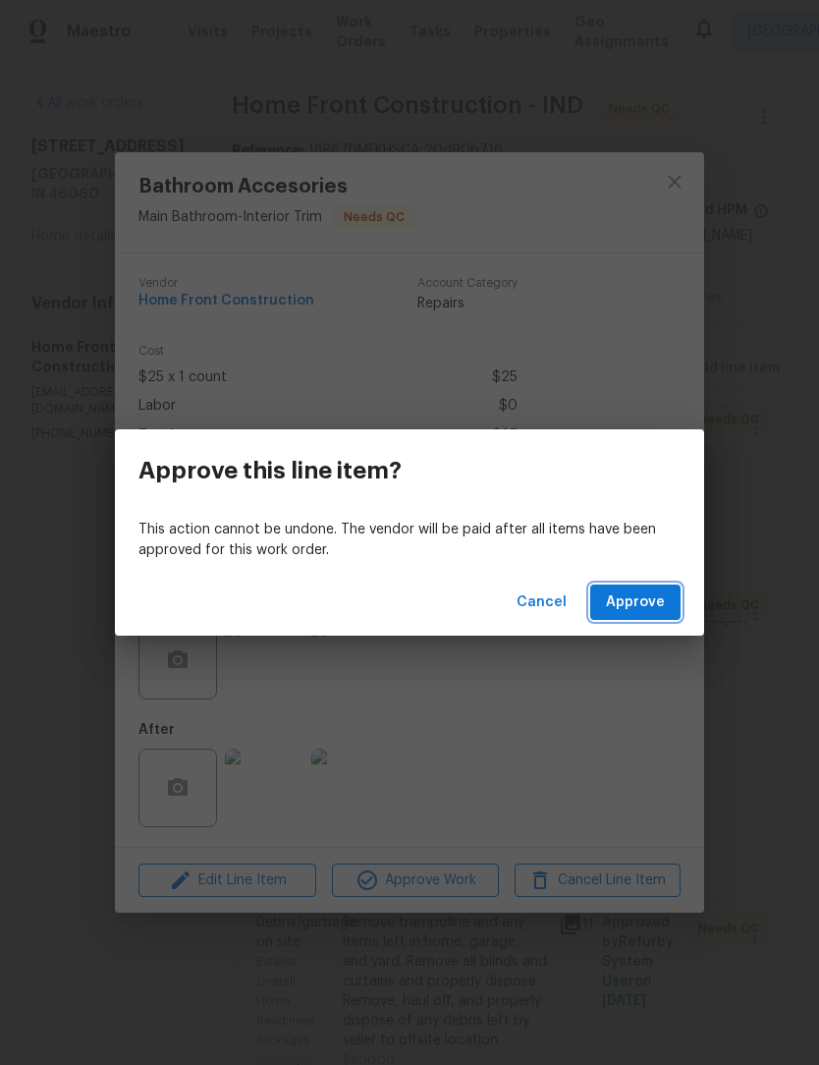
click at [638, 590] on span "Approve" at bounding box center [635, 602] width 59 height 25
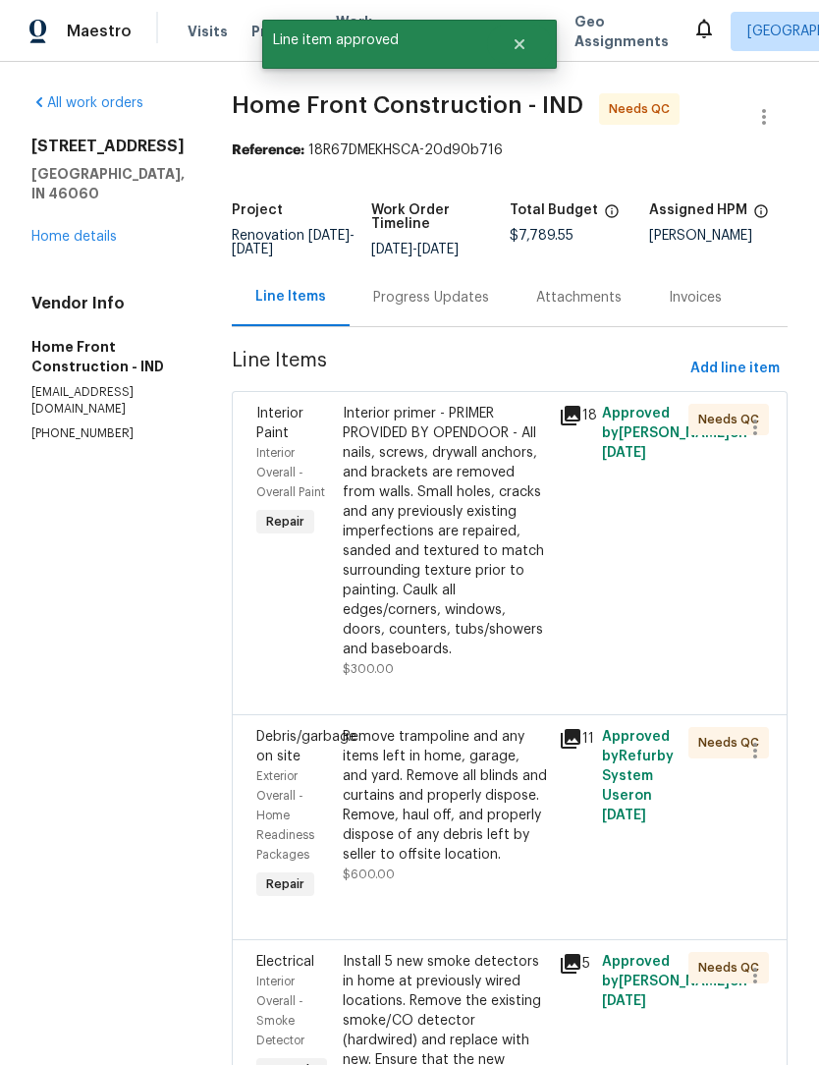
click at [491, 504] on div "Interior primer - PRIMER PROVIDED BY OPENDOOR - All nails, screws, drywall anch…" at bounding box center [445, 531] width 204 height 255
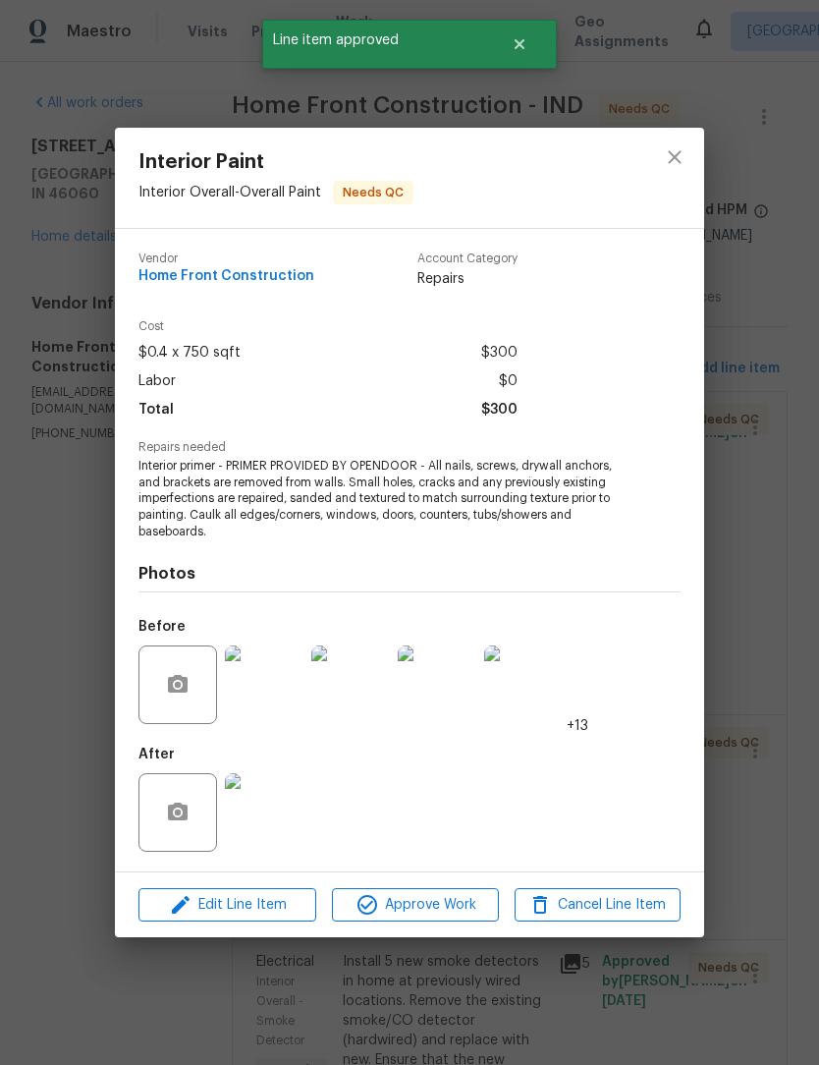
click at [266, 818] on img at bounding box center [264, 812] width 79 height 79
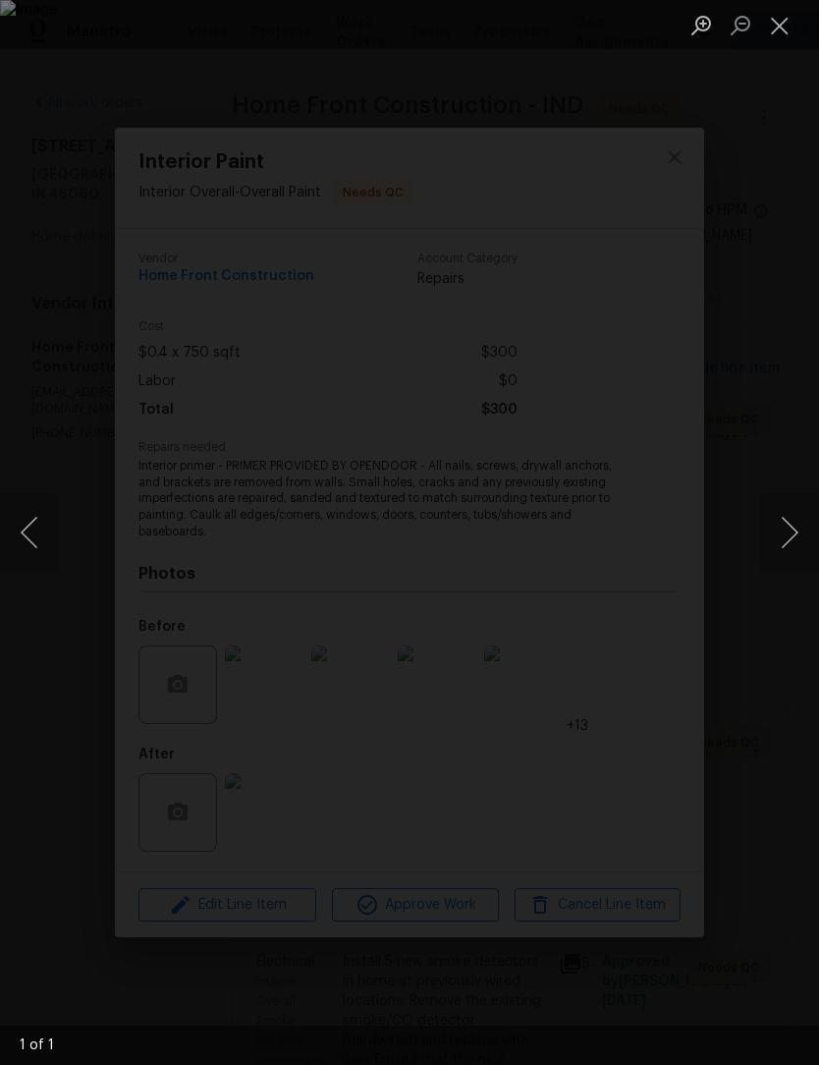
click at [782, 28] on button "Close lightbox" at bounding box center [779, 25] width 39 height 34
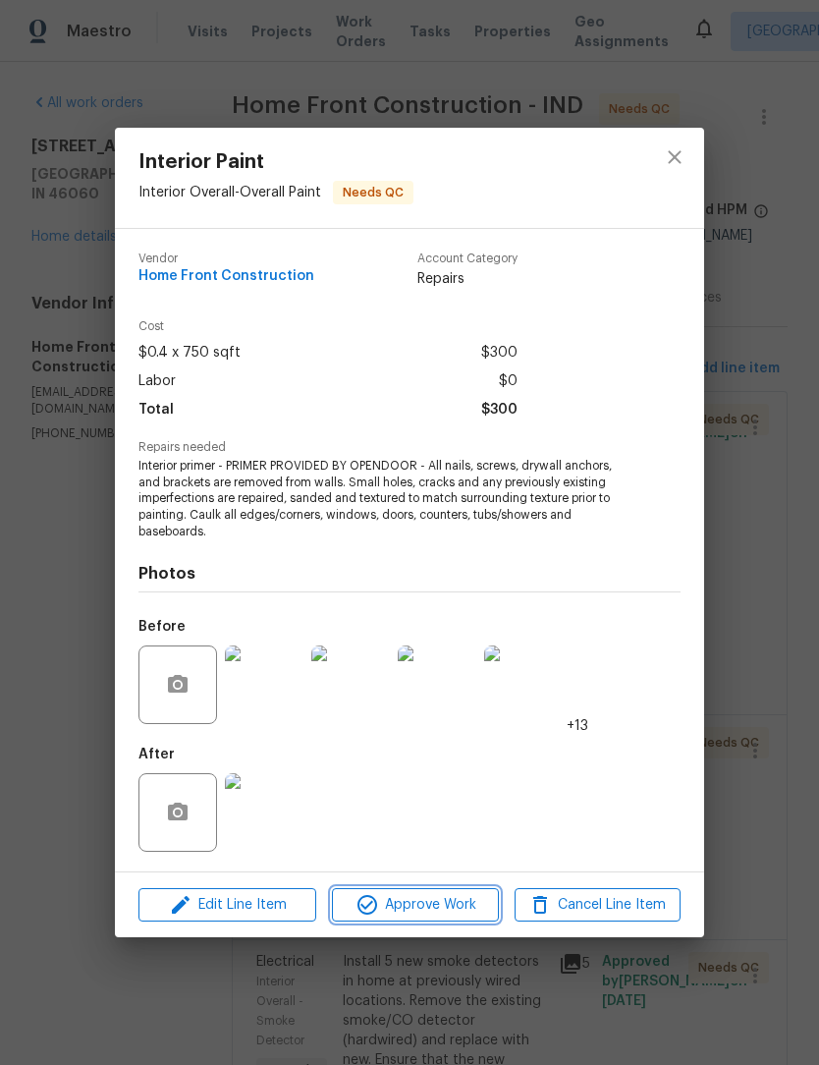
click at [427, 906] on span "Approve Work" at bounding box center [415, 905] width 154 height 25
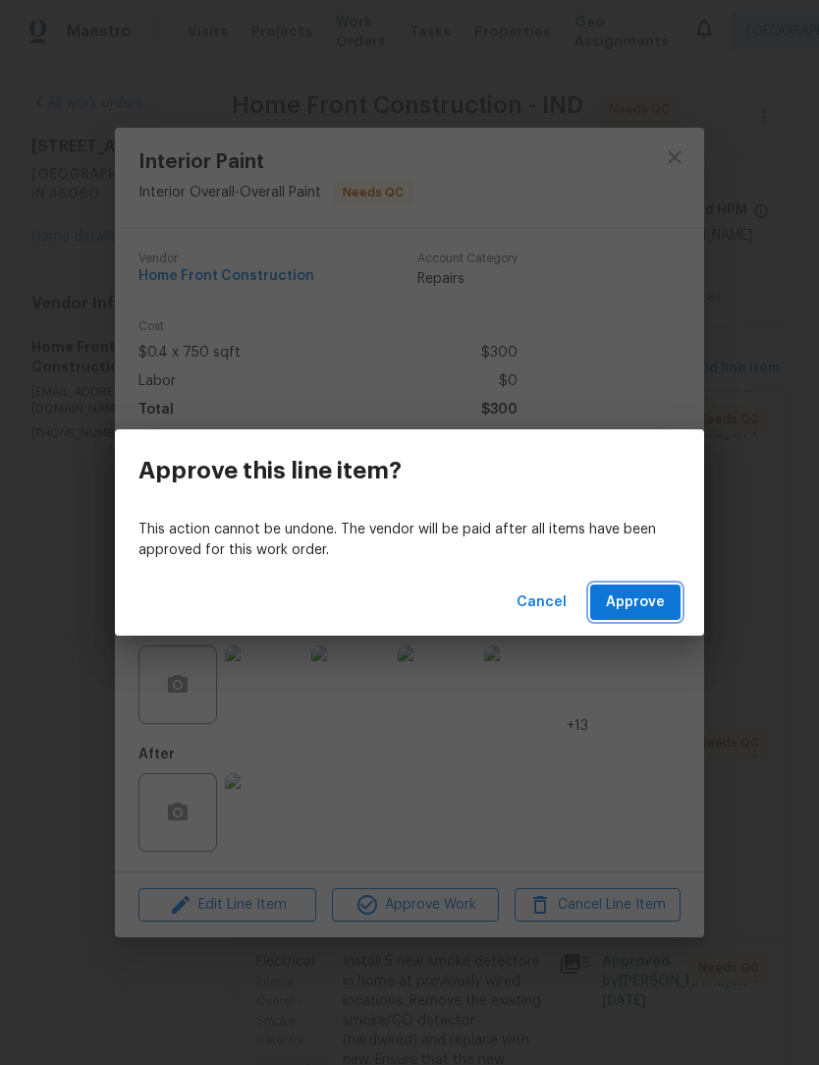
click at [651, 598] on span "Approve" at bounding box center [635, 602] width 59 height 25
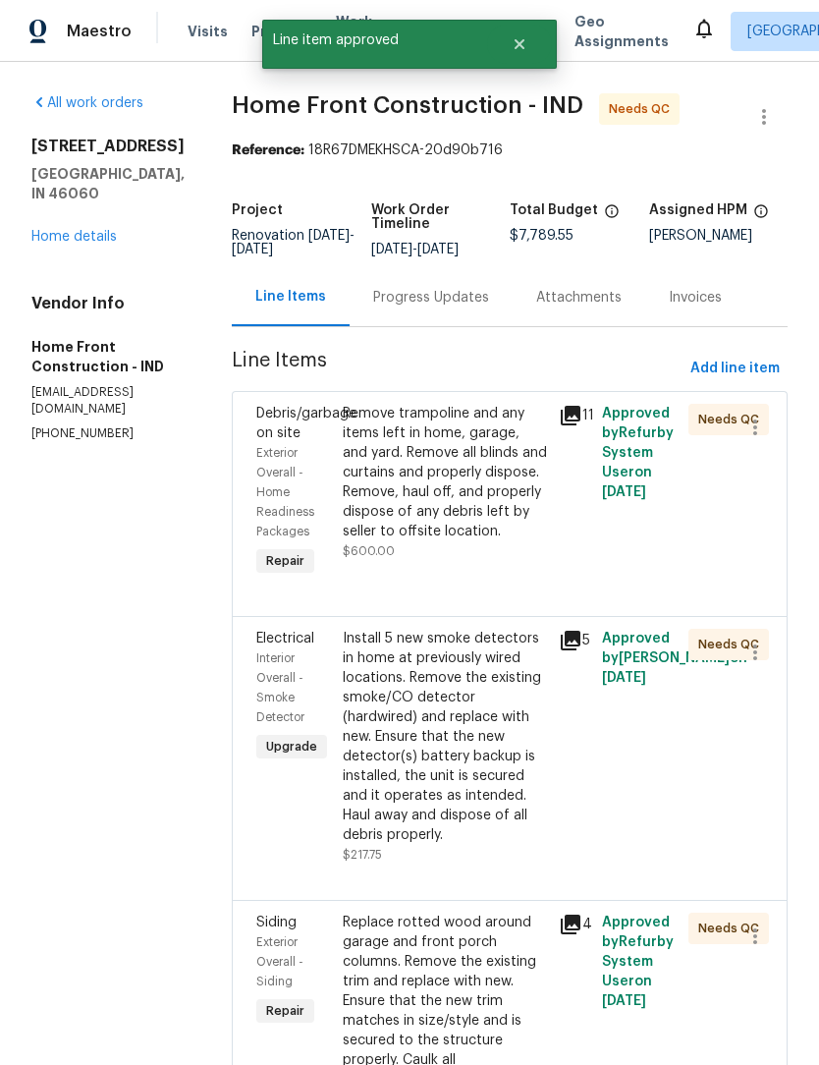
click at [498, 515] on div "Remove trampoline and any items left in home, garage, and yard. Remove all blin…" at bounding box center [445, 473] width 204 height 138
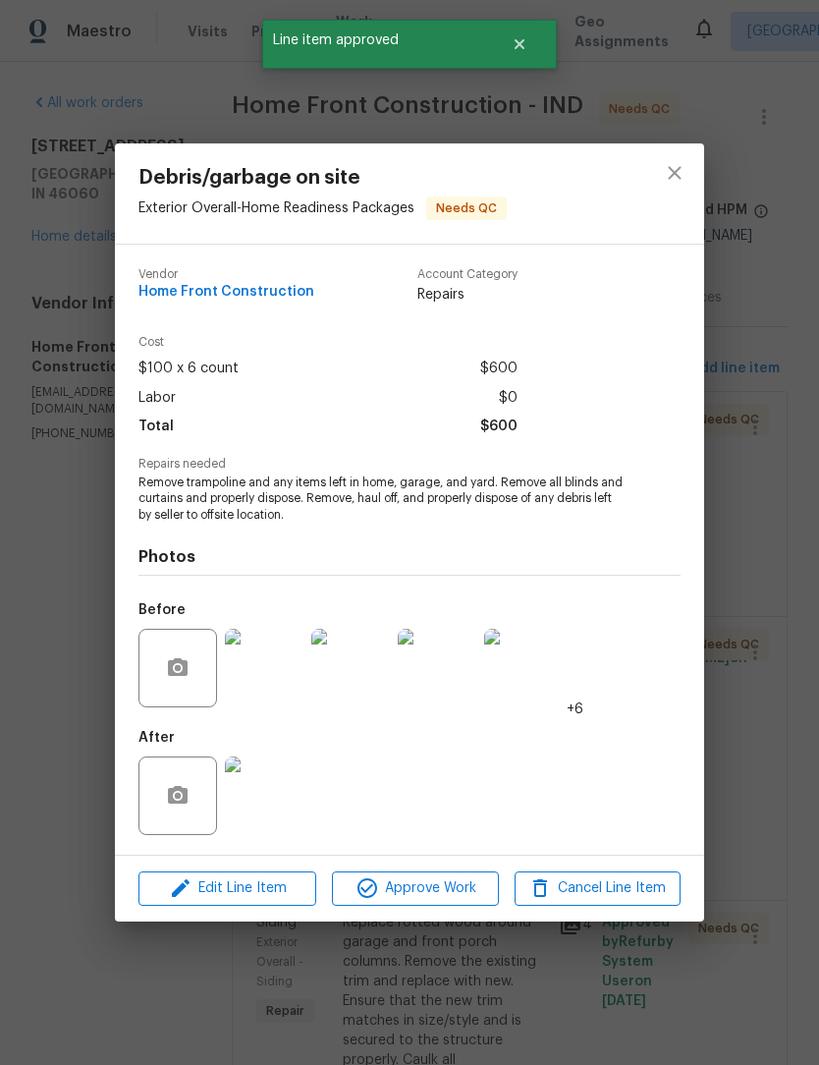
click at [270, 794] on img at bounding box center [264, 795] width 79 height 79
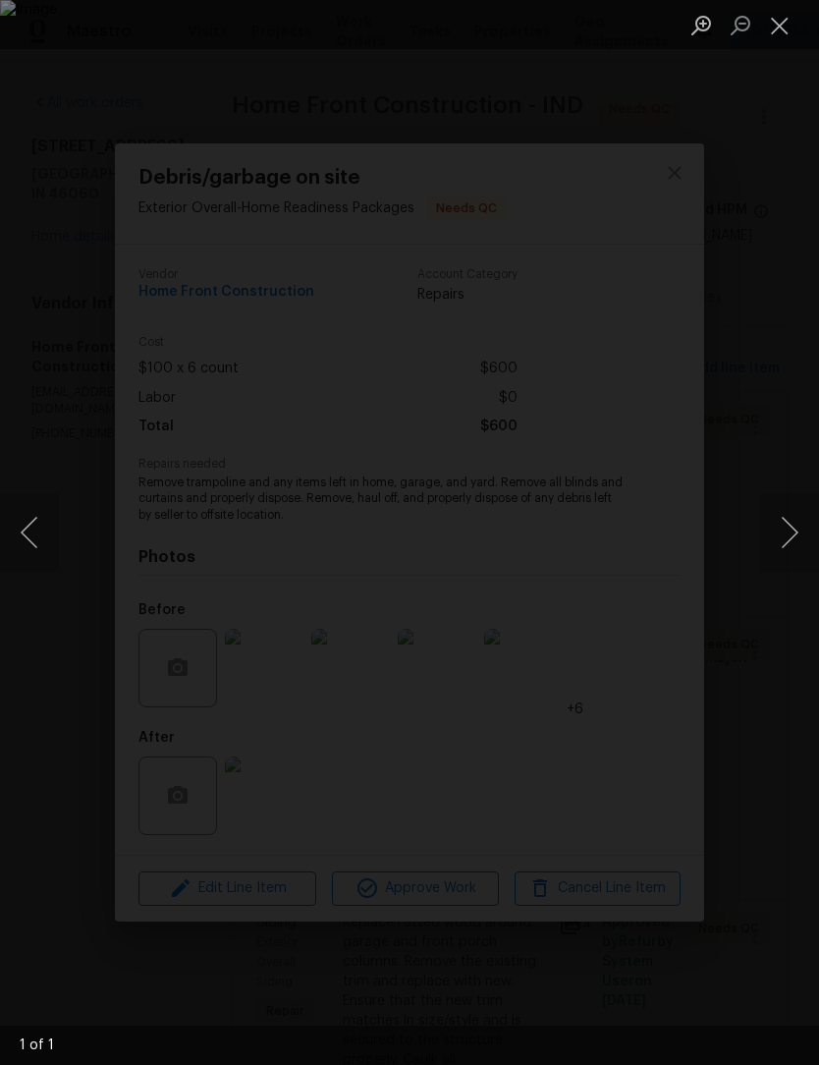
click at [792, 24] on button "Close lightbox" at bounding box center [779, 25] width 39 height 34
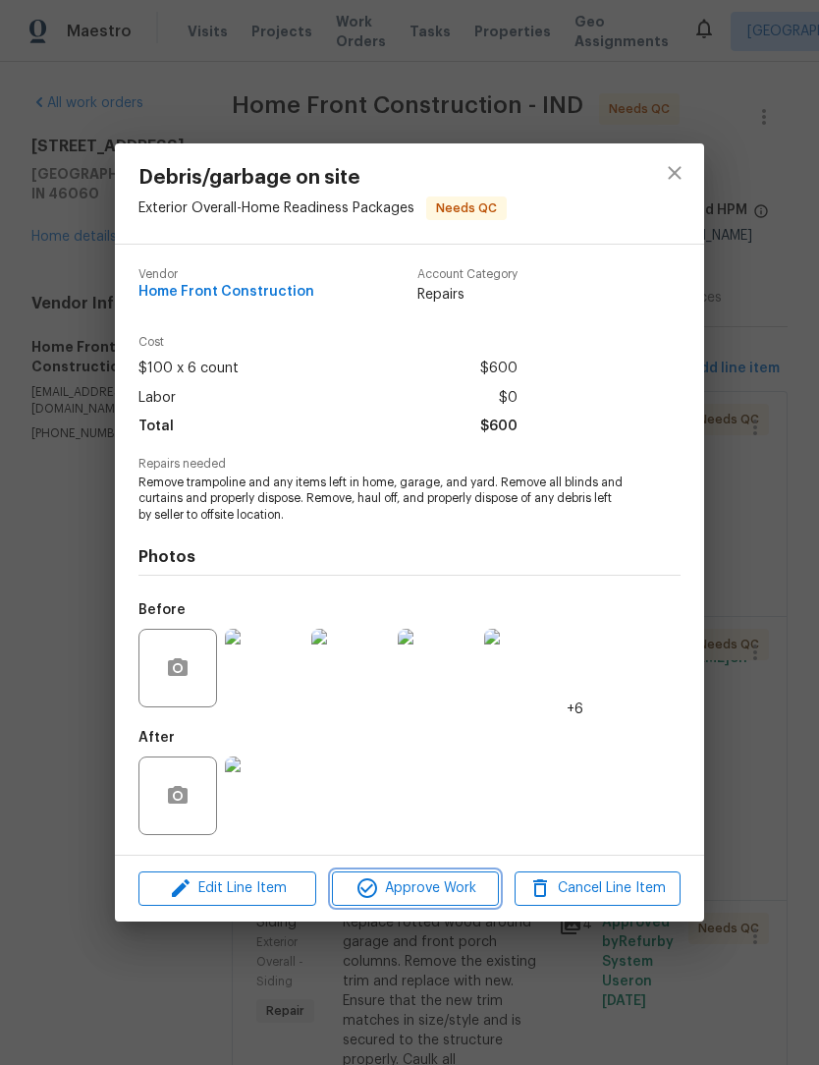
click at [449, 891] on span "Approve Work" at bounding box center [415, 888] width 154 height 25
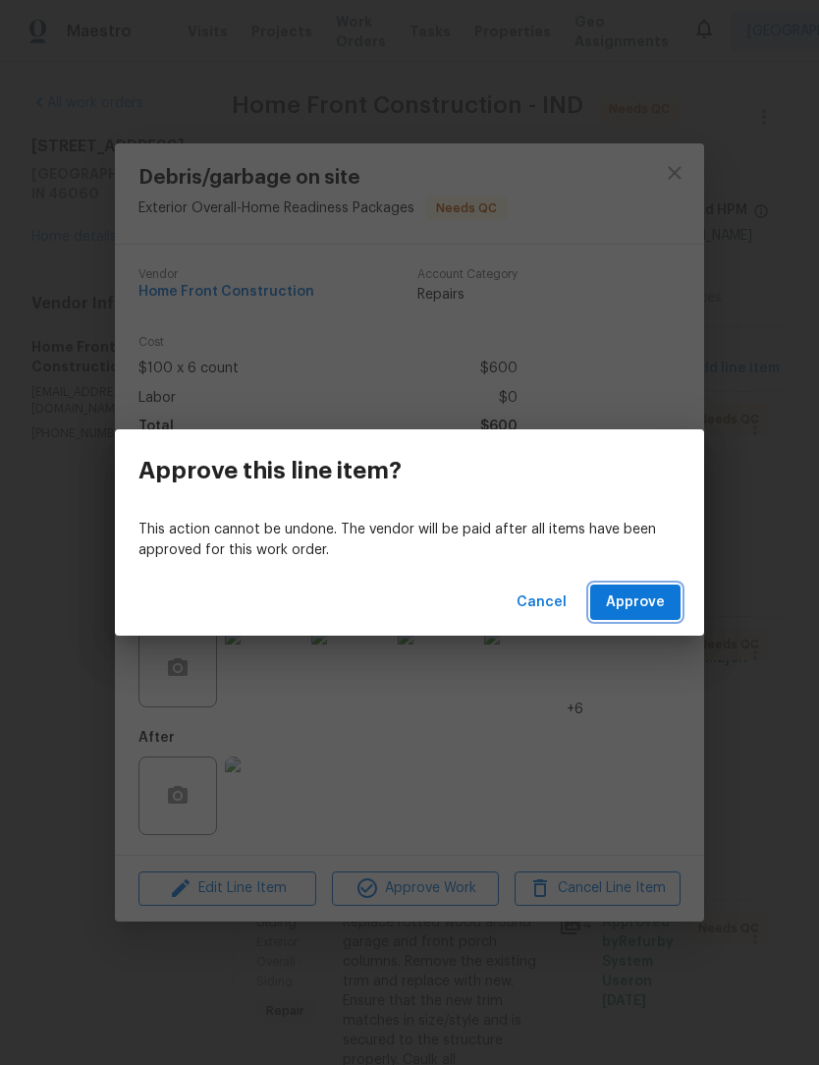
click at [654, 607] on span "Approve" at bounding box center [635, 602] width 59 height 25
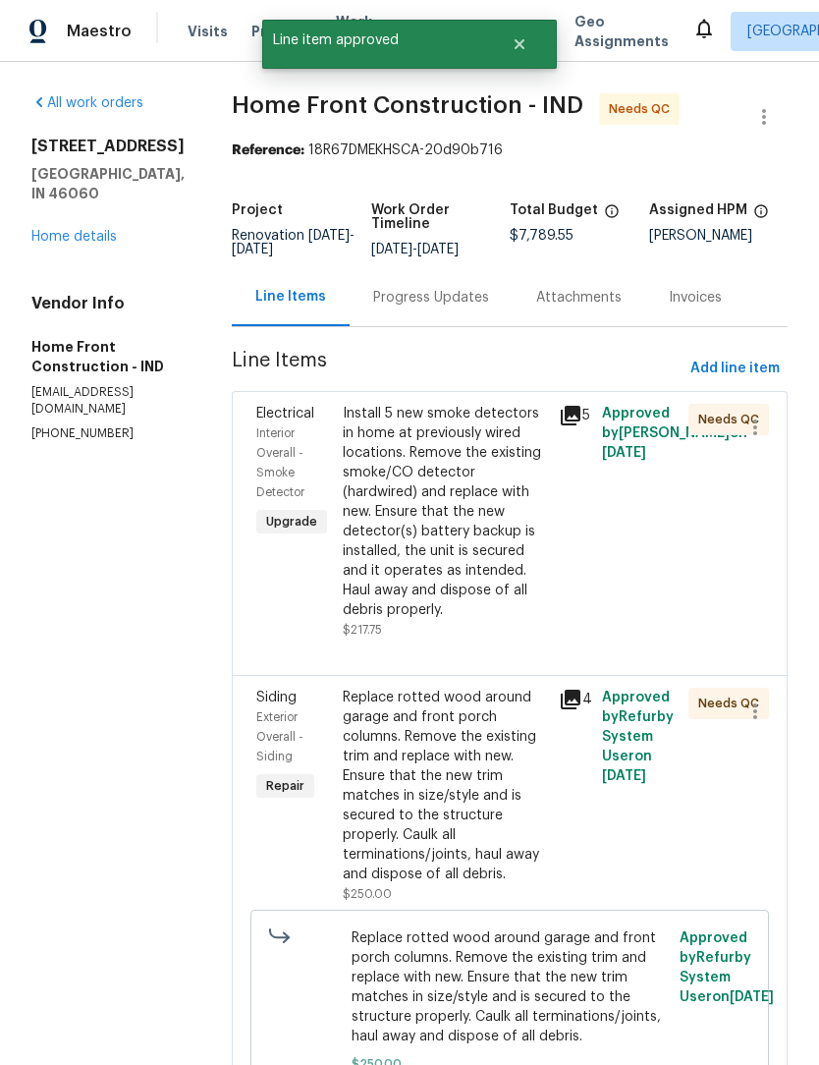
click at [525, 519] on div "Install 5 new smoke detectors in home at previously wired locations. Remove the…" at bounding box center [445, 512] width 204 height 216
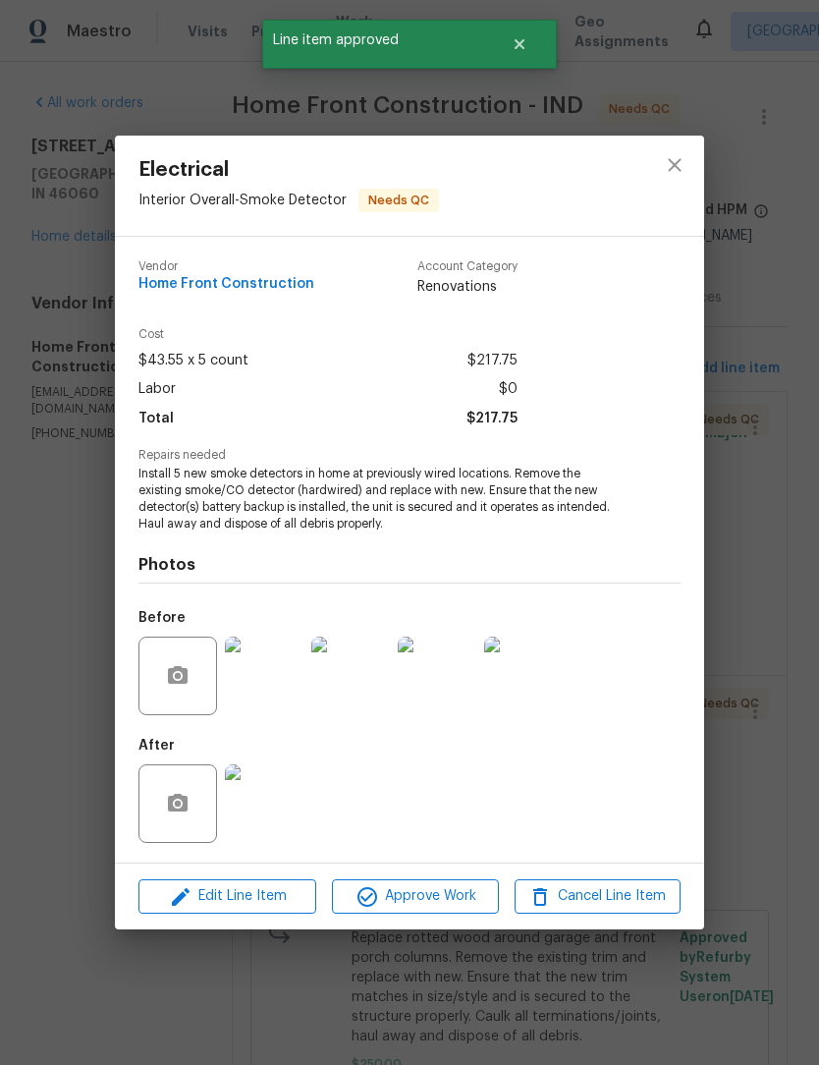
click at [275, 805] on img at bounding box center [264, 803] width 79 height 79
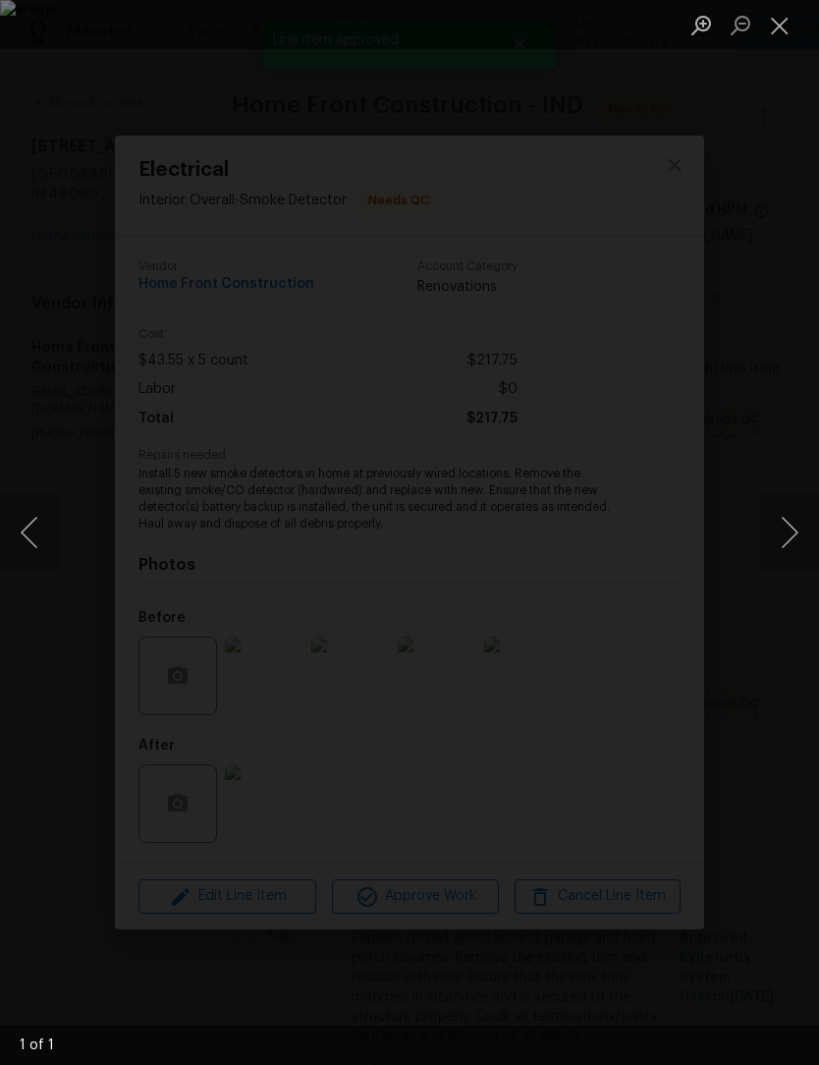
click at [794, 42] on button "Close lightbox" at bounding box center [779, 25] width 39 height 34
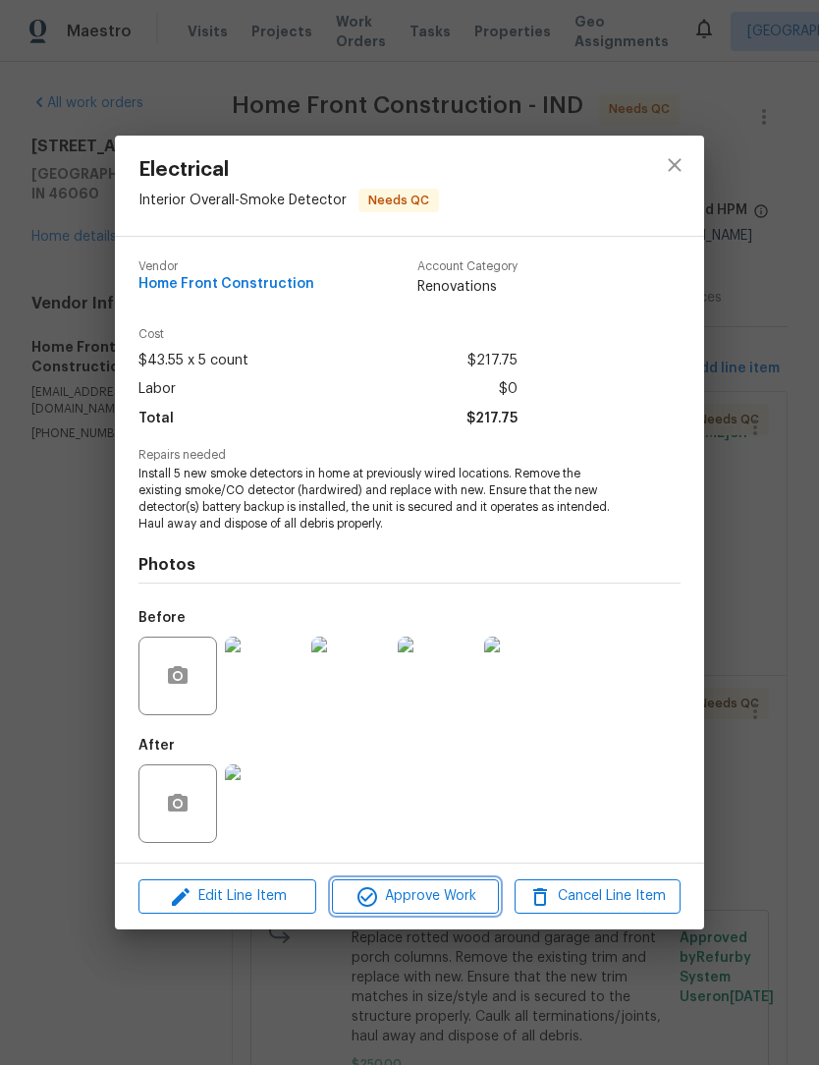
click at [441, 897] on span "Approve Work" at bounding box center [415, 896] width 154 height 25
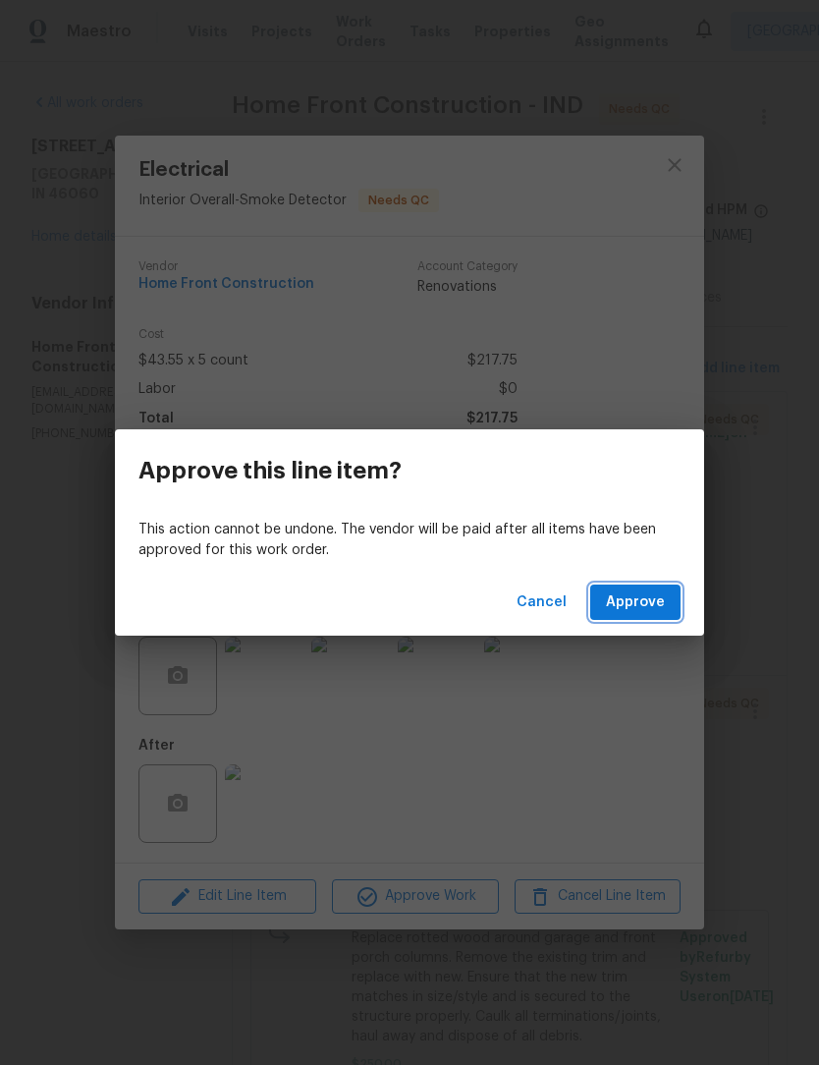
click at [658, 599] on span "Approve" at bounding box center [635, 602] width 59 height 25
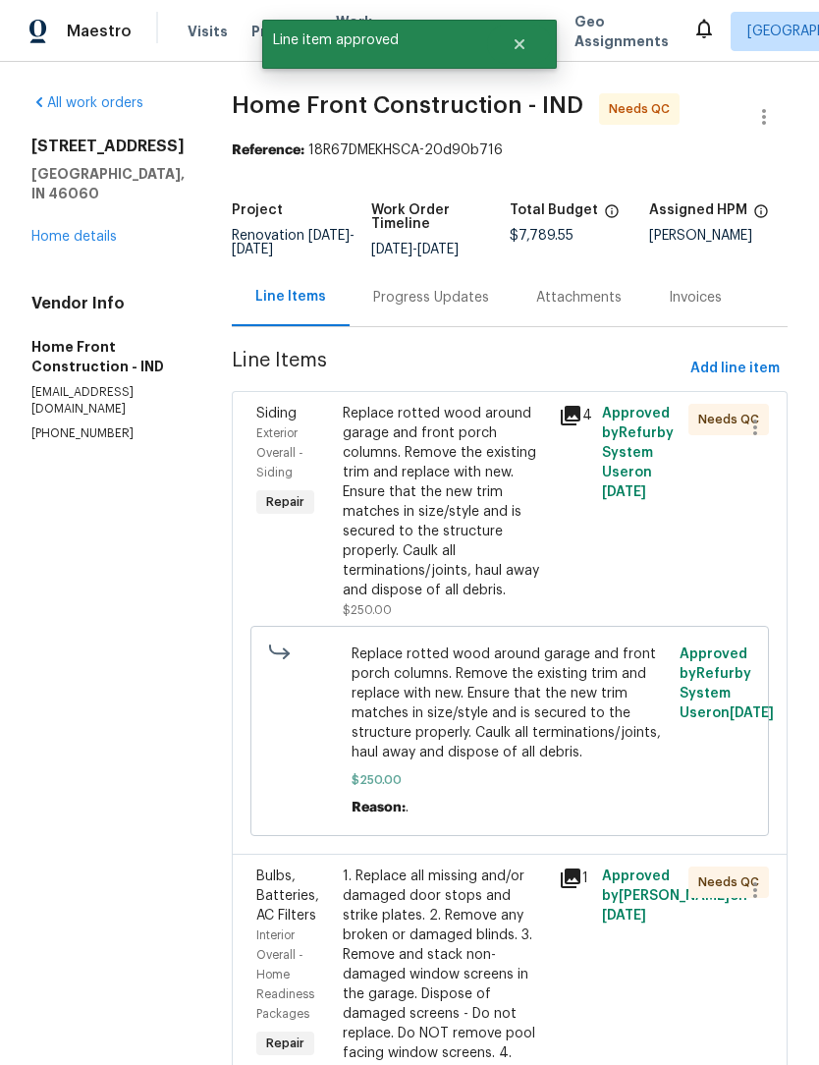
click at [489, 538] on div "Replace rotted wood around garage and front porch columns. Remove the existing …" at bounding box center [445, 502] width 204 height 196
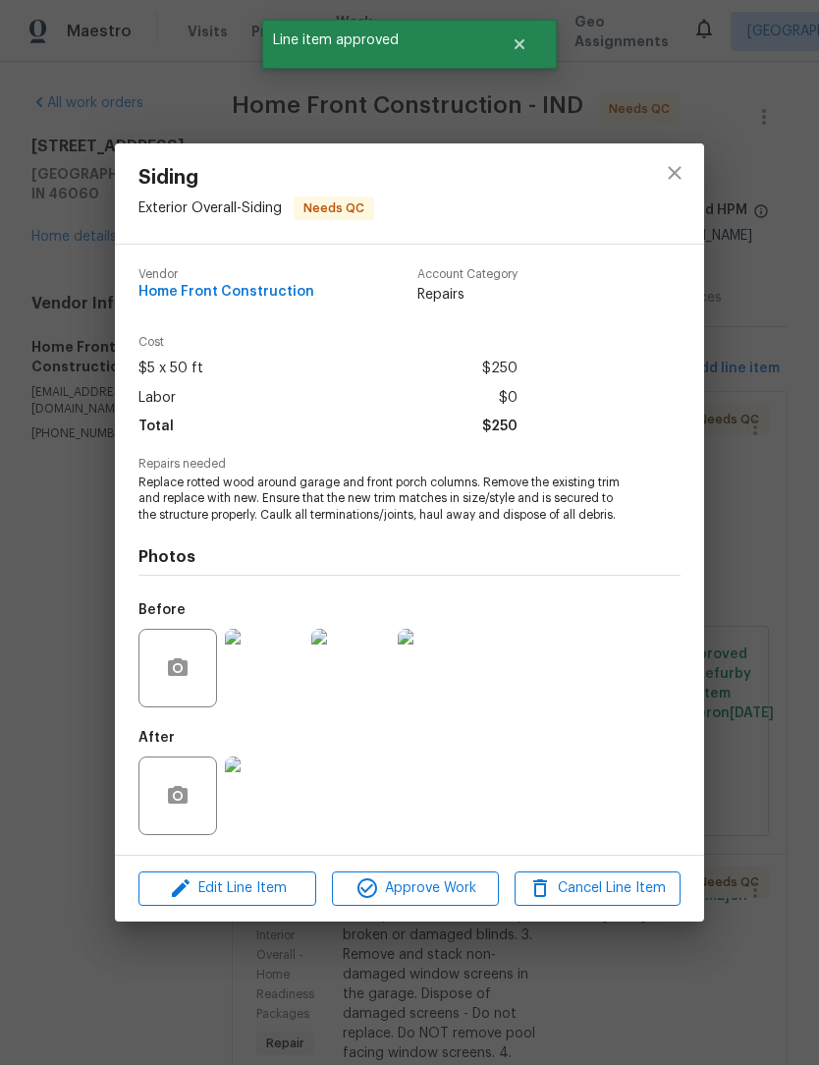
click at [284, 801] on img at bounding box center [264, 795] width 79 height 79
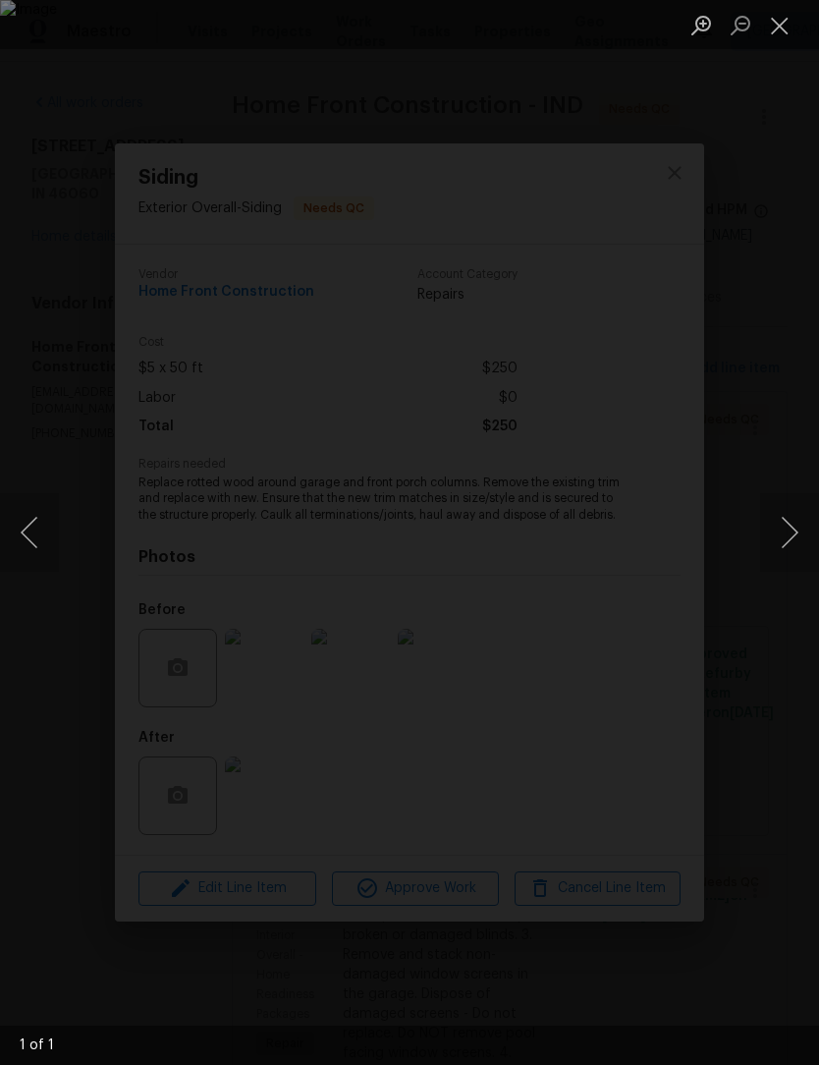
click at [787, 22] on button "Close lightbox" at bounding box center [779, 25] width 39 height 34
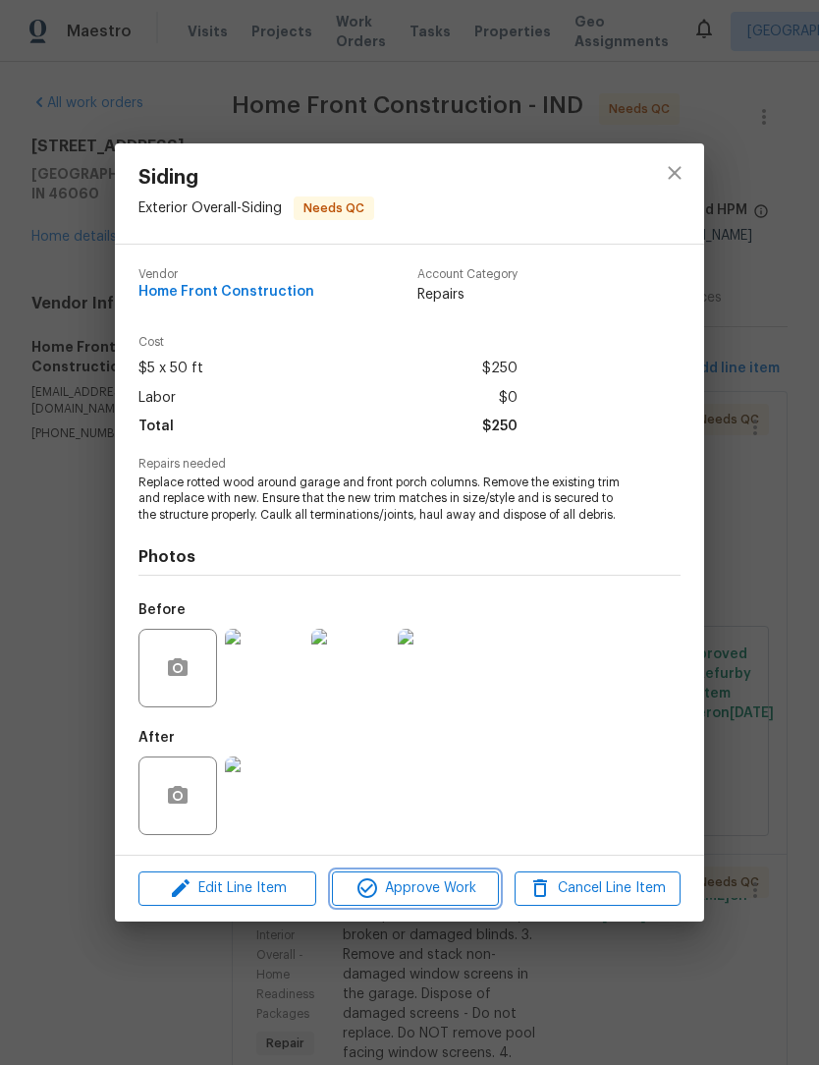
click at [448, 887] on span "Approve Work" at bounding box center [415, 888] width 154 height 25
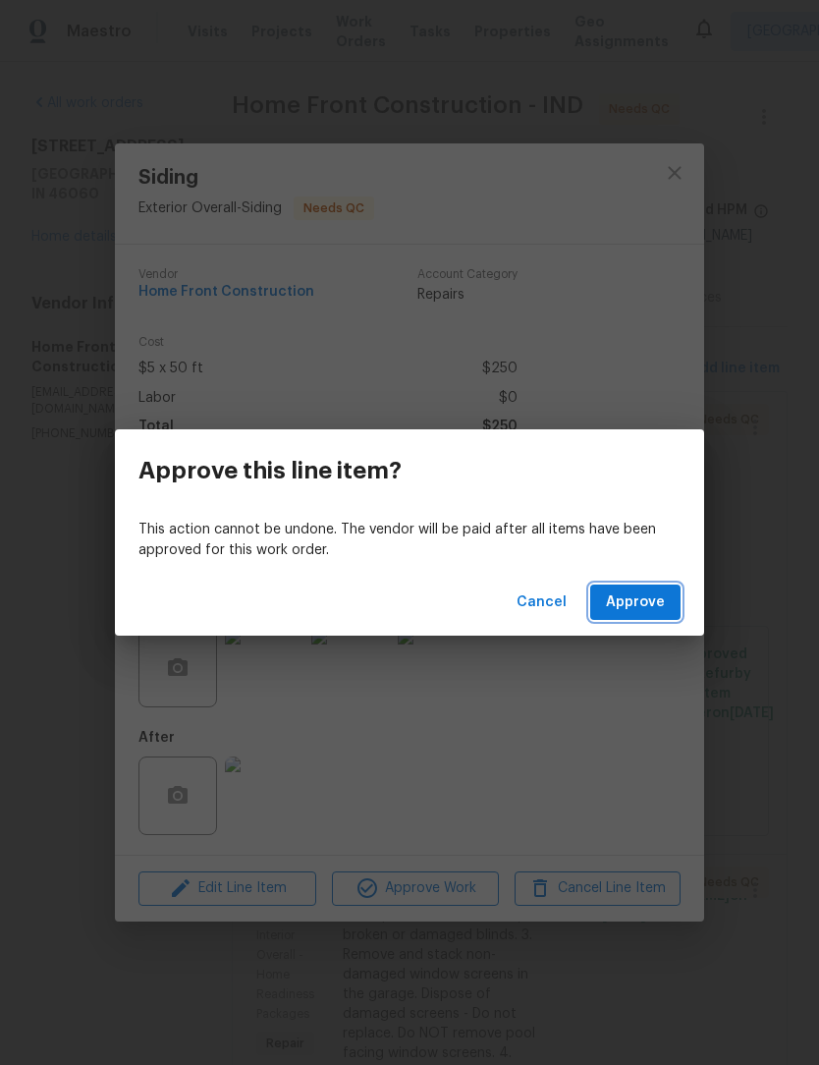
click at [665, 594] on button "Approve" at bounding box center [635, 602] width 90 height 36
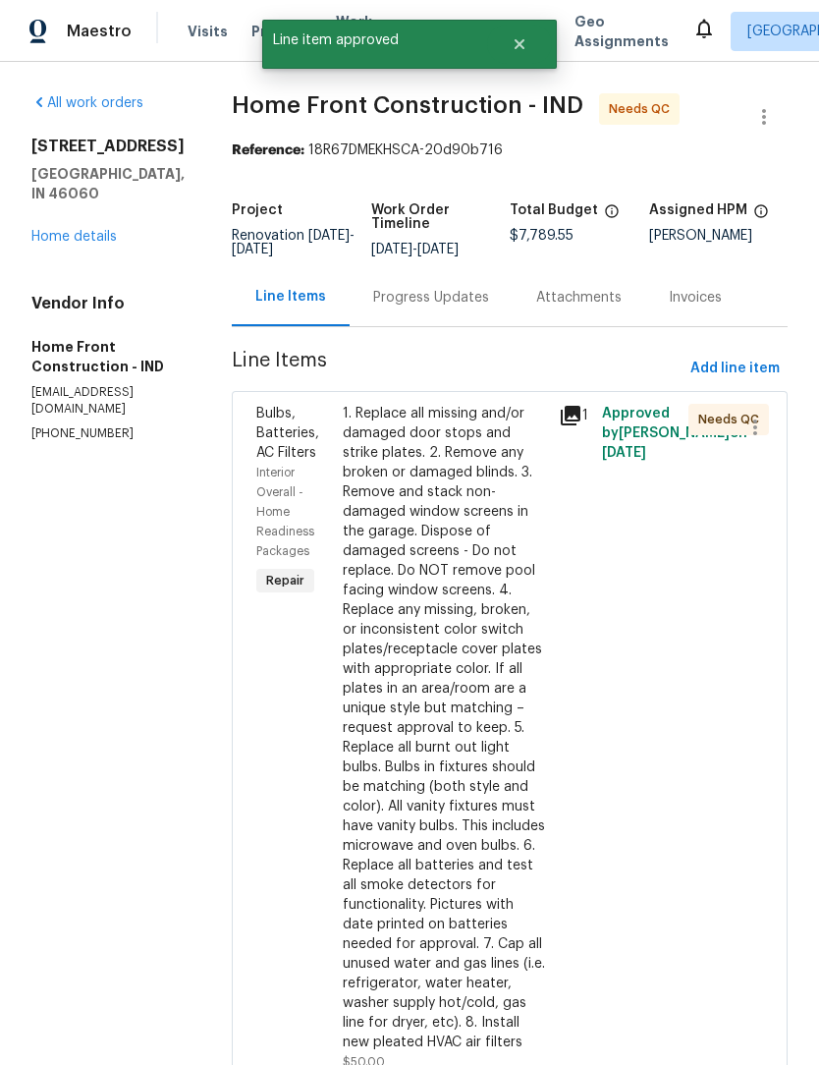
click at [487, 536] on div "1. Replace all missing and/or damaged door stops and strike plates. 2. Remove a…" at bounding box center [445, 728] width 204 height 648
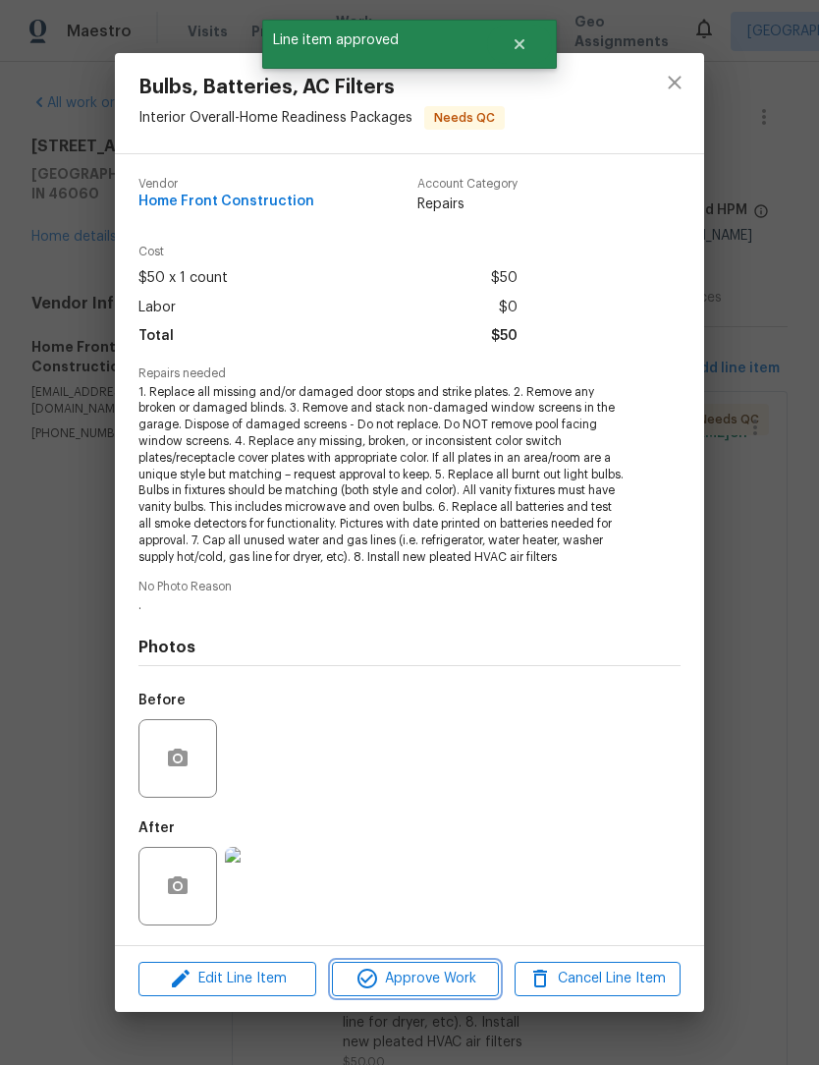
click at [433, 977] on span "Approve Work" at bounding box center [415, 979] width 154 height 25
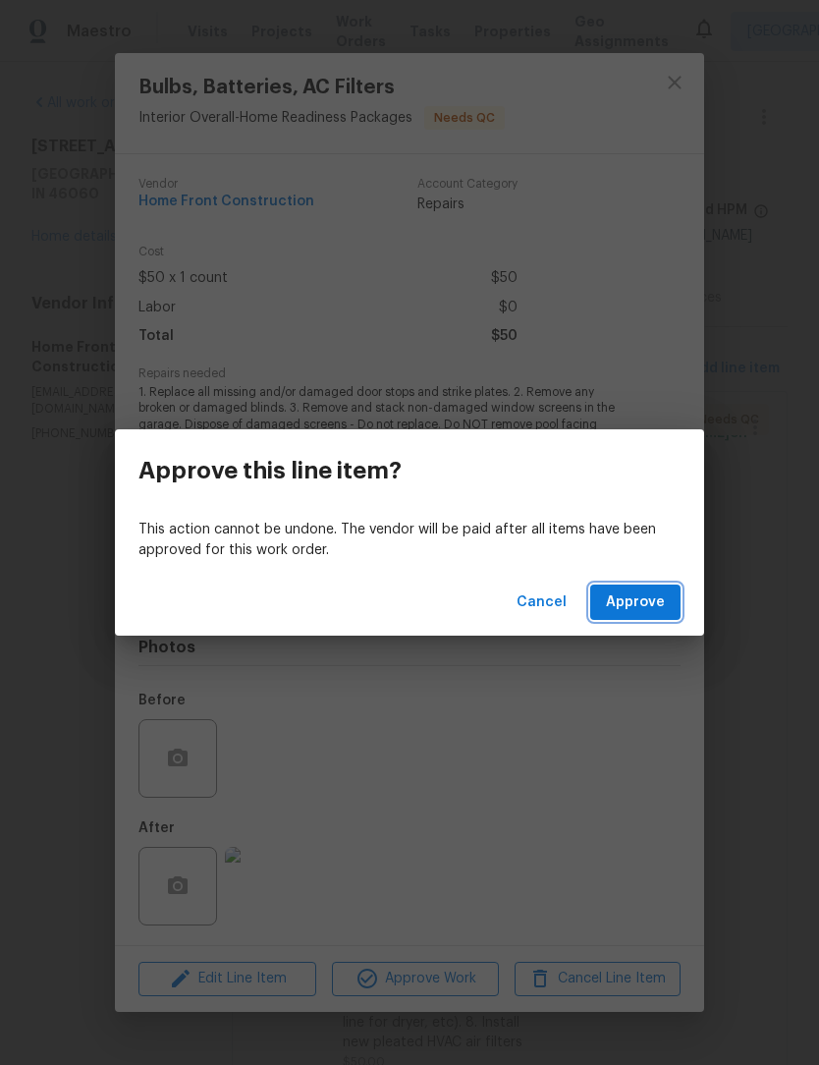
click at [660, 604] on span "Approve" at bounding box center [635, 602] width 59 height 25
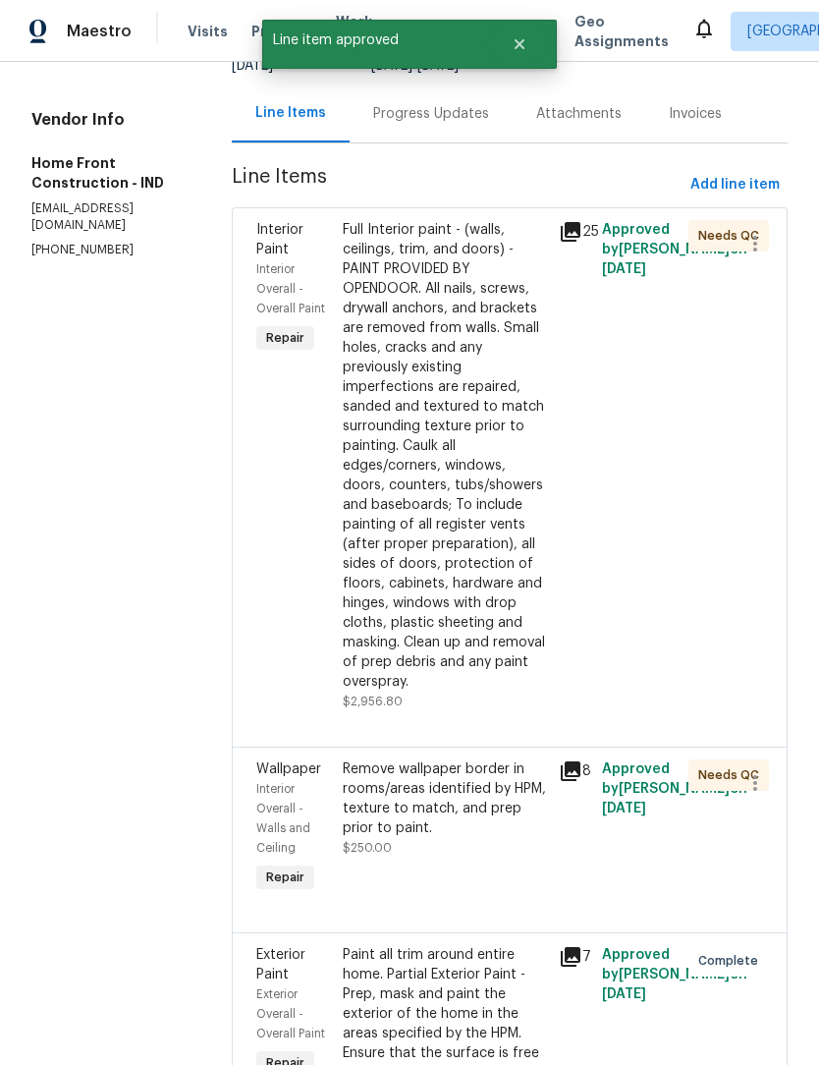
scroll to position [183, 0]
click at [520, 574] on div "Full Interior paint - (walls, ceilings, trim, and doors) - PAINT PROVIDED BY OP…" at bounding box center [445, 456] width 204 height 471
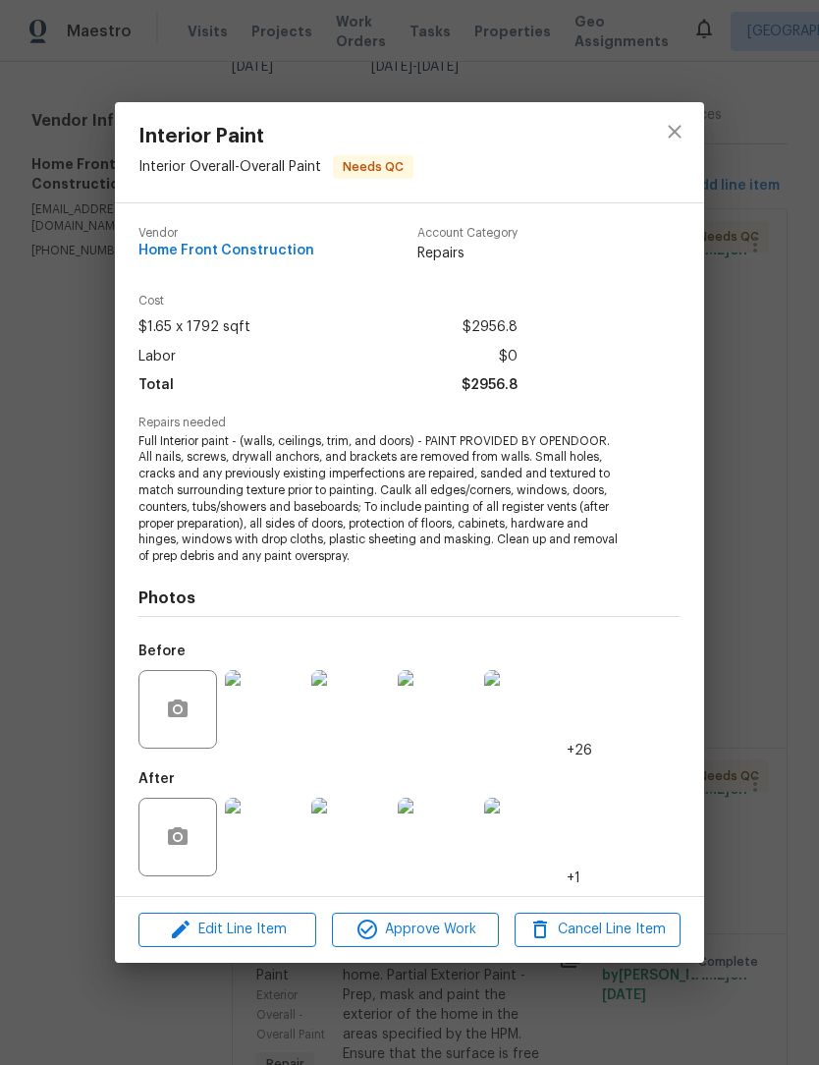
click at [276, 831] on img at bounding box center [264, 837] width 79 height 79
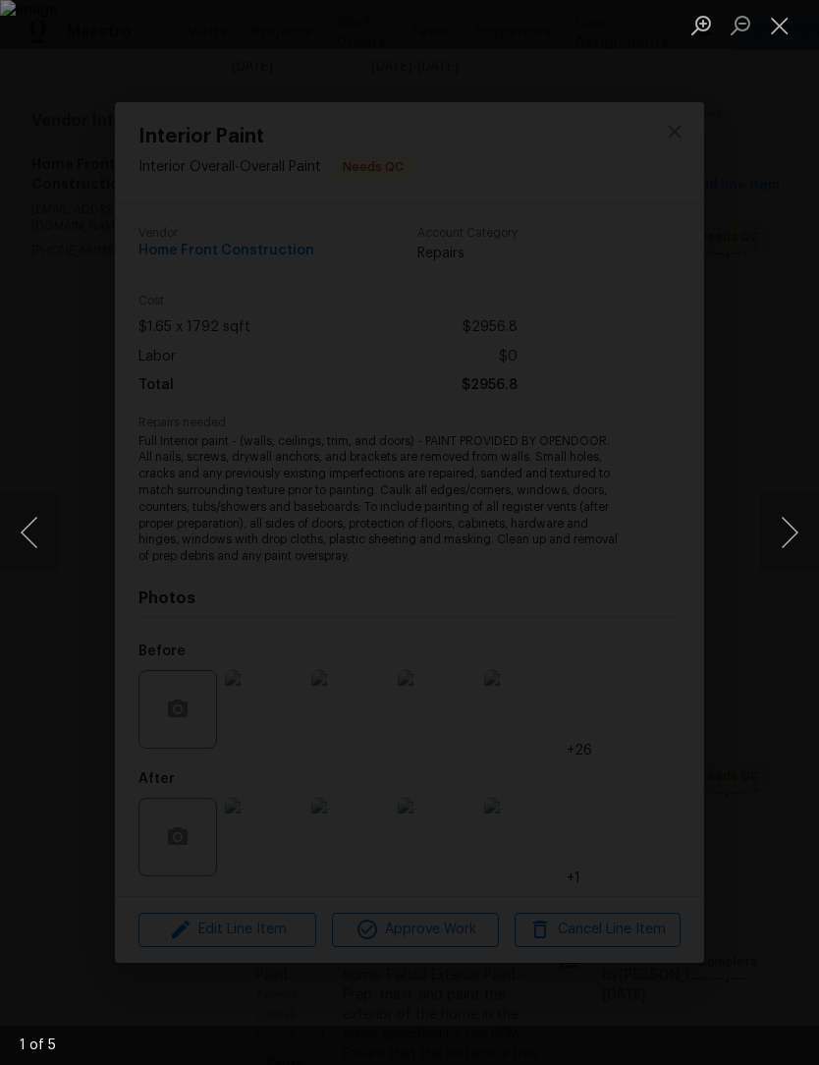
click at [772, 546] on button "Next image" at bounding box center [789, 532] width 59 height 79
click at [783, 532] on button "Next image" at bounding box center [789, 532] width 59 height 79
click at [777, 543] on button "Next image" at bounding box center [789, 532] width 59 height 79
click at [776, 553] on button "Next image" at bounding box center [789, 532] width 59 height 79
click at [778, 548] on button "Next image" at bounding box center [789, 532] width 59 height 79
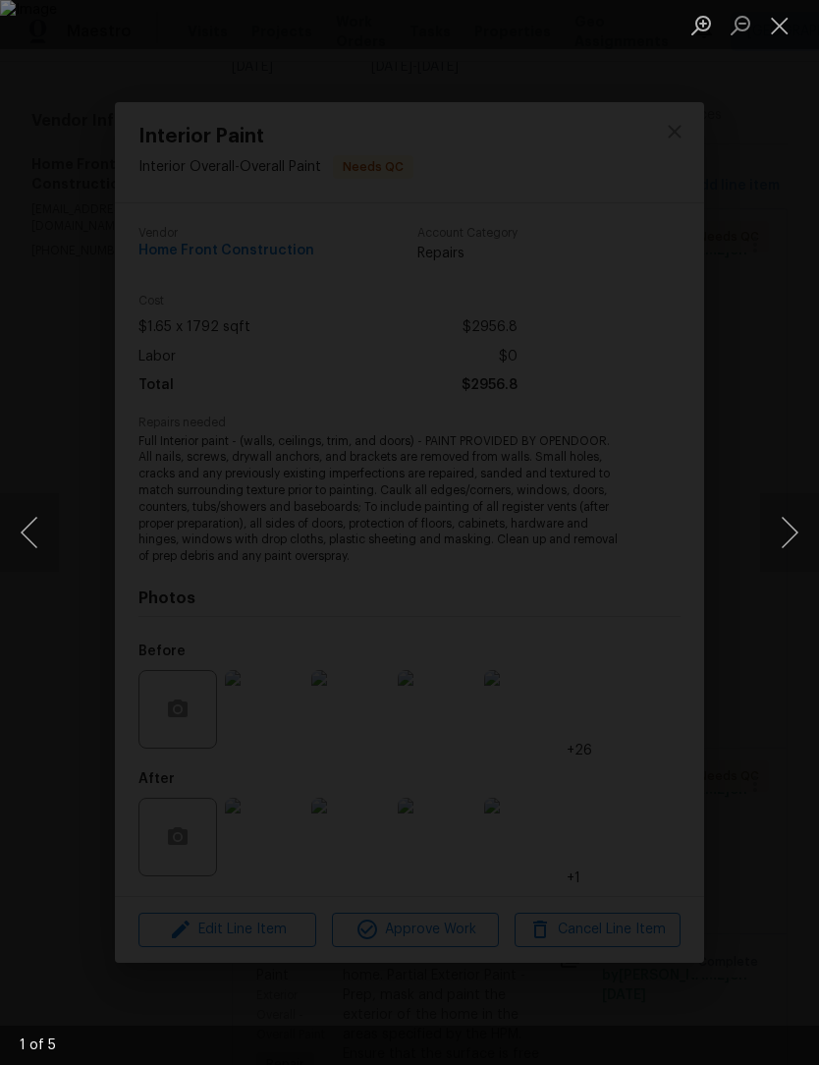
click at [789, 31] on button "Close lightbox" at bounding box center [779, 25] width 39 height 34
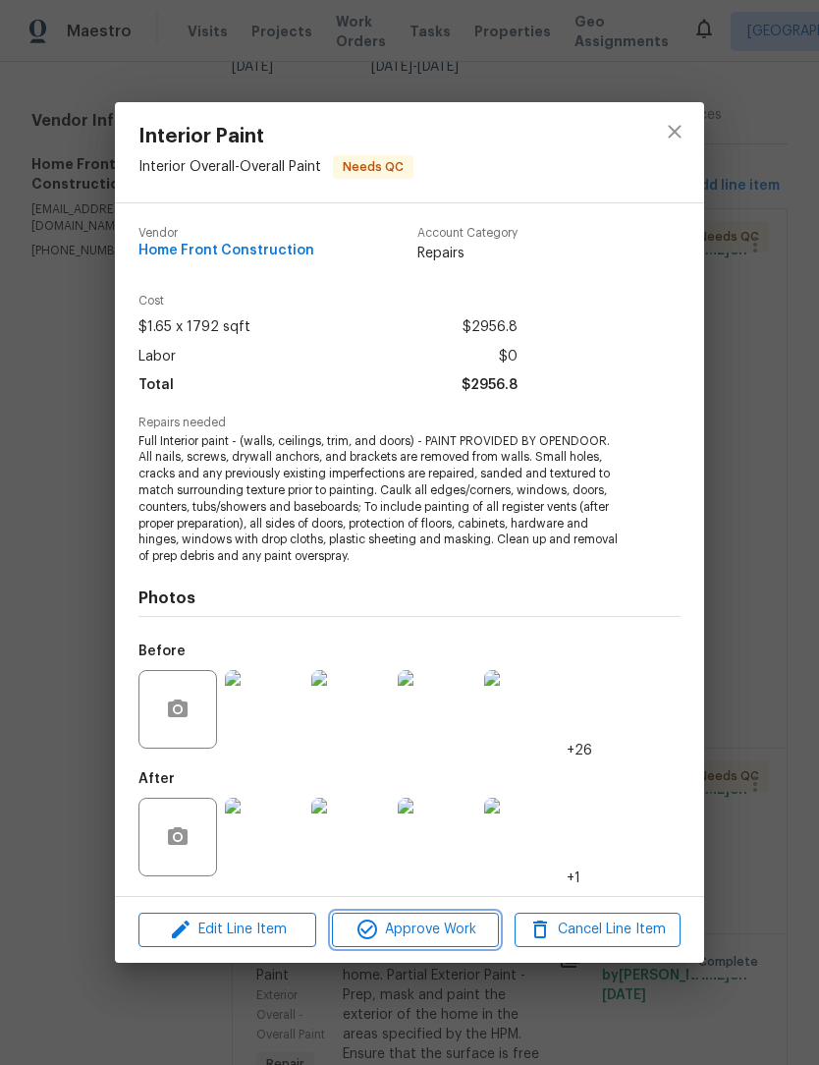
click at [437, 944] on button "Approve Work" at bounding box center [415, 929] width 166 height 34
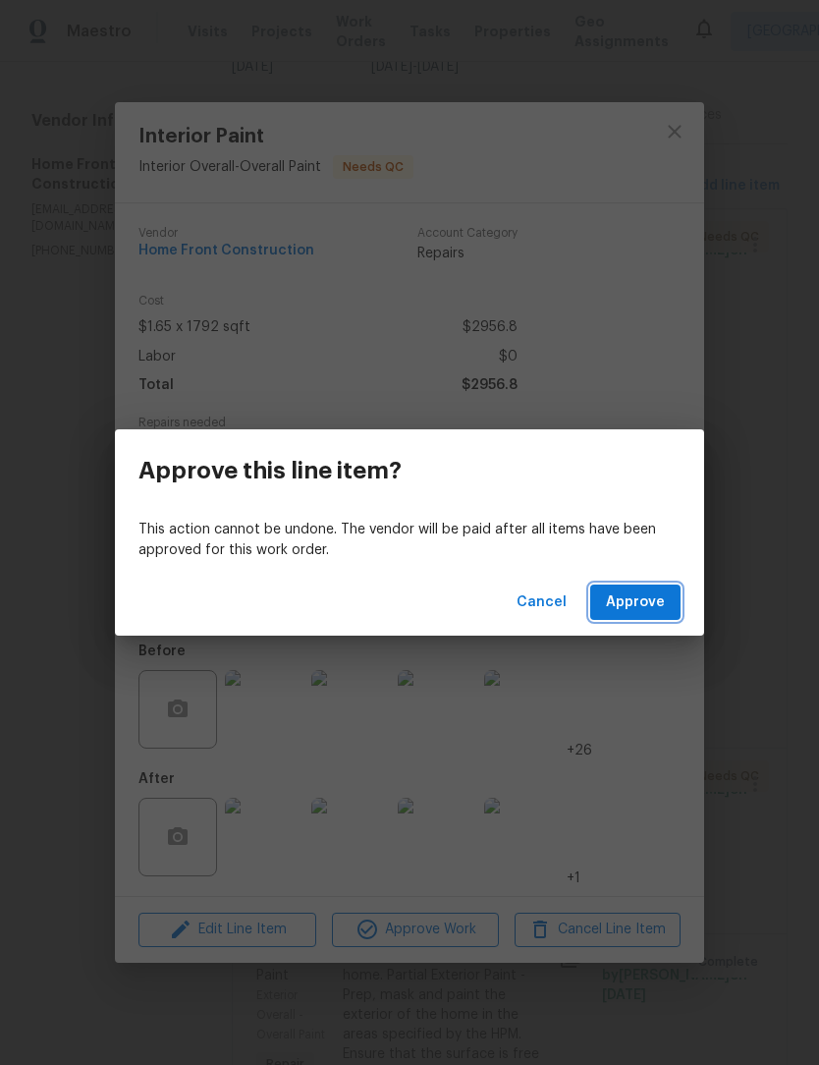
click at [655, 594] on span "Approve" at bounding box center [635, 602] width 59 height 25
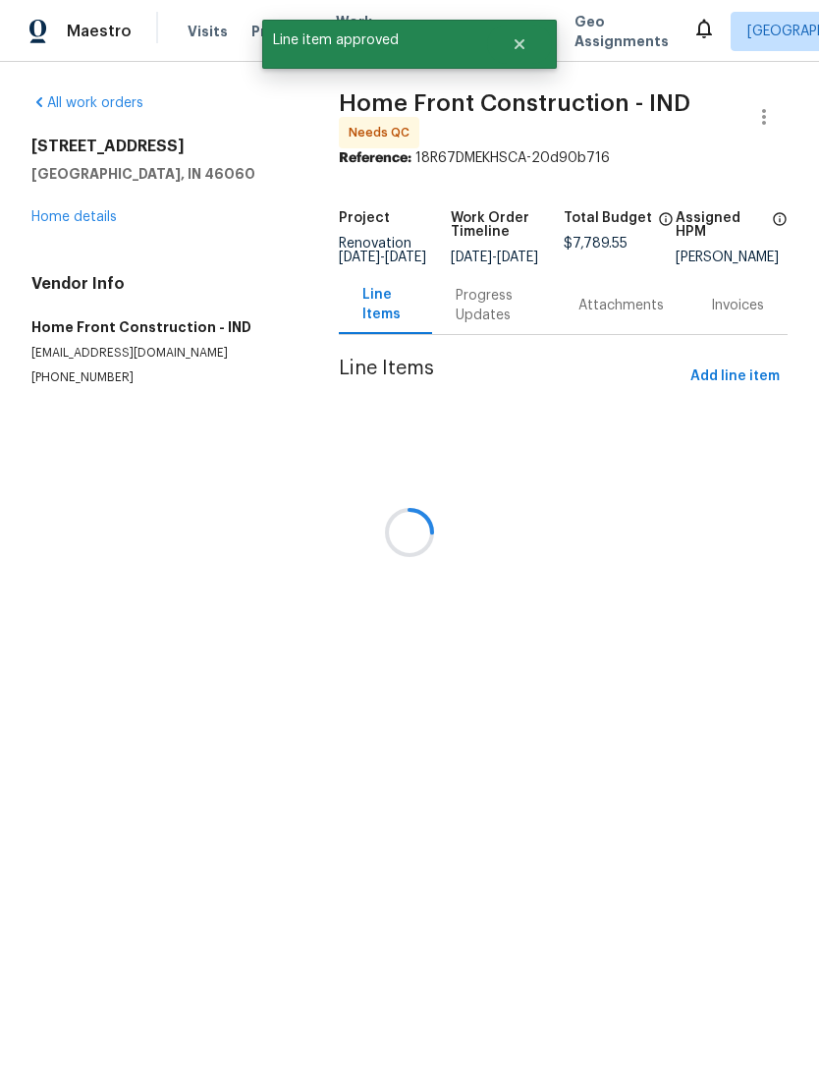
scroll to position [0, 0]
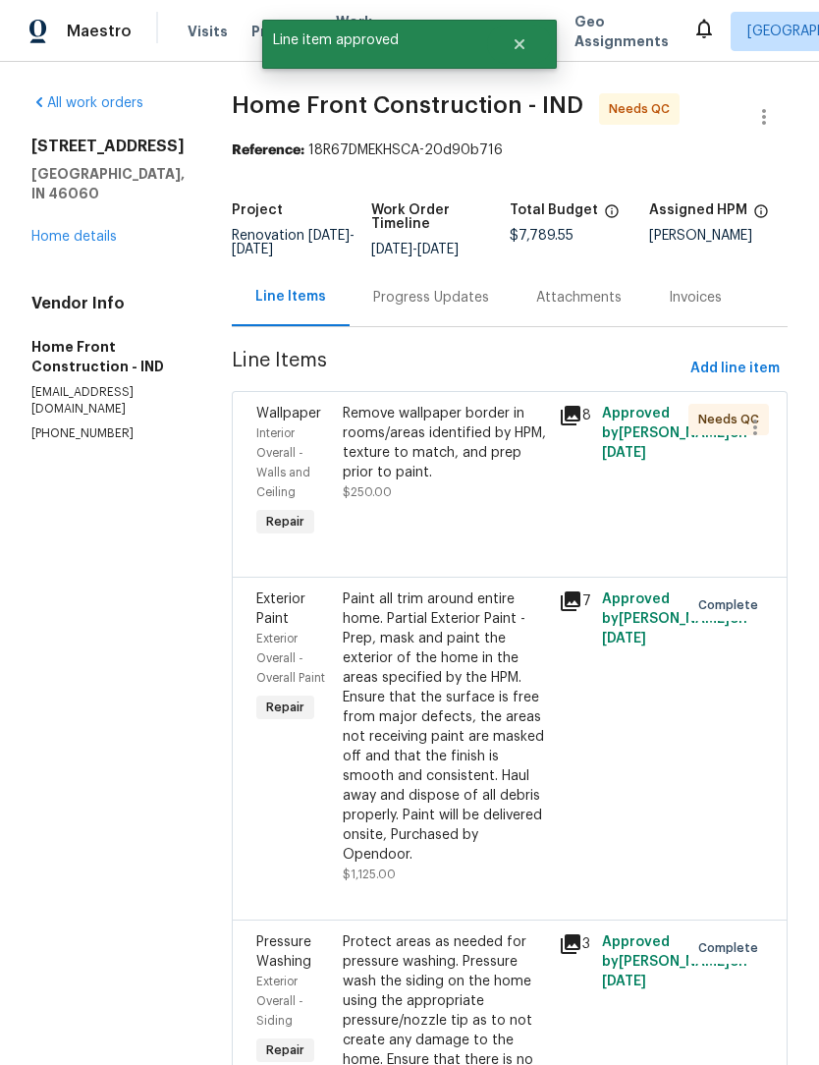
click at [478, 482] on div "Remove wallpaper border in rooms/areas identified by HPM, texture to match, and…" at bounding box center [445, 443] width 204 height 79
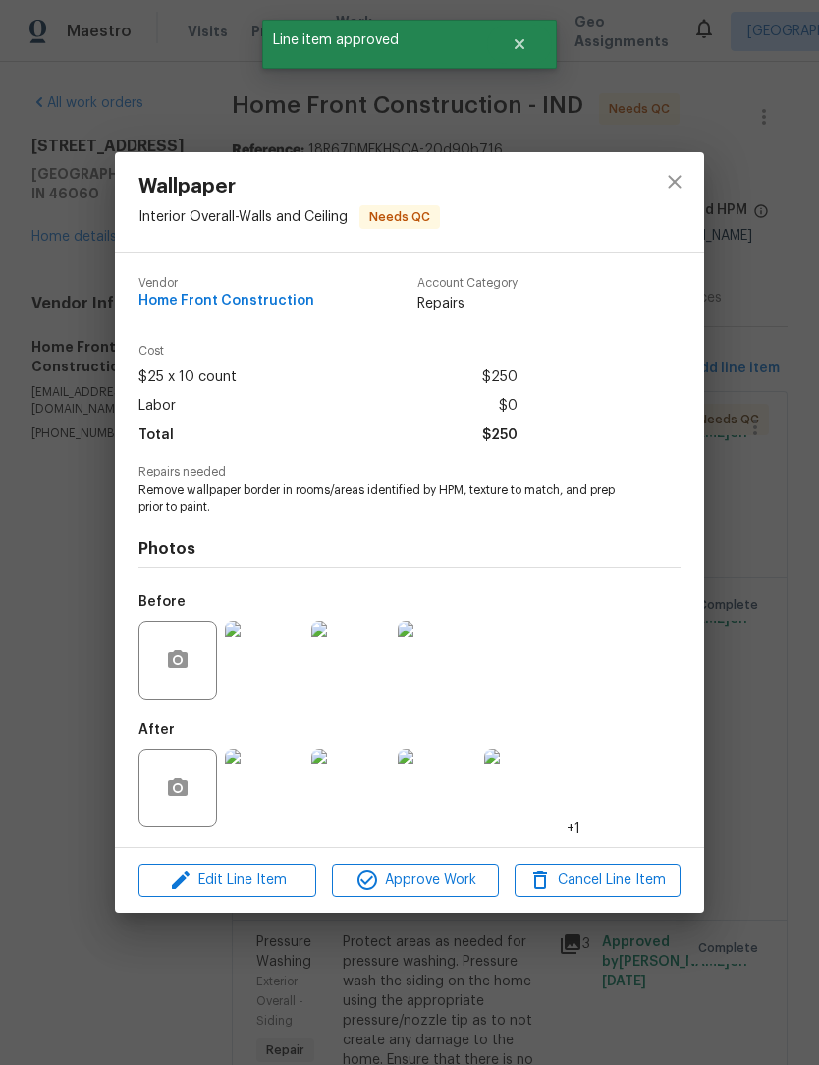
click at [268, 790] on img at bounding box center [264, 787] width 79 height 79
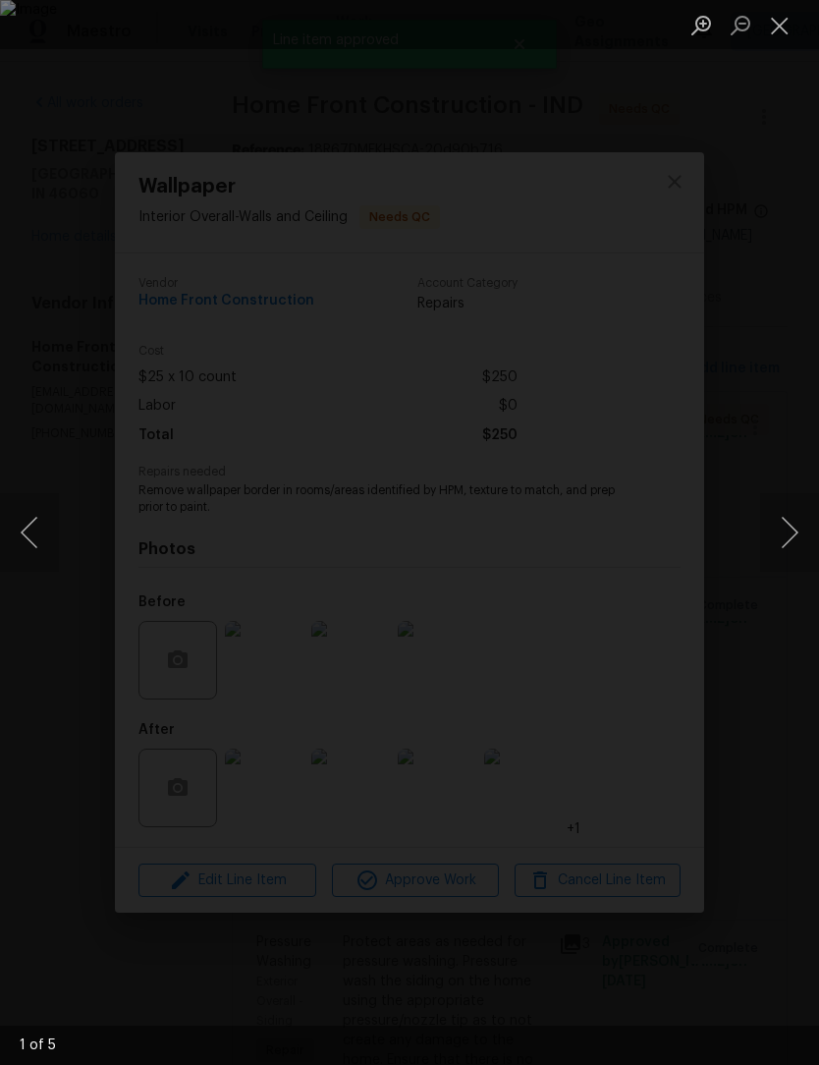
click at [792, 523] on button "Next image" at bounding box center [789, 532] width 59 height 79
click at [798, 522] on button "Next image" at bounding box center [789, 532] width 59 height 79
click at [796, 525] on button "Next image" at bounding box center [789, 532] width 59 height 79
click at [788, 532] on button "Next image" at bounding box center [789, 532] width 59 height 79
click at [785, 25] on button "Close lightbox" at bounding box center [779, 25] width 39 height 34
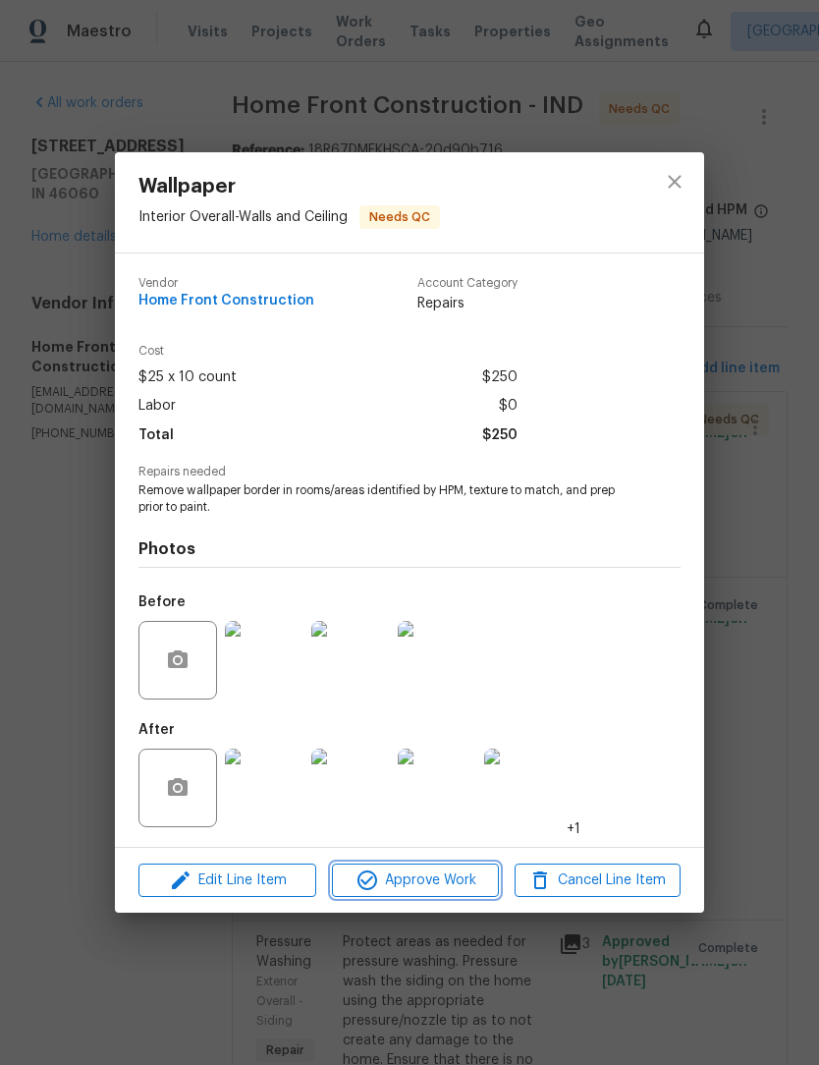
click at [440, 886] on span "Approve Work" at bounding box center [415, 880] width 154 height 25
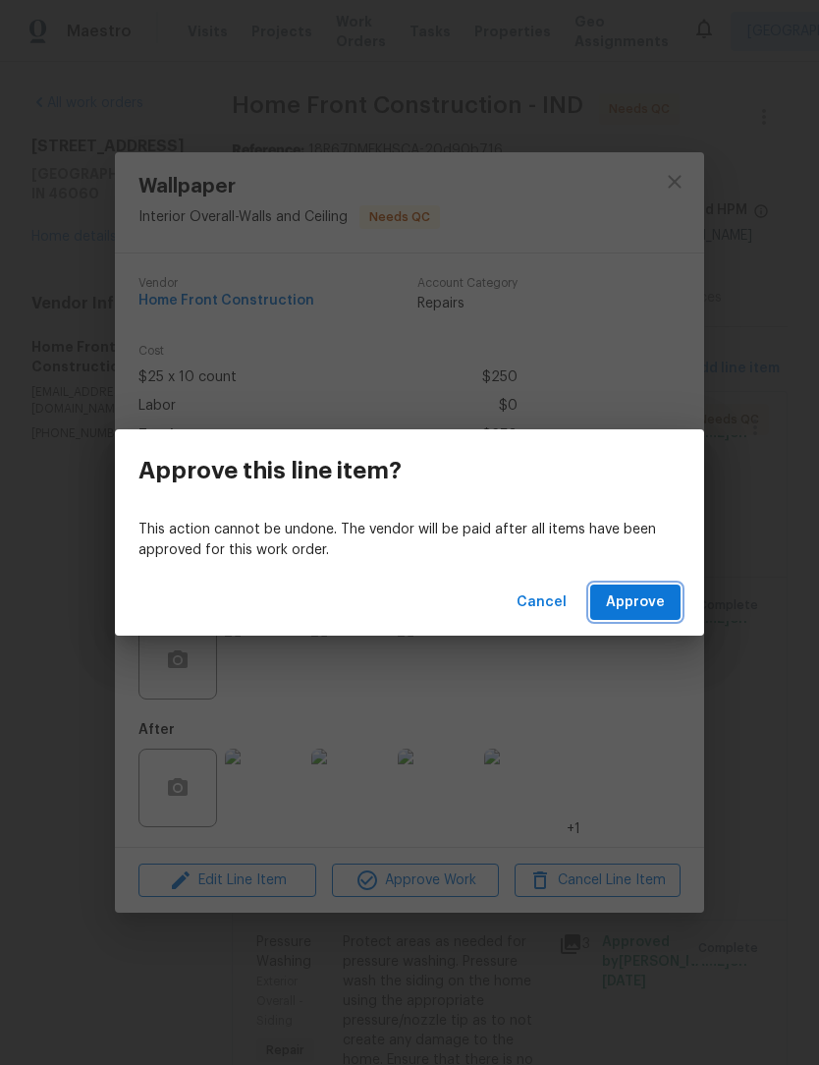
click at [644, 613] on span "Approve" at bounding box center [635, 602] width 59 height 25
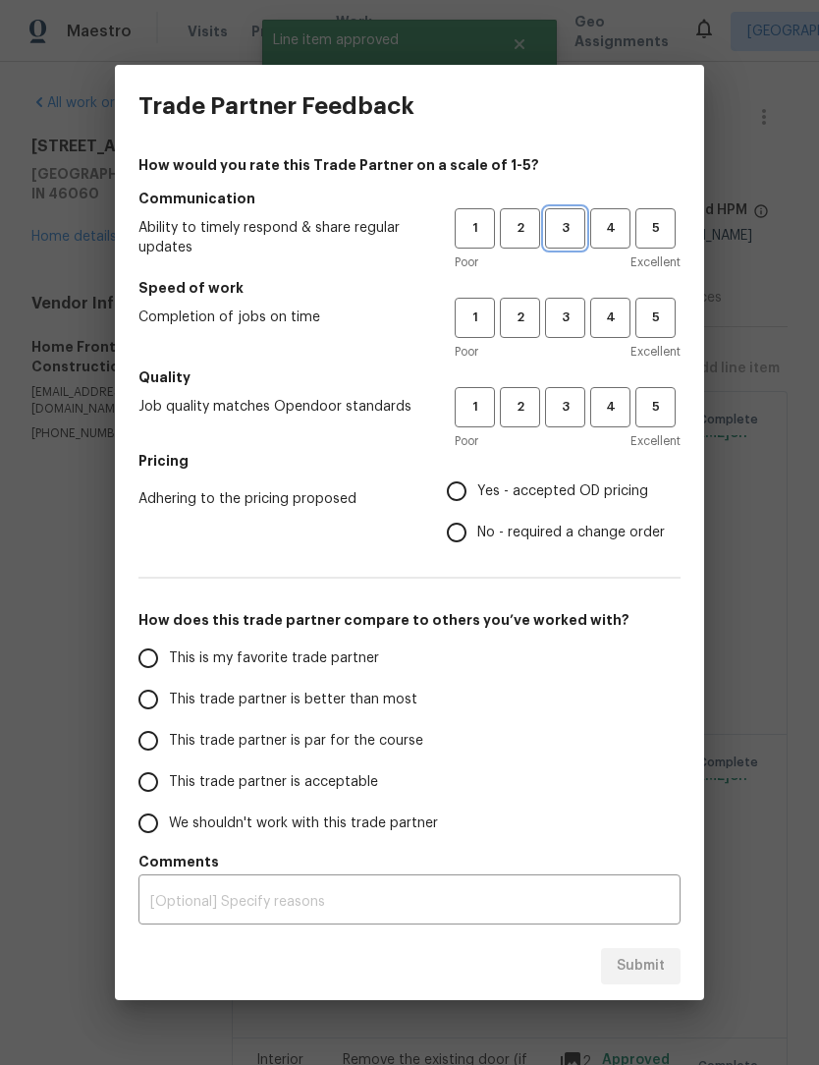
click at [561, 240] on button "3" at bounding box center [565, 228] width 40 height 40
click at [574, 311] on span "3" at bounding box center [565, 317] width 36 height 23
click at [569, 407] on span "3" at bounding box center [565, 407] width 36 height 23
click at [461, 503] on input "Yes - accepted OD pricing" at bounding box center [456, 490] width 41 height 41
radio input "true"
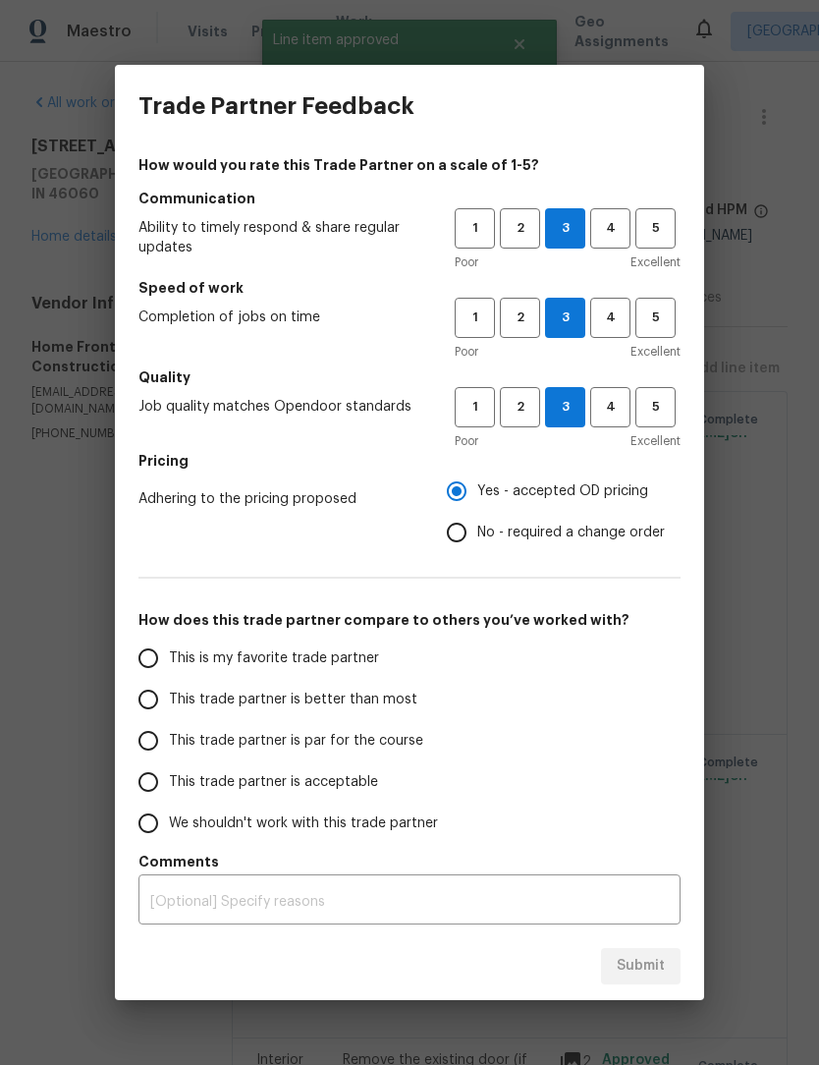
click at [158, 713] on input "This trade partner is better than most" at bounding box center [148, 699] width 41 height 41
click at [659, 970] on span "Submit" at bounding box center [641, 966] width 48 height 25
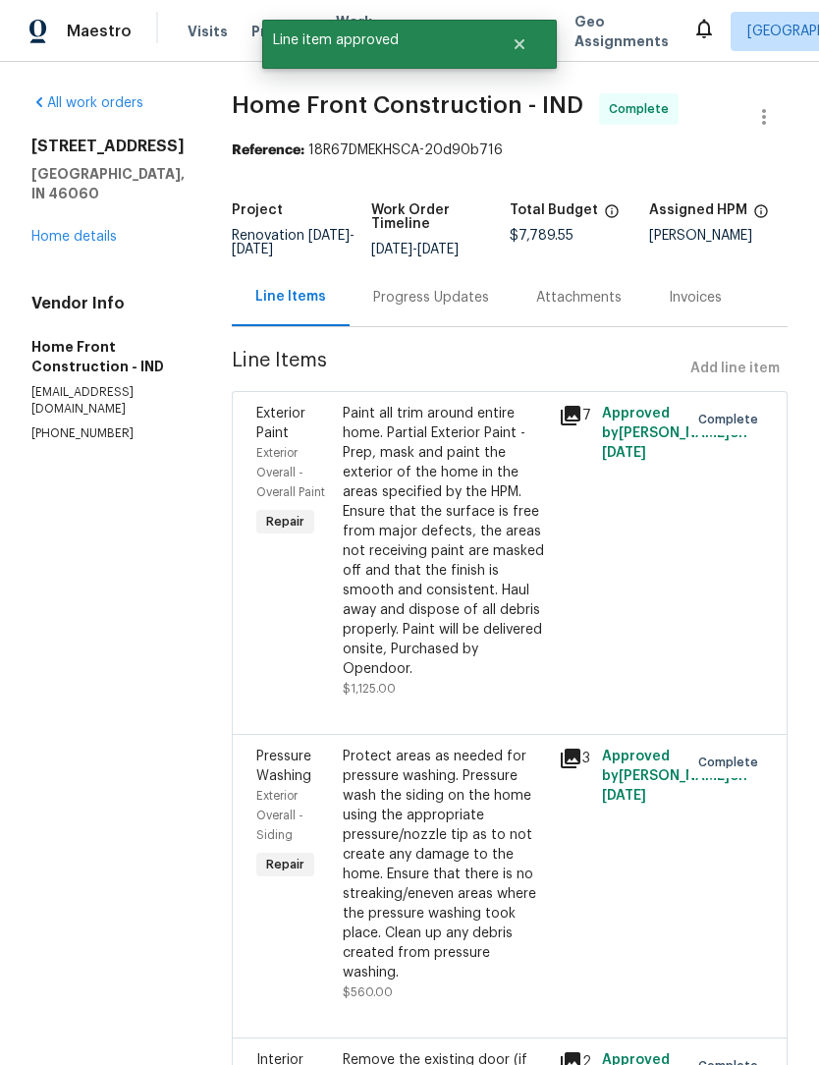
radio input "true"
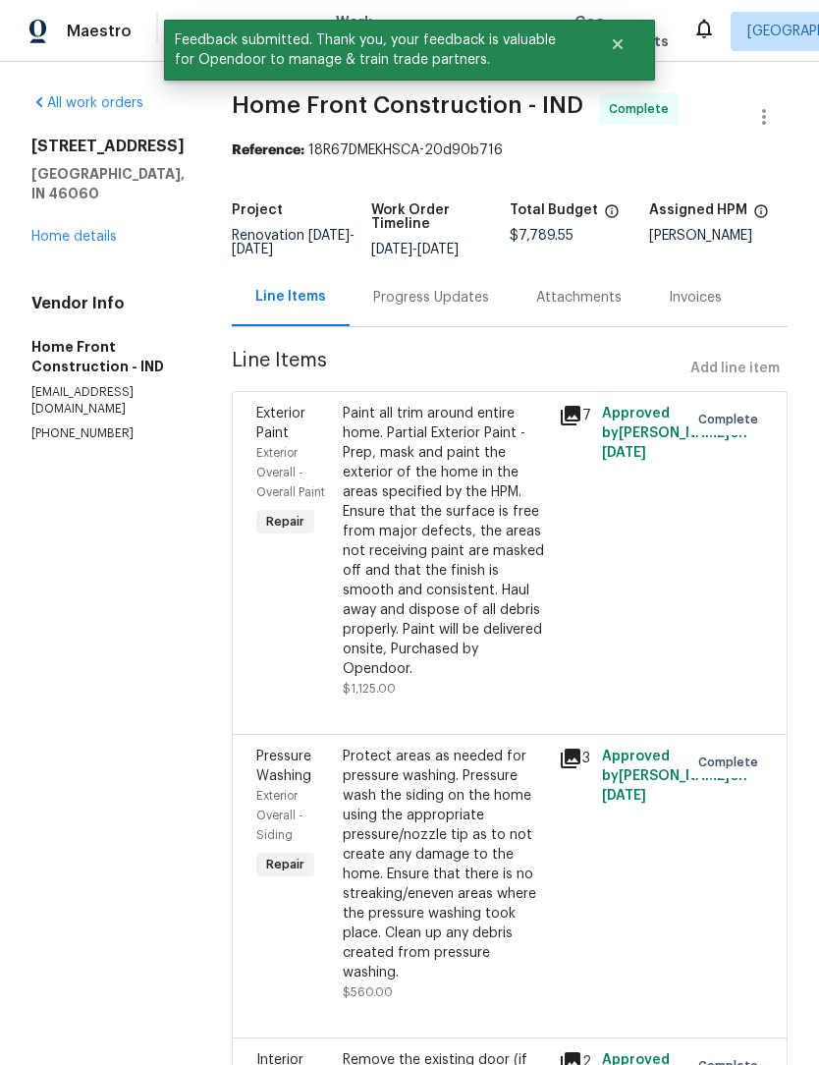
click at [115, 230] on link "Home details" at bounding box center [73, 237] width 85 height 14
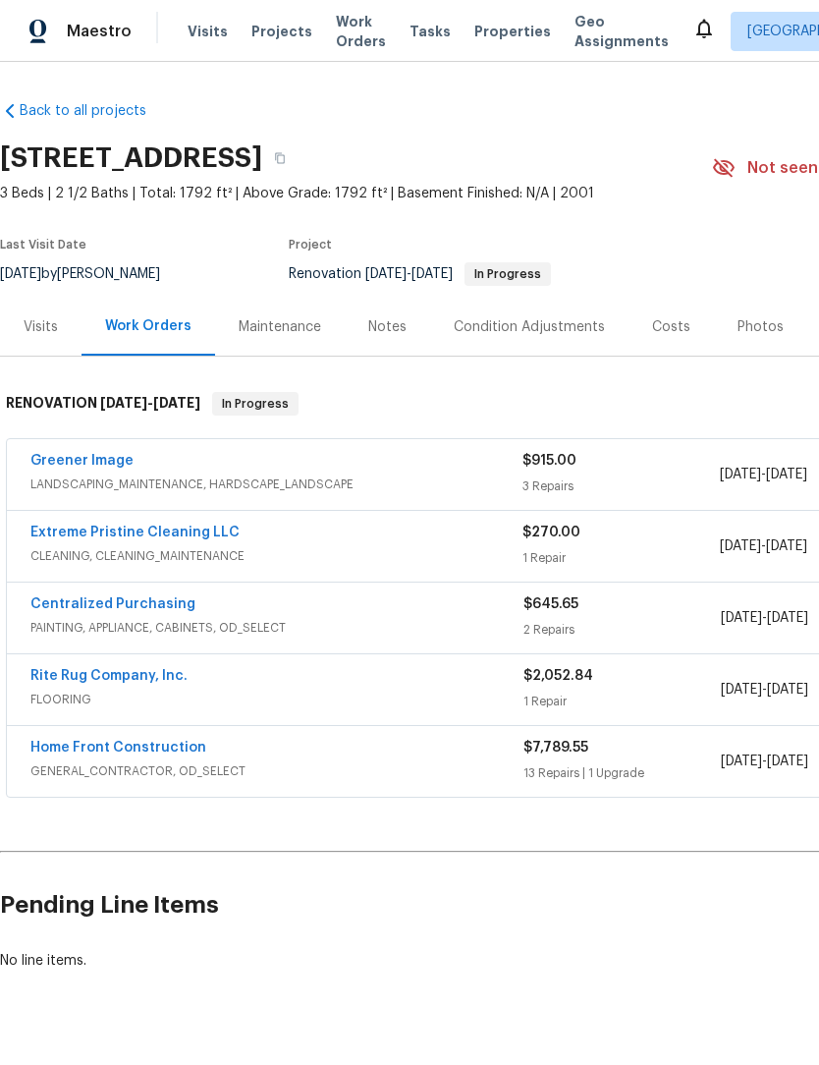
click at [358, 12] on span "Work Orders" at bounding box center [361, 31] width 50 height 39
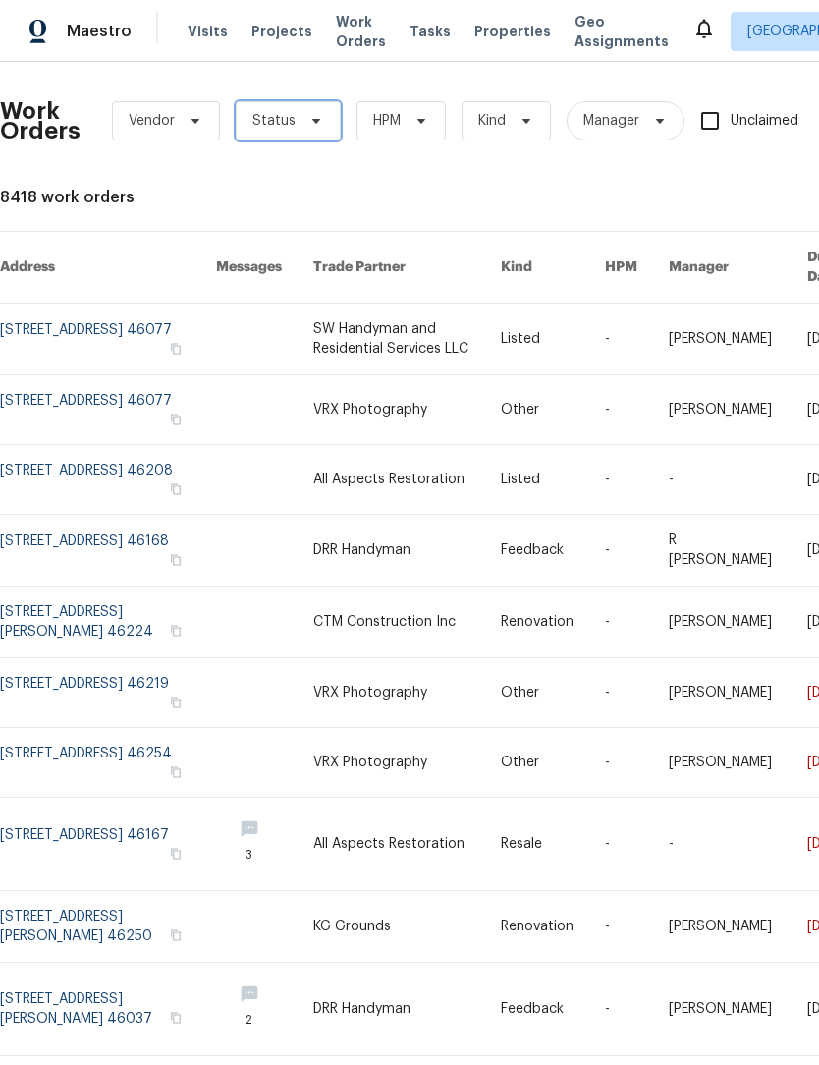
click at [303, 126] on span at bounding box center [314, 121] width 22 height 16
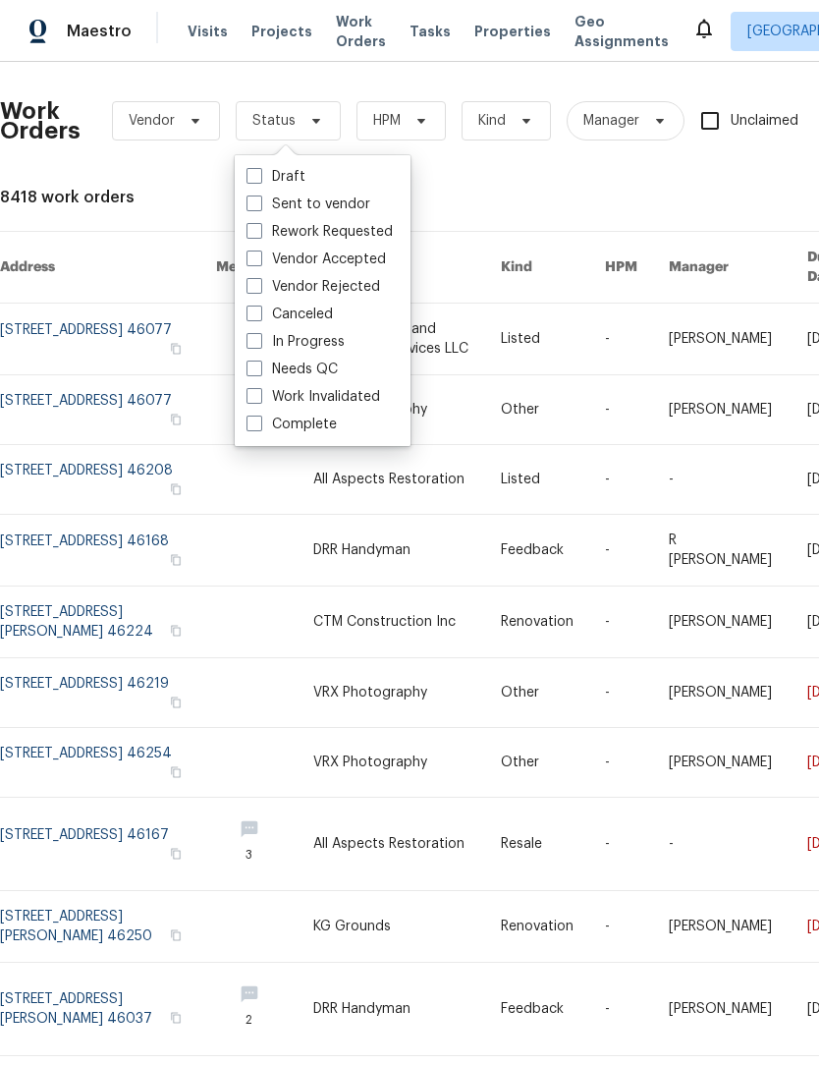
click at [310, 377] on label "Needs QC" at bounding box center [292, 369] width 91 height 20
click at [259, 372] on input "Needs QC" at bounding box center [253, 365] width 13 height 13
checkbox input "true"
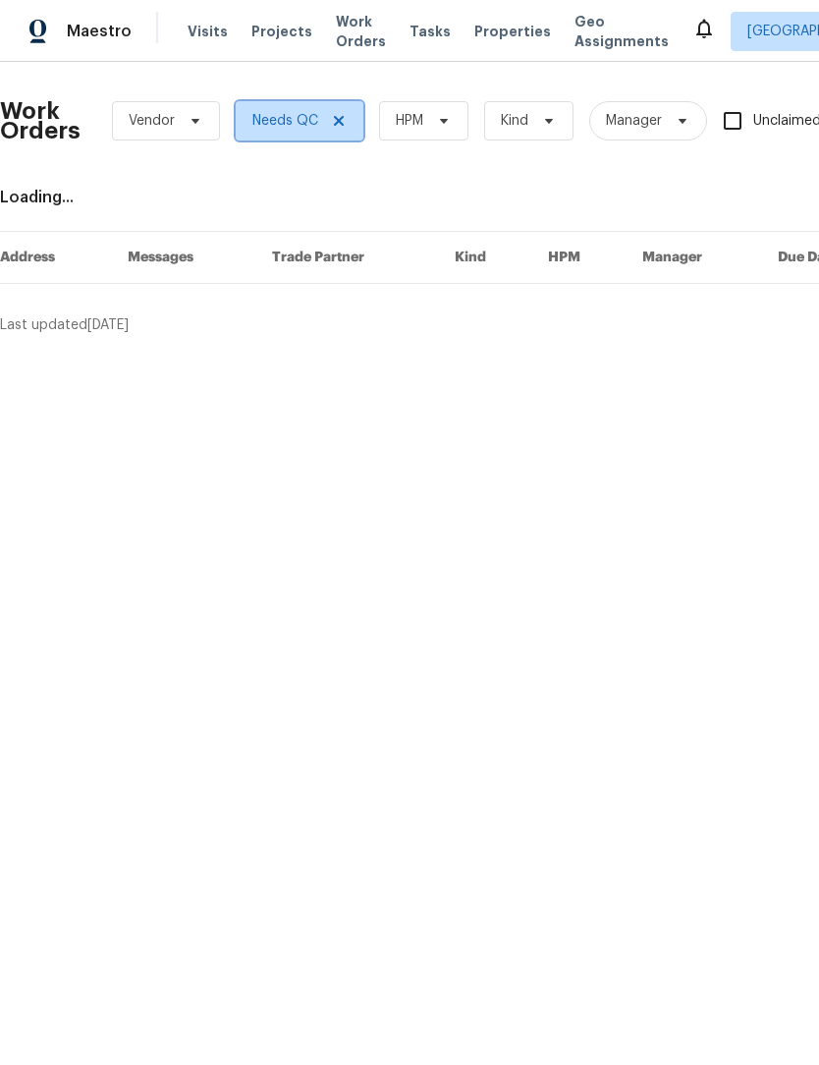
click at [340, 118] on icon at bounding box center [339, 121] width 10 height 10
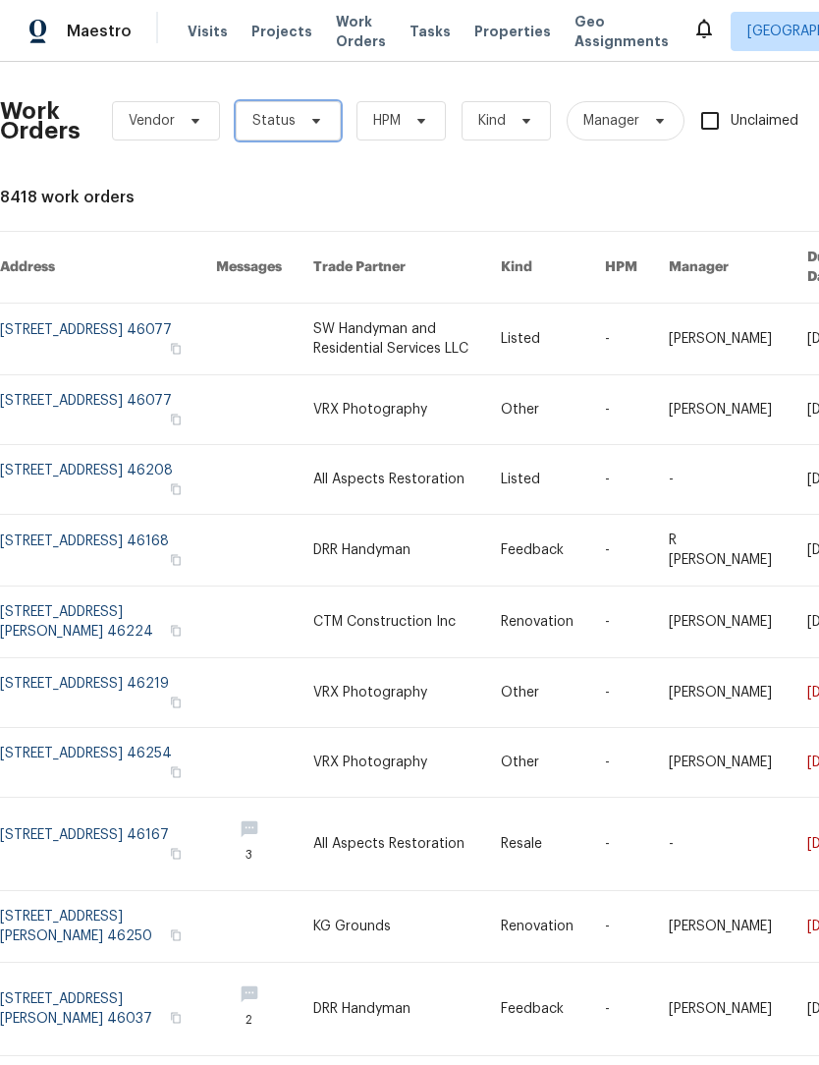
click at [293, 133] on span "Status" at bounding box center [288, 120] width 105 height 39
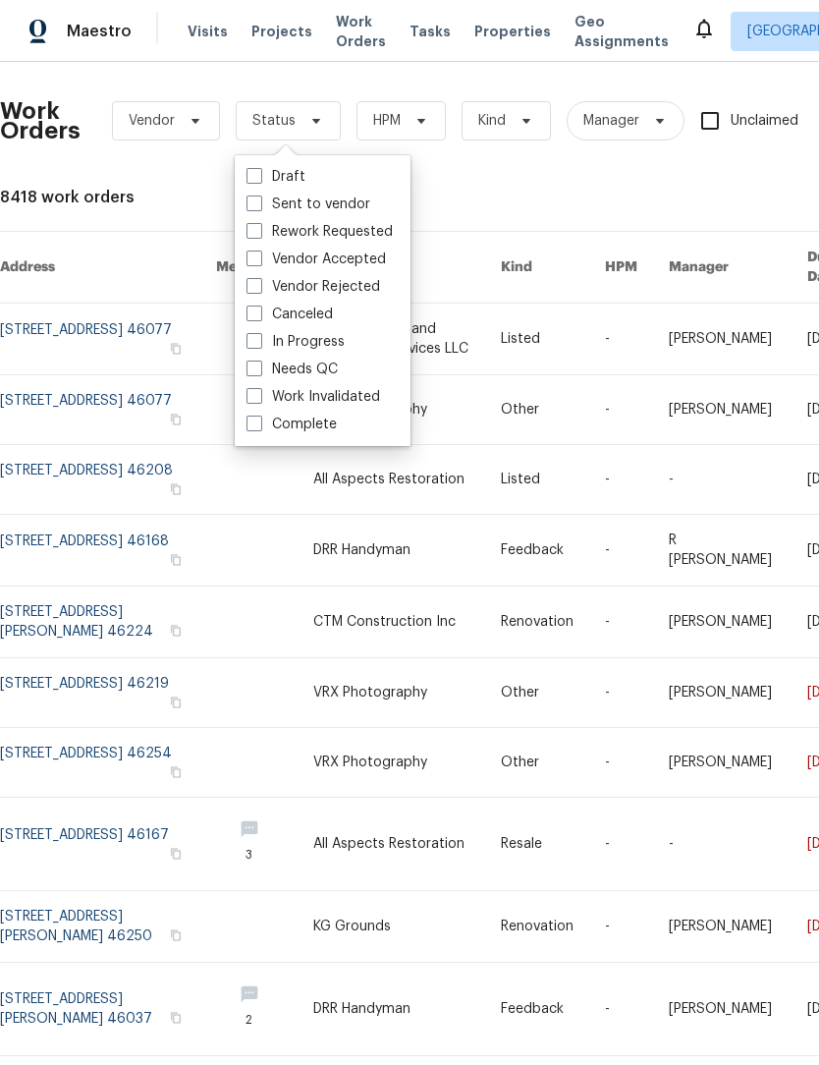
click at [252, 368] on span at bounding box center [255, 368] width 16 height 16
click at [252, 368] on input "Needs QC" at bounding box center [253, 365] width 13 height 13
checkbox input "true"
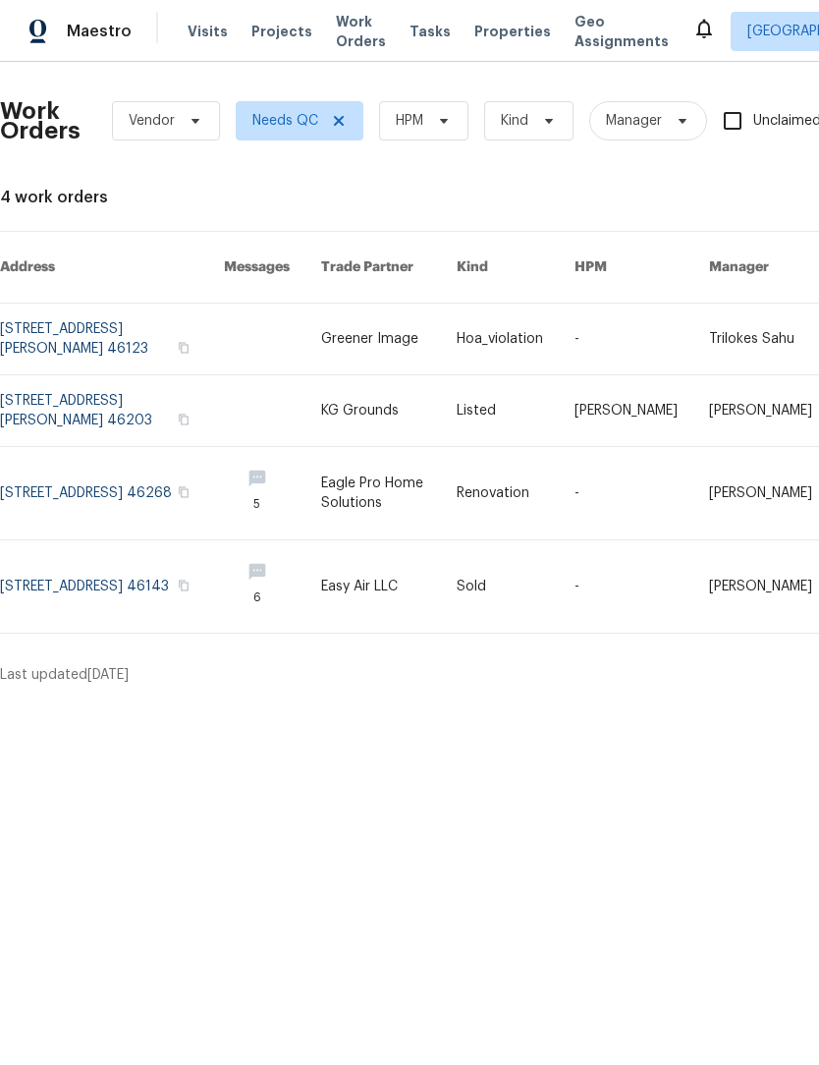
click at [44, 465] on link at bounding box center [112, 493] width 224 height 92
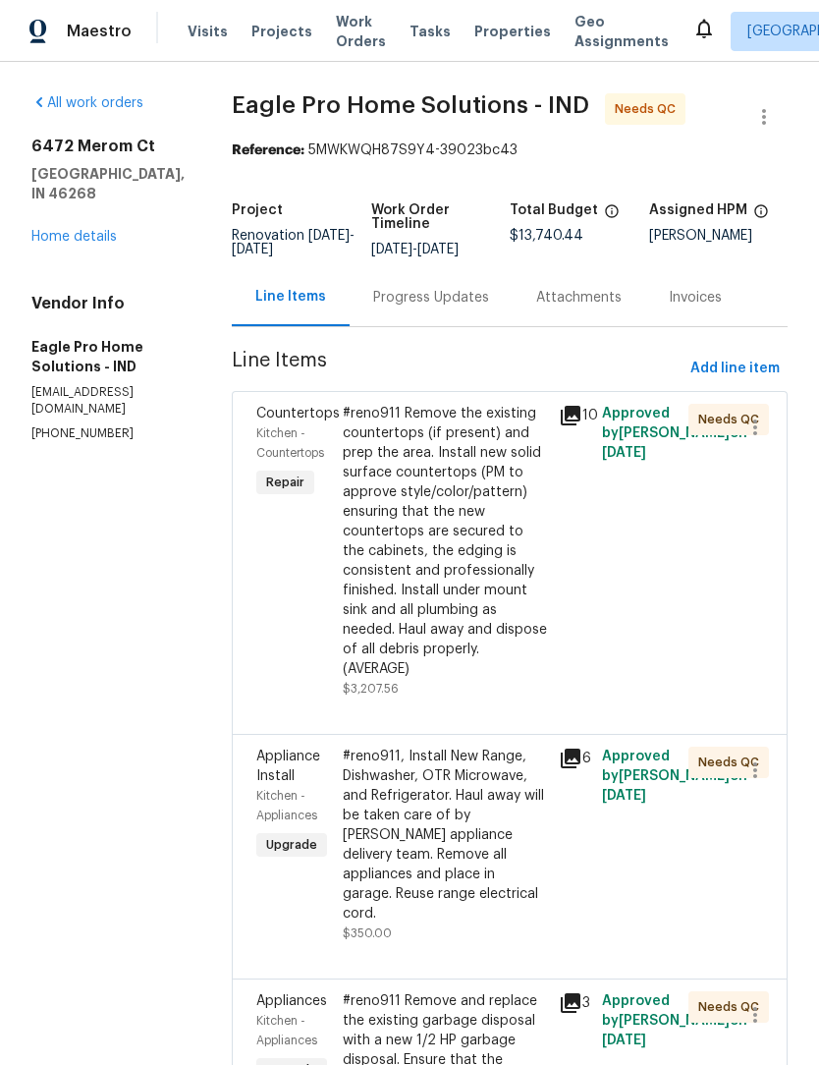
click at [470, 523] on div "#reno911 Remove the existing countertops (if present) and prep the area. Instal…" at bounding box center [445, 541] width 204 height 275
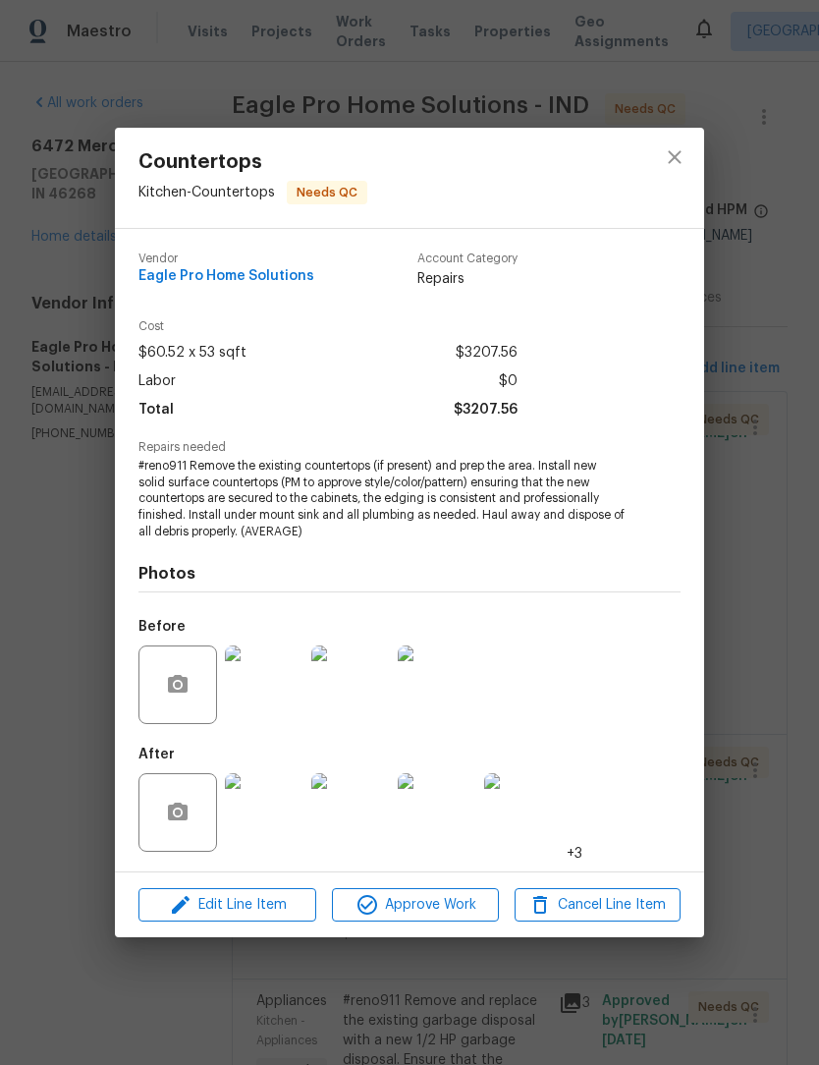
click at [265, 808] on img at bounding box center [264, 812] width 79 height 79
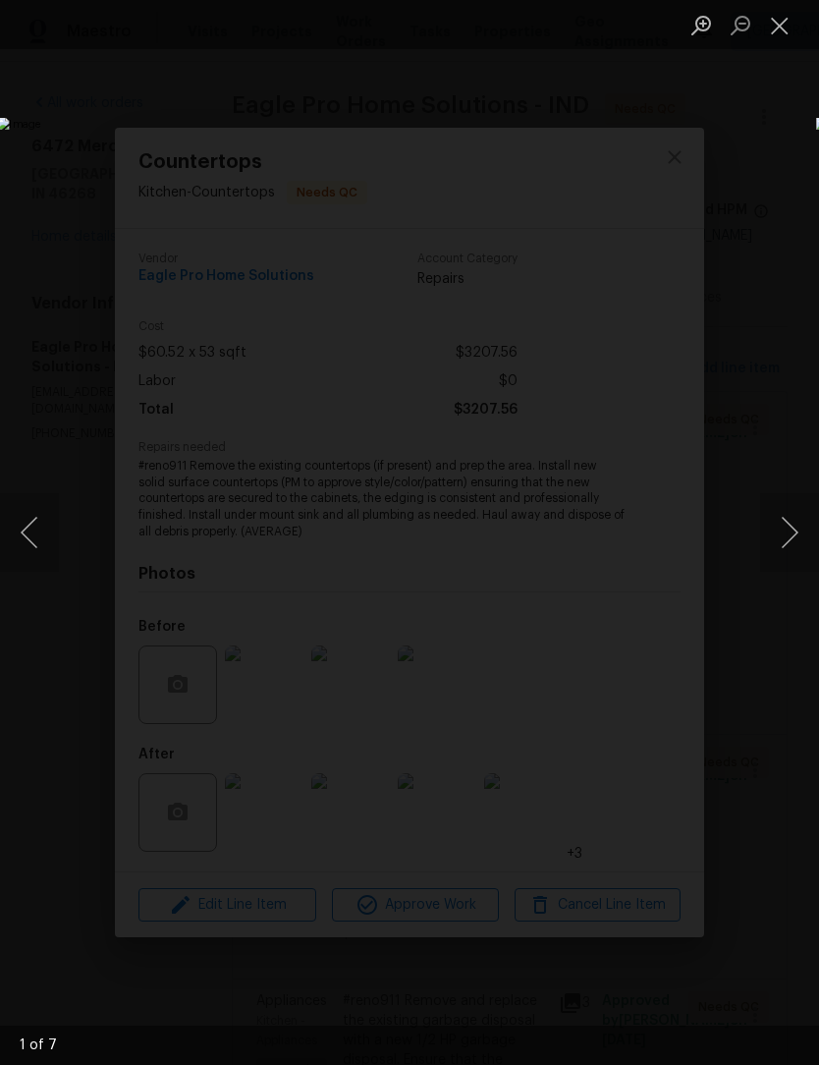
click at [791, 531] on button "Next image" at bounding box center [789, 532] width 59 height 79
click at [790, 533] on button "Next image" at bounding box center [789, 532] width 59 height 79
click at [791, 533] on button "Next image" at bounding box center [789, 532] width 59 height 79
click at [790, 533] on button "Next image" at bounding box center [789, 532] width 59 height 79
click at [788, 531] on button "Next image" at bounding box center [789, 532] width 59 height 79
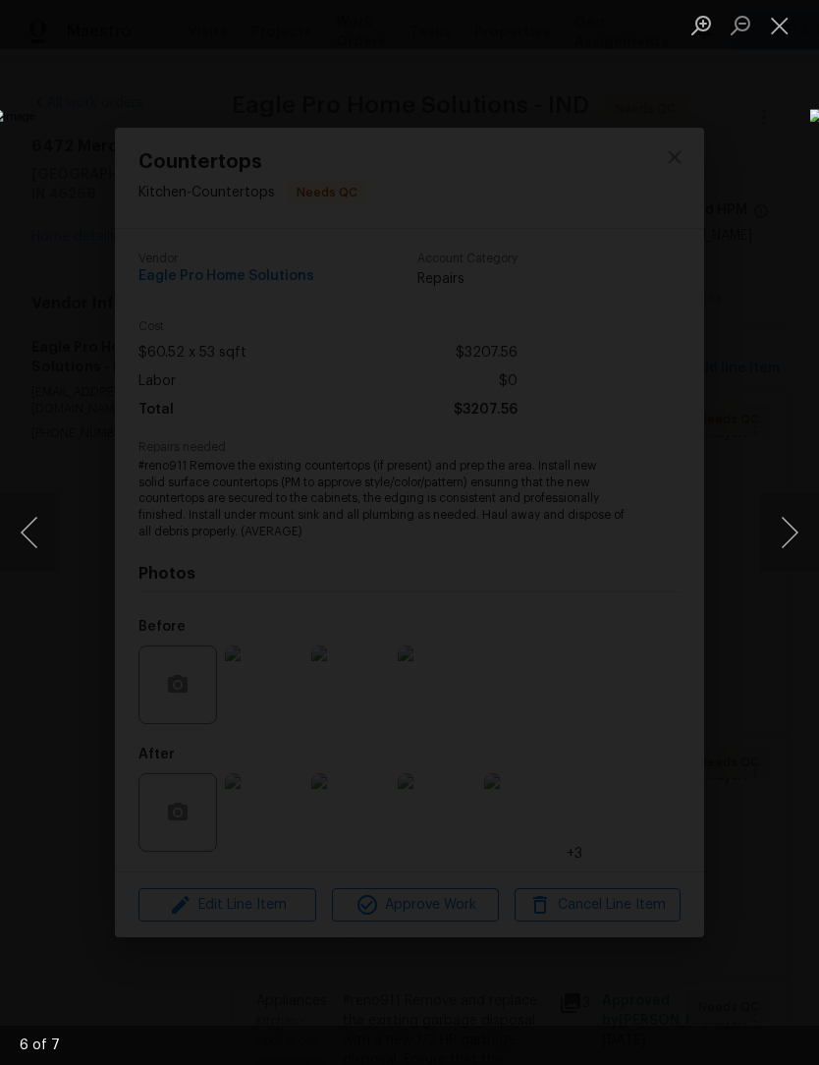
click at [794, 24] on button "Close lightbox" at bounding box center [779, 25] width 39 height 34
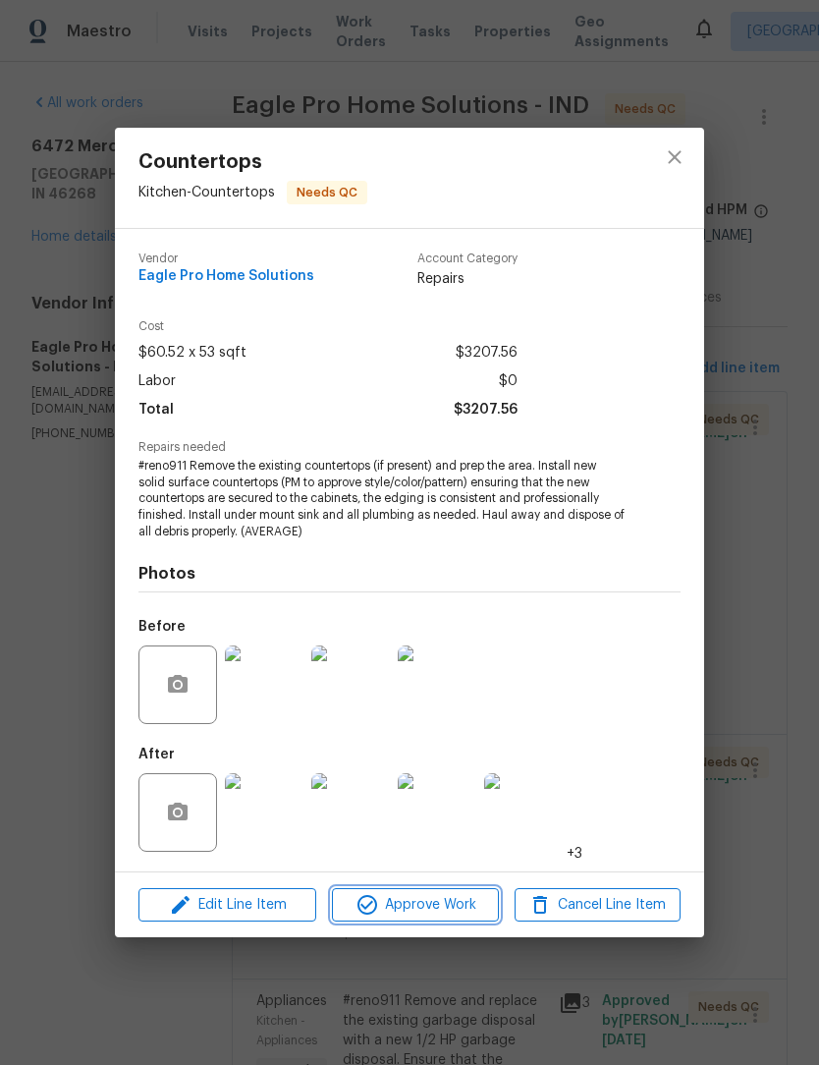
click at [444, 910] on span "Approve Work" at bounding box center [415, 905] width 154 height 25
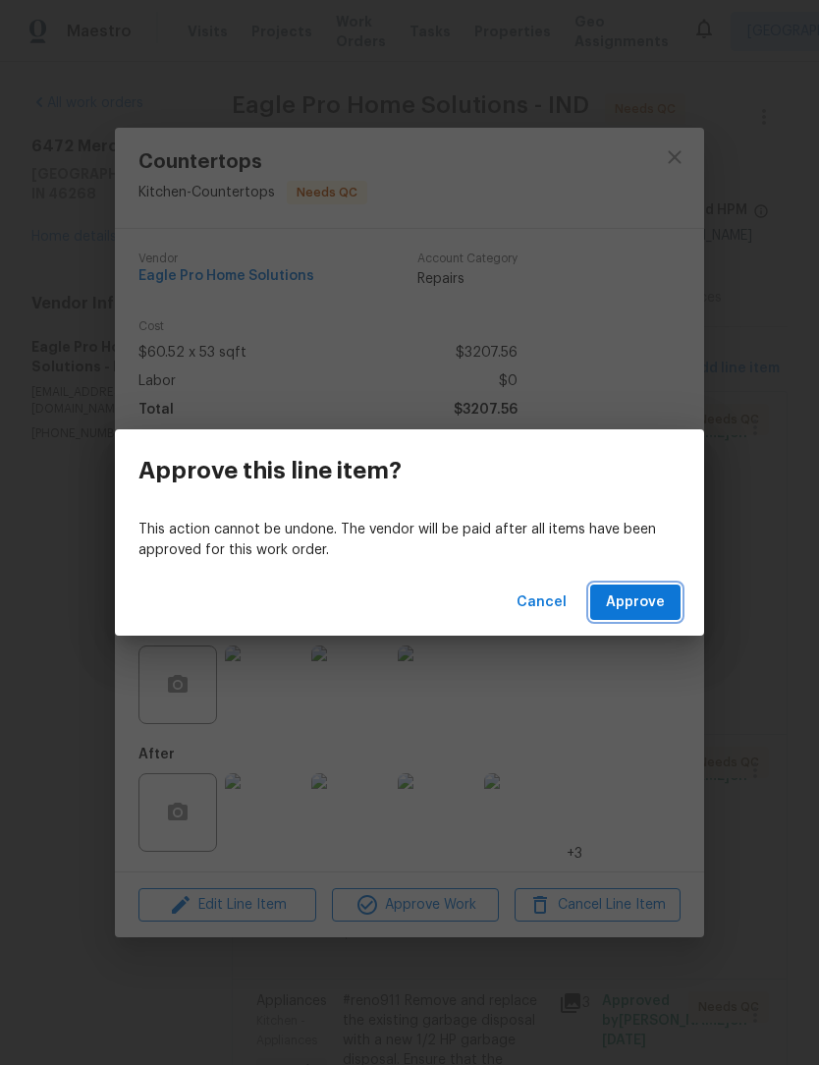
click at [642, 616] on button "Approve" at bounding box center [635, 602] width 90 height 36
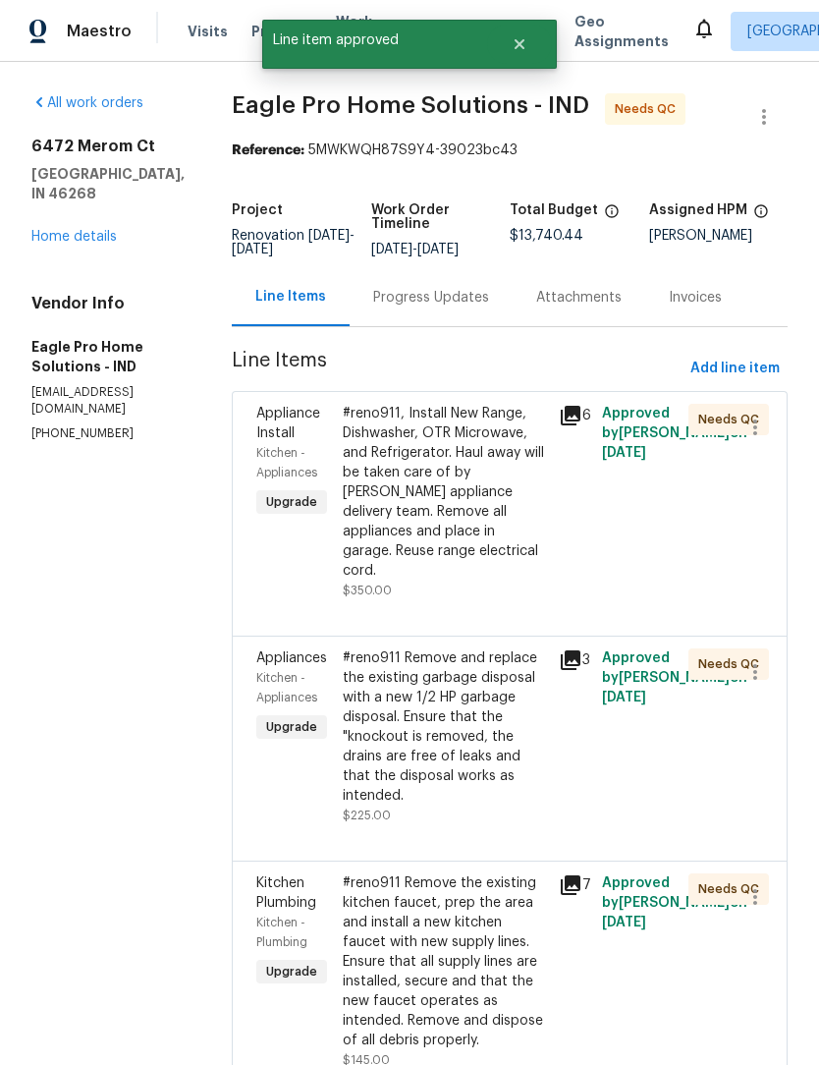
click at [472, 487] on div "#reno911, Install New Range, Dishwasher, OTR Microwave, and Refrigerator. Haul …" at bounding box center [445, 492] width 204 height 177
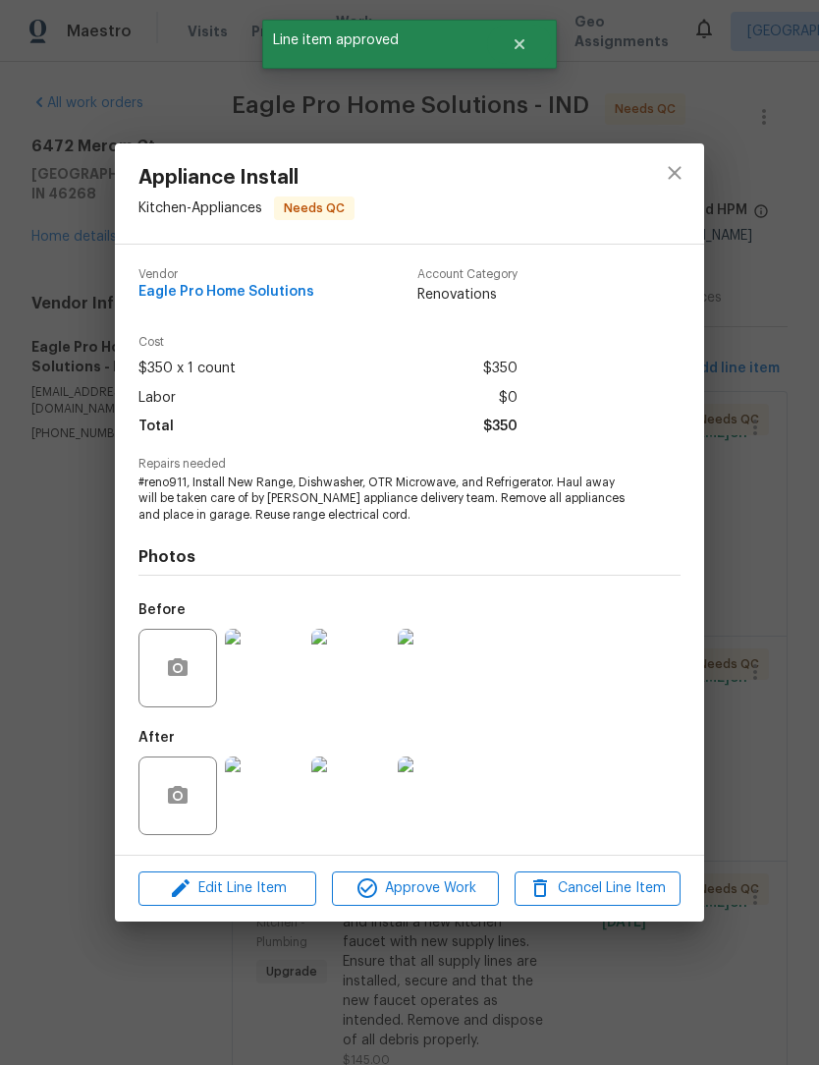
click at [437, 893] on span "Approve Work" at bounding box center [415, 888] width 154 height 25
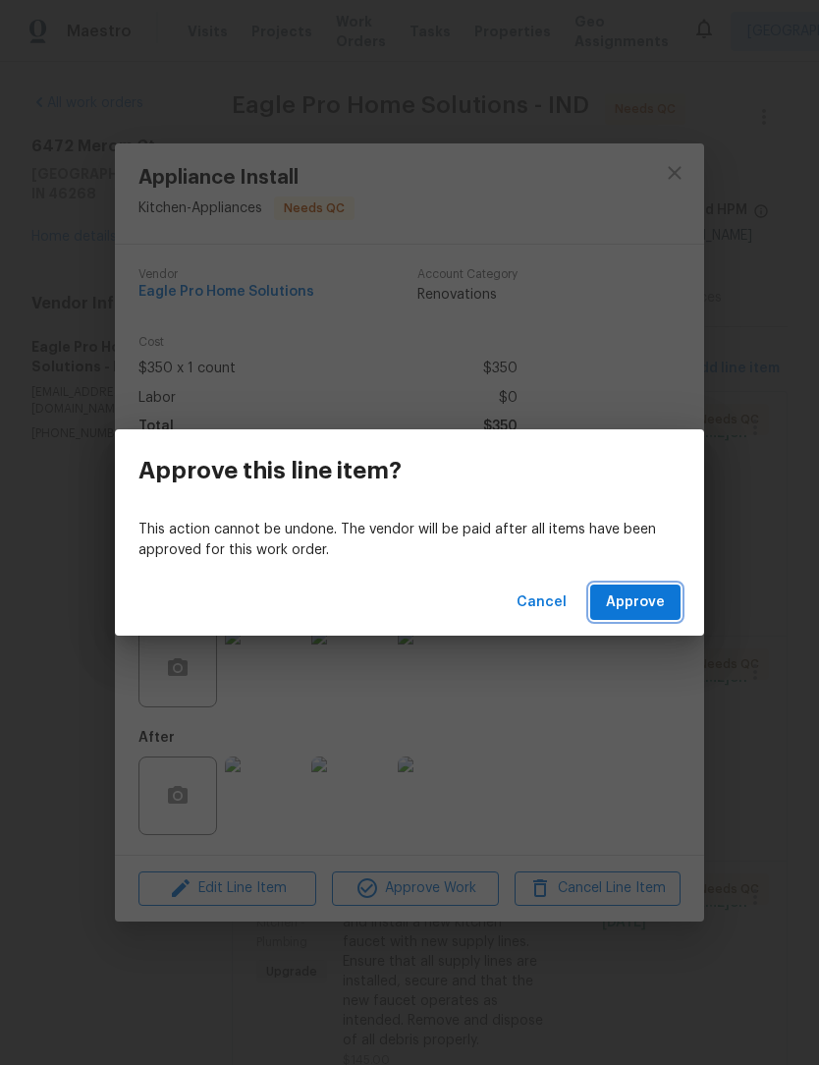
click at [651, 597] on span "Approve" at bounding box center [635, 602] width 59 height 25
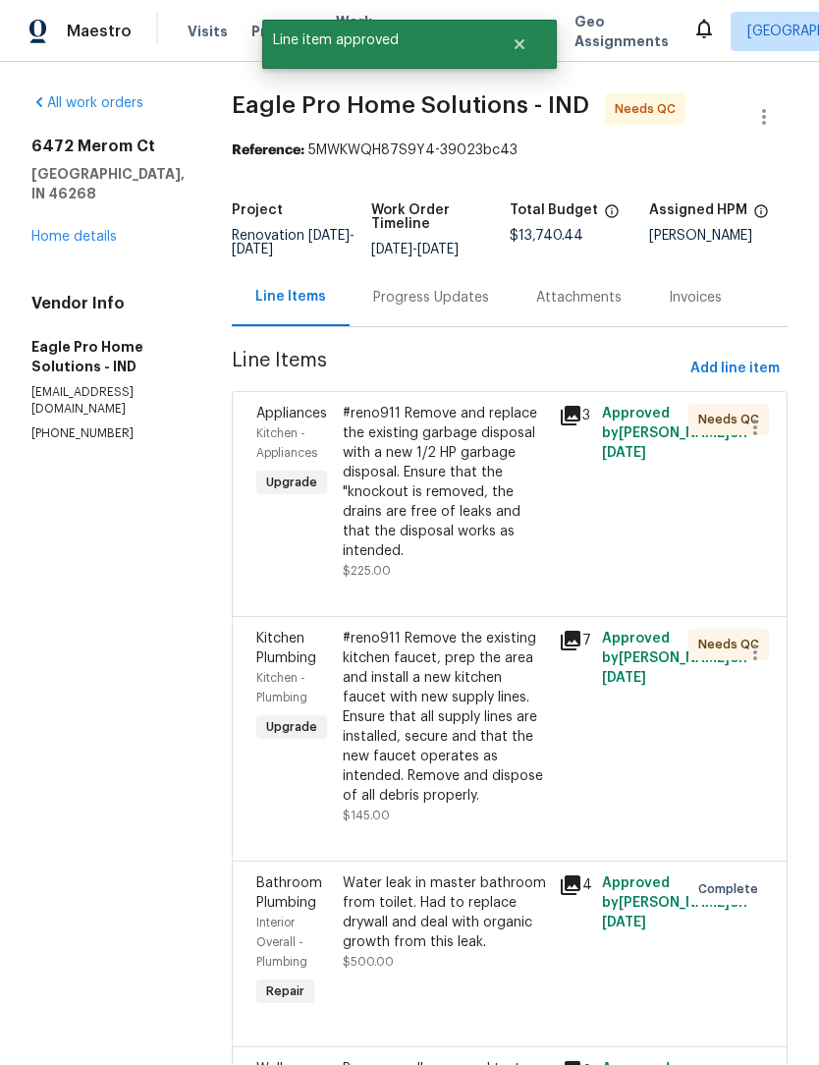
click at [475, 488] on div "#reno911 Remove and replace the existing garbage disposal with a new 1/2 HP gar…" at bounding box center [445, 482] width 204 height 157
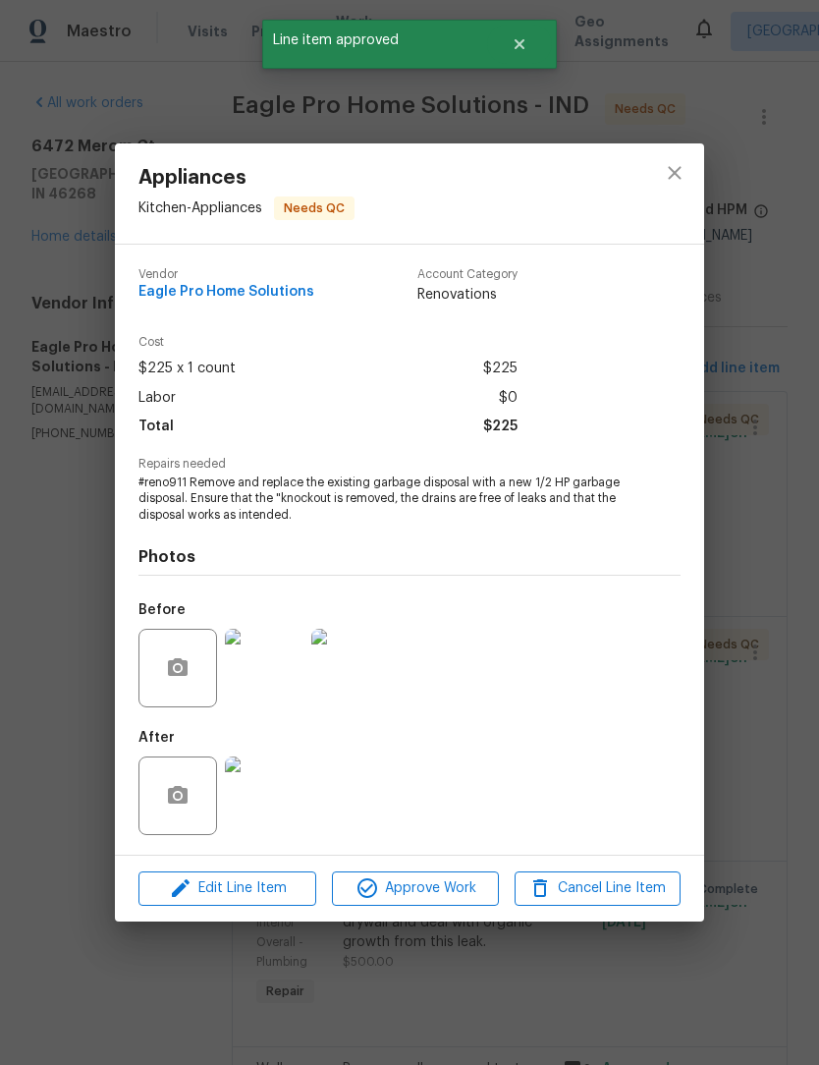
click at [270, 804] on img at bounding box center [264, 795] width 79 height 79
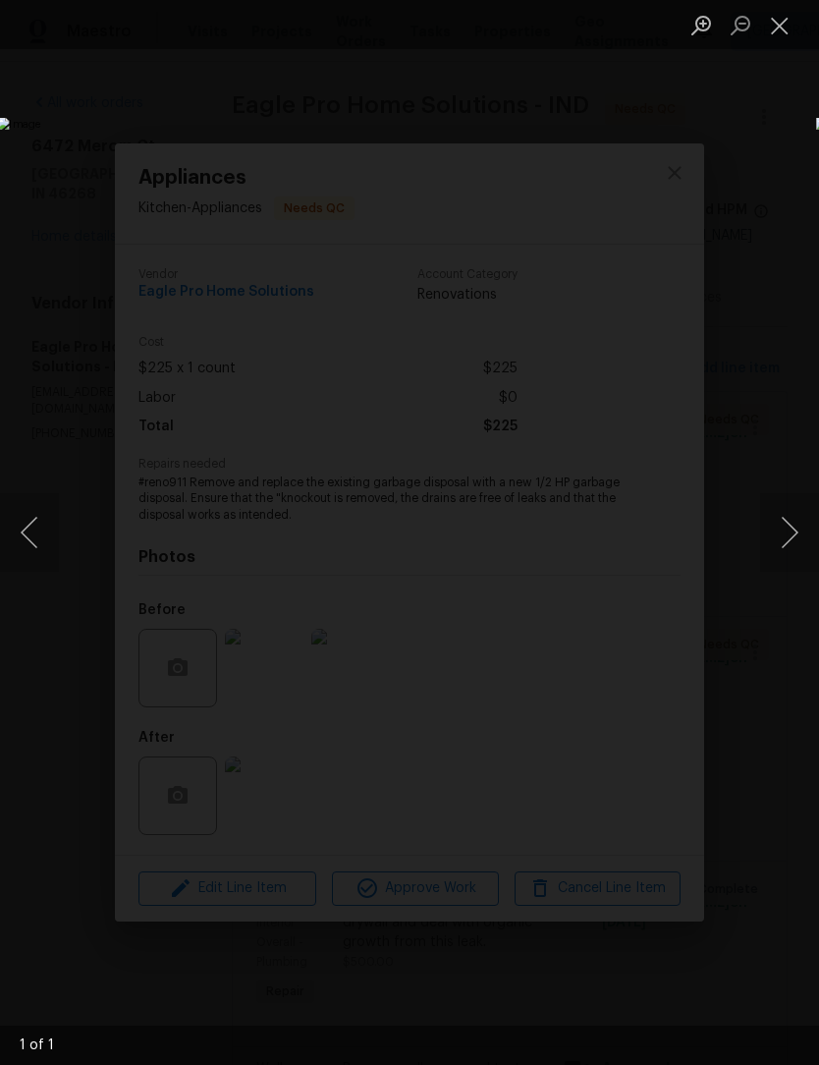
click at [780, 24] on button "Close lightbox" at bounding box center [779, 25] width 39 height 34
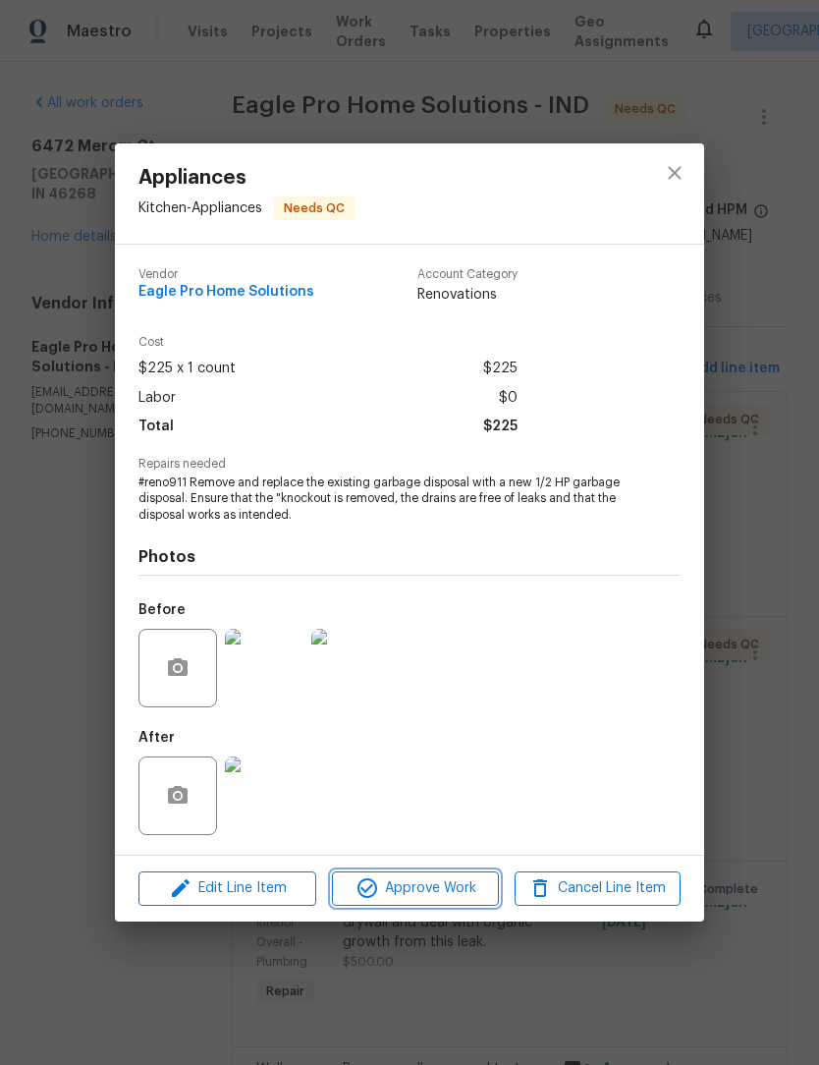
click at [447, 898] on span "Approve Work" at bounding box center [415, 888] width 154 height 25
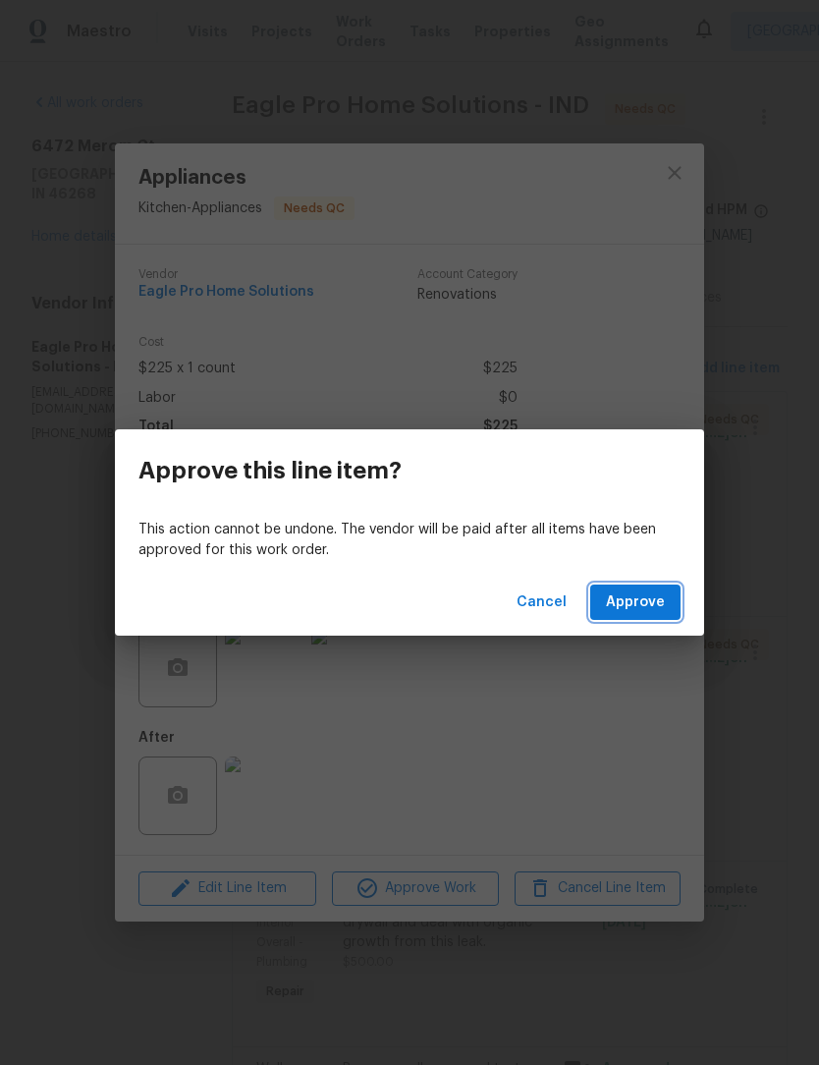
click at [643, 598] on span "Approve" at bounding box center [635, 602] width 59 height 25
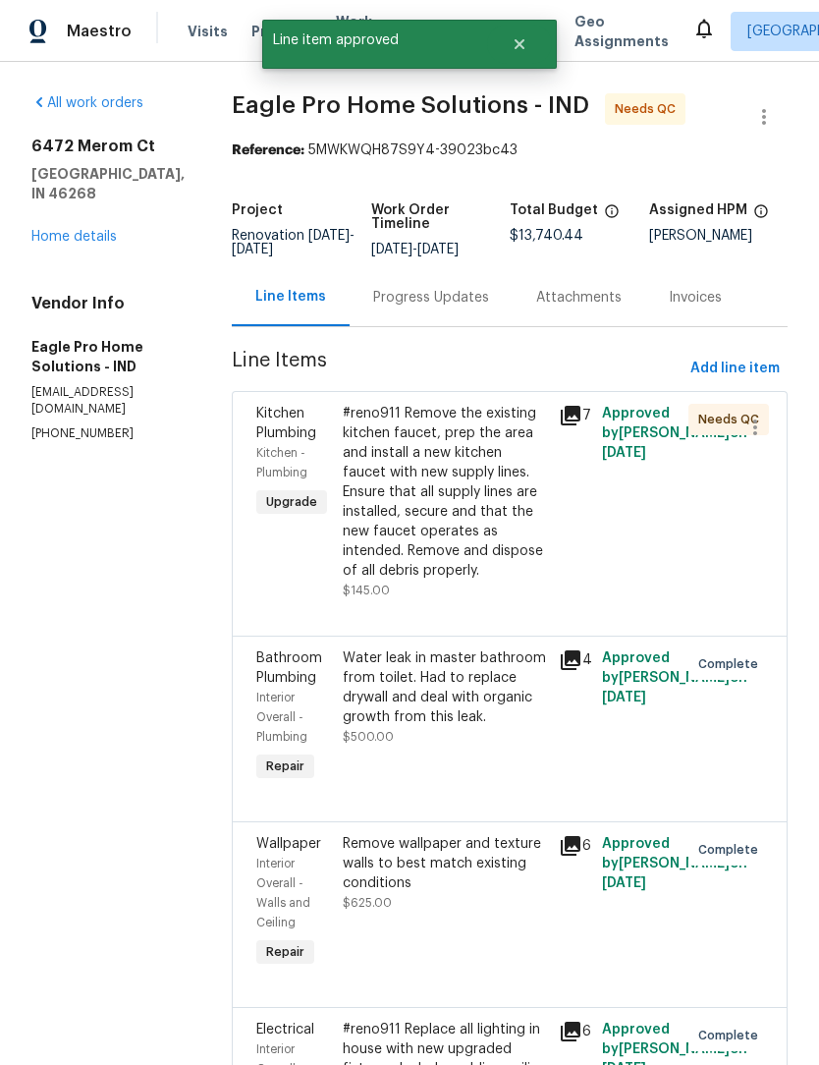
click at [475, 505] on div "#reno911 Remove the existing kitchen faucet, prep the area and install a new ki…" at bounding box center [445, 492] width 204 height 177
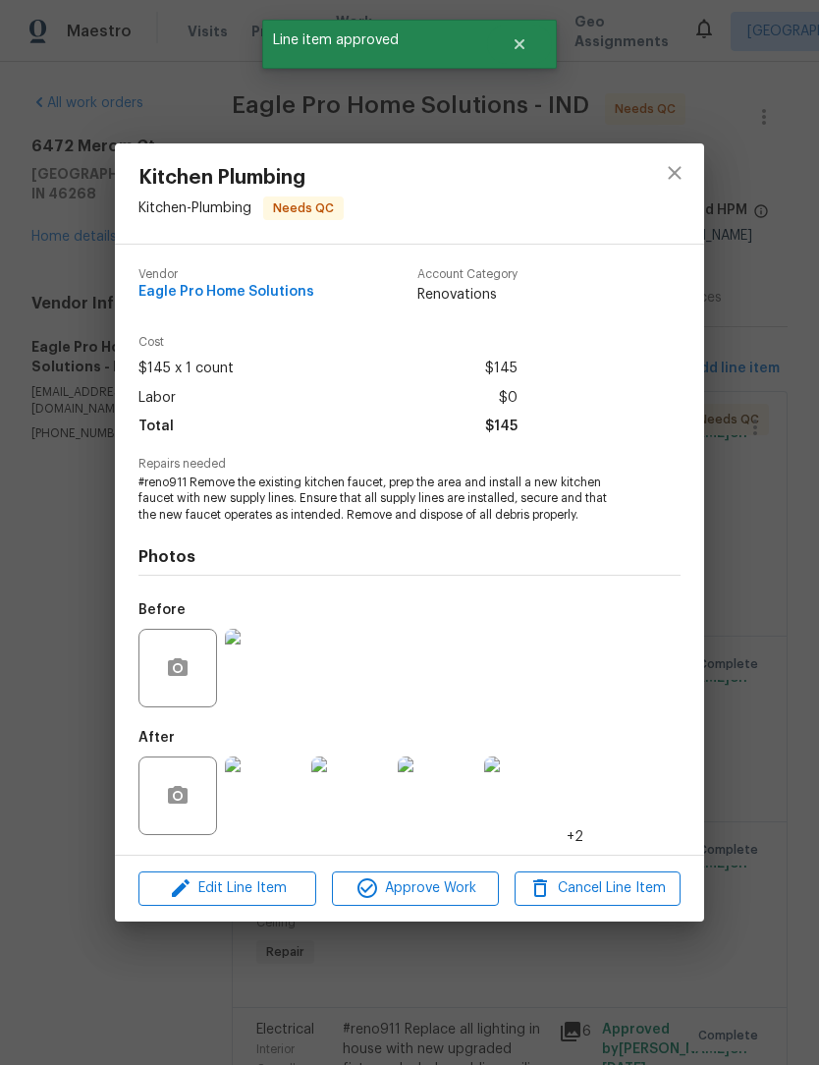
click at [276, 793] on img at bounding box center [264, 795] width 79 height 79
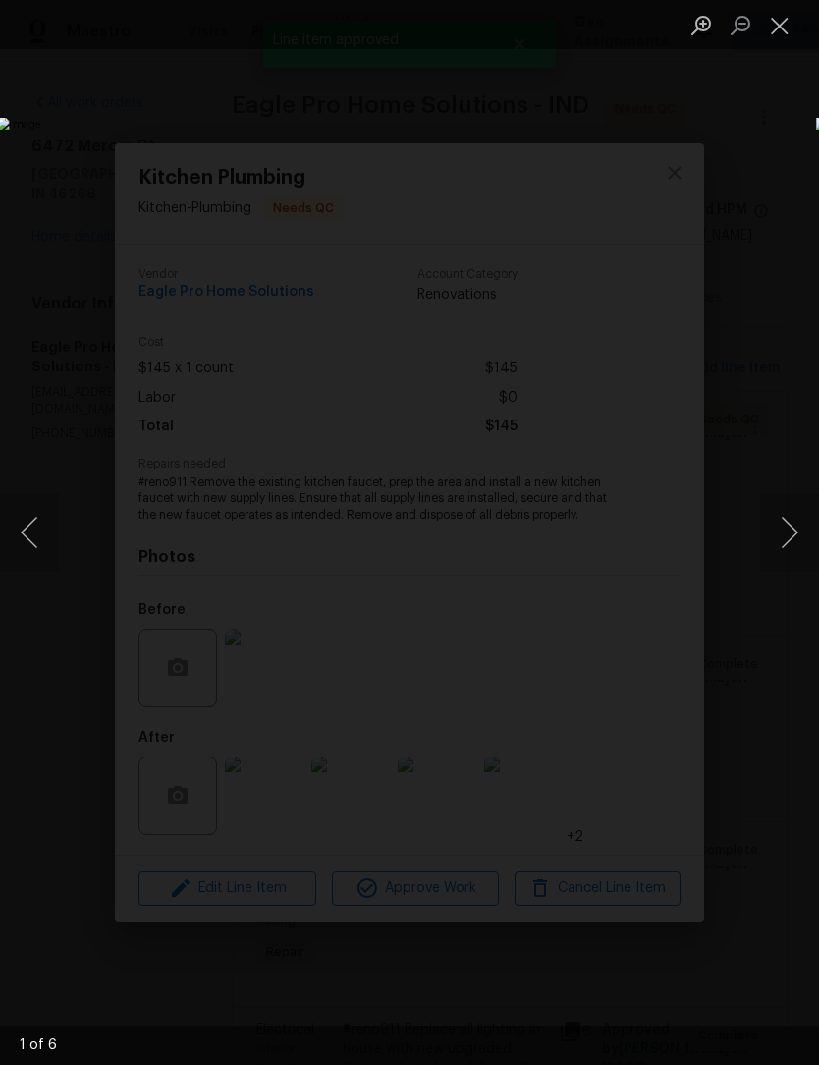
click at [782, 522] on button "Next image" at bounding box center [789, 532] width 59 height 79
click at [786, 531] on button "Next image" at bounding box center [789, 532] width 59 height 79
click at [790, 530] on button "Next image" at bounding box center [789, 532] width 59 height 79
click at [784, 536] on button "Next image" at bounding box center [789, 532] width 59 height 79
click at [790, 531] on button "Next image" at bounding box center [789, 532] width 59 height 79
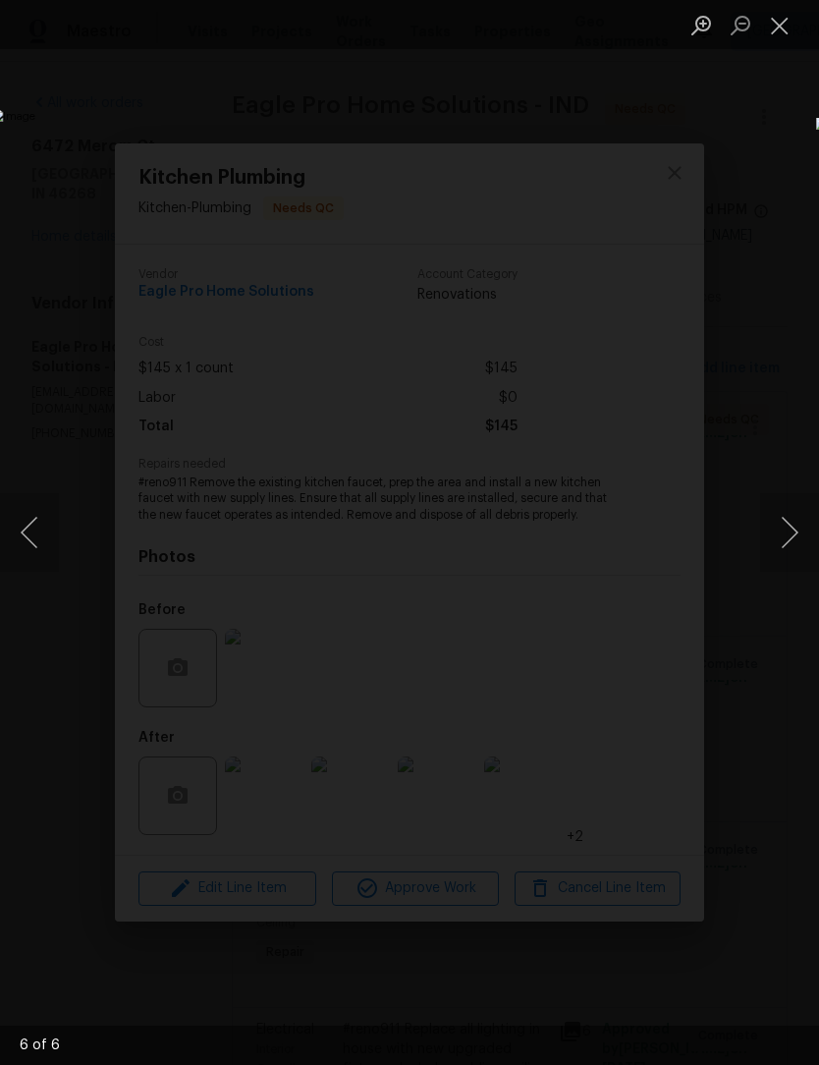
click at [787, 30] on button "Close lightbox" at bounding box center [779, 25] width 39 height 34
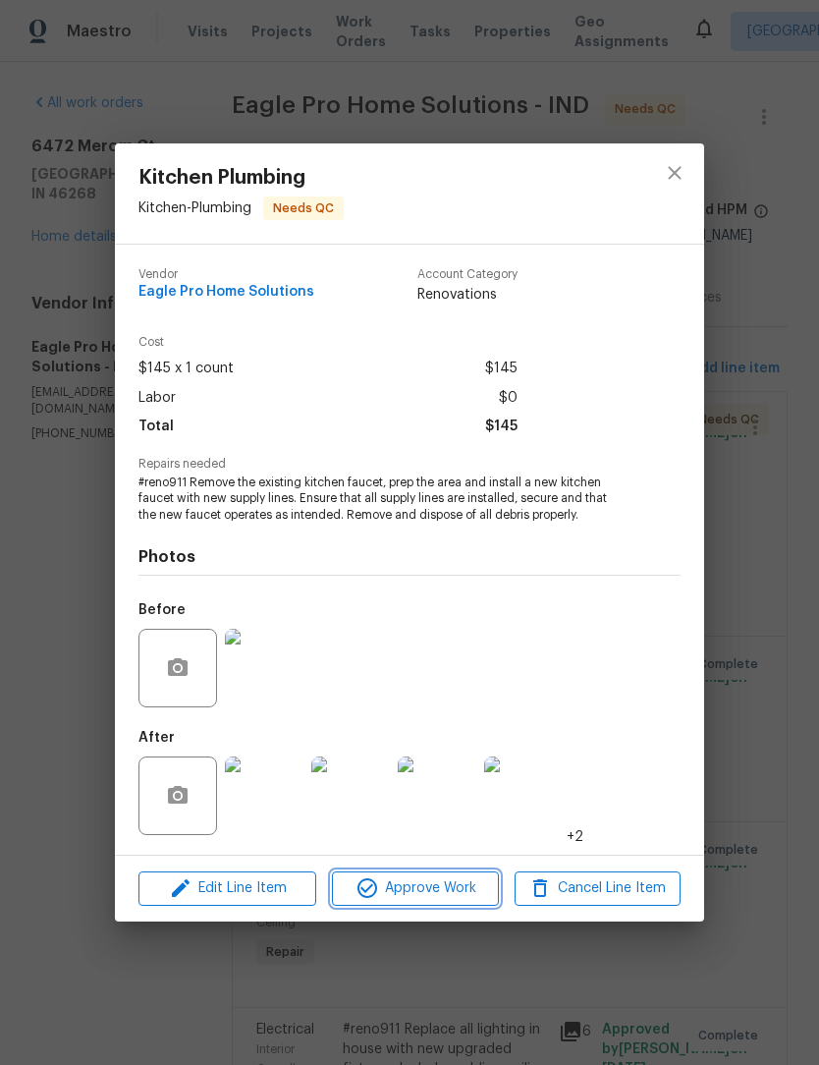
click at [454, 888] on span "Approve Work" at bounding box center [415, 888] width 154 height 25
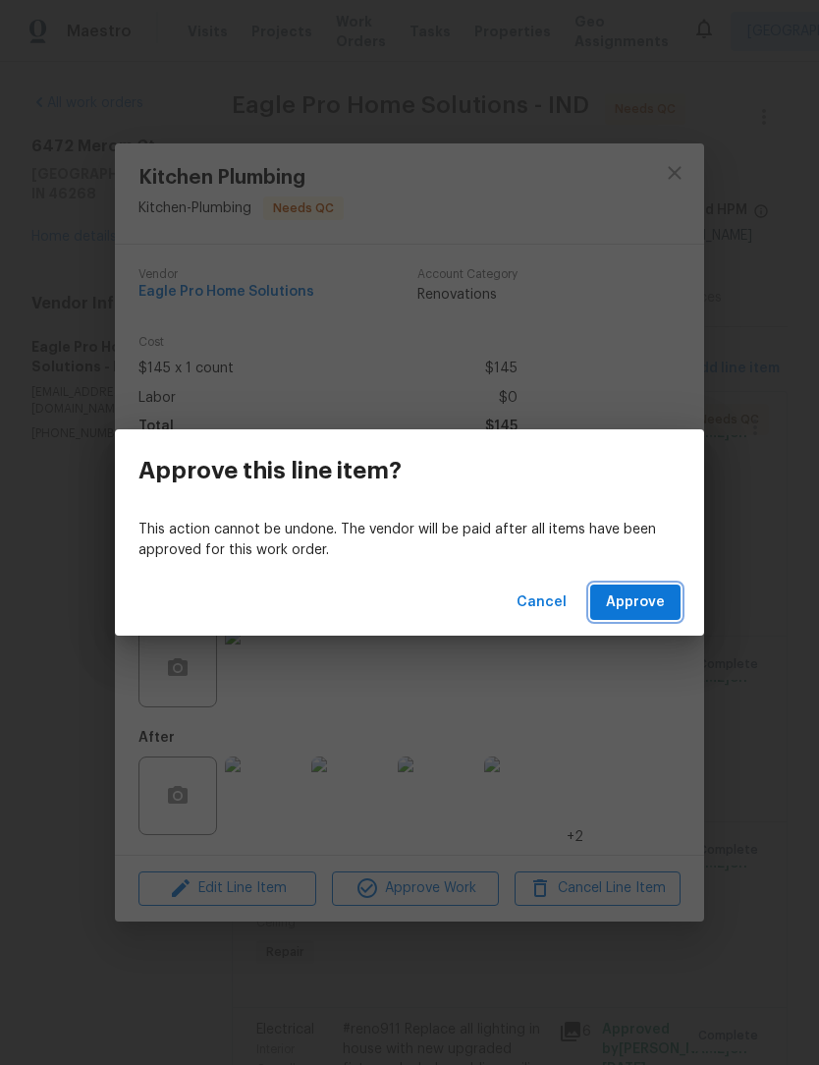
click at [651, 588] on button "Approve" at bounding box center [635, 602] width 90 height 36
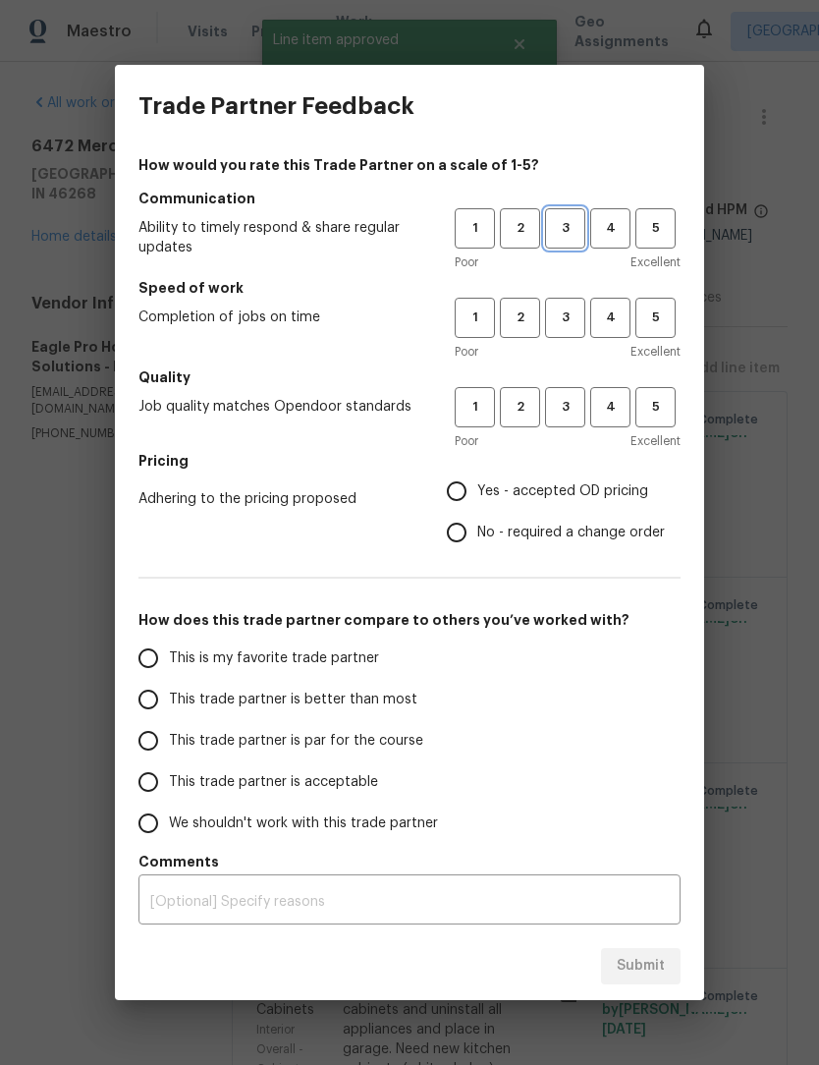
click at [572, 229] on span "3" at bounding box center [565, 228] width 36 height 23
click at [572, 308] on span "3" at bounding box center [565, 317] width 36 height 23
click at [566, 413] on span "3" at bounding box center [565, 407] width 36 height 23
click at [468, 491] on input "Yes - accepted OD pricing" at bounding box center [456, 490] width 41 height 41
radio input "true"
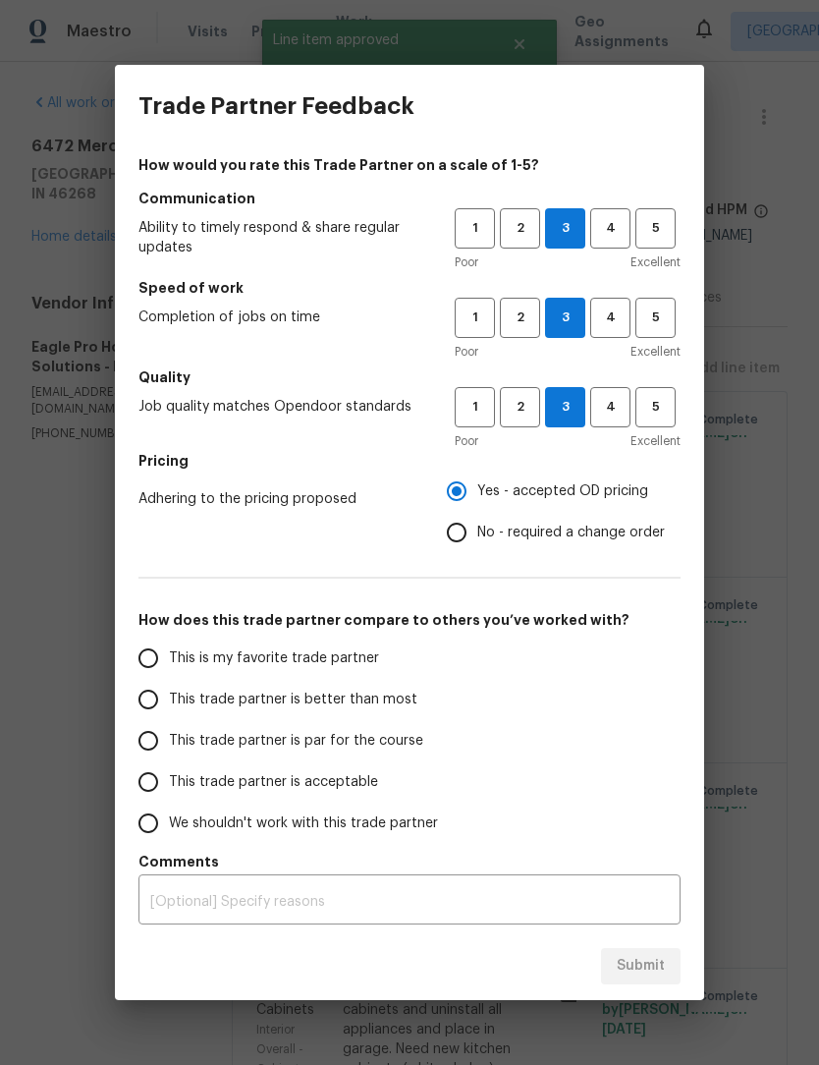
click at [145, 707] on input "This trade partner is better than most" at bounding box center [148, 699] width 41 height 41
click at [655, 967] on span "Submit" at bounding box center [641, 966] width 48 height 25
radio input "true"
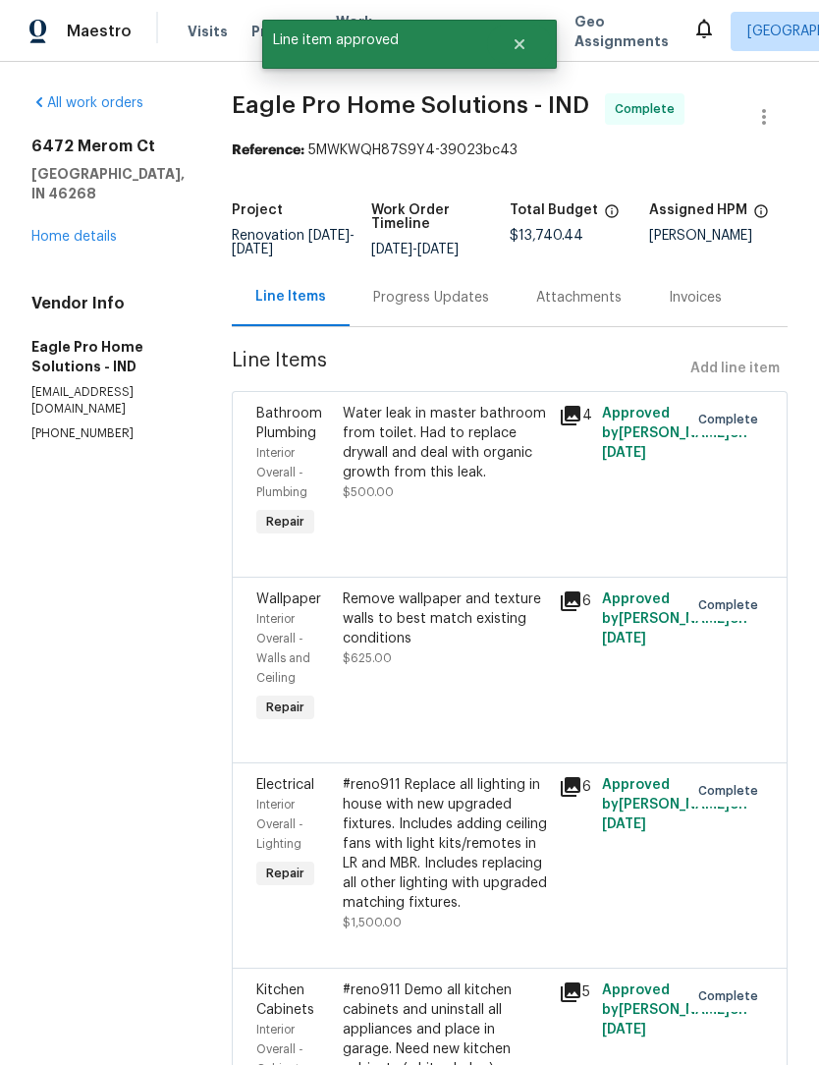
radio input "false"
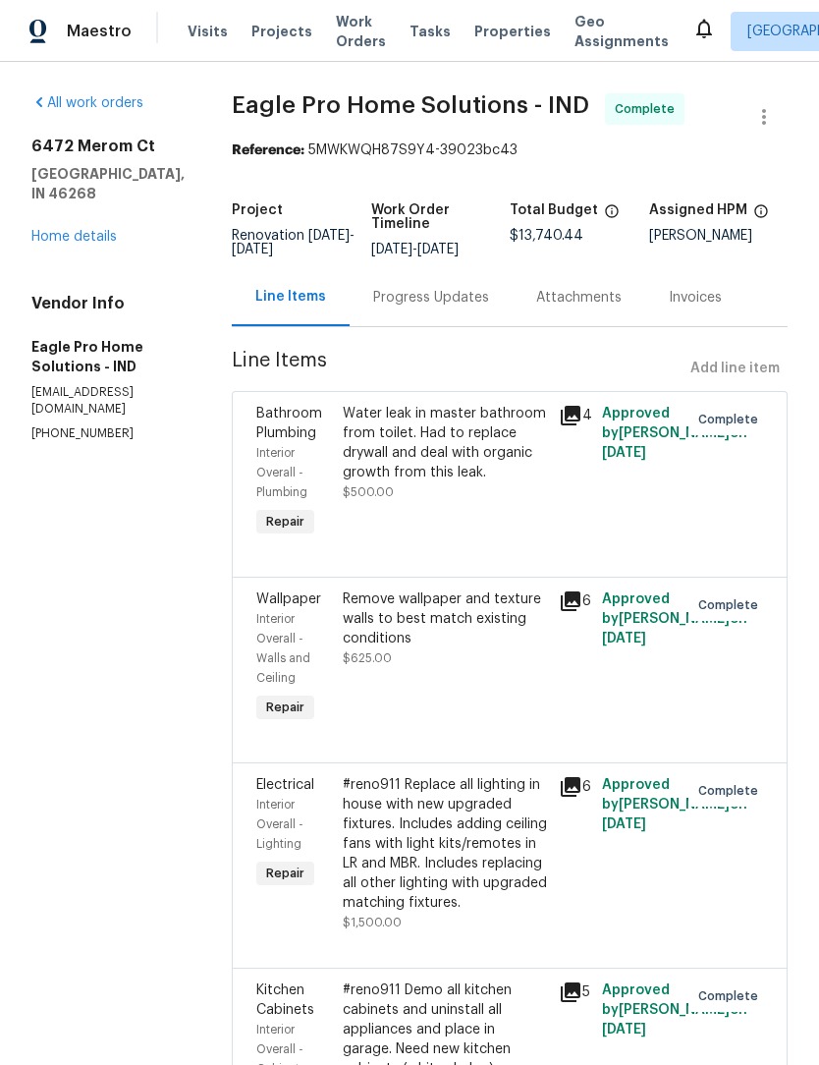
click at [57, 230] on link "Home details" at bounding box center [73, 237] width 85 height 14
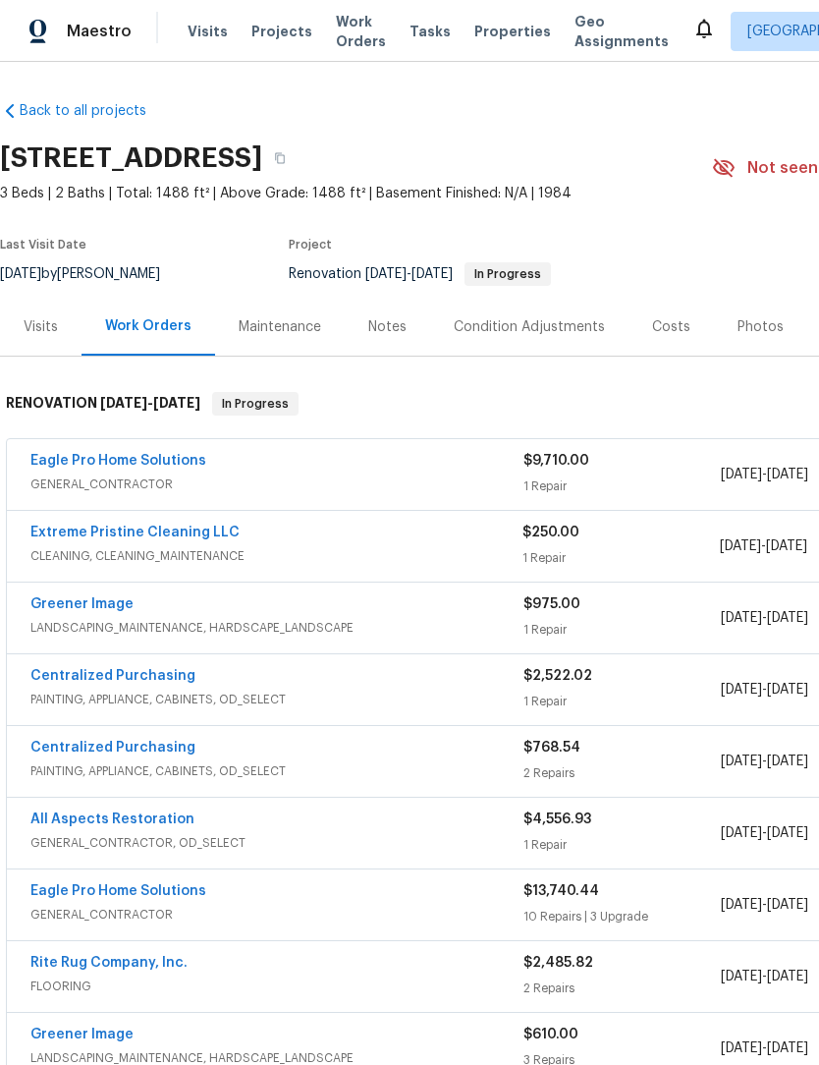
click at [691, 304] on div "Costs" at bounding box center [671, 327] width 85 height 58
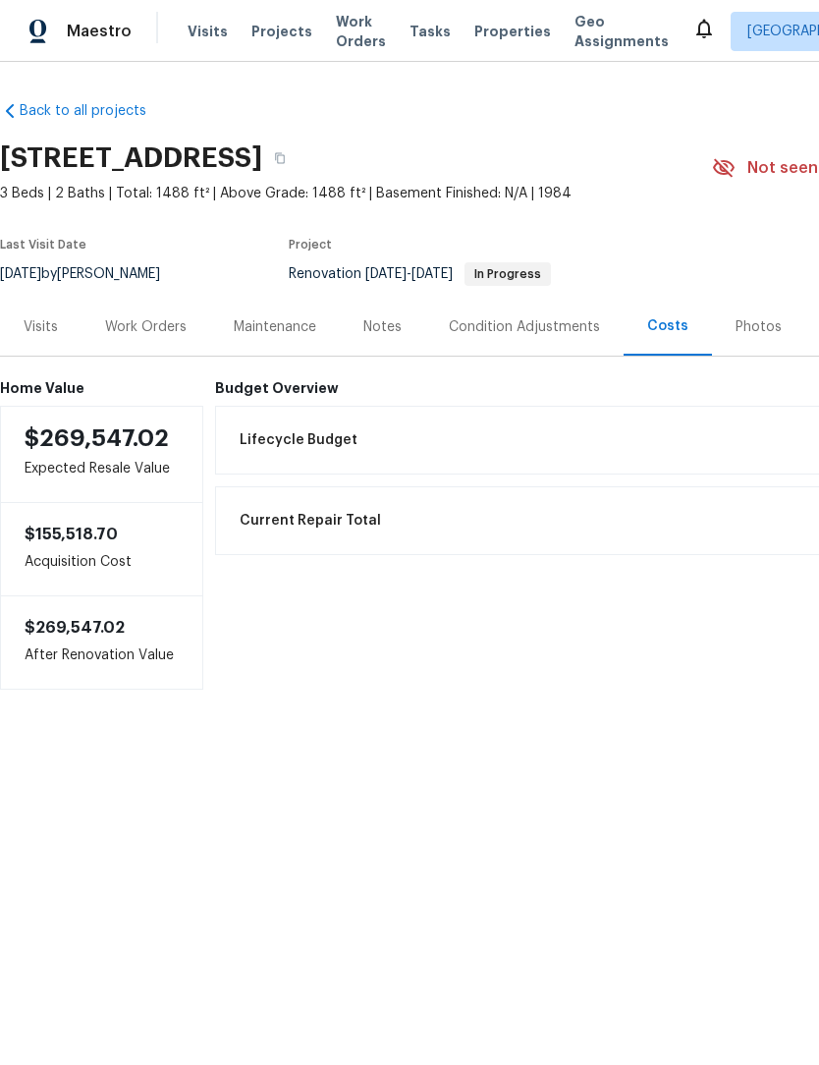
click at [128, 331] on div "Work Orders" at bounding box center [146, 327] width 82 height 20
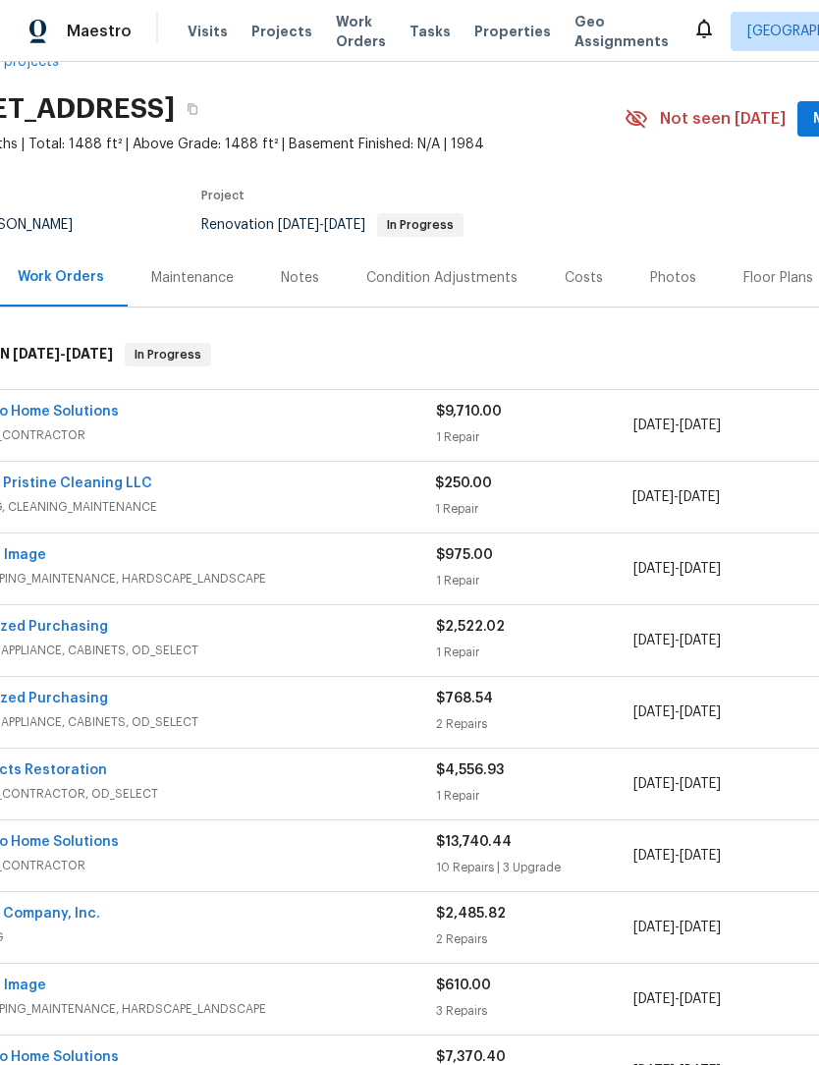
scroll to position [49, 83]
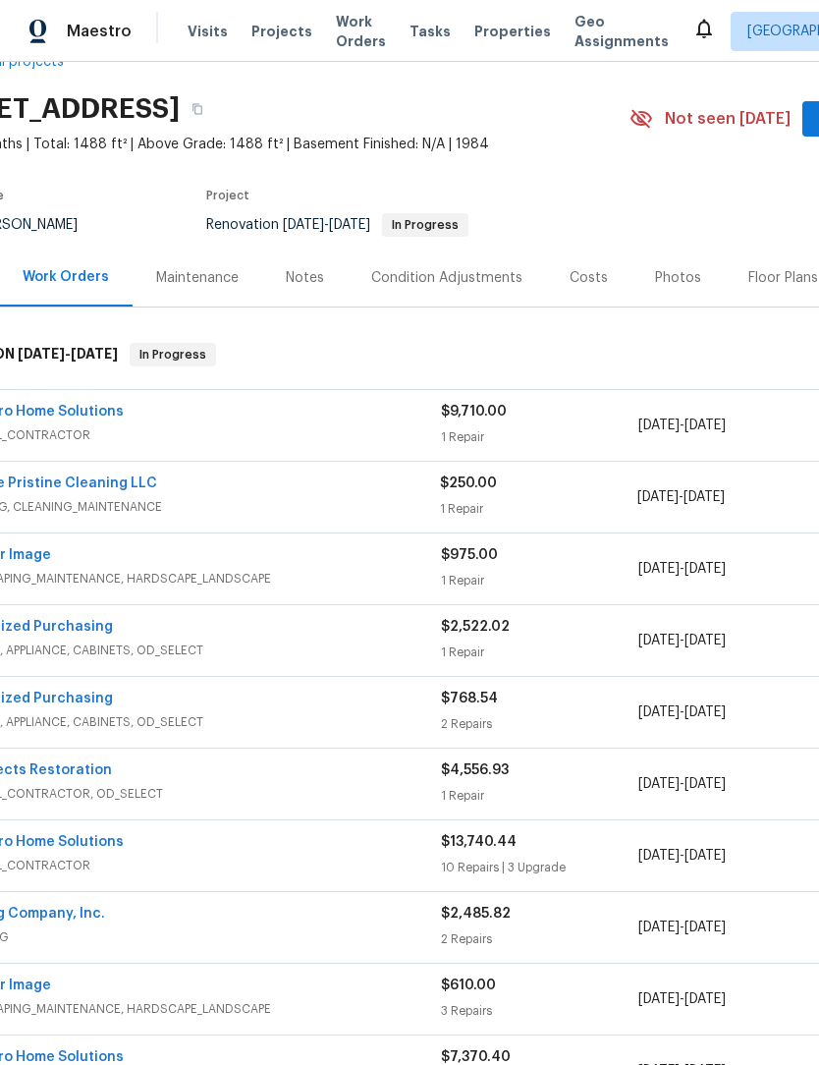
click at [577, 280] on div "Costs" at bounding box center [589, 278] width 38 height 20
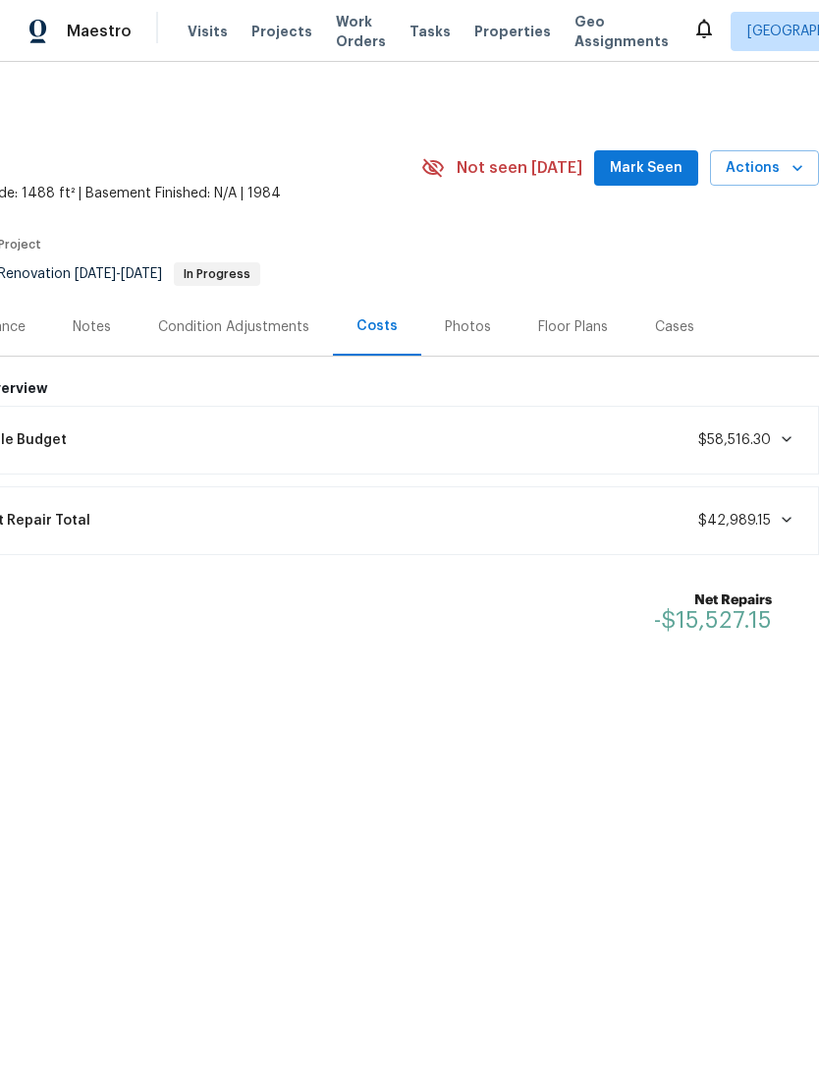
scroll to position [0, 291]
click at [784, 515] on icon at bounding box center [787, 520] width 16 height 16
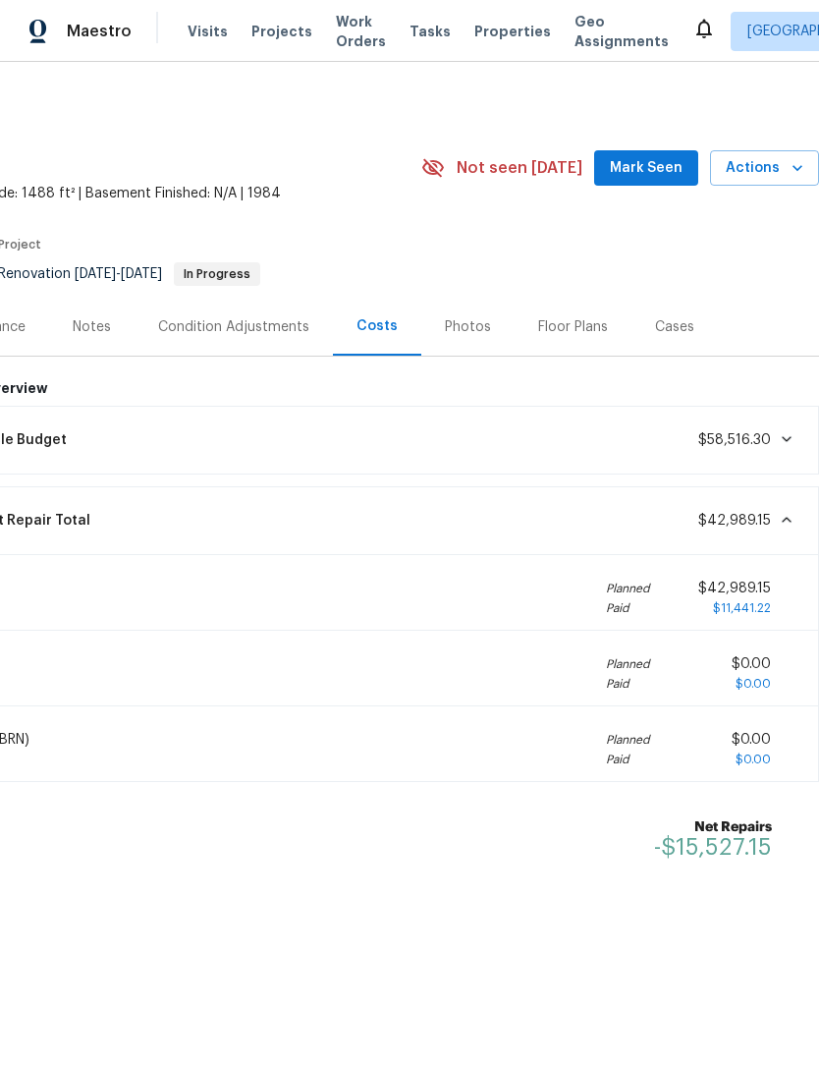
click at [779, 514] on icon at bounding box center [787, 520] width 16 height 16
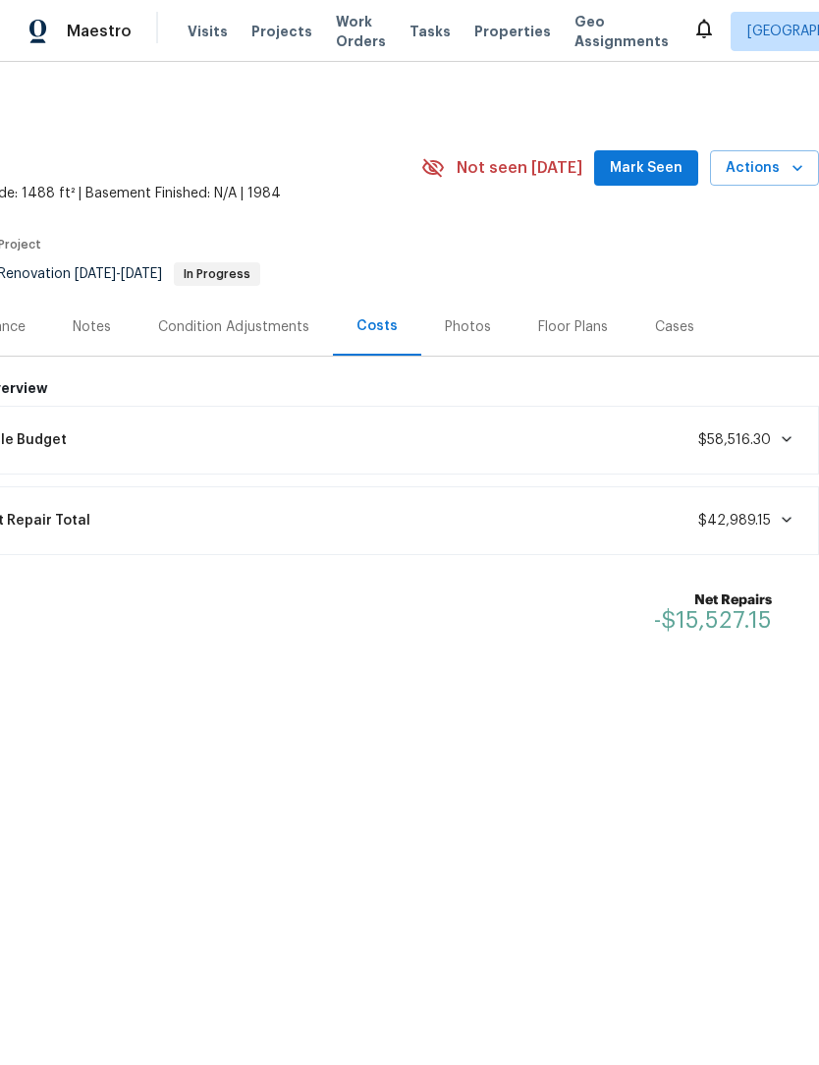
click at [793, 432] on icon at bounding box center [787, 439] width 16 height 16
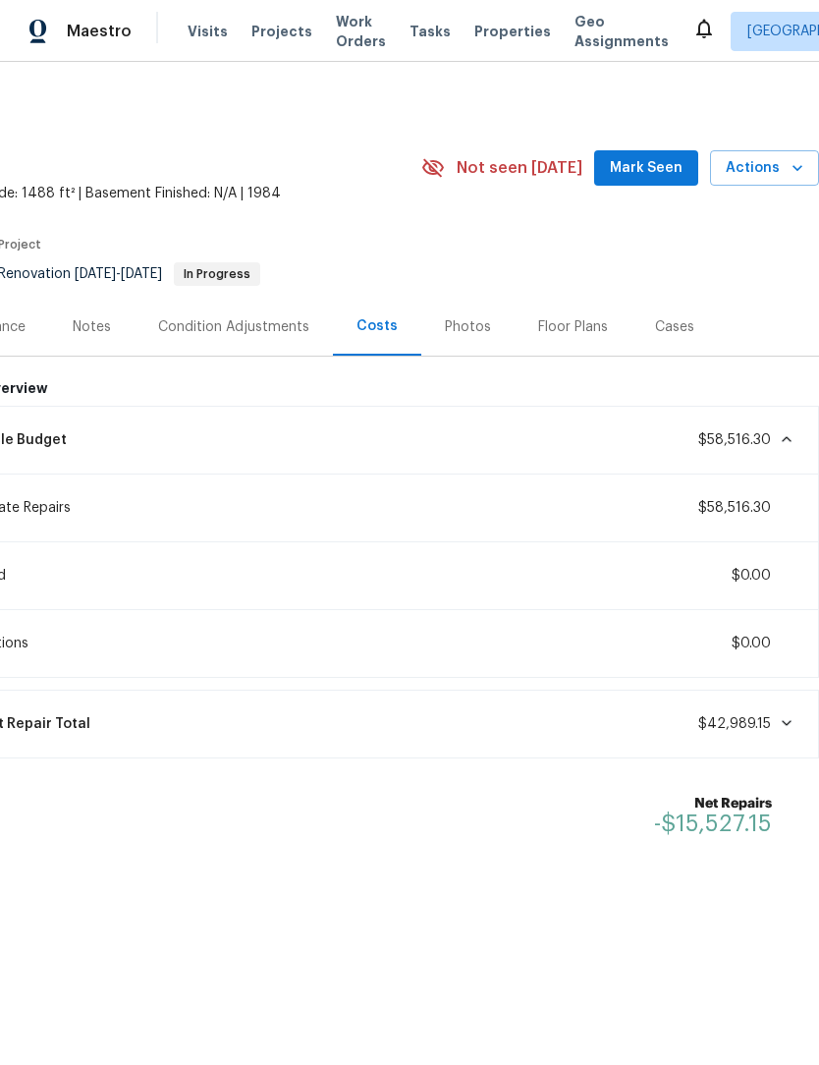
click at [784, 431] on icon at bounding box center [787, 439] width 16 height 16
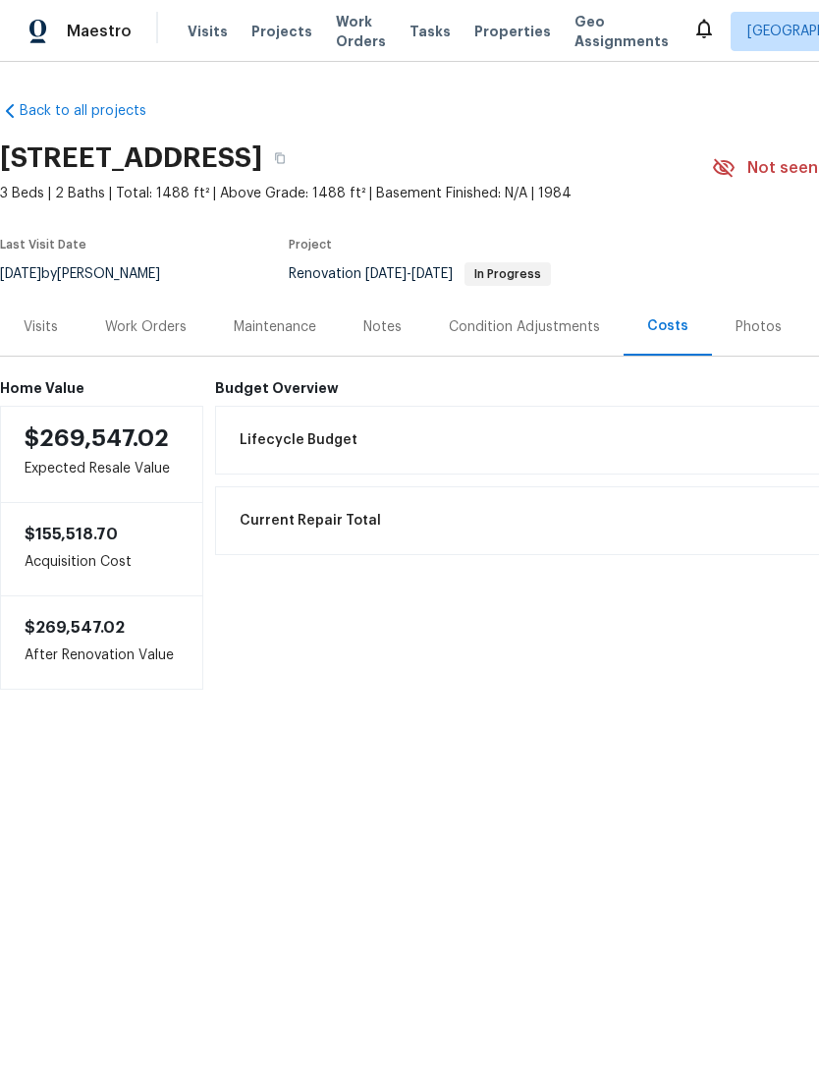
scroll to position [0, 0]
click at [170, 319] on div "Work Orders" at bounding box center [146, 327] width 82 height 20
